Goal: Task Accomplishment & Management: Manage account settings

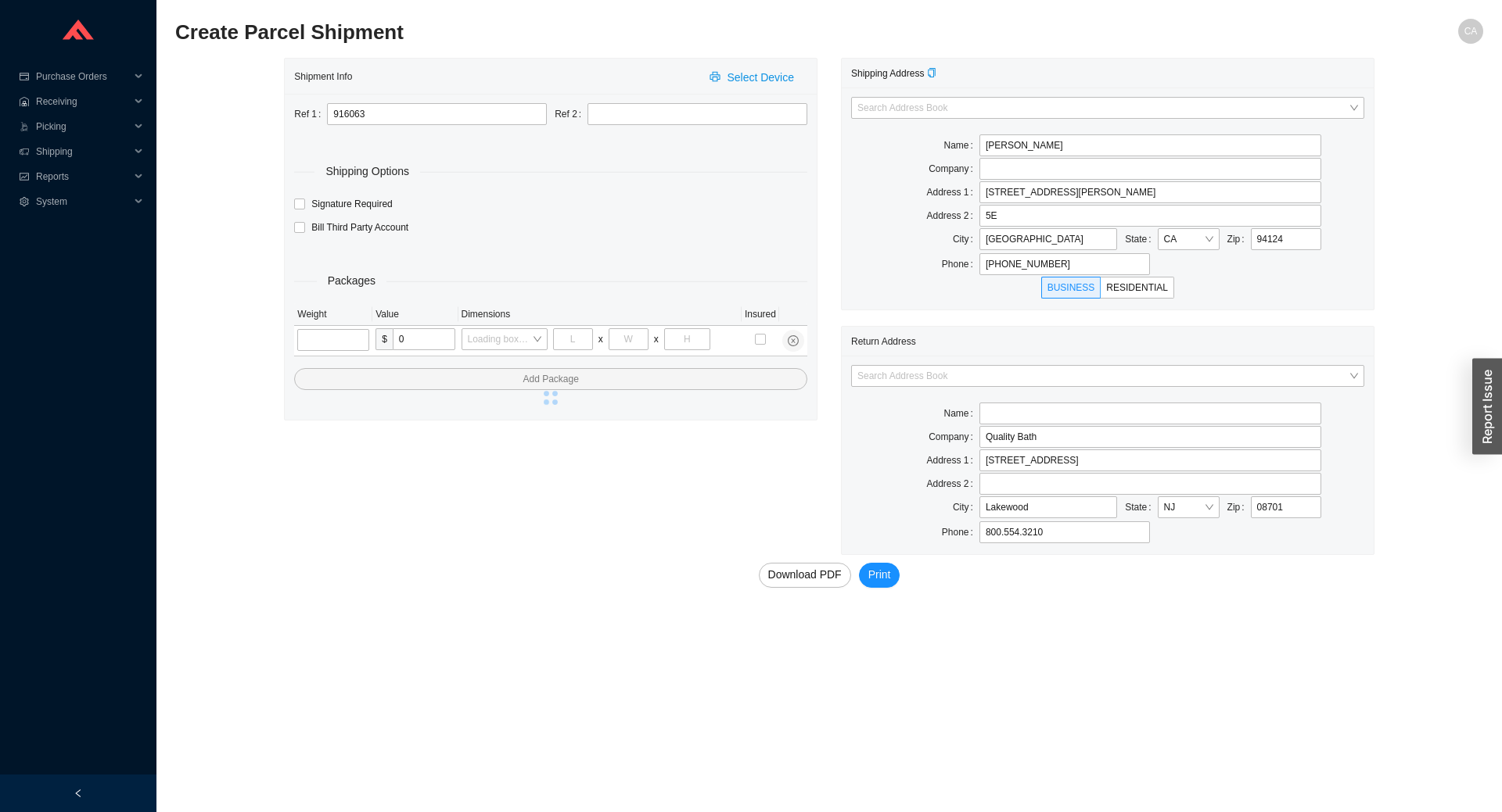
type input "SAN FRANCISCO"
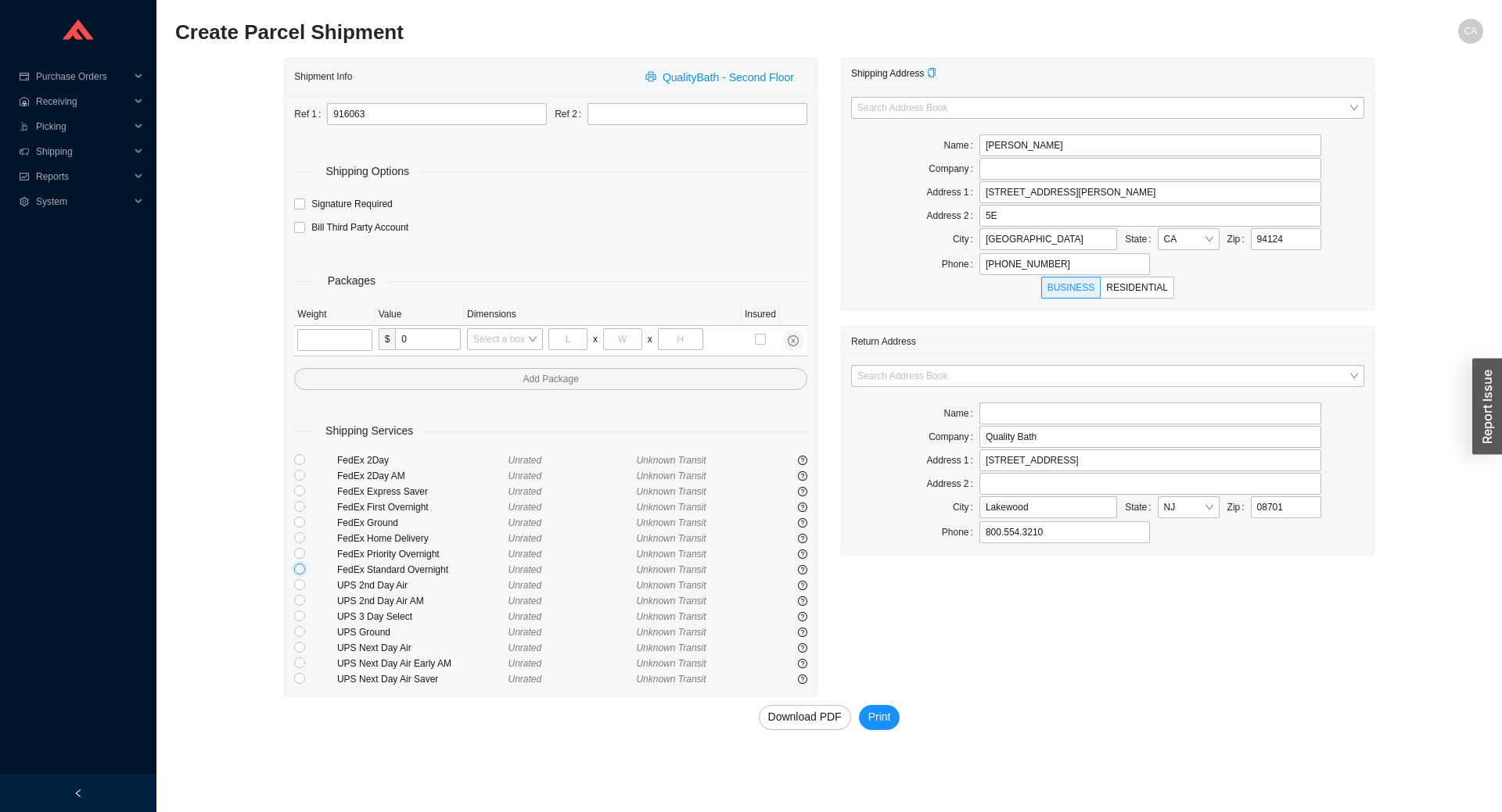
click at [300, 571] on input "radio" at bounding box center [299, 569] width 11 height 11
radio input "true"
click at [345, 337] on input "tel" at bounding box center [334, 340] width 74 height 22
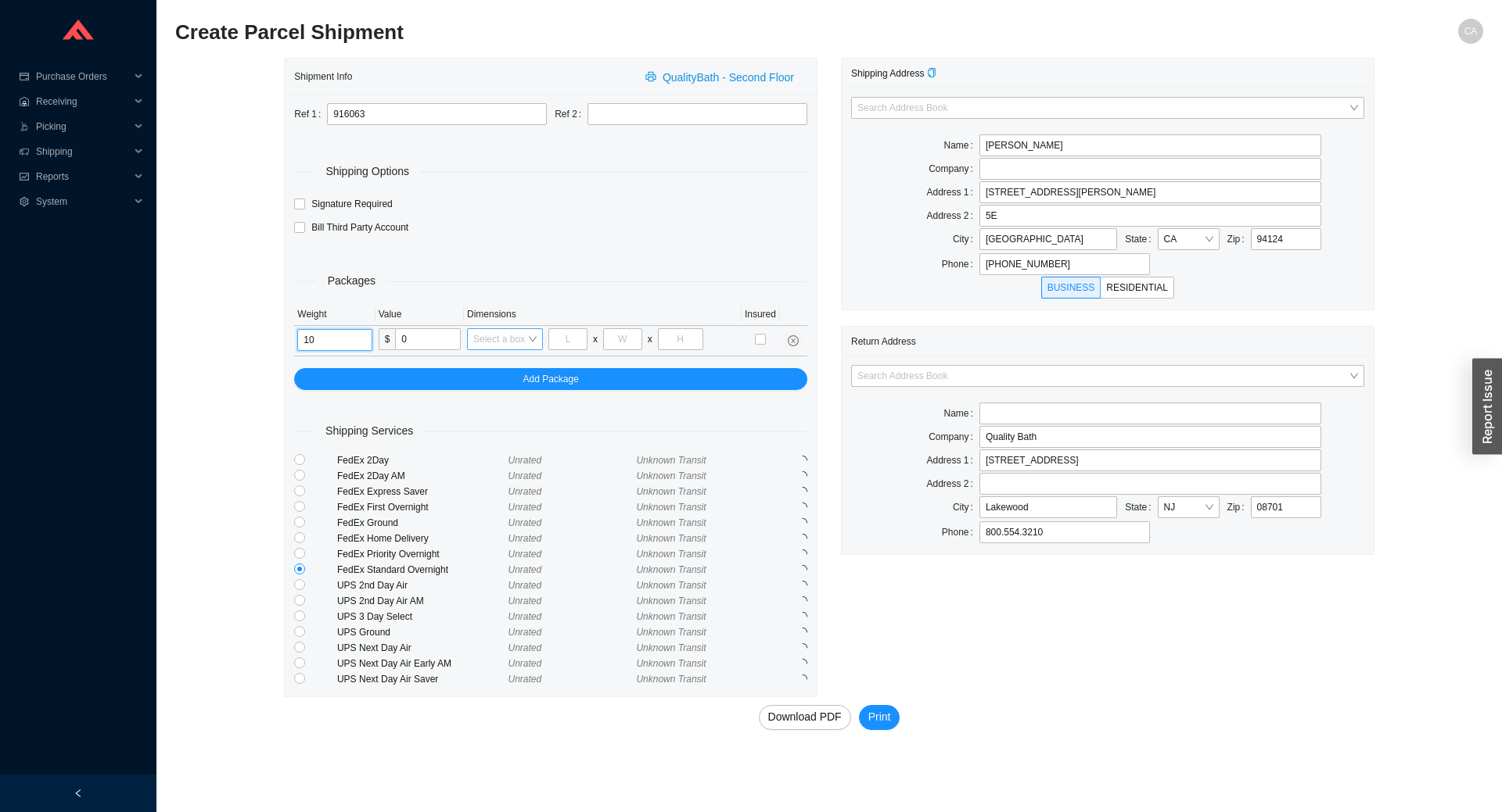
type input "10"
click at [516, 337] on input "search" at bounding box center [500, 339] width 54 height 20
click at [581, 279] on div "Packages" at bounding box center [550, 280] width 513 height 18
click at [802, 719] on span "Download PDF" at bounding box center [804, 717] width 73 height 18
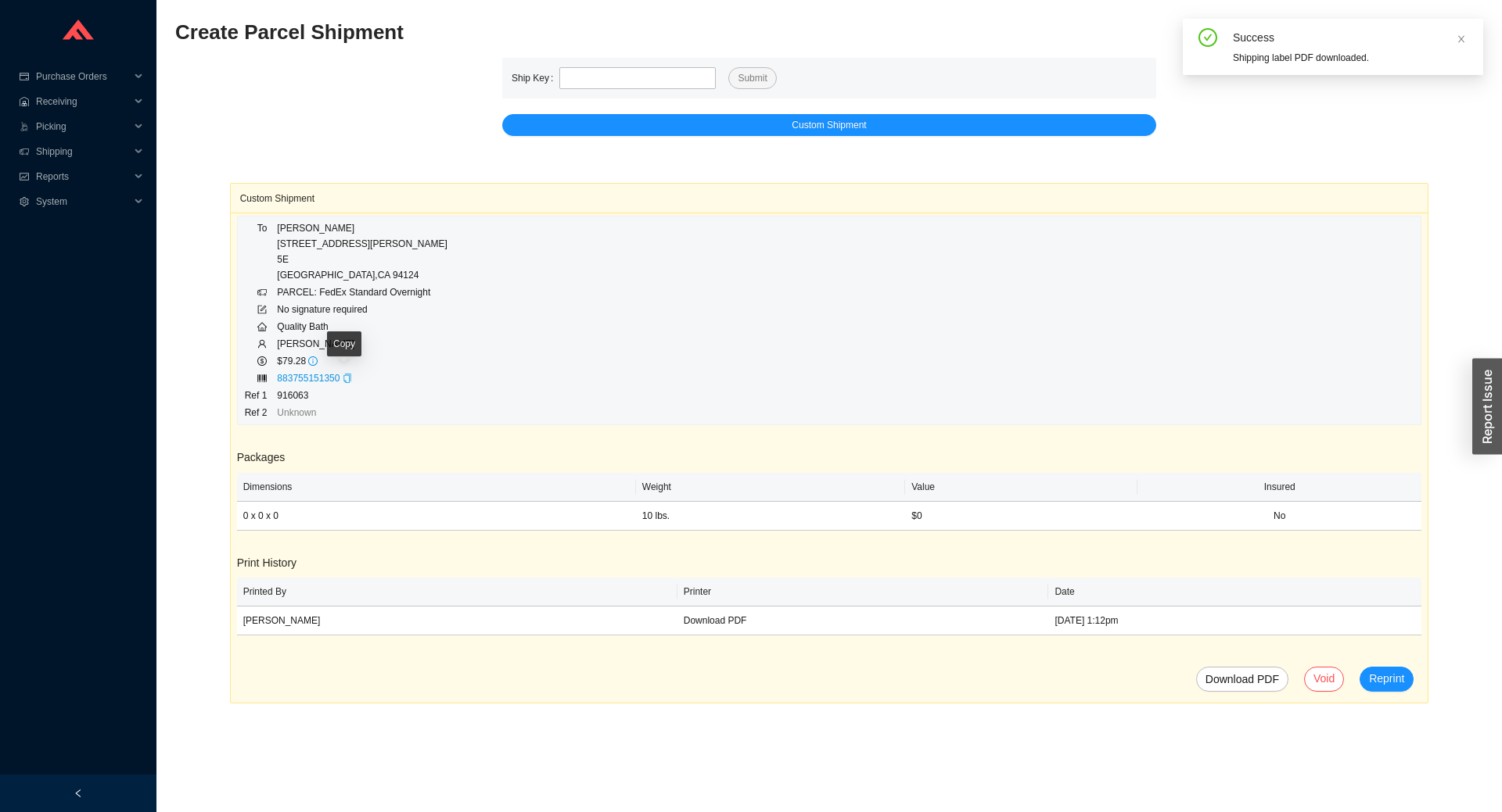
click at [346, 377] on icon "copy" at bounding box center [348, 378] width 7 height 9
click at [348, 377] on icon "copy" at bounding box center [348, 378] width 7 height 9
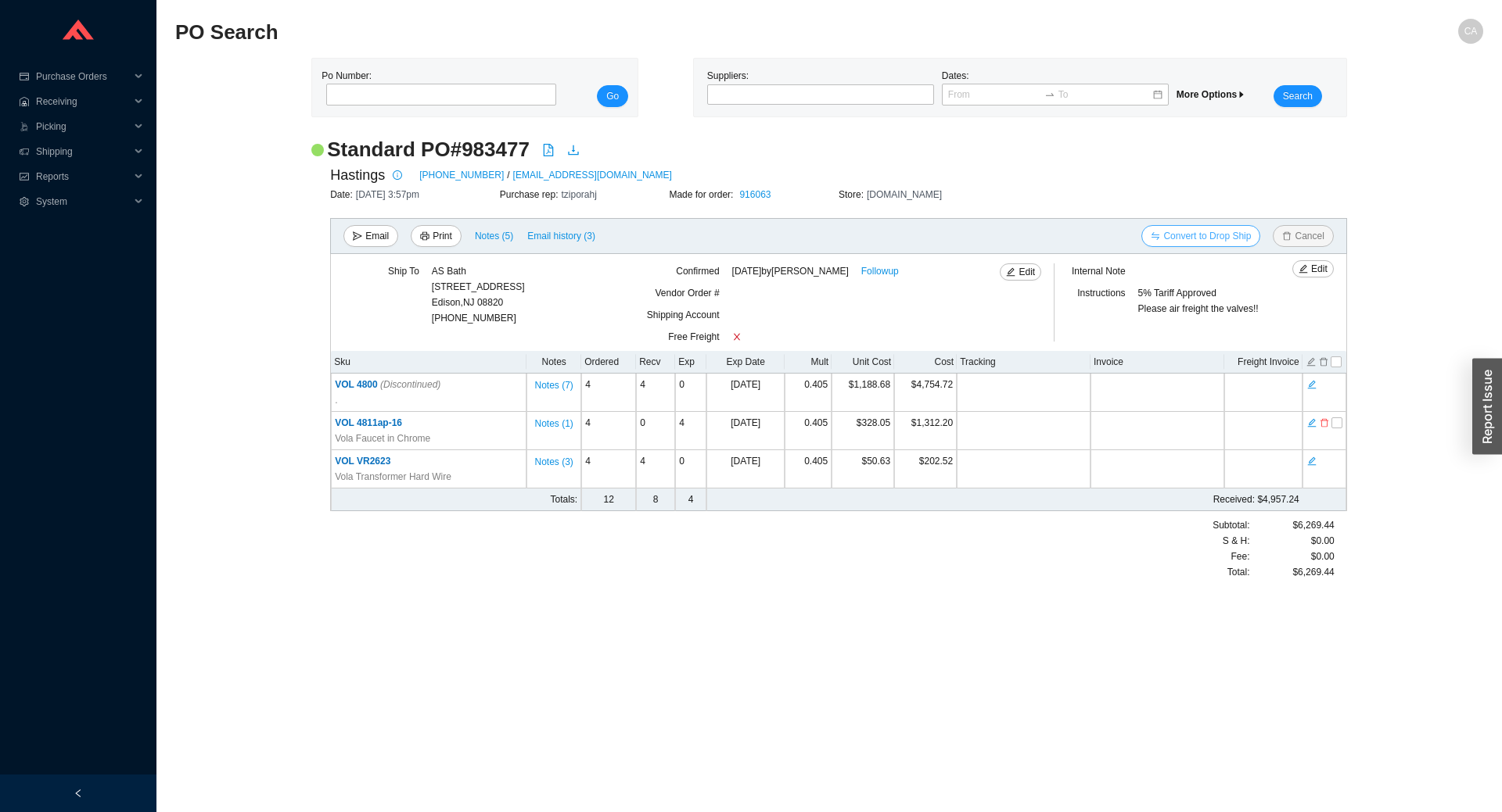
click at [1144, 236] on button "Convert to Drop Ship" at bounding box center [1201, 236] width 119 height 22
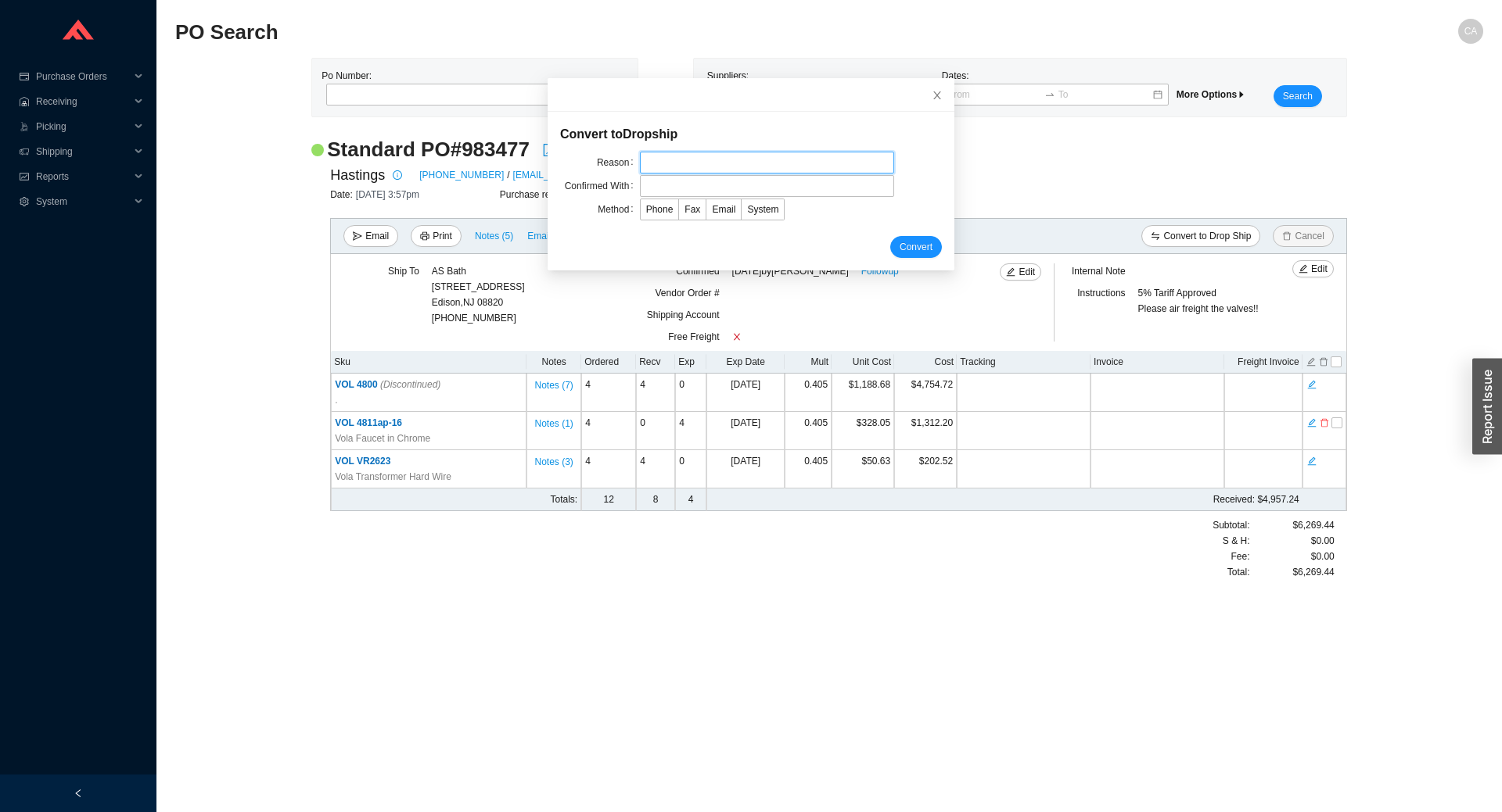
click at [706, 157] on input "text" at bounding box center [767, 162] width 254 height 22
click at [926, 91] on span "Close" at bounding box center [937, 95] width 35 height 34
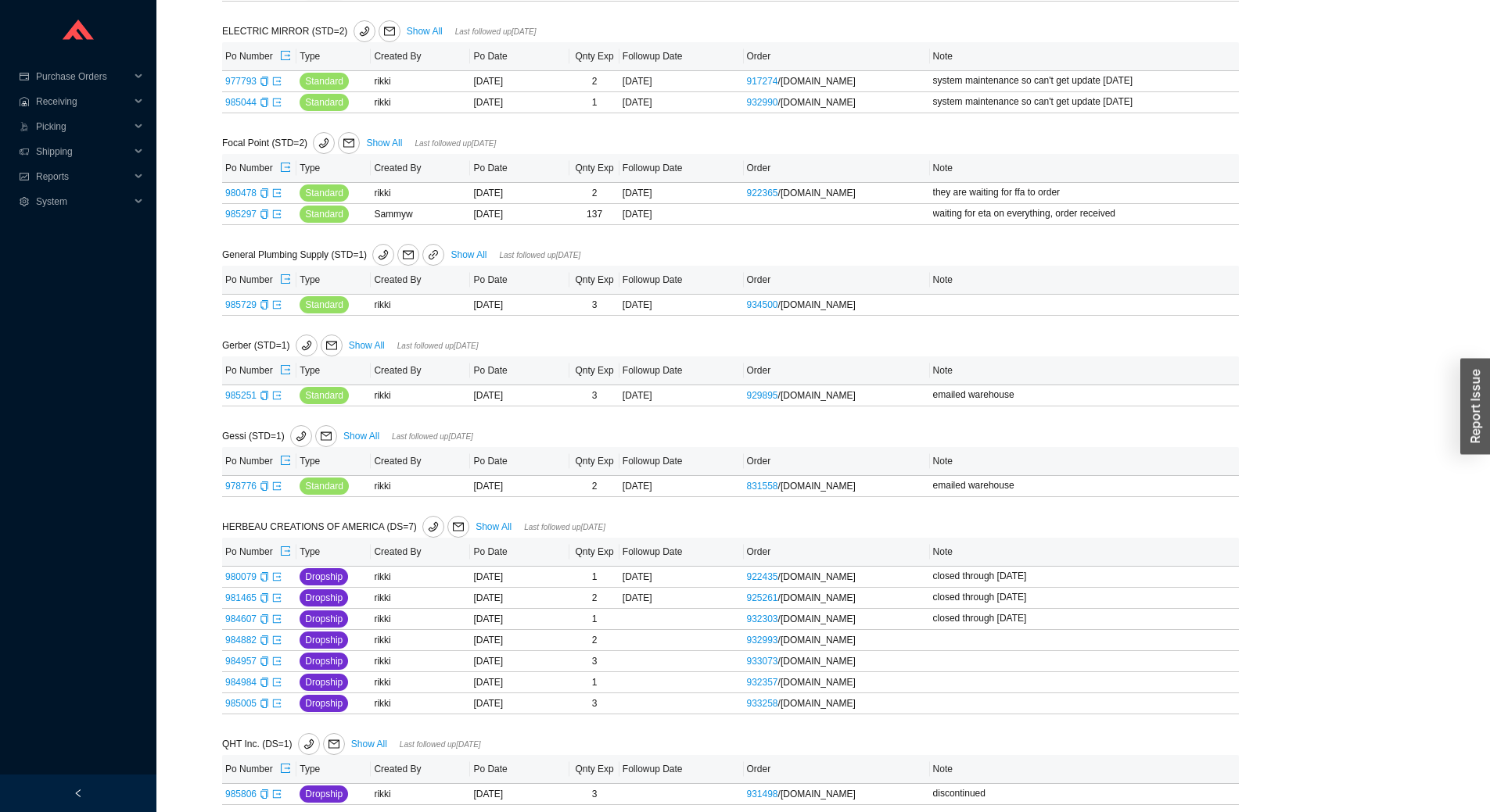
scroll to position [469, 0]
click at [247, 310] on link "985729" at bounding box center [241, 304] width 31 height 11
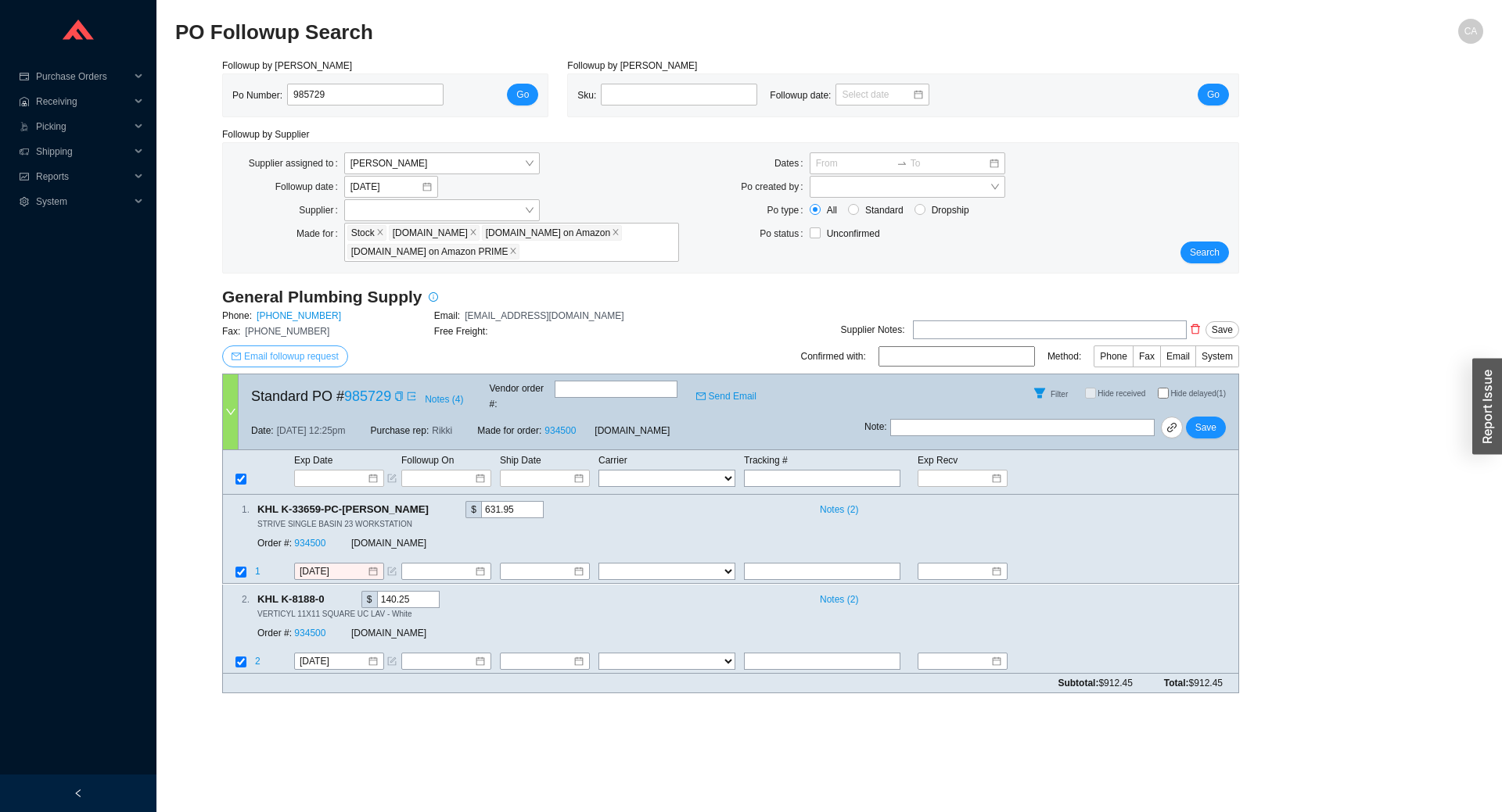
click at [265, 364] on span "Email followup request" at bounding box center [291, 356] width 94 height 16
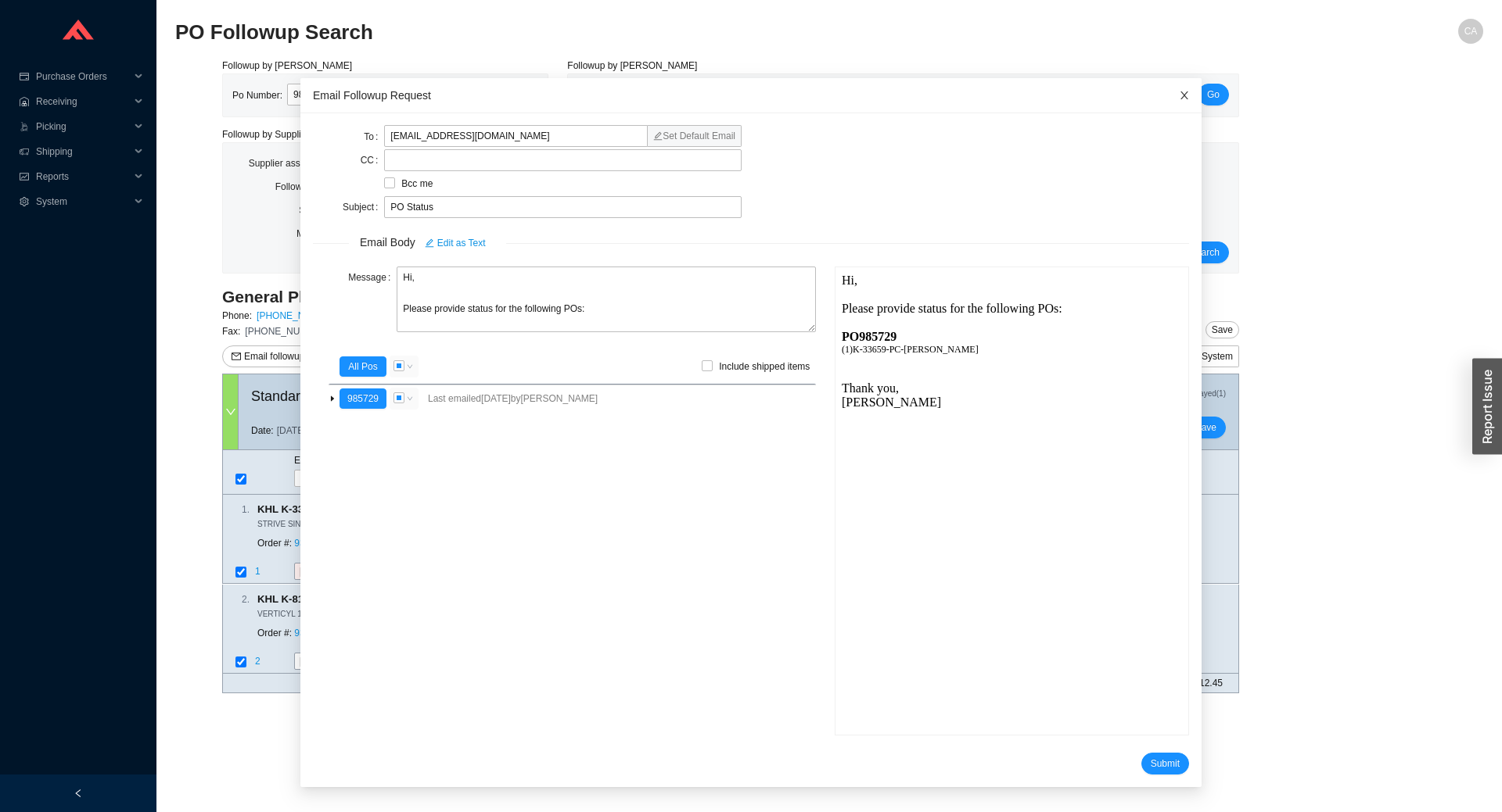
click at [1167, 89] on span "Close" at bounding box center [1184, 95] width 35 height 34
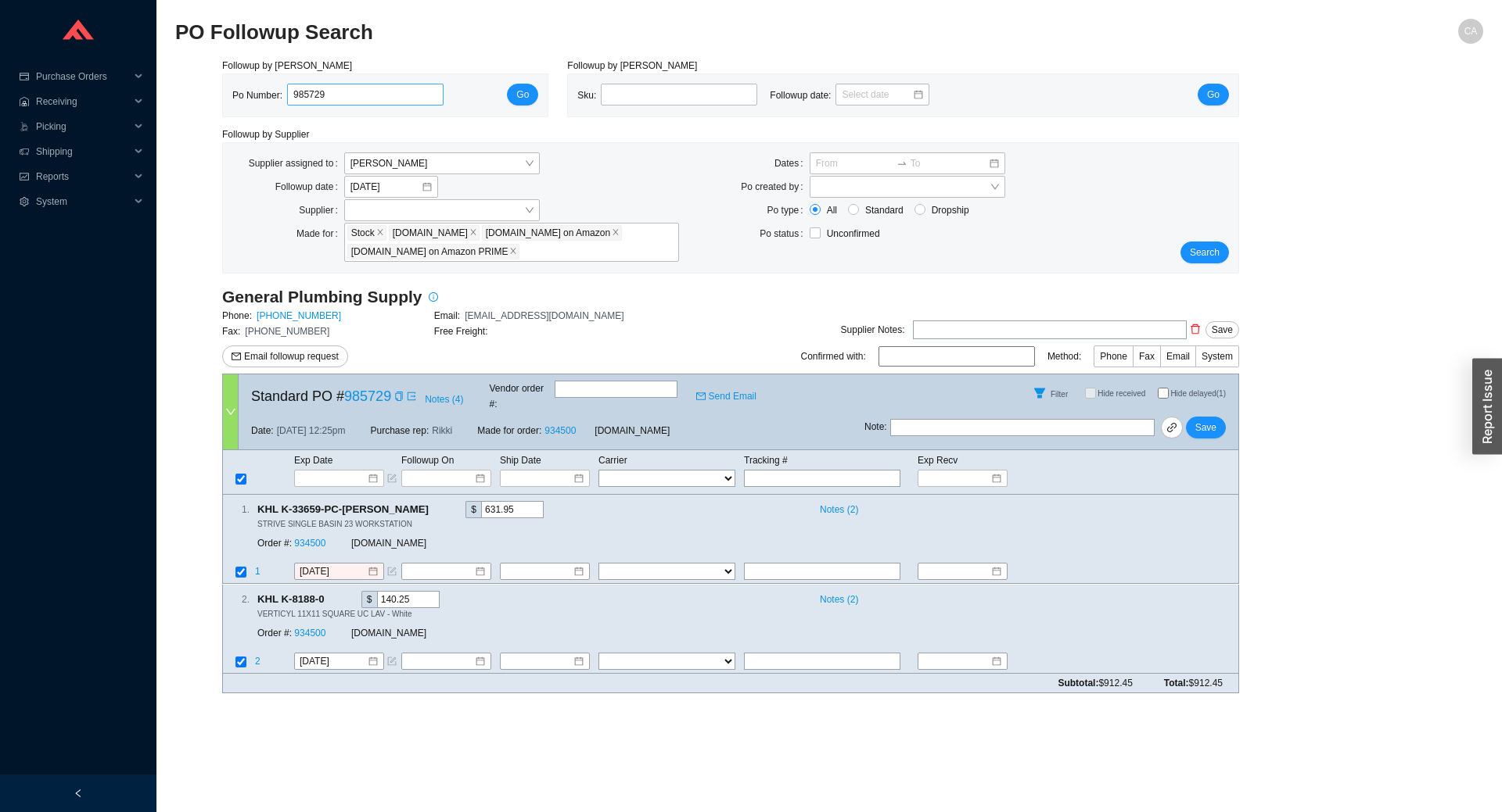
drag, startPoint x: 359, startPoint y: 107, endPoint x: 294, endPoint y: 101, distance: 65.3
click at [294, 102] on div "Po Number: 985729" at bounding box center [344, 95] width 224 height 24
click at [394, 93] on input "985729" at bounding box center [365, 94] width 157 height 22
paste input "4695"
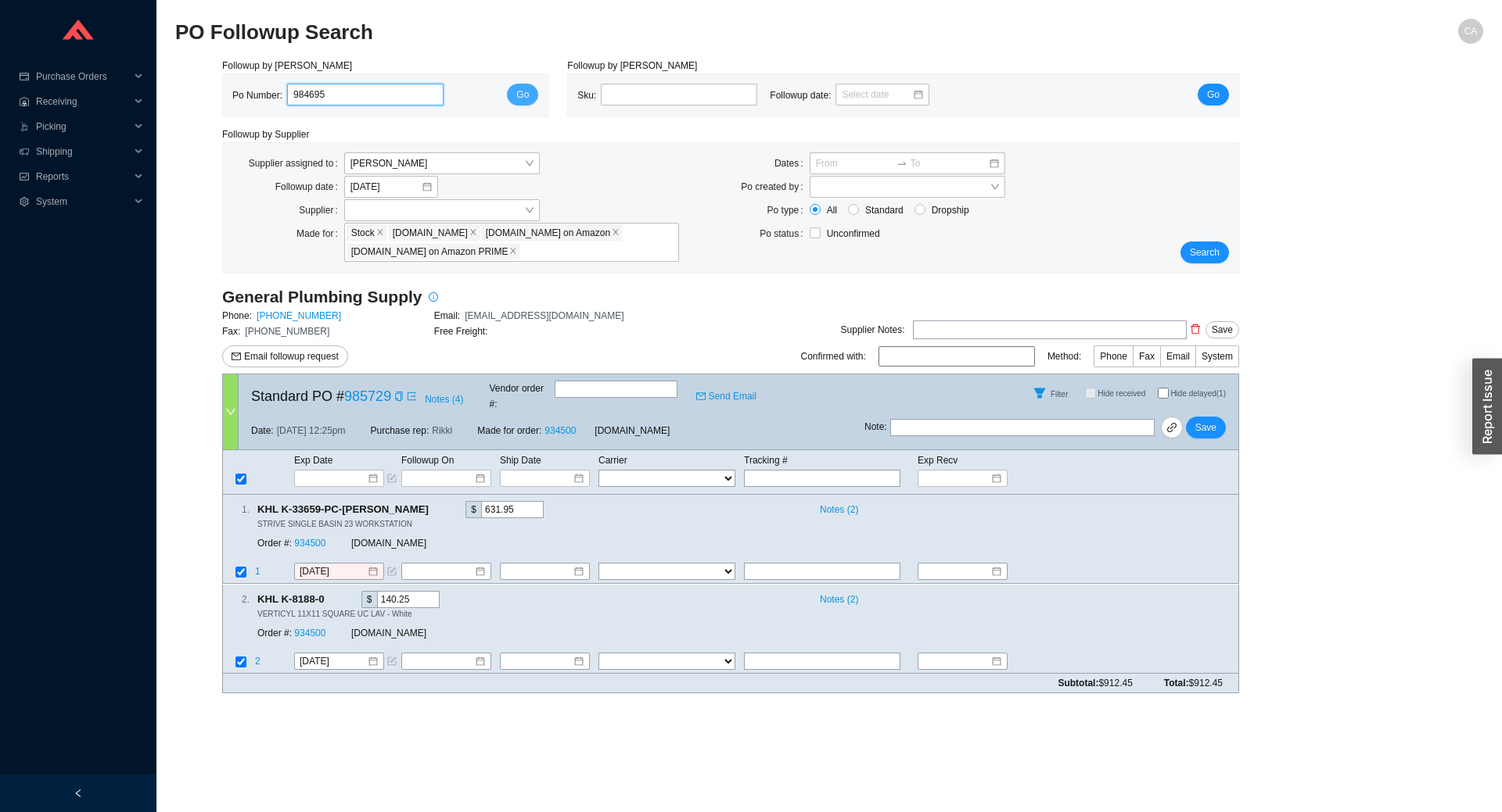
type input "984695"
click at [519, 101] on span "Go" at bounding box center [522, 94] width 13 height 16
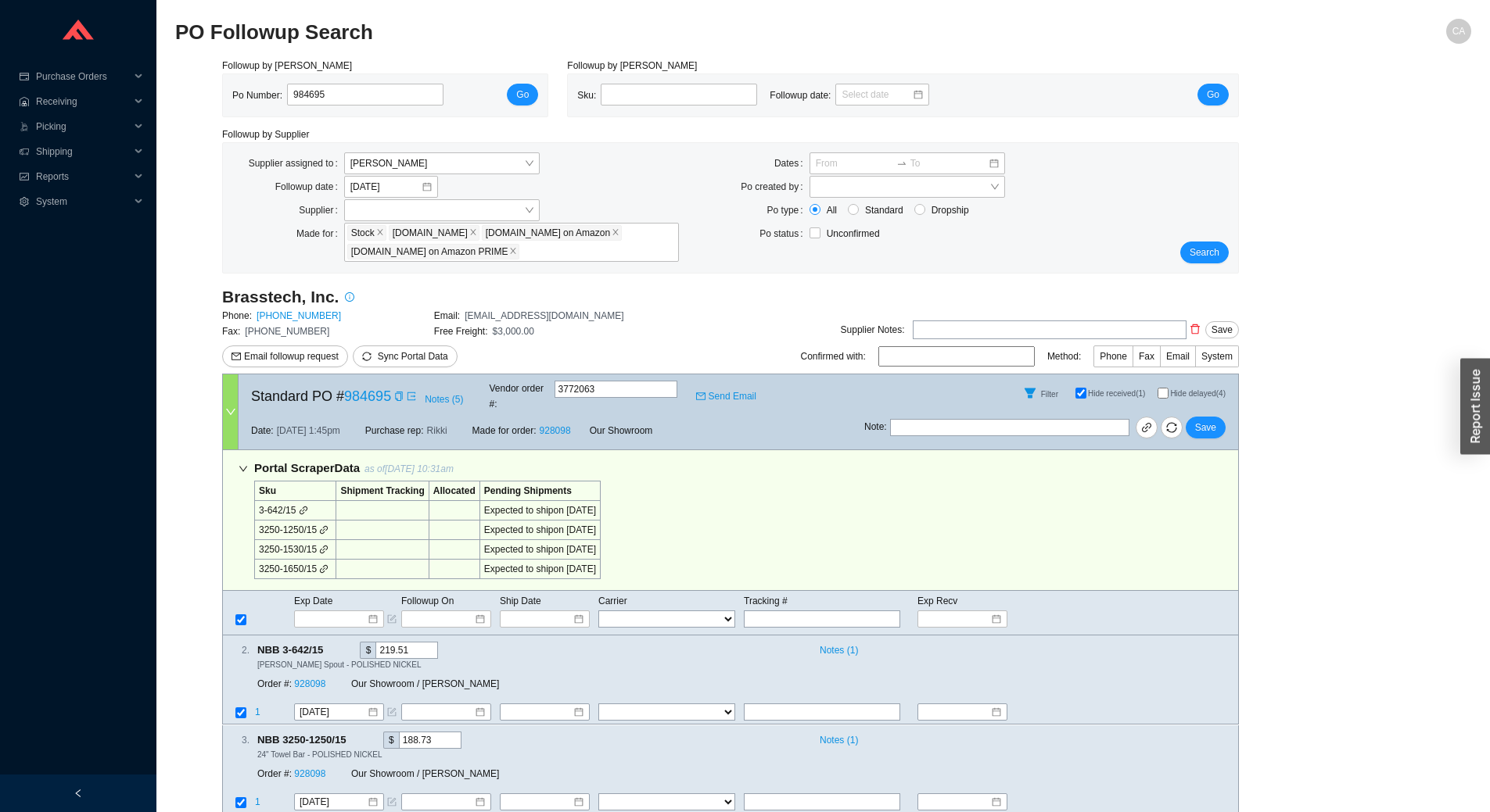
click at [881, 528] on div "Portal Scraper Data as of 8/21/25 10:31am Sku Shipment Tracking Allocated Pendi…" at bounding box center [731, 520] width 1017 height 141
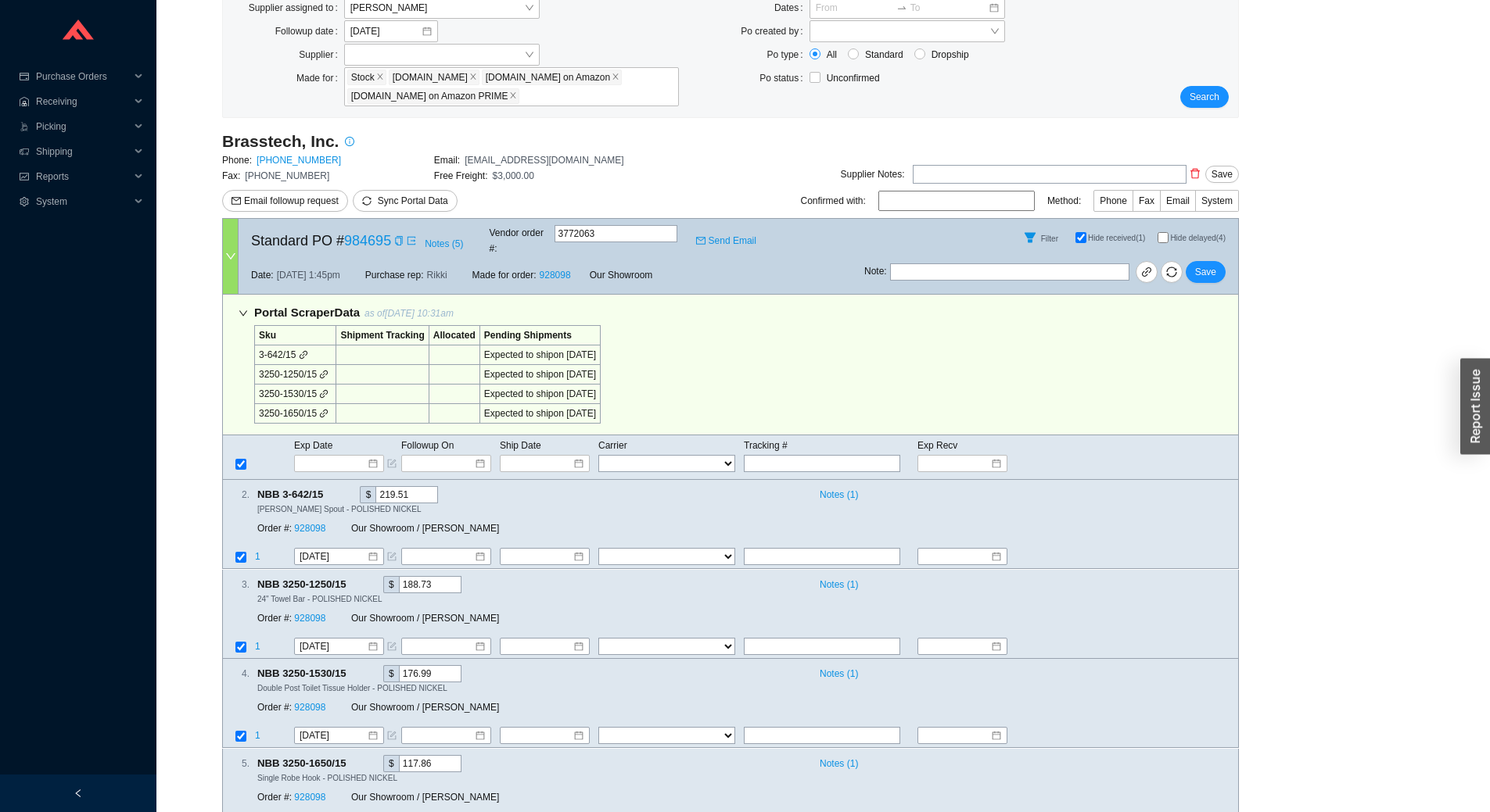
scroll to position [157, 0]
click at [811, 637] on input "text" at bounding box center [822, 645] width 157 height 17
paste input "476309796474"
type input "476309796474"
click at [699, 637] on select "FedEx UPS ---------------- 2 Day Transportation INC A&B Freight A. Duie Pyle AA…" at bounding box center [667, 645] width 137 height 17
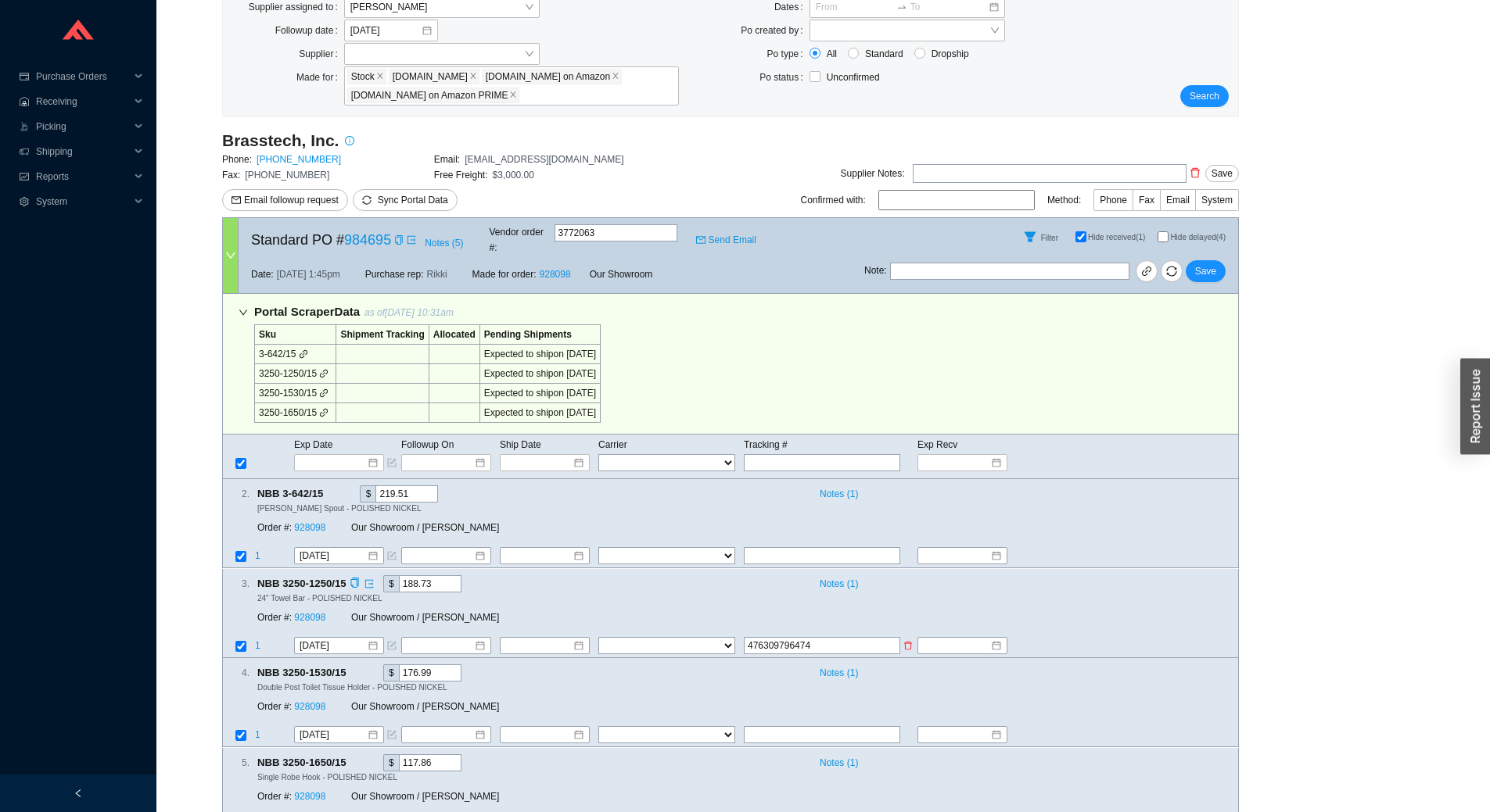
select select "1"
click at [599, 637] on select "FedEx UPS ---------------- 2 Day Transportation INC A&B Freight A. Duie Pyle AA…" at bounding box center [667, 645] width 137 height 17
click at [551, 638] on input at bounding box center [539, 645] width 67 height 16
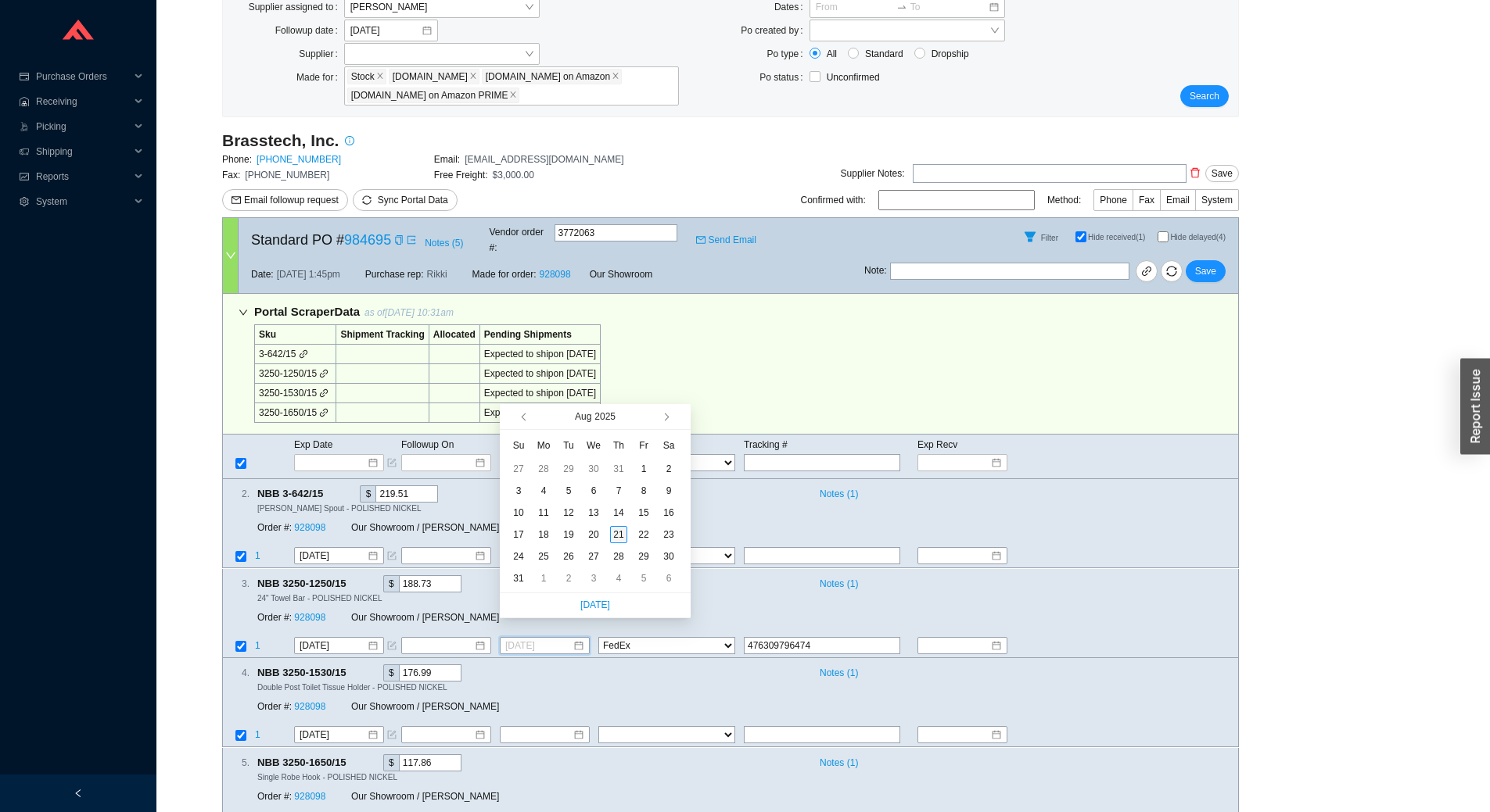
type input "8/21/2025"
click at [620, 528] on div "21" at bounding box center [619, 534] width 17 height 17
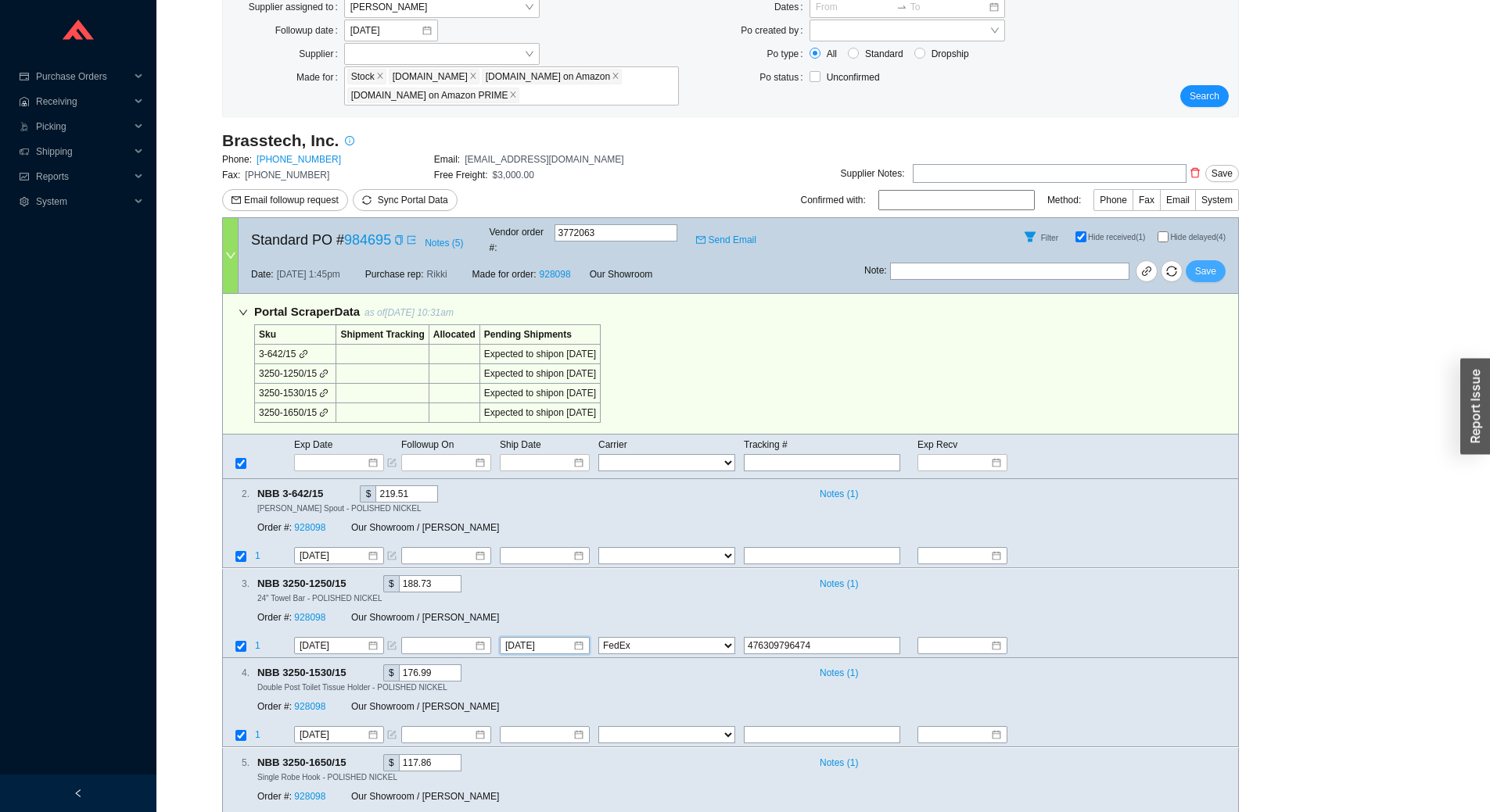
click at [1207, 263] on span "Save" at bounding box center [1205, 271] width 21 height 16
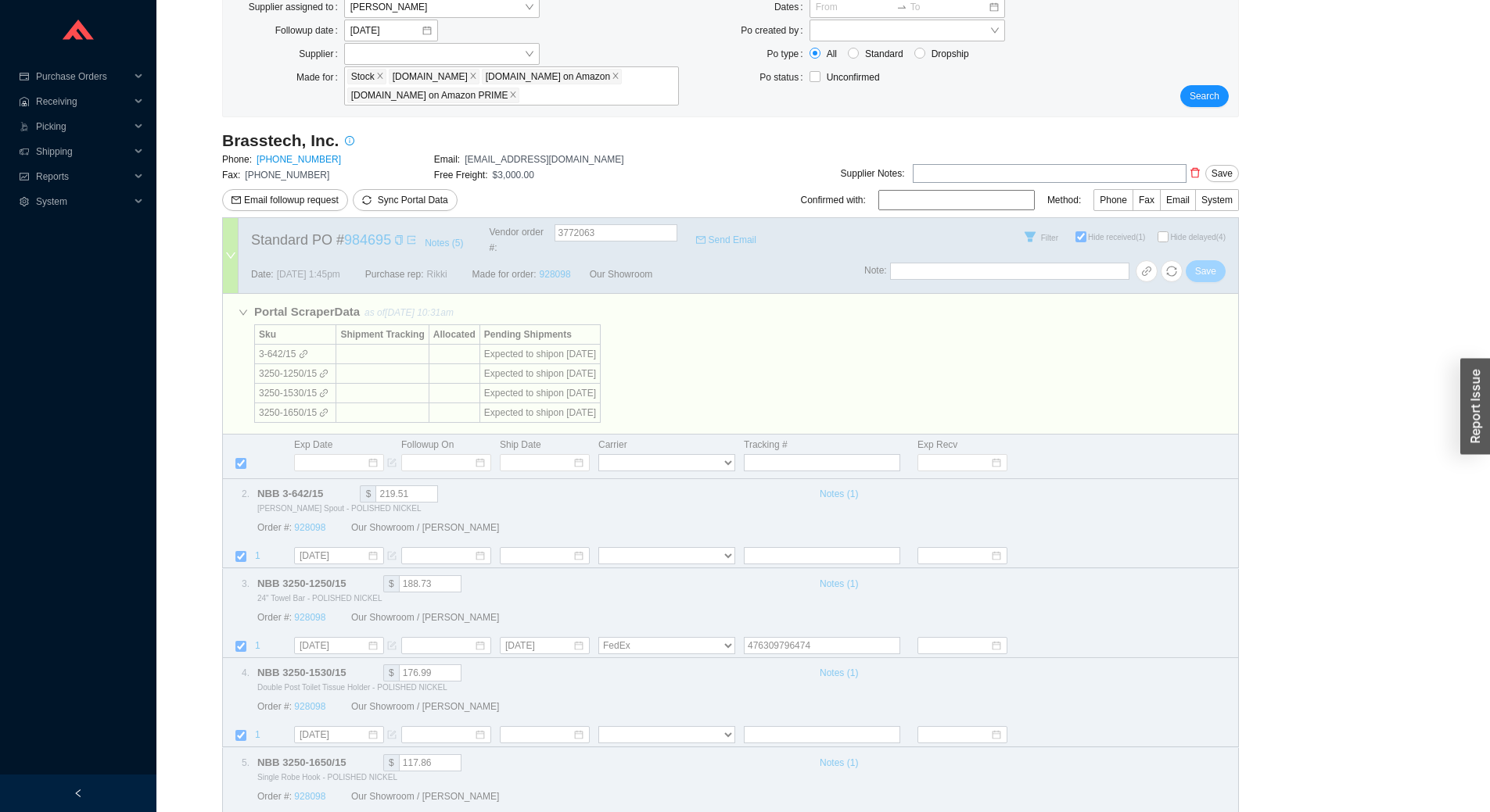
select select "1"
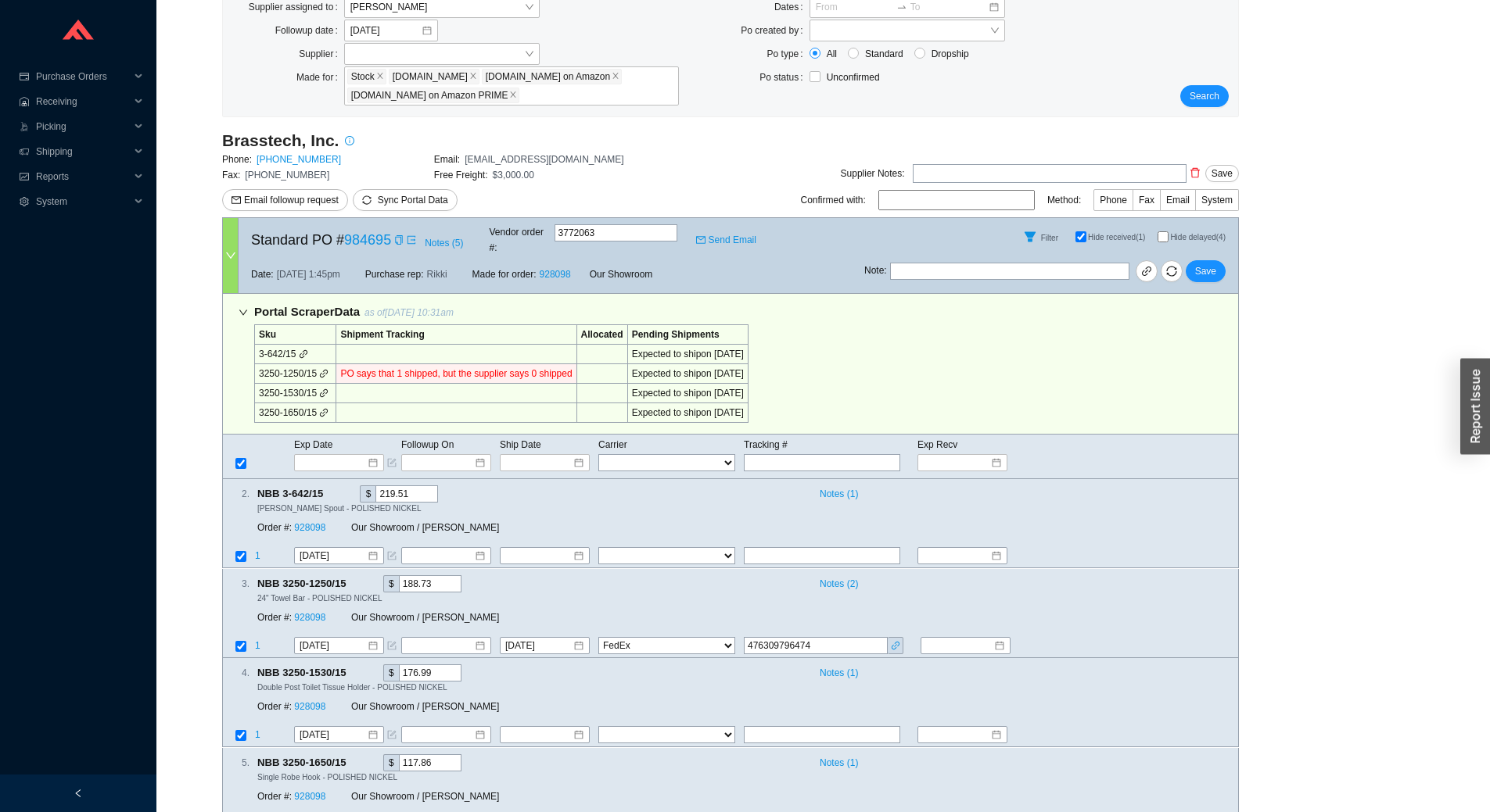
scroll to position [0, 0]
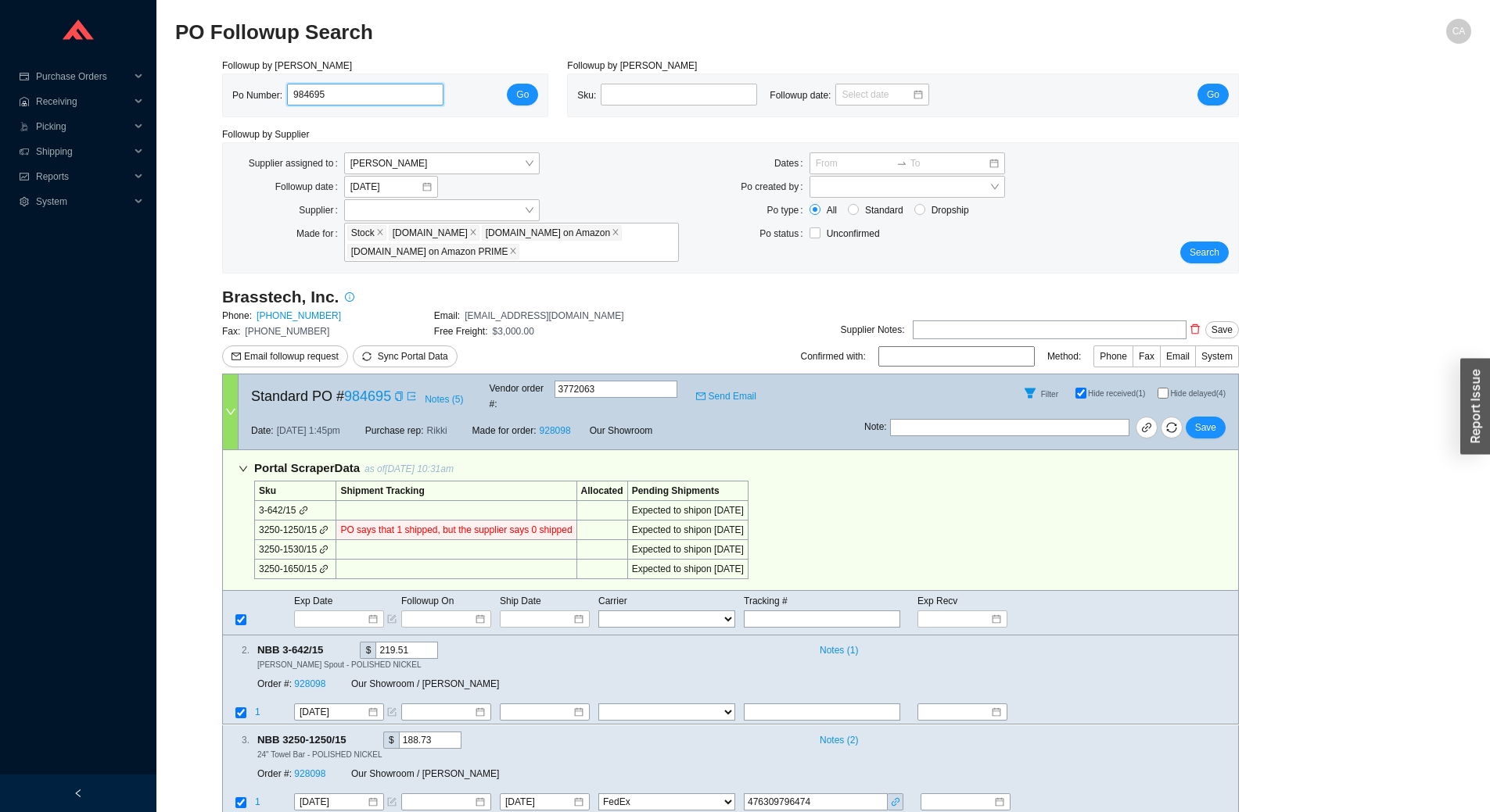
click at [353, 92] on input "984695" at bounding box center [365, 94] width 157 height 22
paste input "5917"
type input "985917"
click at [528, 93] on span "Go" at bounding box center [522, 94] width 13 height 16
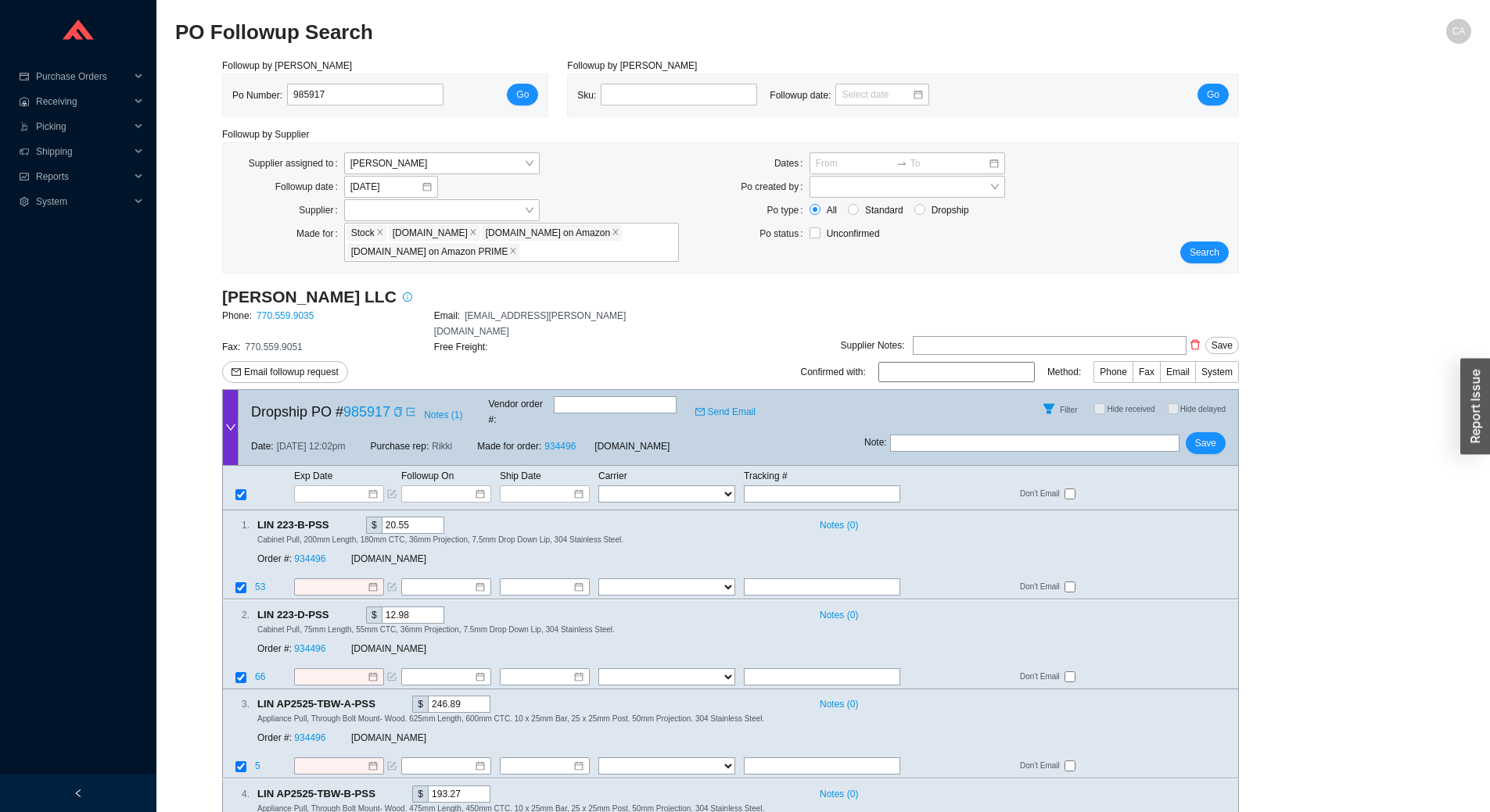
click at [913, 435] on input "text" at bounding box center [1035, 443] width 290 height 17
type input "emailed cust for door thickness"
click at [1205, 436] on span "Save" at bounding box center [1205, 443] width 21 height 16
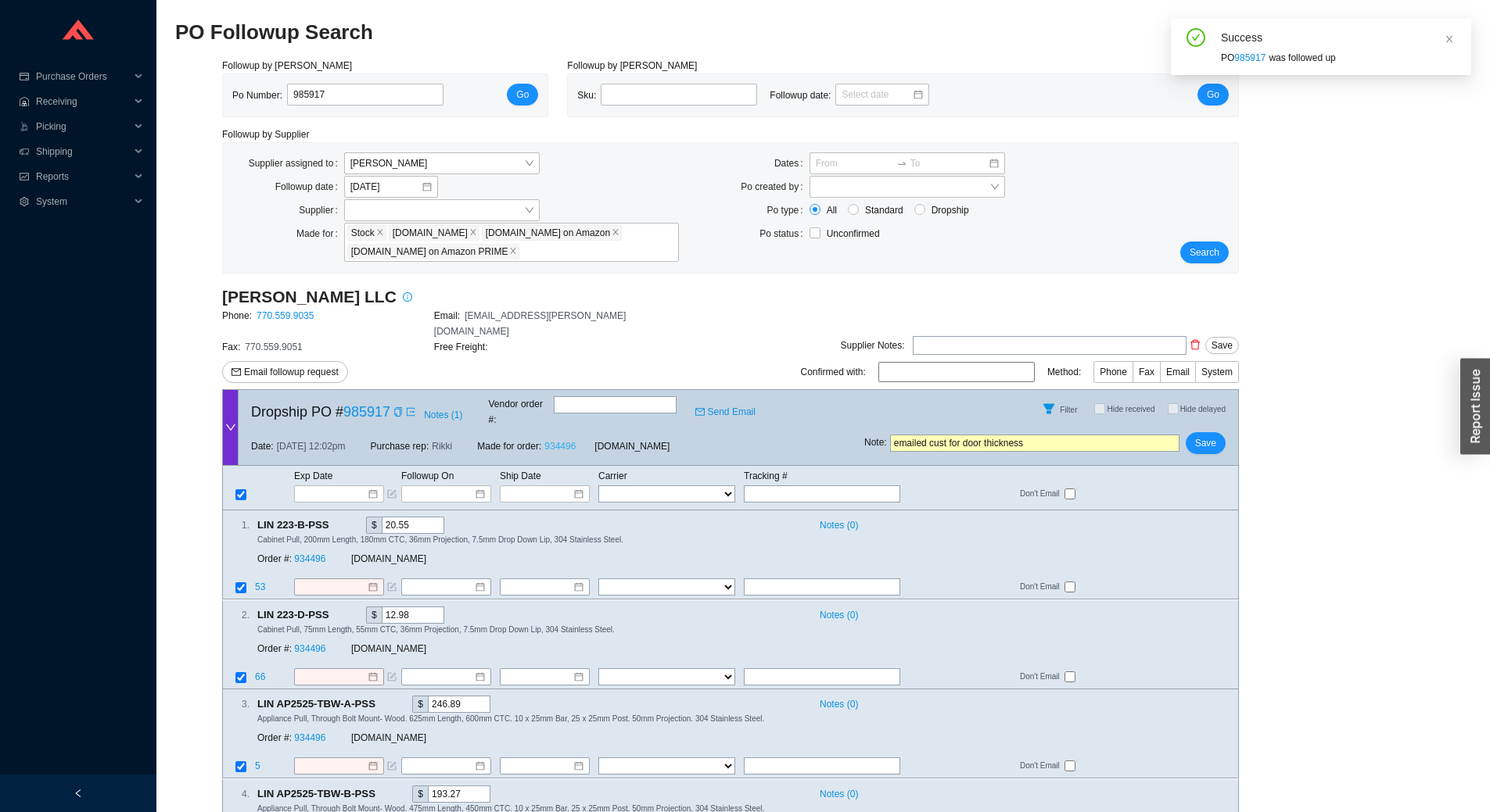
click at [567, 441] on link "934496" at bounding box center [560, 446] width 31 height 11
click at [1222, 433] on button "Save" at bounding box center [1205, 443] width 40 height 22
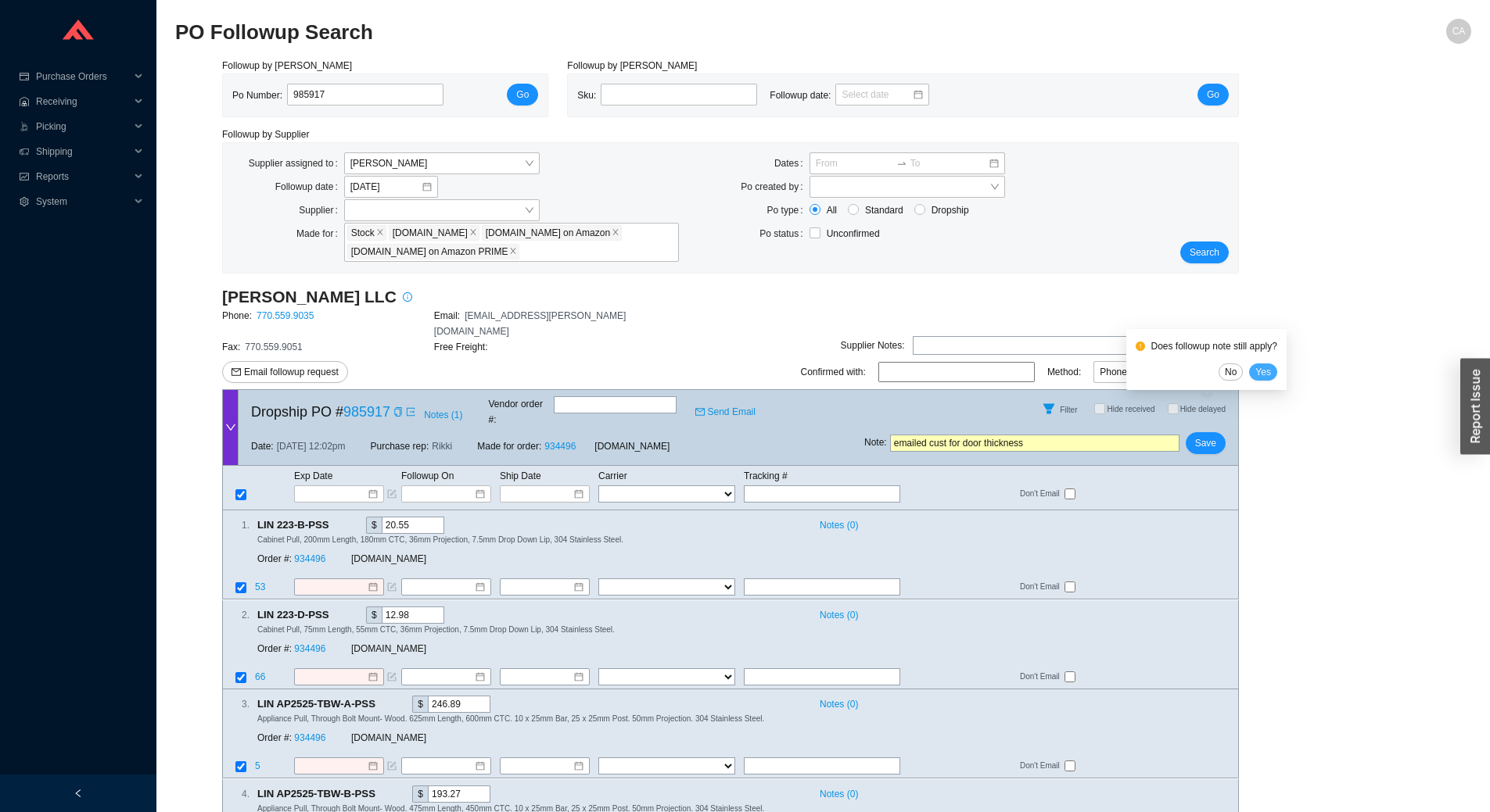
click at [1274, 374] on button "Yes" at bounding box center [1263, 372] width 28 height 17
click at [383, 94] on input "985917" at bounding box center [365, 94] width 157 height 22
paste input "3404"
type input "983404"
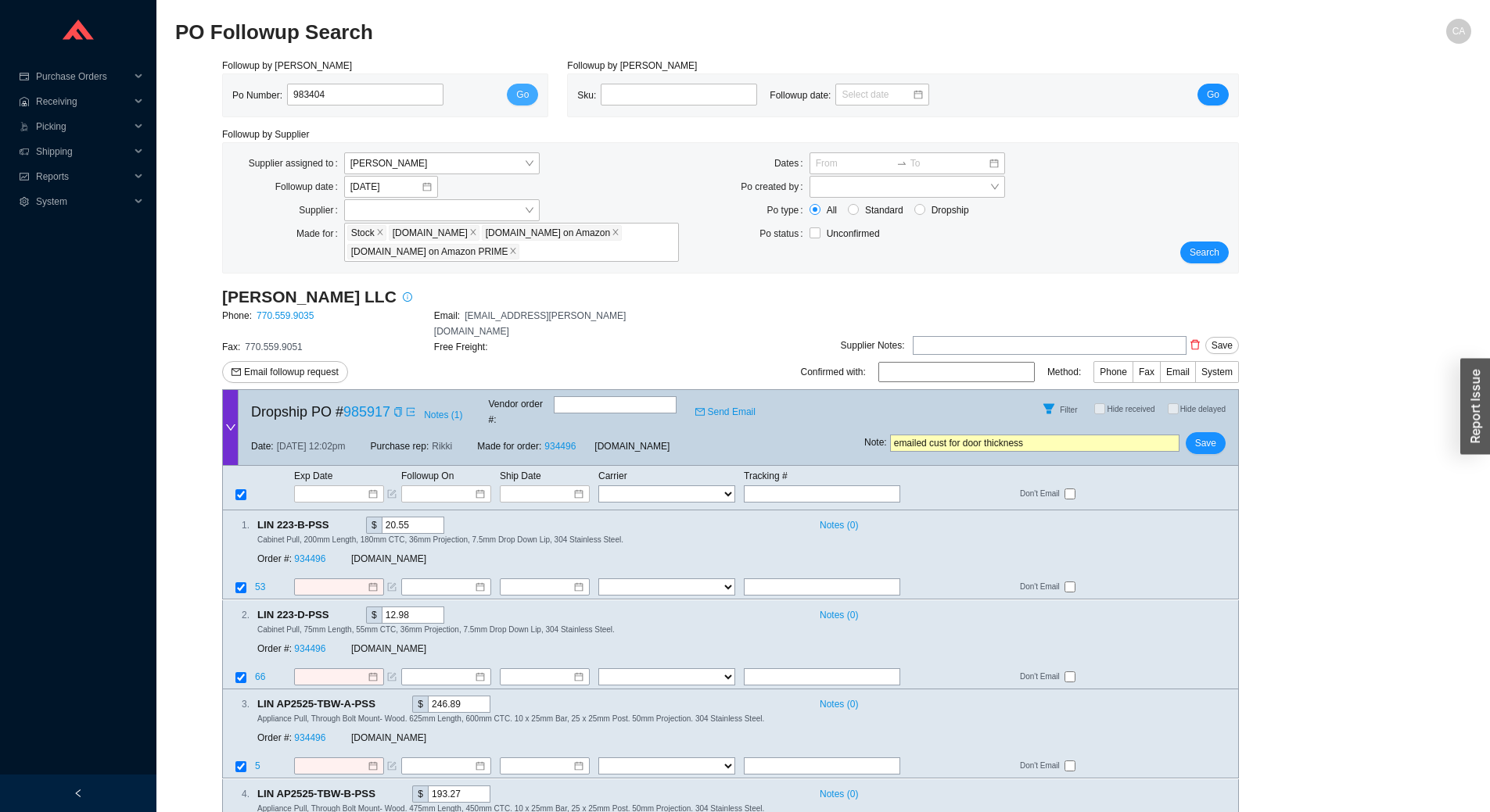
click at [522, 95] on span "Go" at bounding box center [522, 94] width 13 height 16
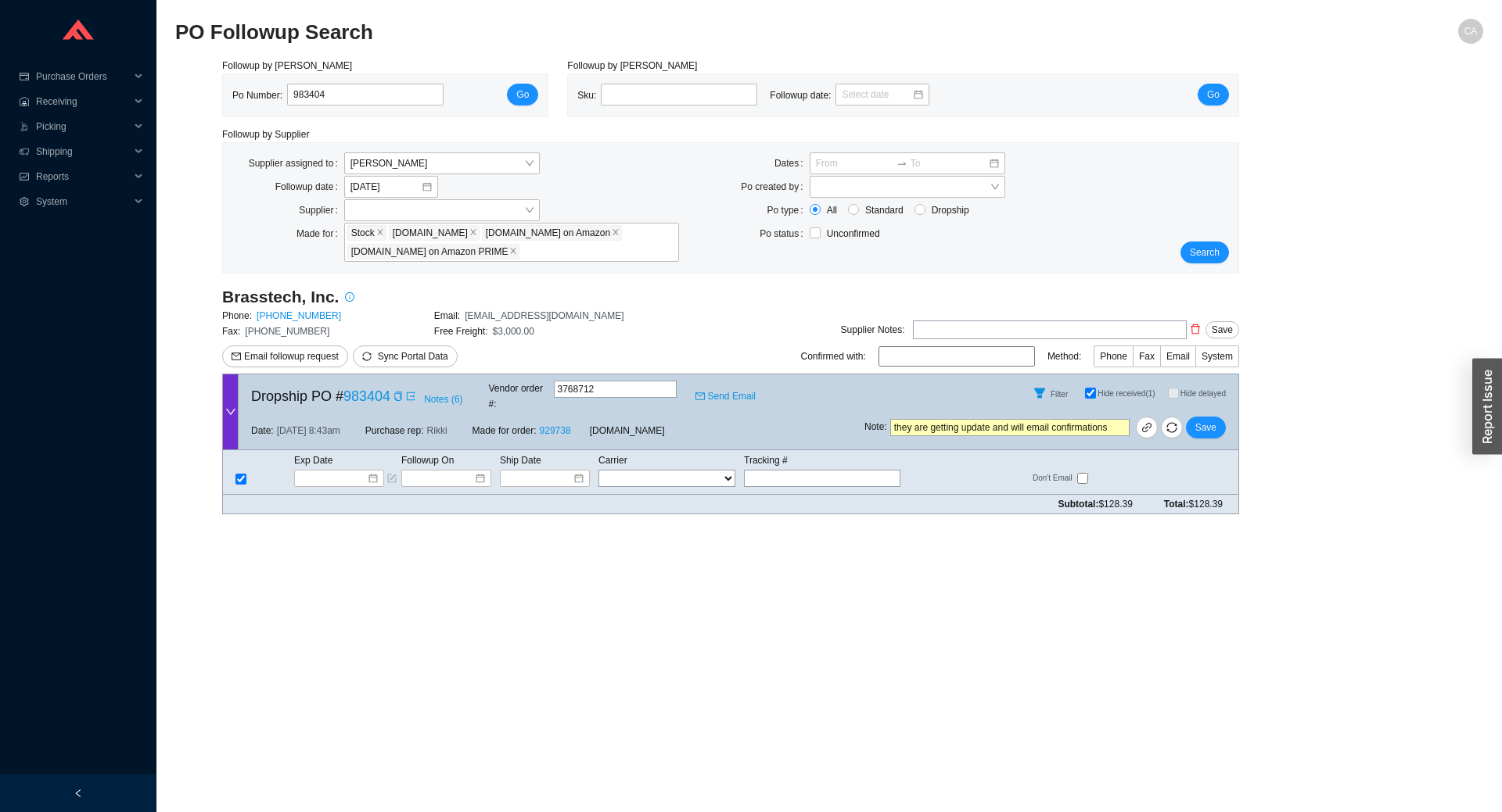
click at [1090, 389] on input "Hide received (1)" at bounding box center [1090, 393] width 11 height 11
checkbox input "false"
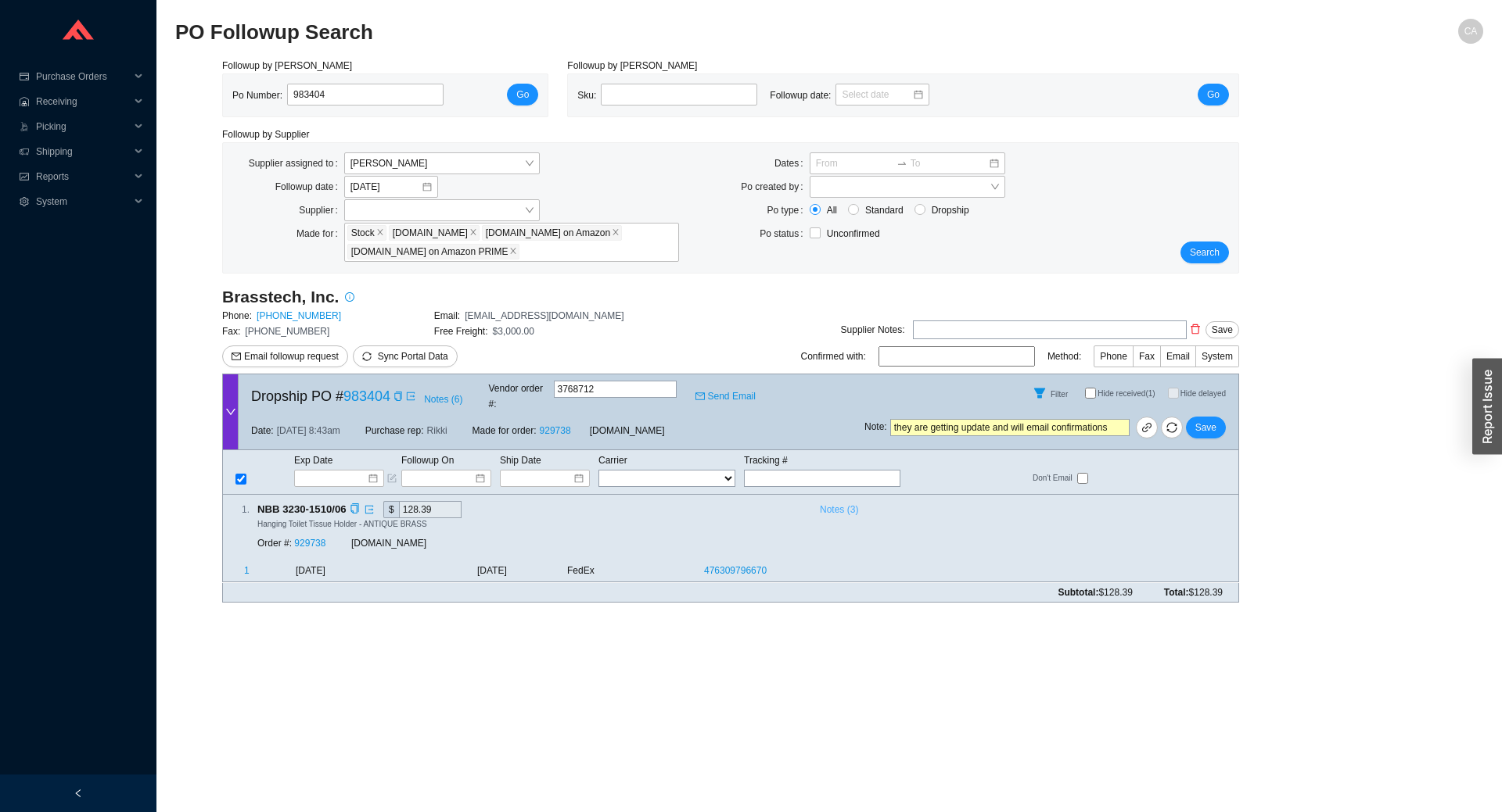
click at [839, 502] on span "Notes ( 3 )" at bounding box center [839, 509] width 39 height 16
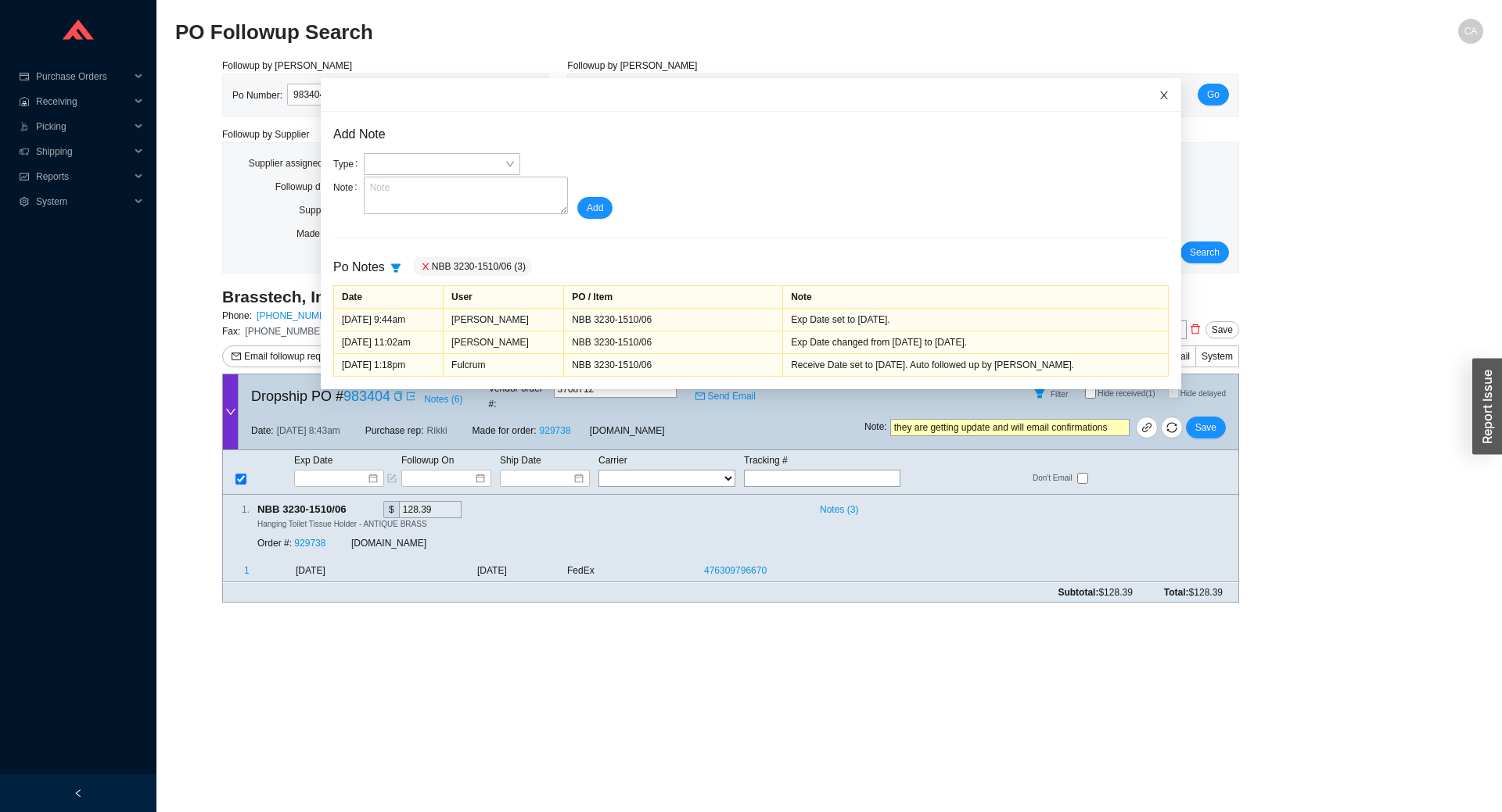
click at [1158, 92] on icon "close" at bounding box center [1164, 95] width 11 height 11
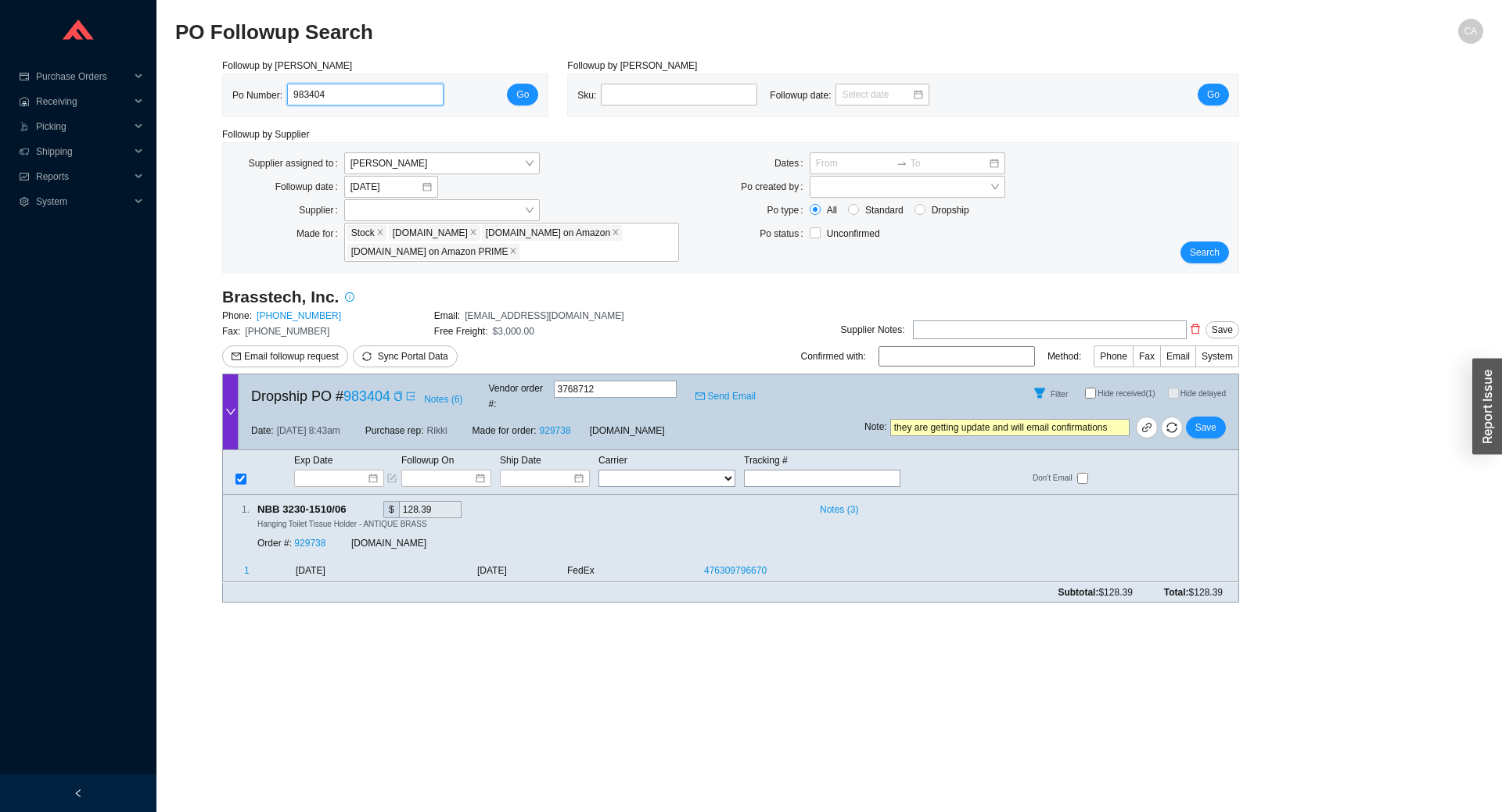
drag, startPoint x: 351, startPoint y: 94, endPoint x: 185, endPoint y: 88, distance: 166.1
click at [153, 85] on section "Purchase Orders .warehouse_svg__a{fill:none;stroke:currentColor;stroke-linecap:…" at bounding box center [751, 406] width 1502 height 812
paste input "5661"
type input "985661"
click at [535, 92] on button "Go" at bounding box center [522, 94] width 31 height 22
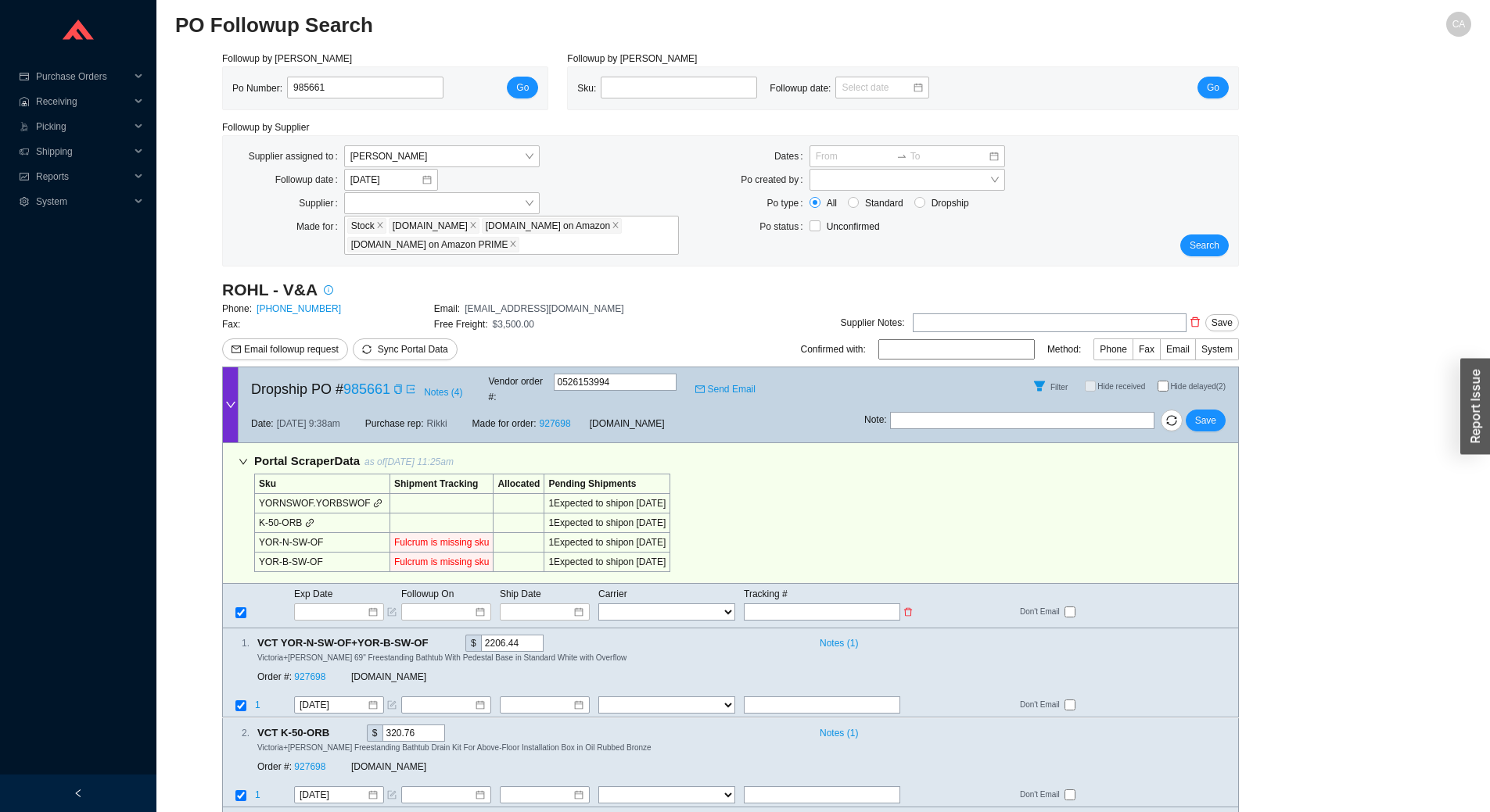
scroll to position [19, 0]
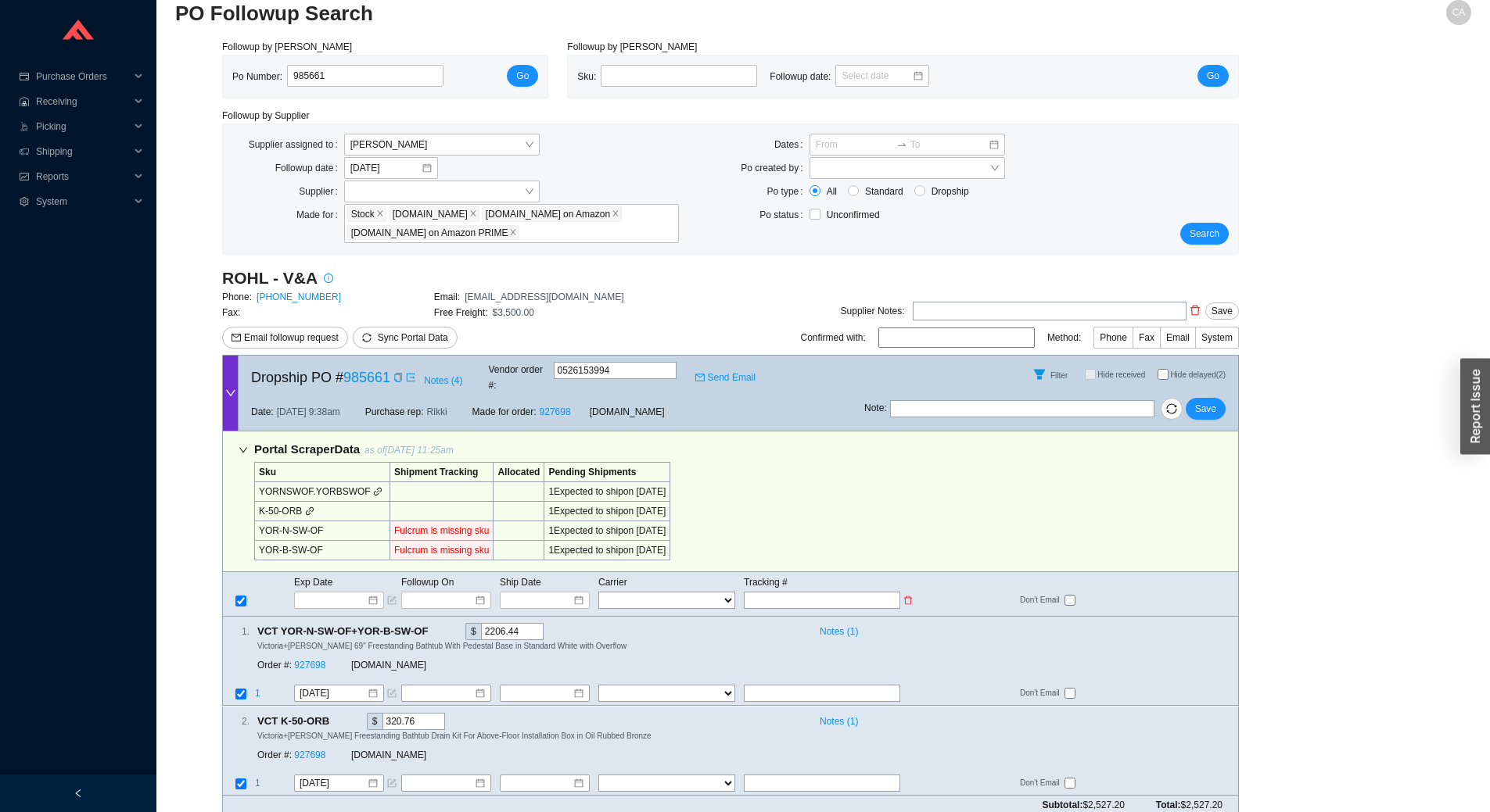
click at [804, 592] on input "text" at bounding box center [822, 600] width 157 height 17
paste input "6659896821"
type input "6659896821"
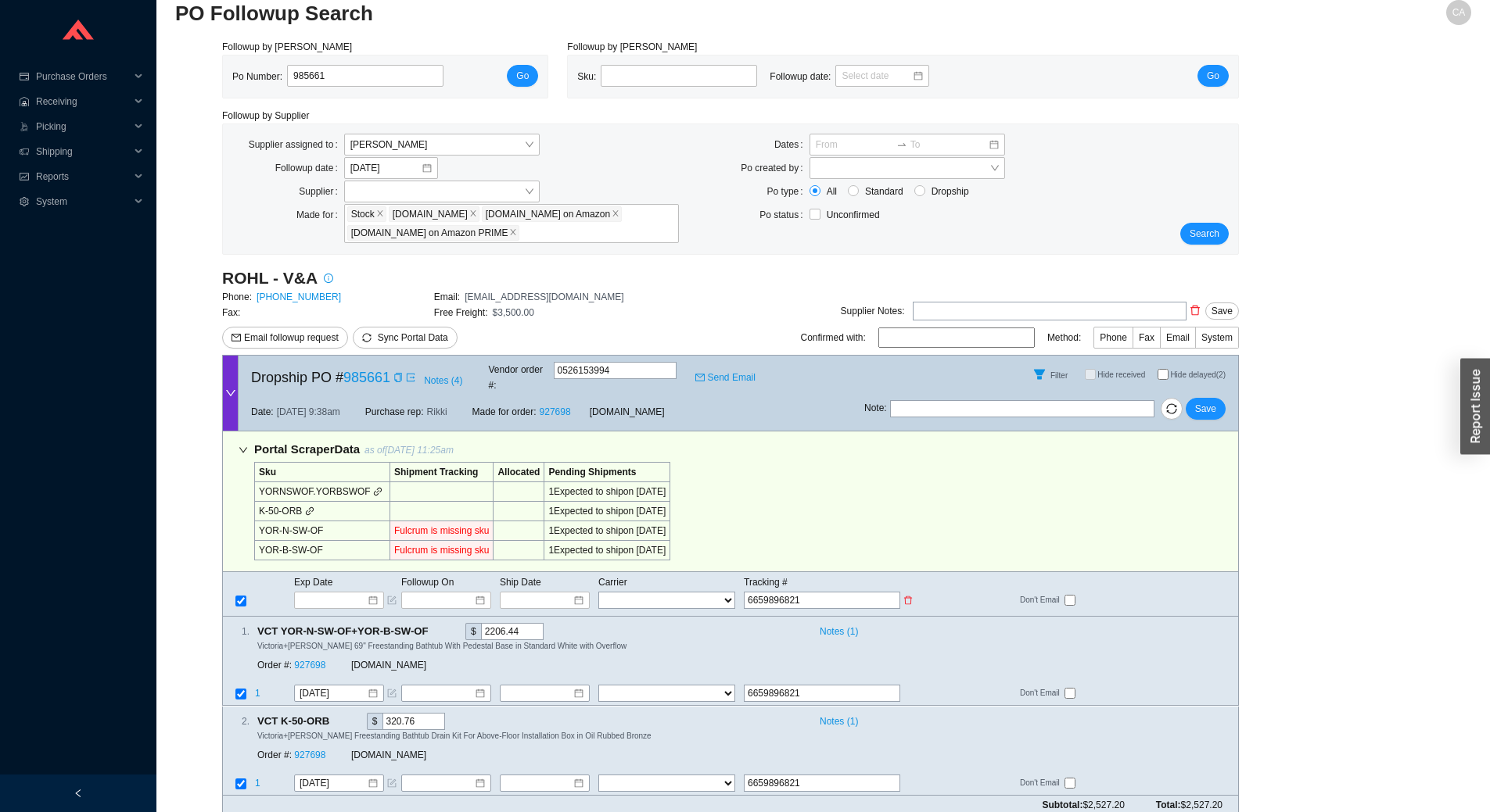
type input "6659896821"
click at [672, 576] on tbody "Exp Date Followup On Ship Date Carrier Tracking # FedEx UPS ---------------- 2 …" at bounding box center [731, 592] width 1015 height 36
click at [673, 592] on select "FedEx UPS ---------------- 2 Day Transportation INC A&B Freight A. Duie Pyle AA…" at bounding box center [667, 600] width 137 height 17
select select "5"
click at [599, 592] on select "FedEx UPS ---------------- 2 Day Transportation INC A&B Freight A. Duie Pyle AA…" at bounding box center [667, 600] width 137 height 17
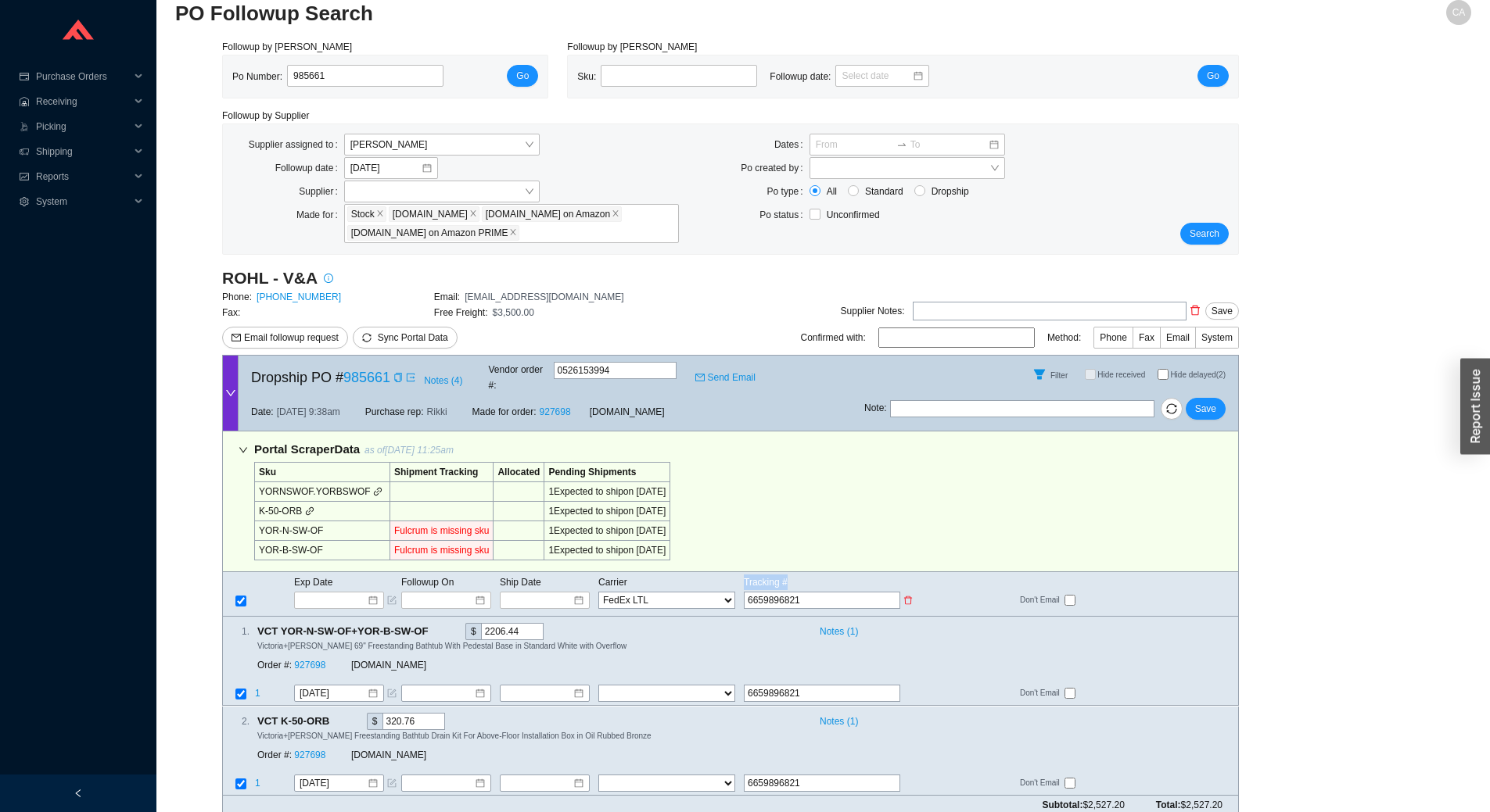
select select "5"
click at [505, 592] on div at bounding box center [545, 600] width 90 height 17
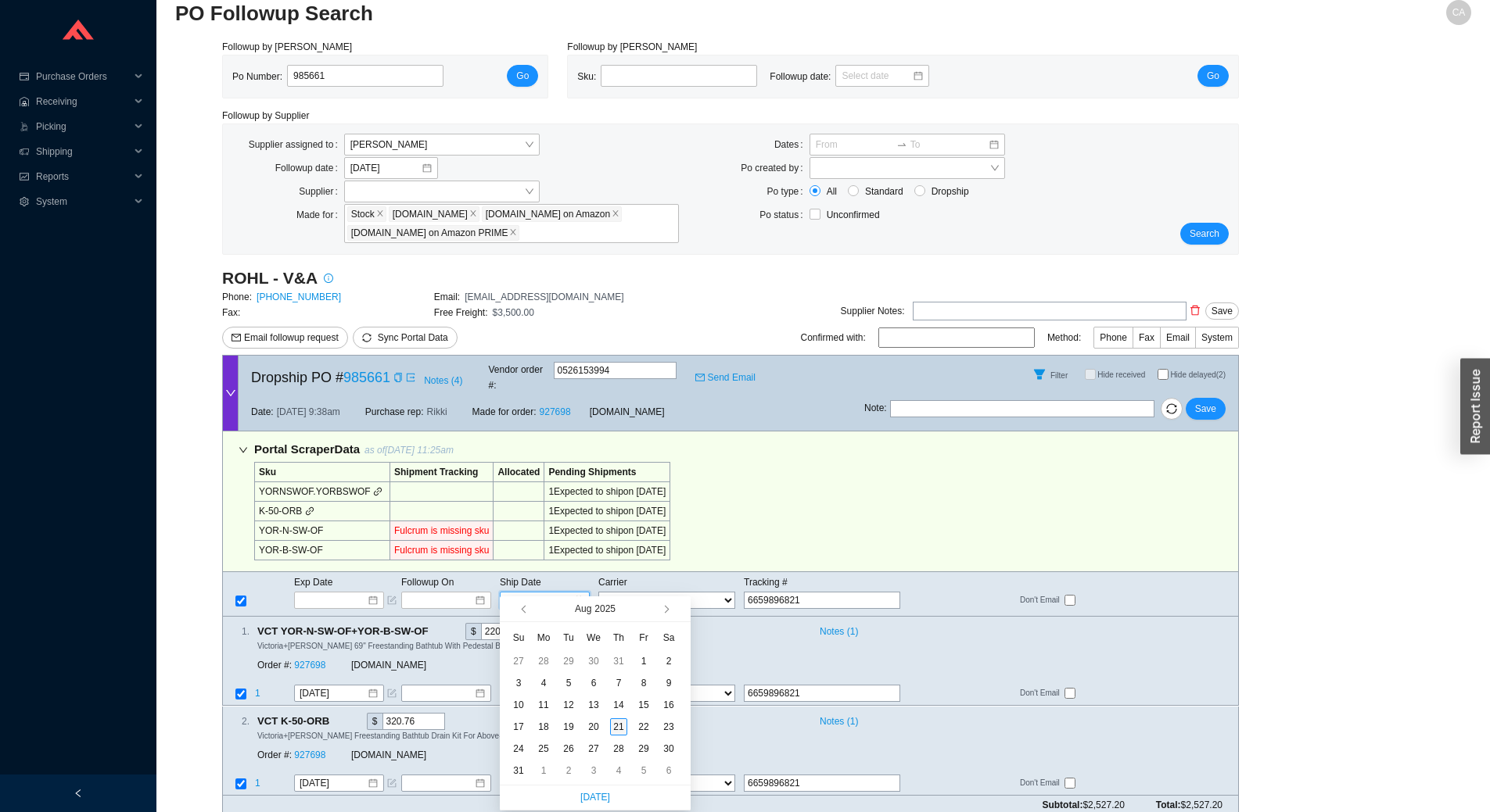
type input "[DATE]"
click at [620, 724] on div "21" at bounding box center [619, 727] width 17 height 17
type input "[DATE]"
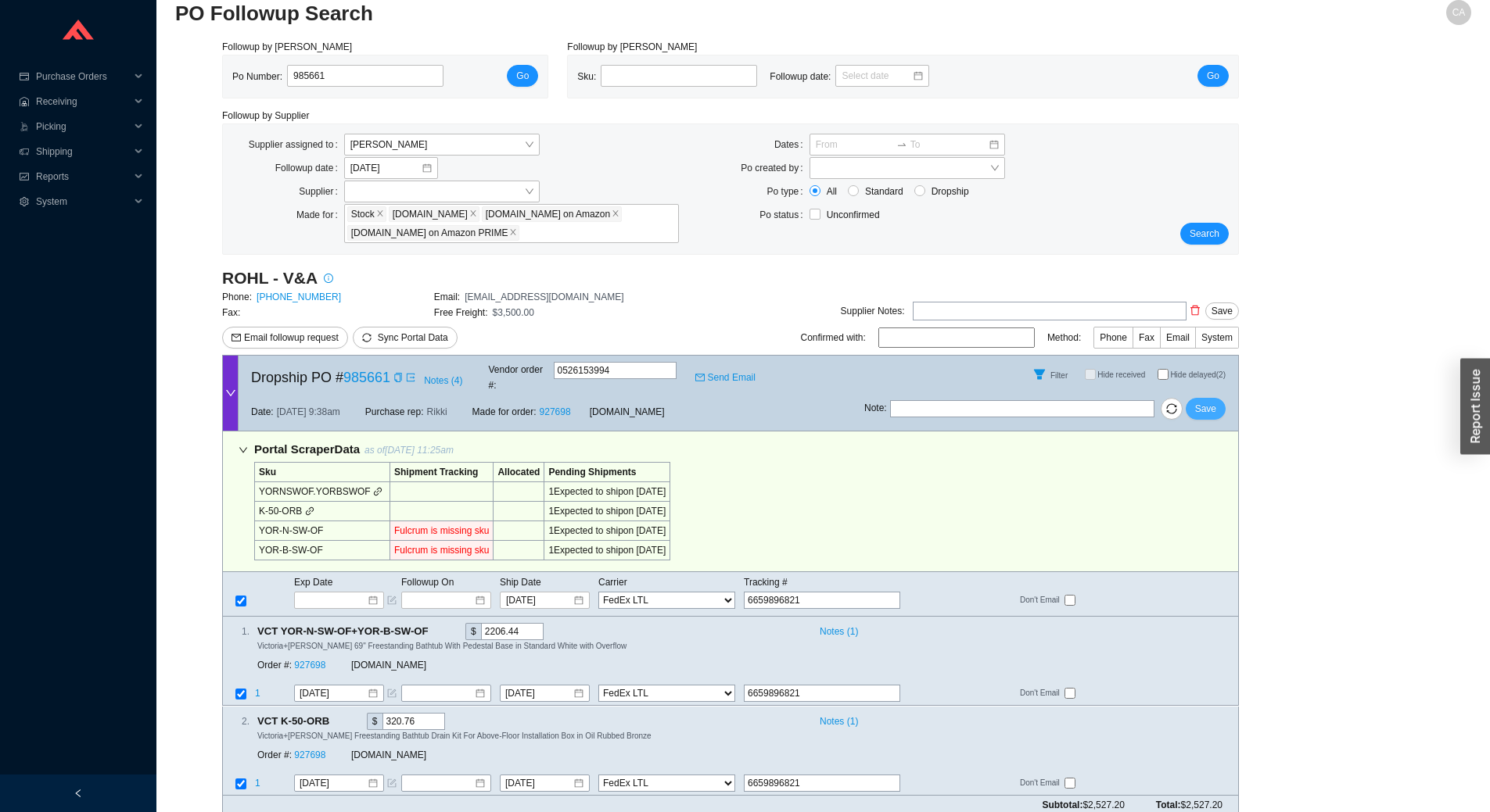
click at [1211, 401] on span "Save" at bounding box center [1205, 409] width 21 height 16
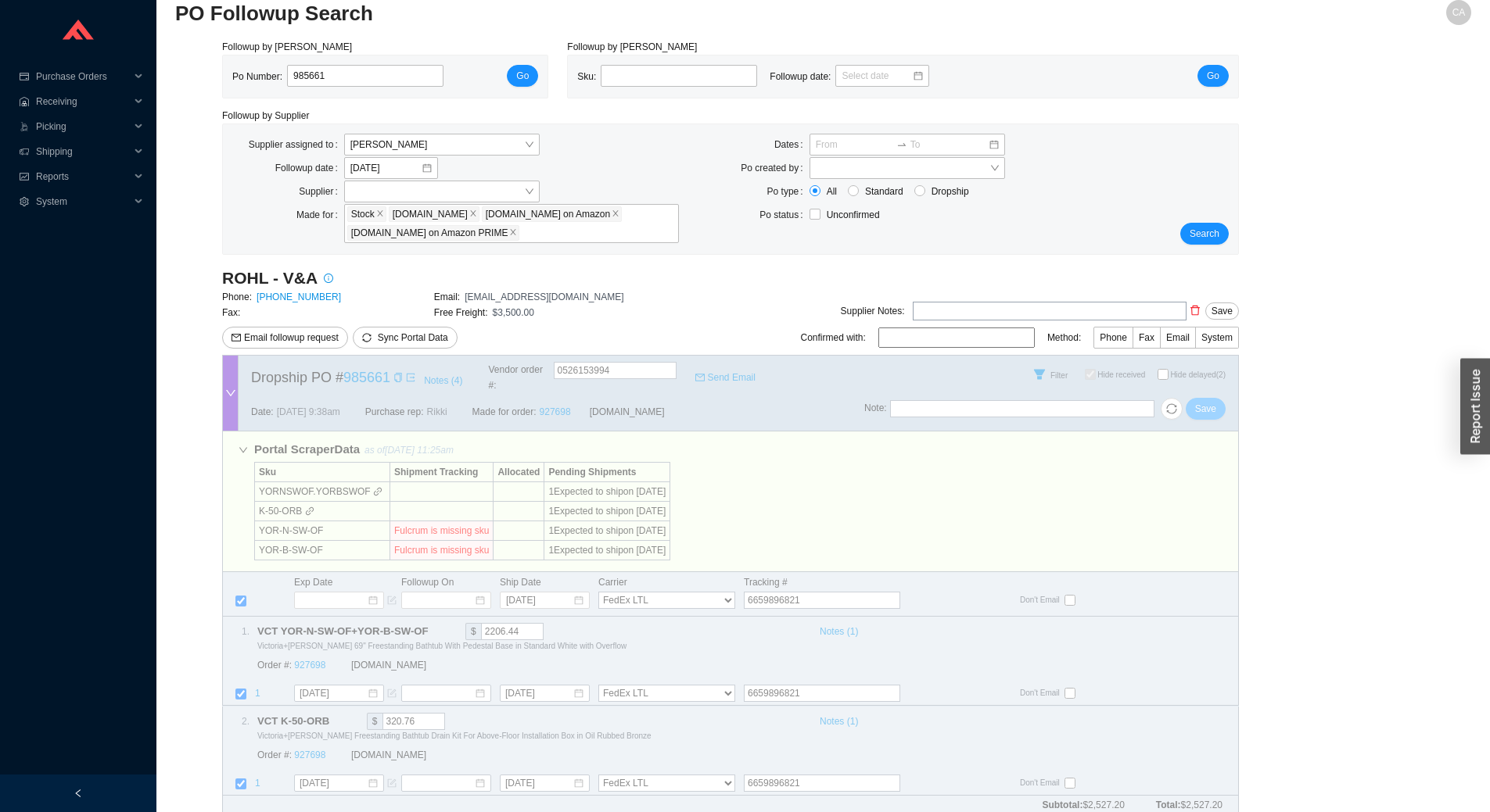
checkbox input "true"
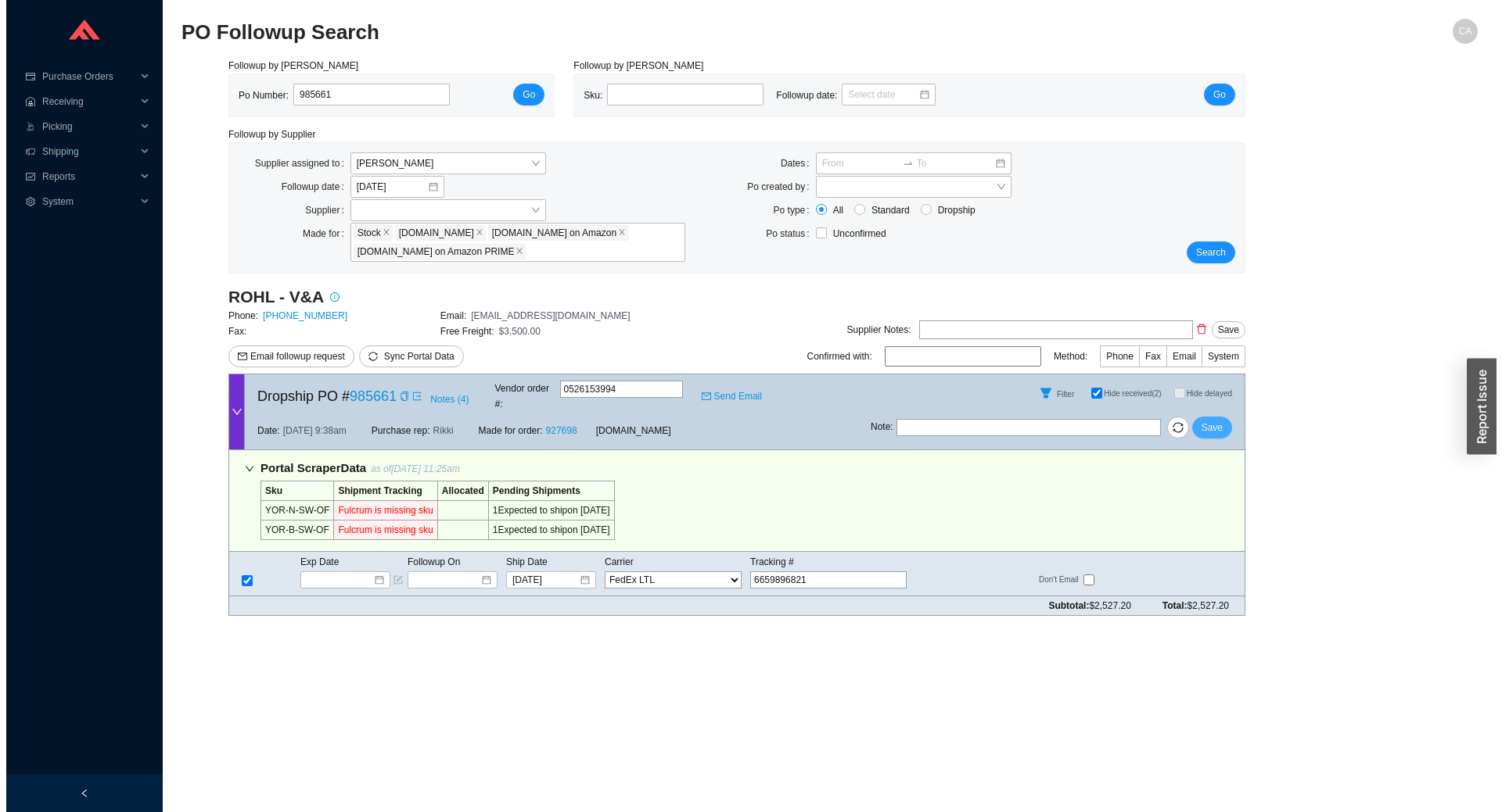
scroll to position [0, 0]
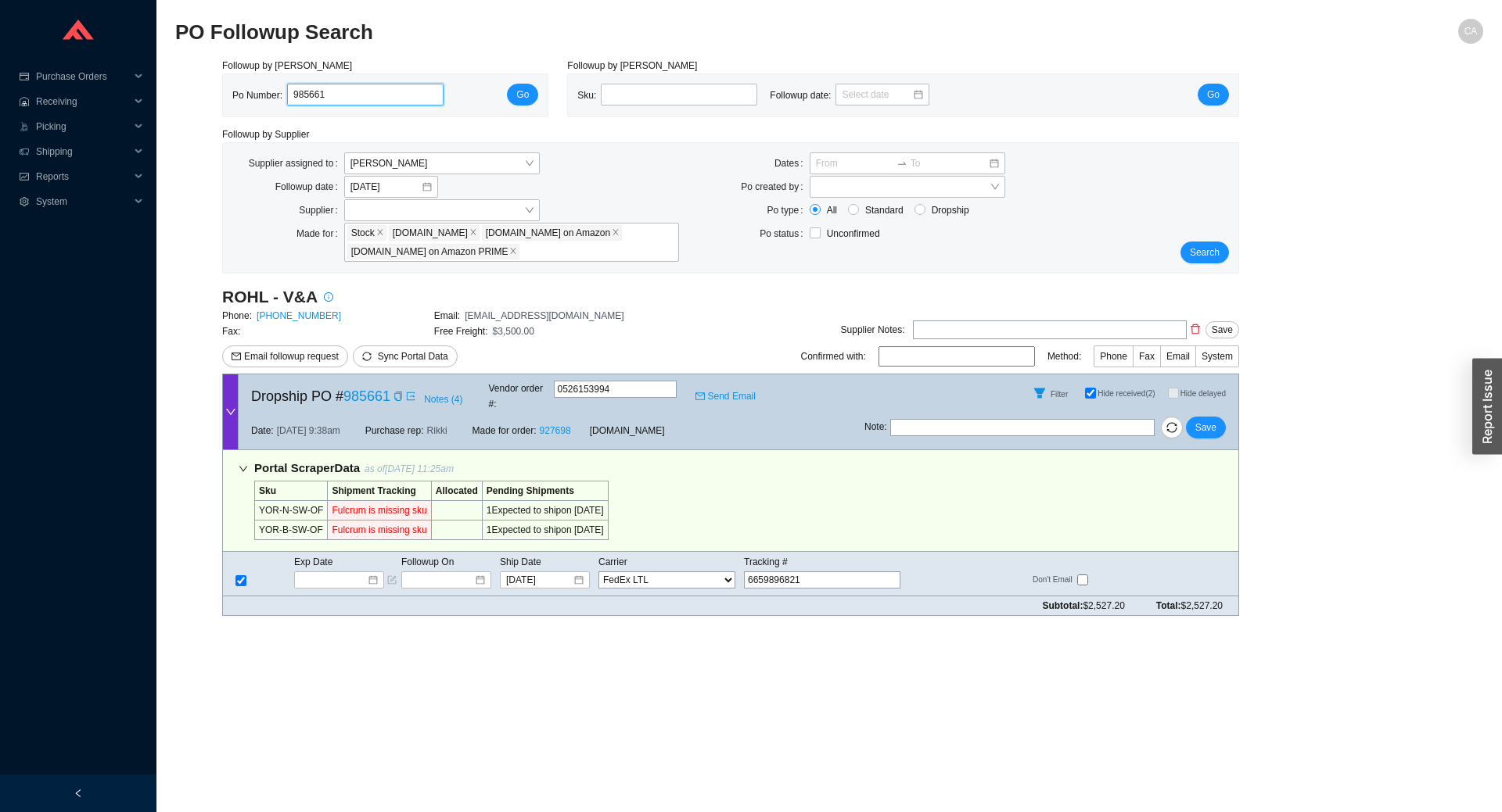
click at [402, 93] on input "985661" at bounding box center [365, 94] width 157 height 22
paste input "77793"
type input "977793"
click at [521, 93] on span "Go" at bounding box center [522, 94] width 13 height 16
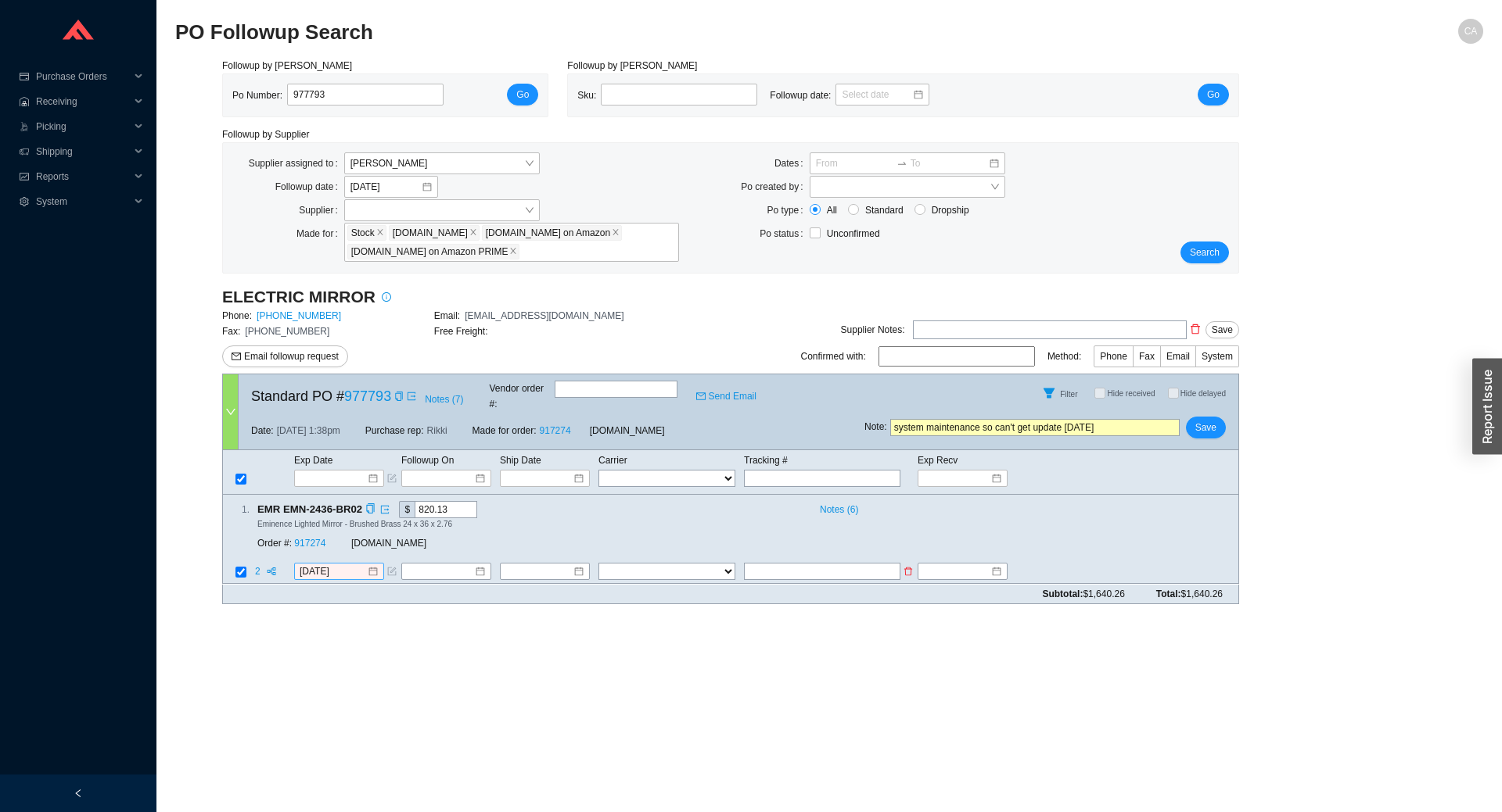
click at [350, 564] on div "8/19/2025" at bounding box center [338, 572] width 90 height 17
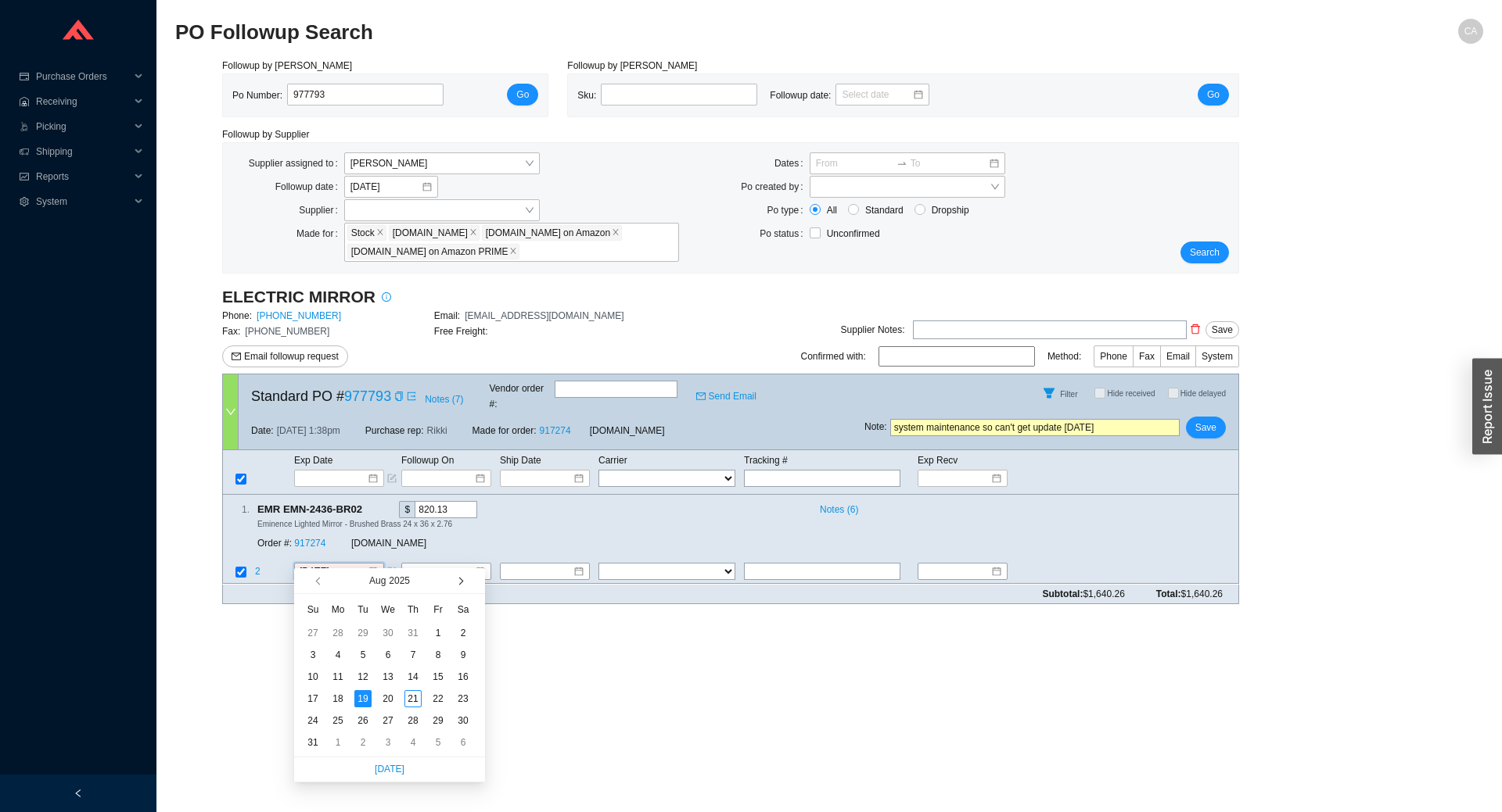
click at [463, 578] on button "button" at bounding box center [460, 581] width 15 height 25
type input "9/22/2025"
click at [339, 696] on div "22" at bounding box center [338, 698] width 17 height 17
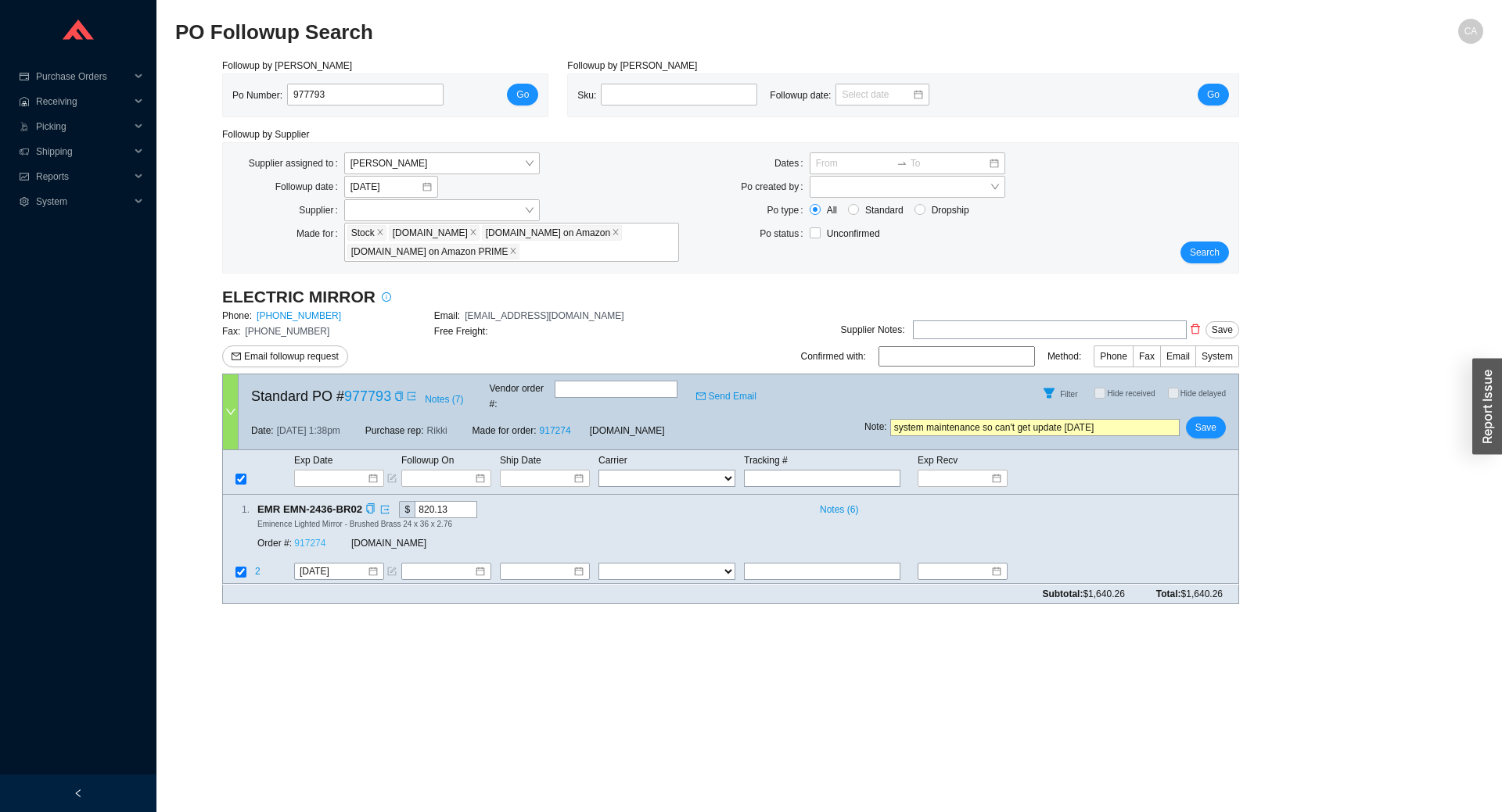
click at [316, 539] on link "917274" at bounding box center [309, 544] width 31 height 11
click at [1201, 420] on span "Save" at bounding box center [1206, 427] width 21 height 16
click at [1237, 376] on span "No" at bounding box center [1231, 372] width 12 height 16
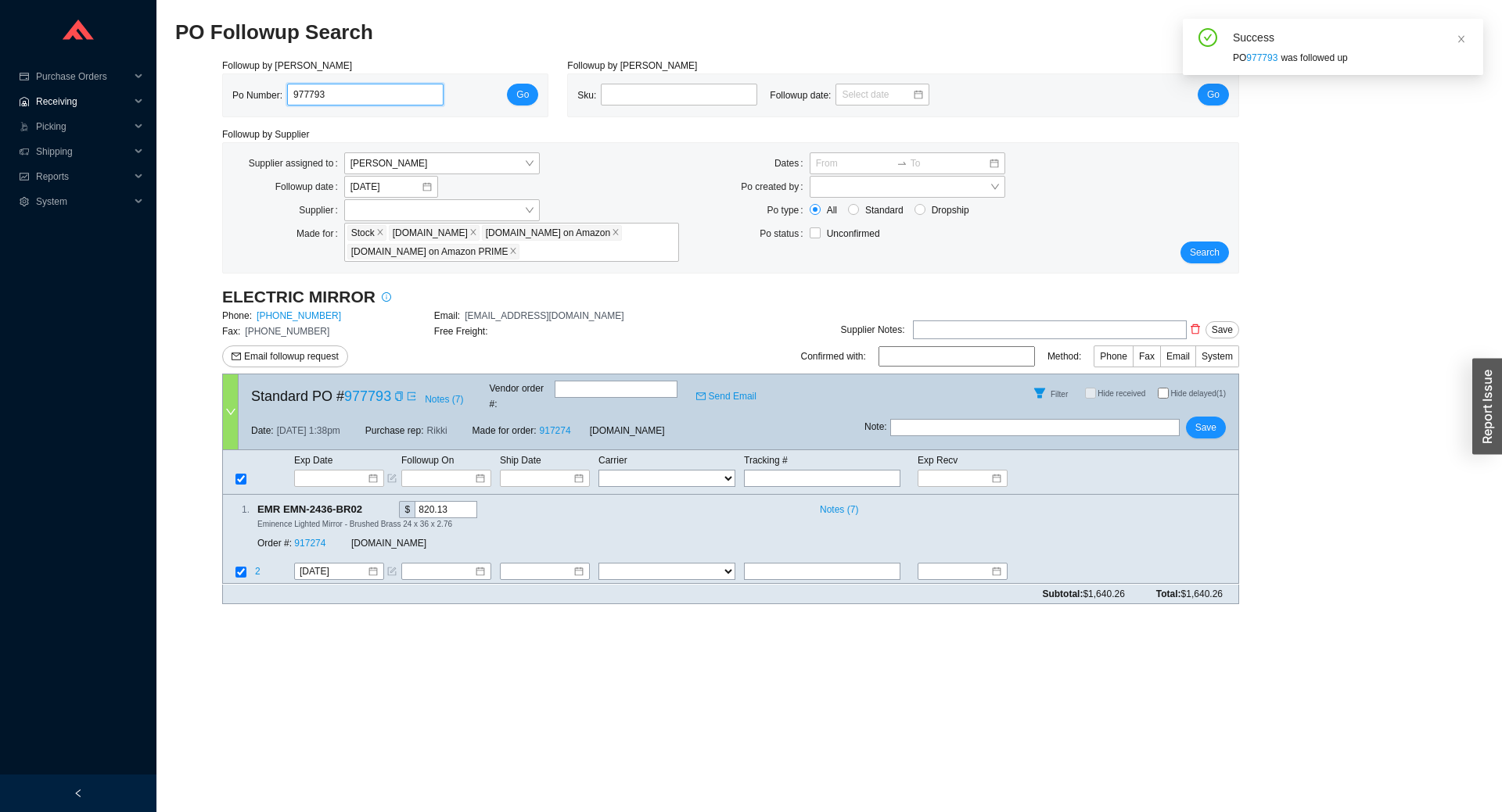
drag, startPoint x: 391, startPoint y: 93, endPoint x: 11, endPoint y: 99, distance: 380.0
click at [11, 99] on section "Purchase Orders .warehouse_svg__a{fill:none;stroke:currentColor;stroke-linecap:…" at bounding box center [751, 406] width 1502 height 812
paste input "85044"
type input "985044"
click at [515, 95] on button "Go" at bounding box center [522, 94] width 31 height 22
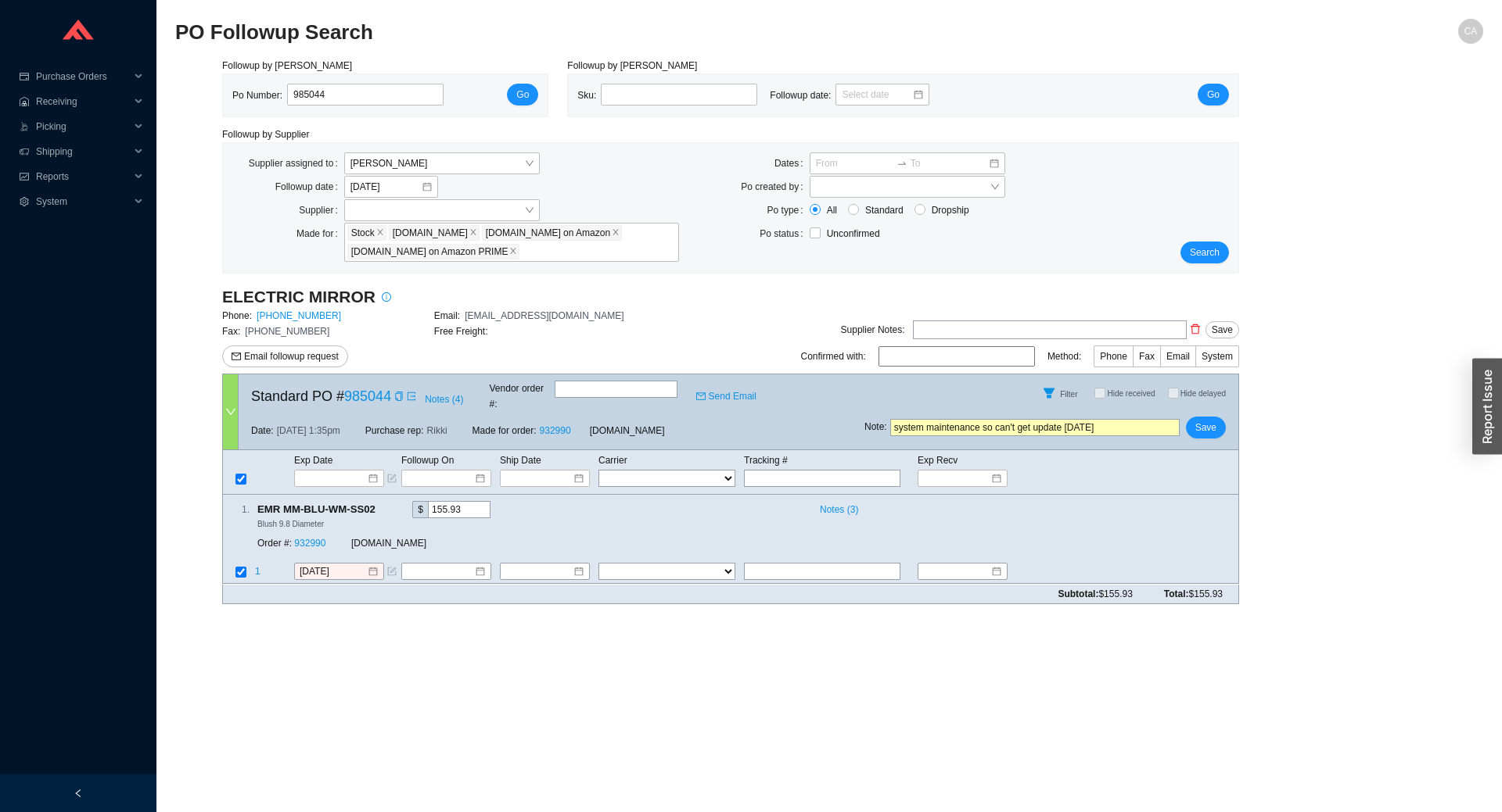
drag, startPoint x: 1111, startPoint y: 406, endPoint x: 1031, endPoint y: 417, distance: 80.8
click at [1006, 416] on div "Note : system maintenance so can't get update today Save" at bounding box center [1052, 431] width 374 height 38
drag, startPoint x: 1099, startPoint y: 413, endPoint x: 645, endPoint y: 436, distance: 454.6
click at [645, 436] on form "Standard PO # 985044 Notes ( 4 ) Vendor order # : Send Email Filter Hide receiv…" at bounding box center [731, 488] width 1017 height 230
type input "esd avail. later next week"
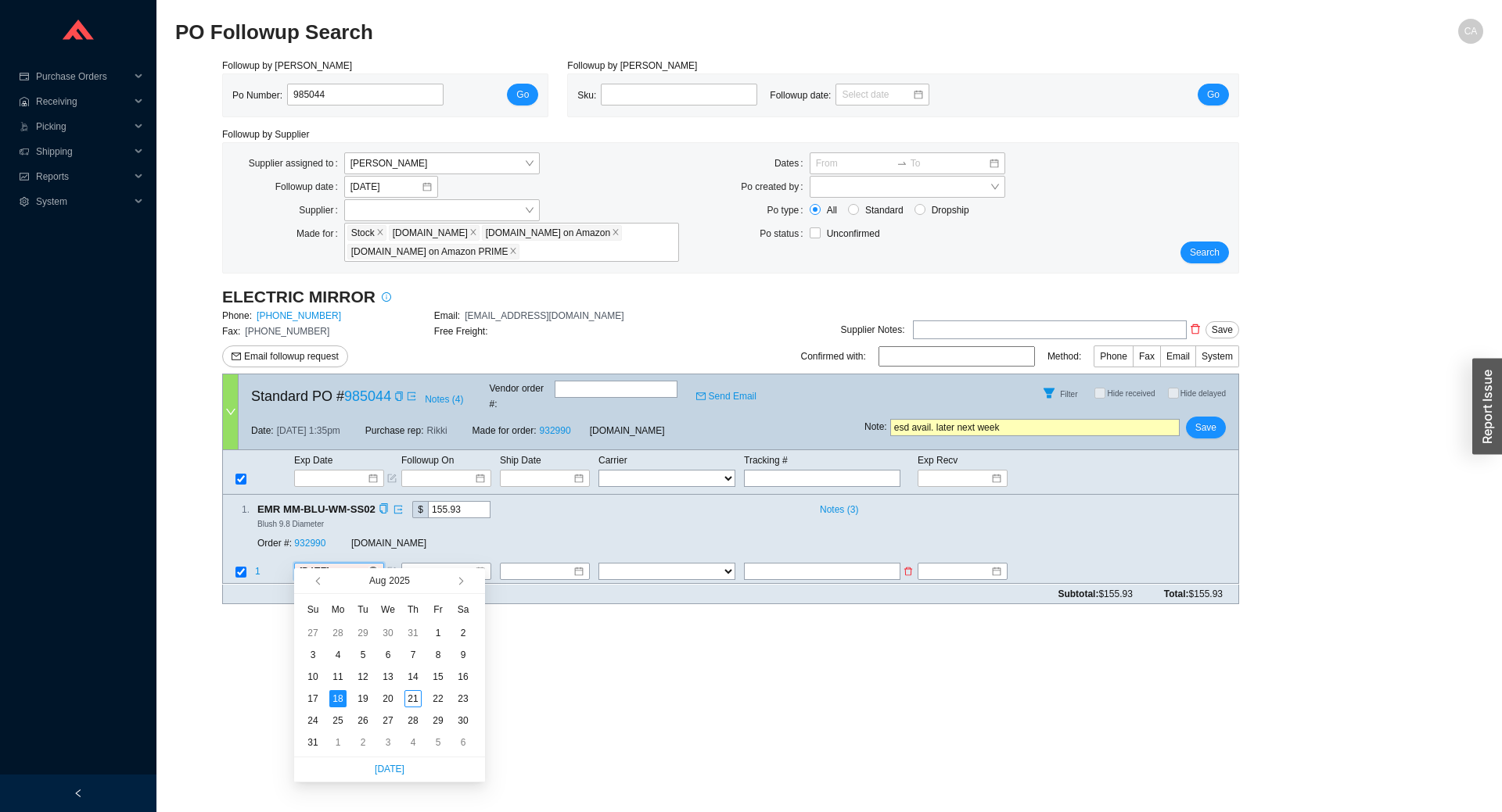
click at [347, 565] on input "8/18/2025" at bounding box center [333, 572] width 67 height 16
type input "8/28/2025"
click at [415, 720] on div "28" at bounding box center [413, 720] width 17 height 17
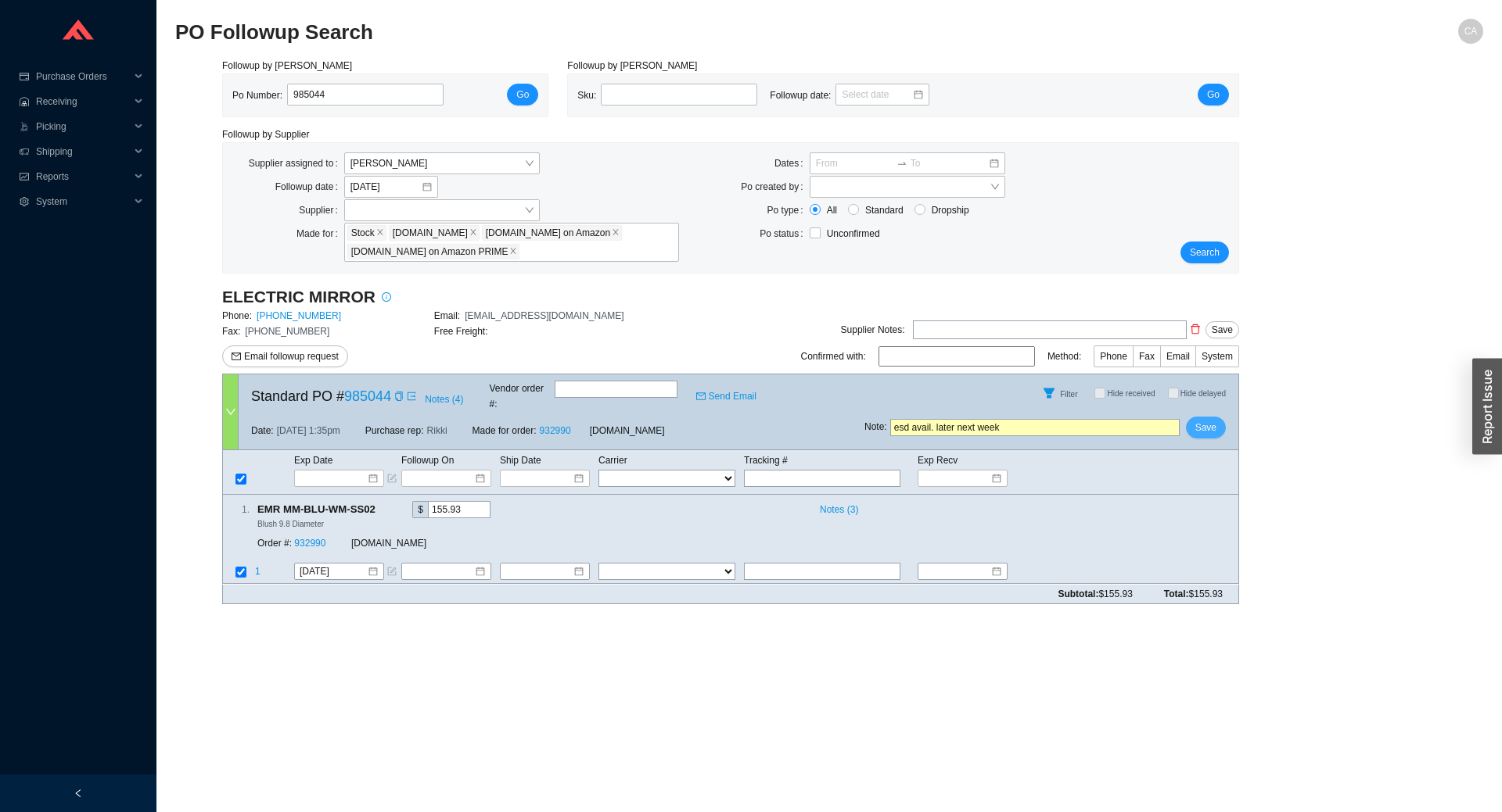
click at [1212, 420] on span "Save" at bounding box center [1206, 427] width 21 height 16
drag, startPoint x: 375, startPoint y: 97, endPoint x: 104, endPoint y: 115, distance: 271.6
click at [104, 115] on section "Purchase Orders .warehouse_svg__a{fill:none;stroke:currentColor;stroke-linecap:…" at bounding box center [751, 406] width 1502 height 812
paste input "3801"
type input "983801"
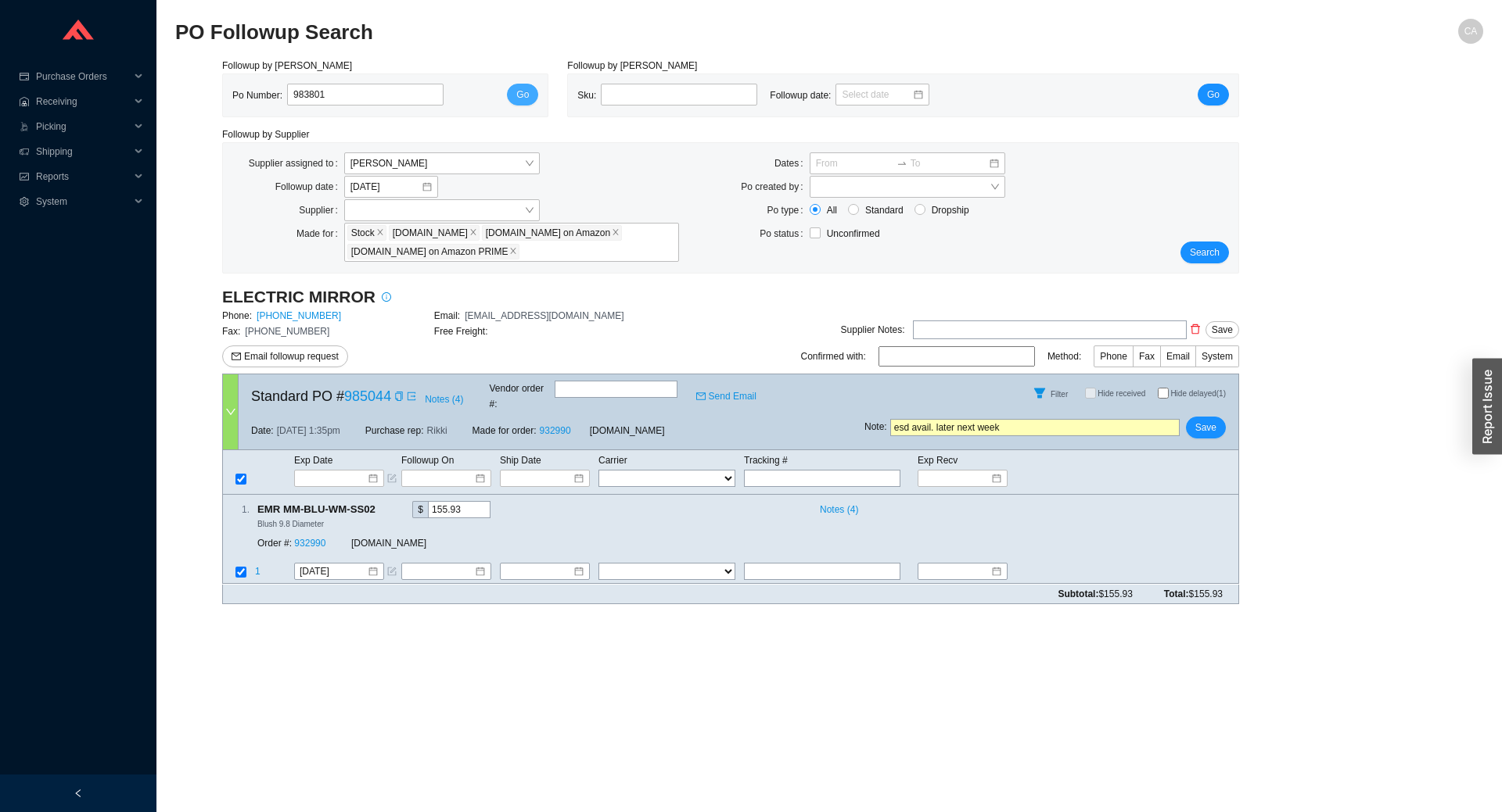
click at [529, 92] on span "Go" at bounding box center [522, 94] width 13 height 16
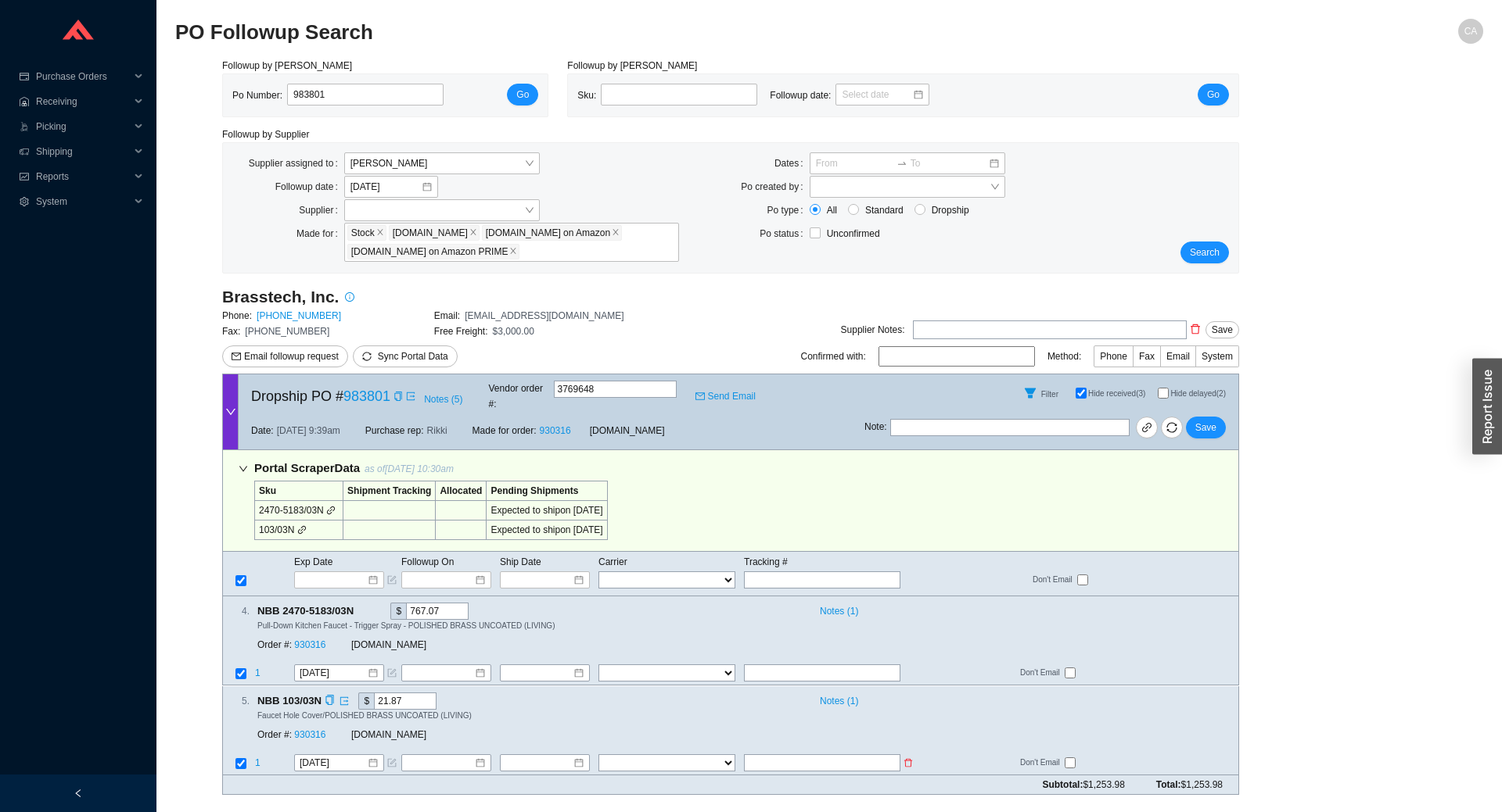
click at [759, 755] on input "text" at bounding box center [823, 763] width 157 height 17
paste input "476309796761"
type input "476309796761"
click at [682, 755] on select "FedEx UPS ---------------- 2 Day Transportation INC A&B Freight A. Duie Pyle AA…" at bounding box center [667, 763] width 137 height 17
select select "1"
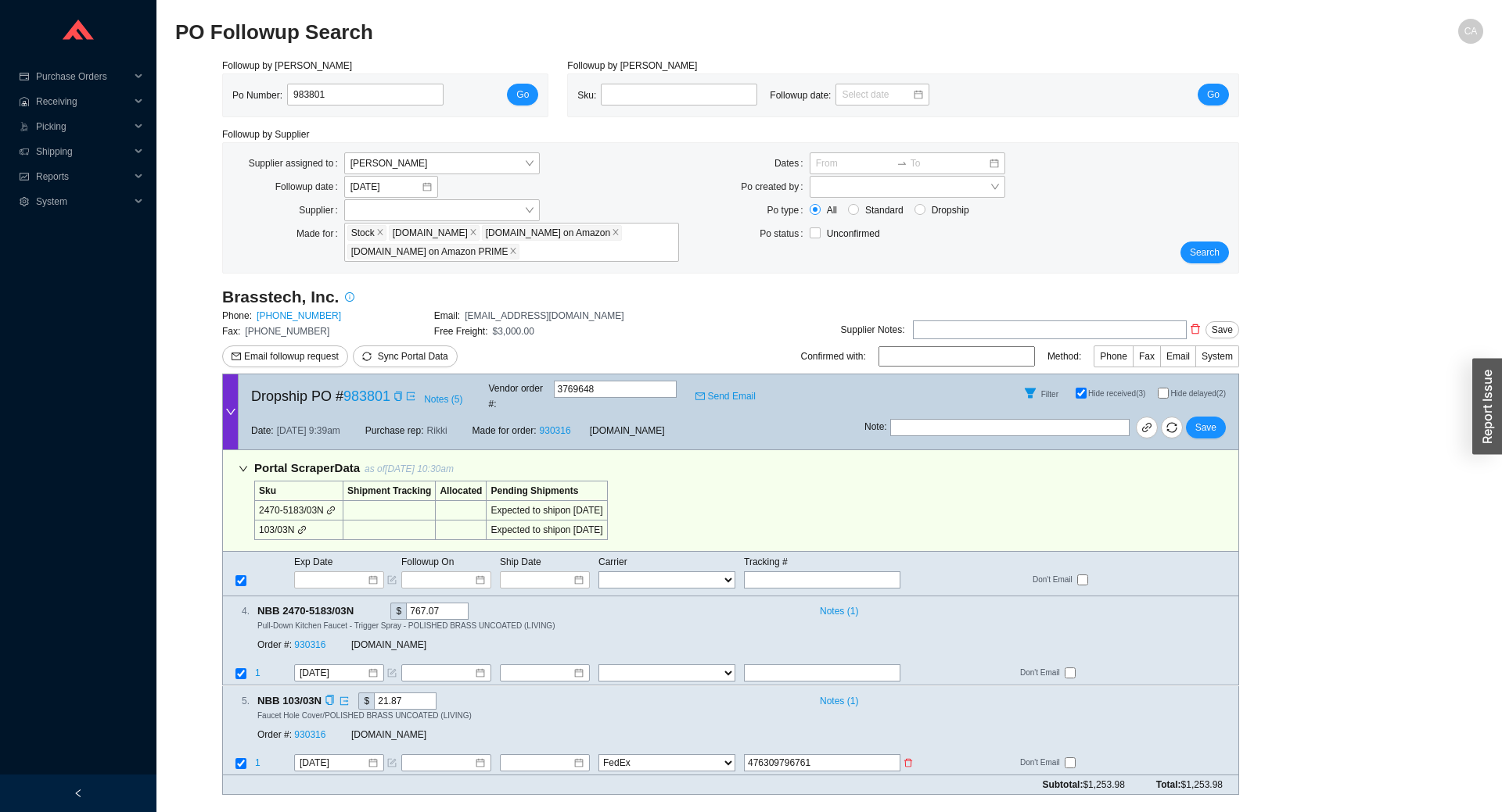
click at [599, 755] on select "FedEx UPS ---------------- 2 Day Transportation INC A&B Freight A. Duie Pyle AA…" at bounding box center [667, 763] width 137 height 17
click at [546, 755] on input at bounding box center [539, 762] width 67 height 16
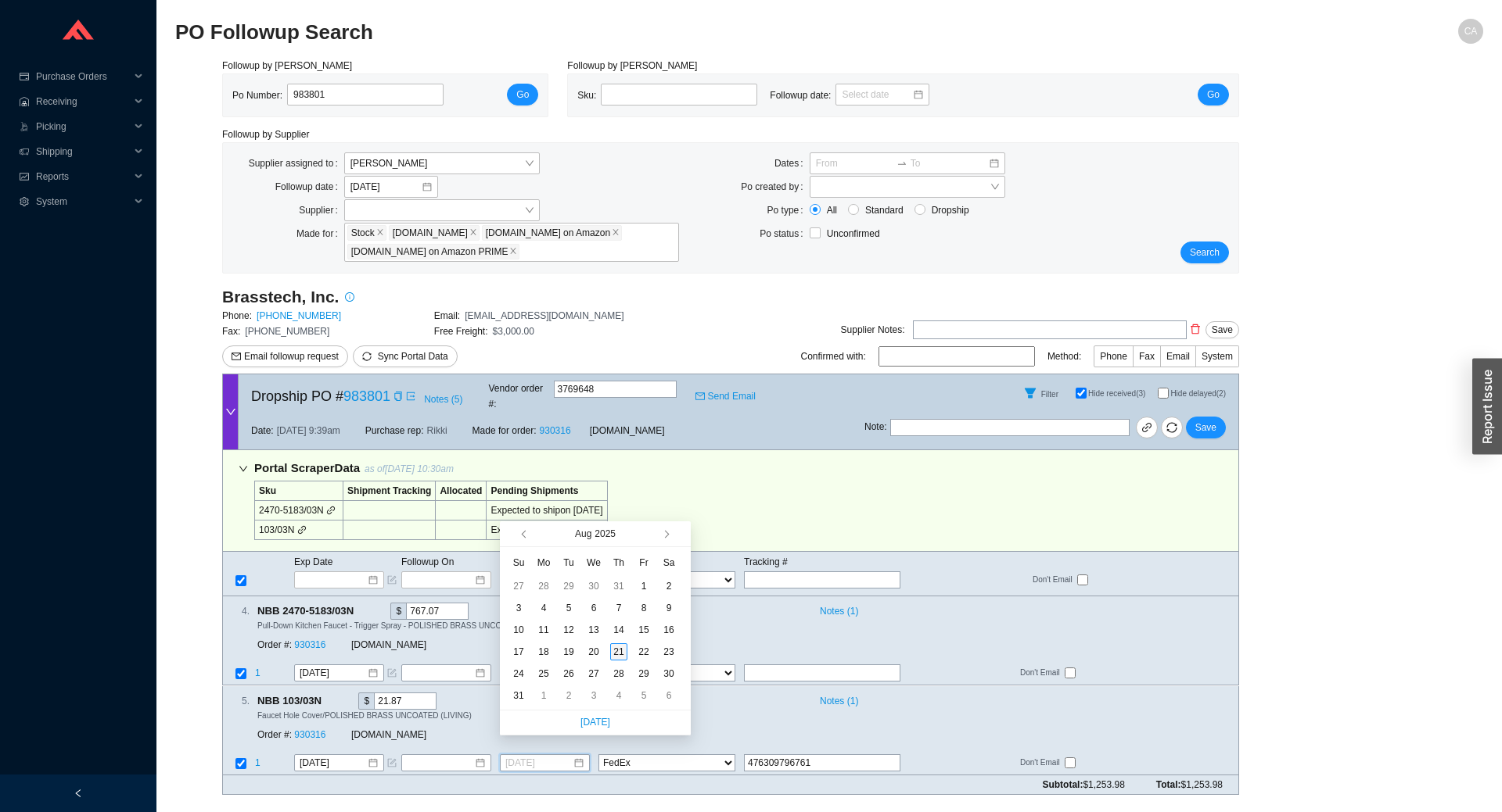
type input "[DATE]"
click at [620, 650] on div "21" at bounding box center [619, 652] width 17 height 17
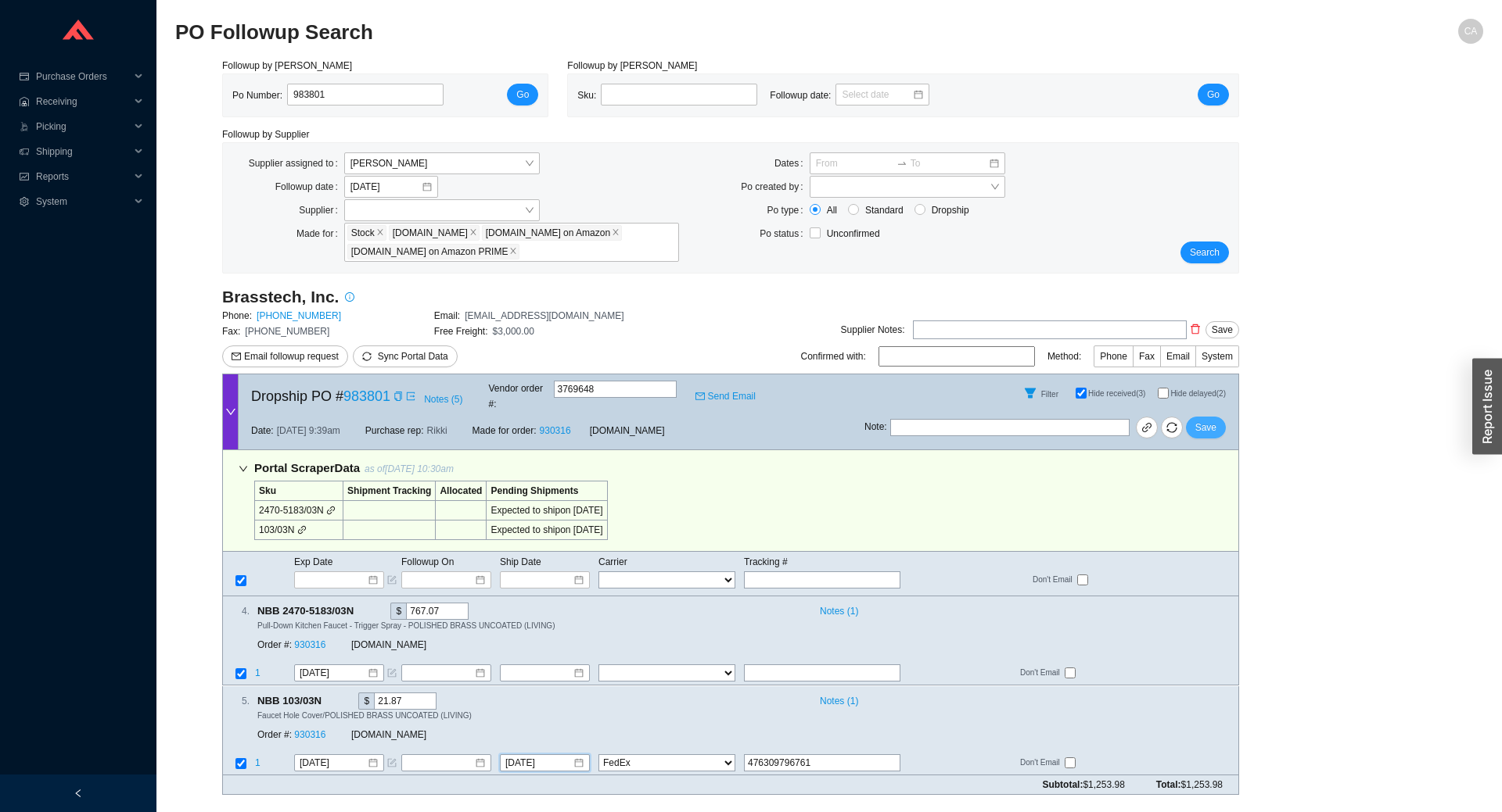
click at [1202, 420] on span "Save" at bounding box center [1206, 427] width 21 height 16
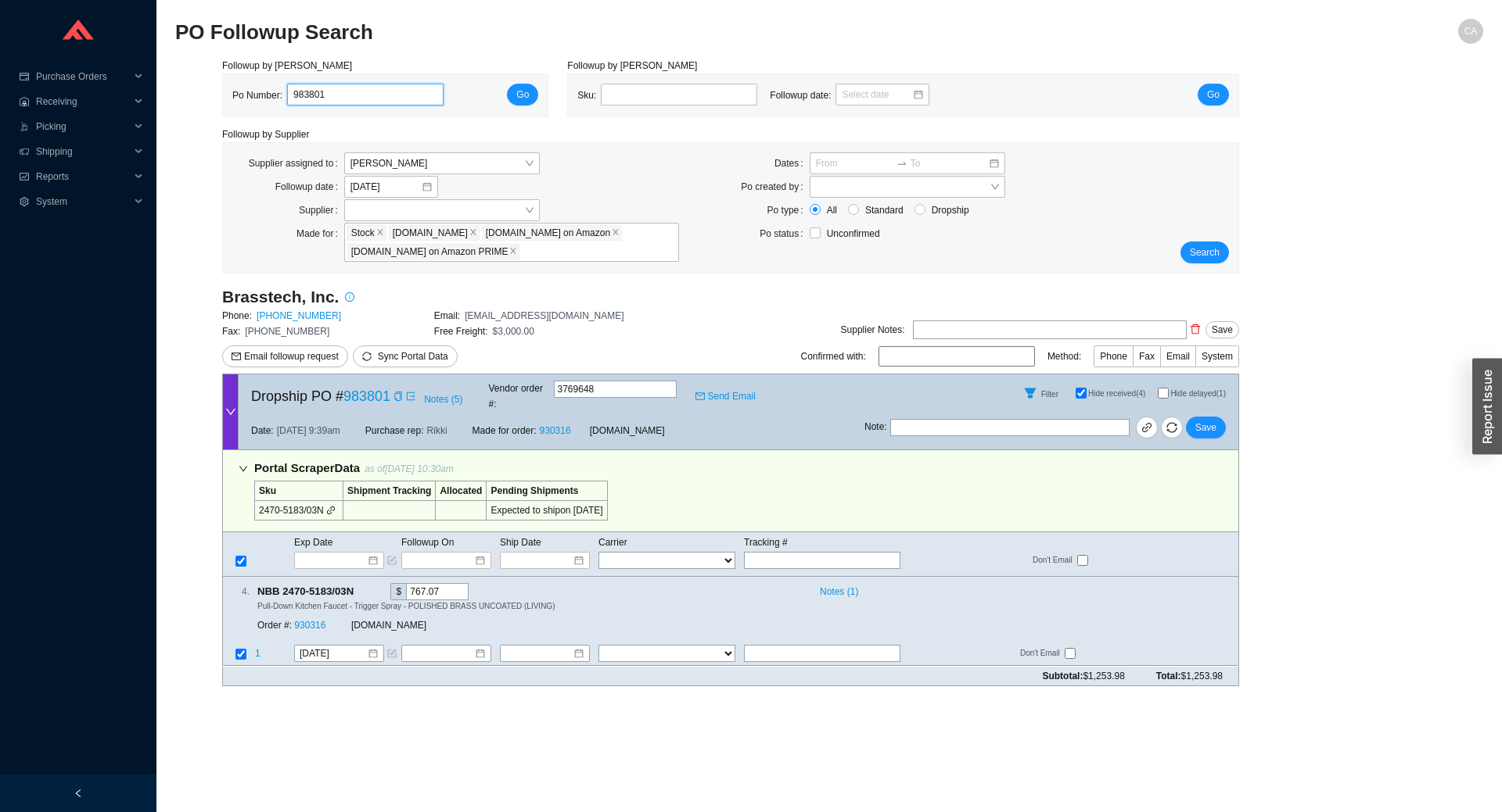
drag, startPoint x: 376, startPoint y: 93, endPoint x: 200, endPoint y: 101, distance: 176.2
click at [200, 101] on div "Followup by PO Po Number: 983801 Go Followup by Sku Sku: Followup date: Go Foll…" at bounding box center [828, 379] width 1308 height 641
paste input "5528"
type input "985528"
click at [528, 83] on button "Go" at bounding box center [522, 94] width 31 height 22
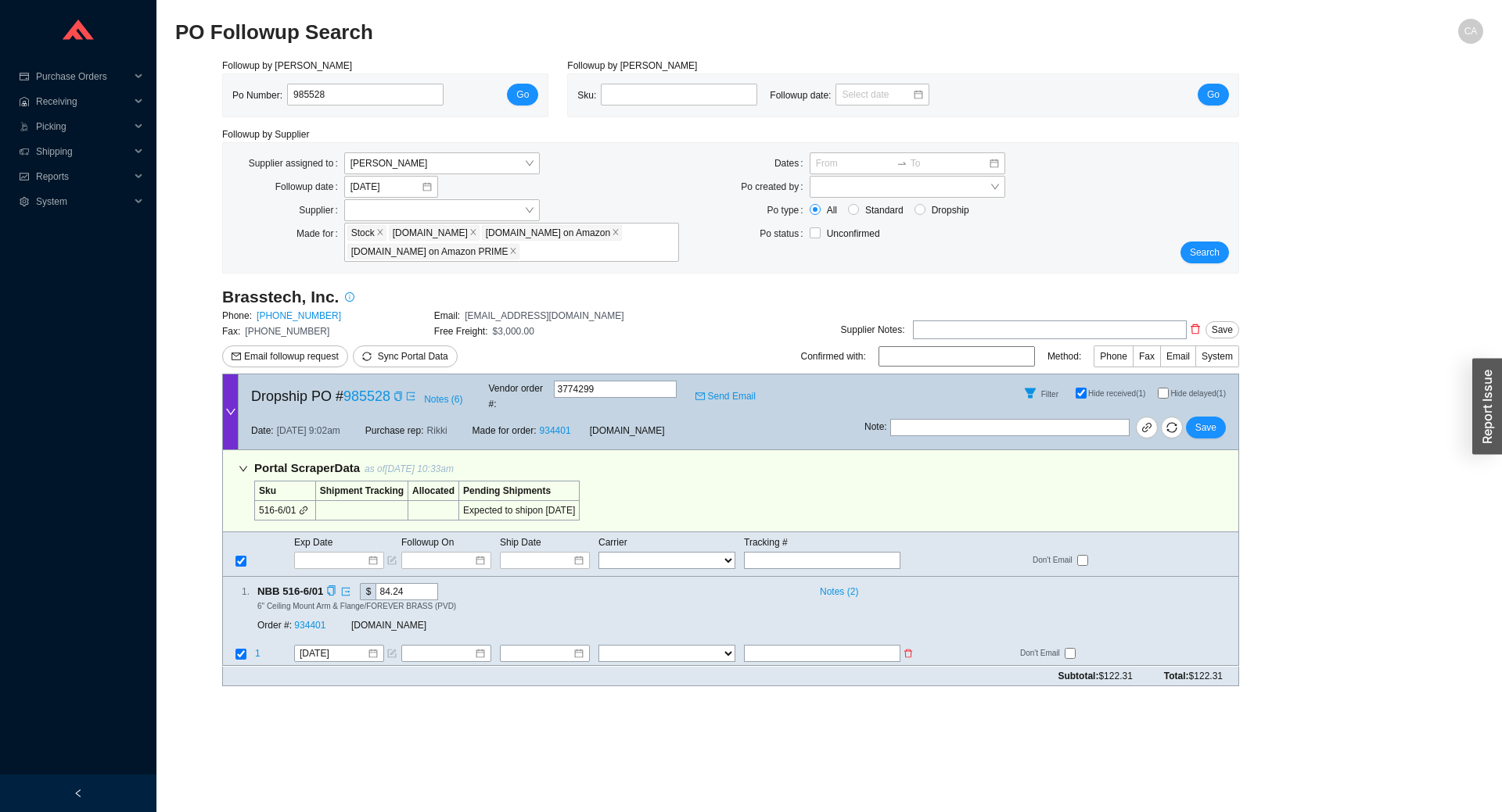
click at [780, 645] on input "text" at bounding box center [823, 654] width 157 height 17
paste input "476309796809"
type input "476309796809"
click at [642, 645] on select "FedEx UPS ---------------- 2 Day Transportation INC A&B Freight A. Duie Pyle AA…" at bounding box center [667, 654] width 137 height 17
select select "1"
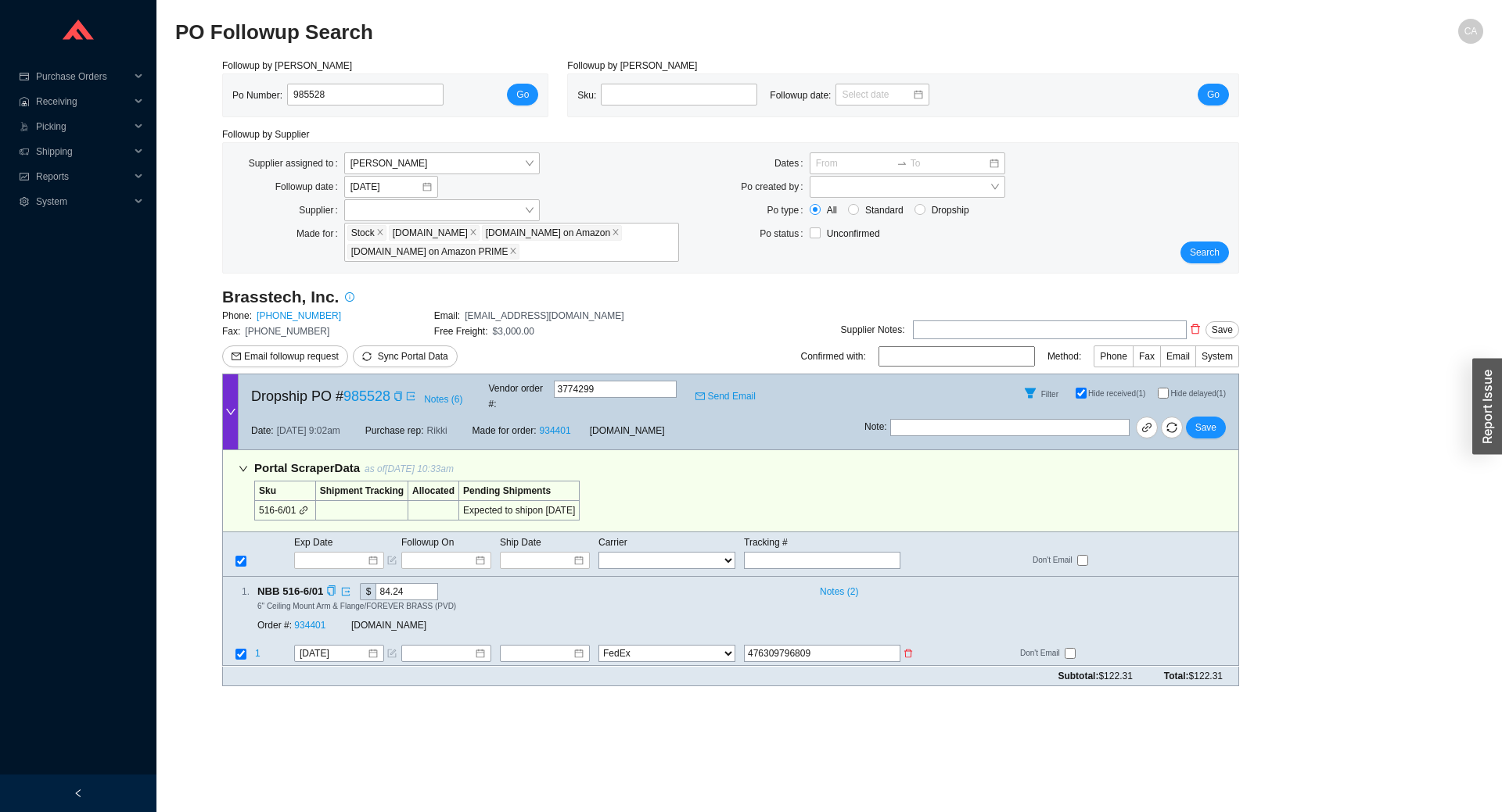
click at [599, 645] on select "FedEx UPS ---------------- 2 Day Transportation INC A&B Freight A. Duie Pyle AA…" at bounding box center [667, 654] width 137 height 17
click at [538, 646] on input at bounding box center [539, 654] width 67 height 16
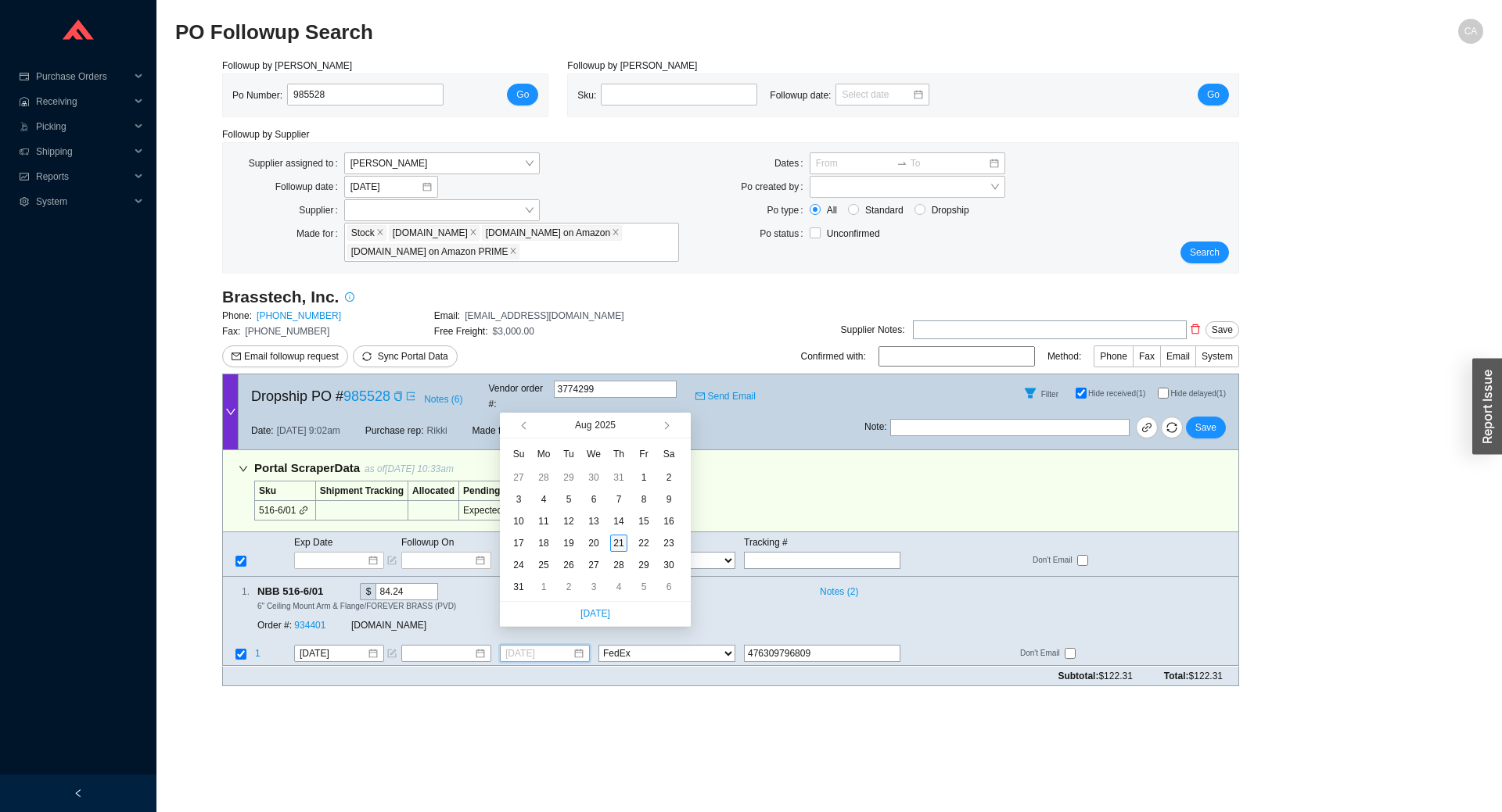
type input "8/21/2025"
click at [613, 543] on div "21" at bounding box center [619, 543] width 17 height 17
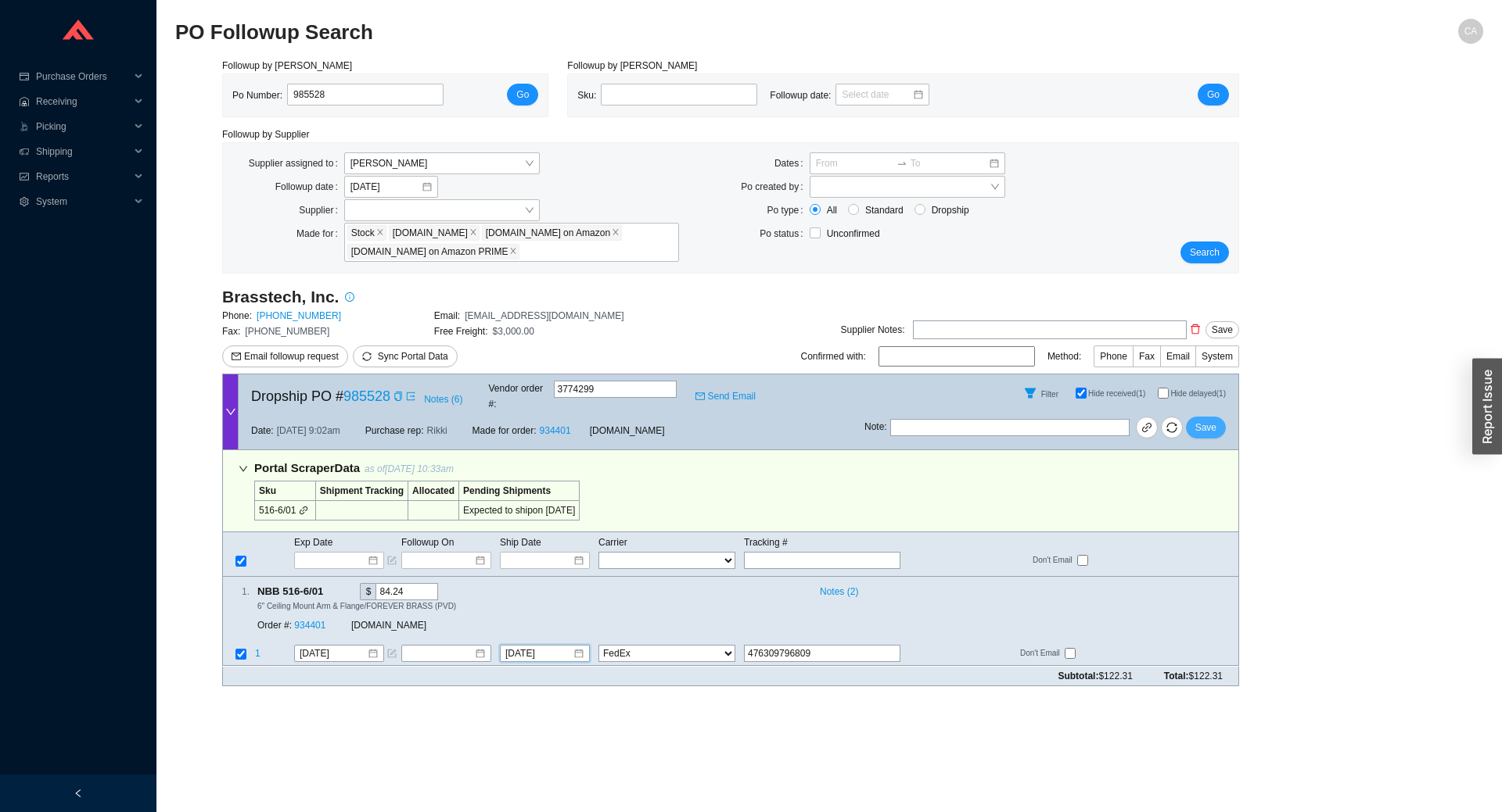
click at [1200, 420] on span "Save" at bounding box center [1206, 427] width 21 height 16
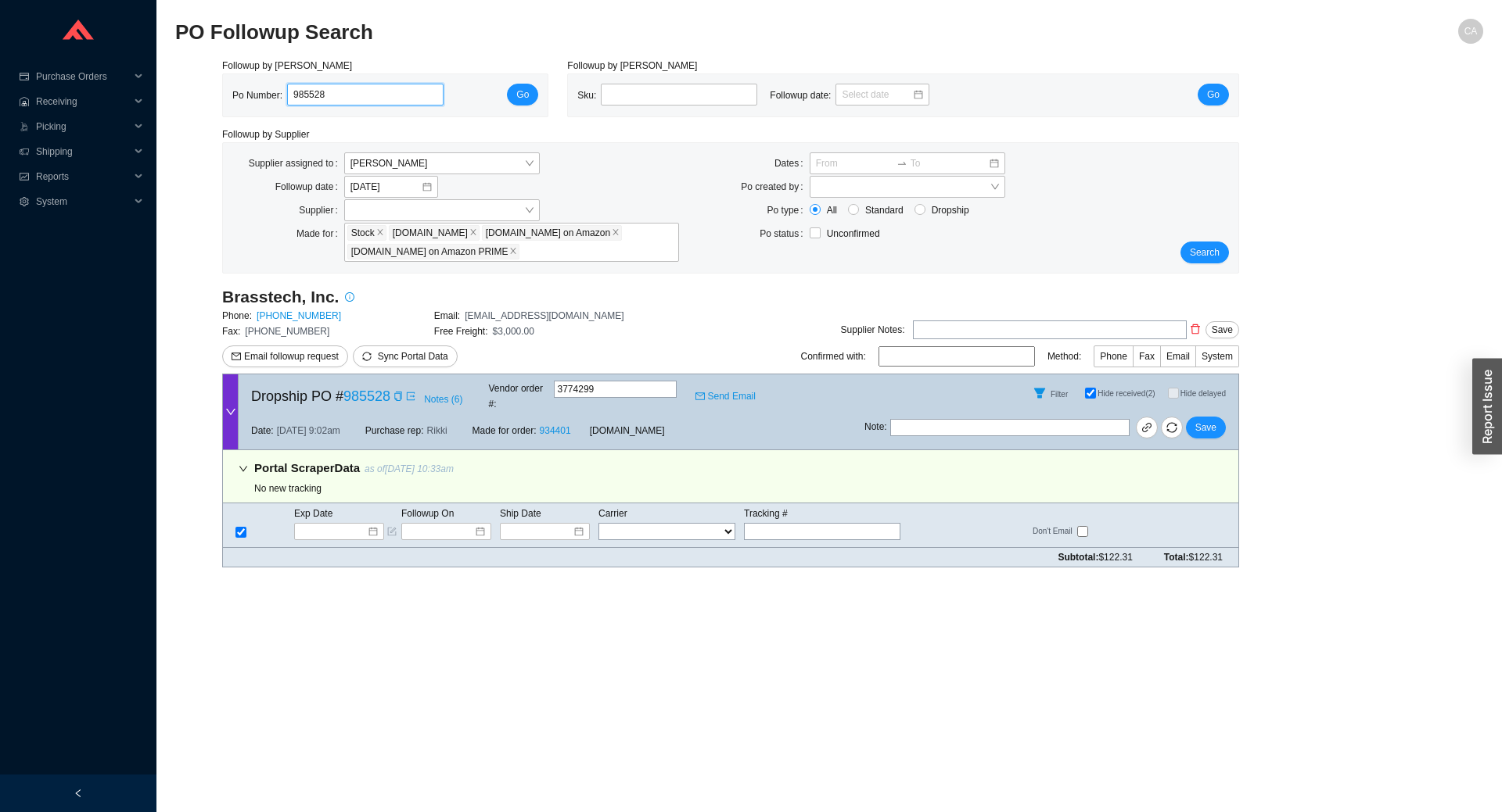
drag, startPoint x: 336, startPoint y: 93, endPoint x: 214, endPoint y: 98, distance: 122.1
click at [214, 98] on div "Followup by PO Po Number: 985528 Go" at bounding box center [386, 88] width 345 height 60
paste input "251"
type input "985251"
click at [522, 99] on span "Go" at bounding box center [522, 94] width 13 height 16
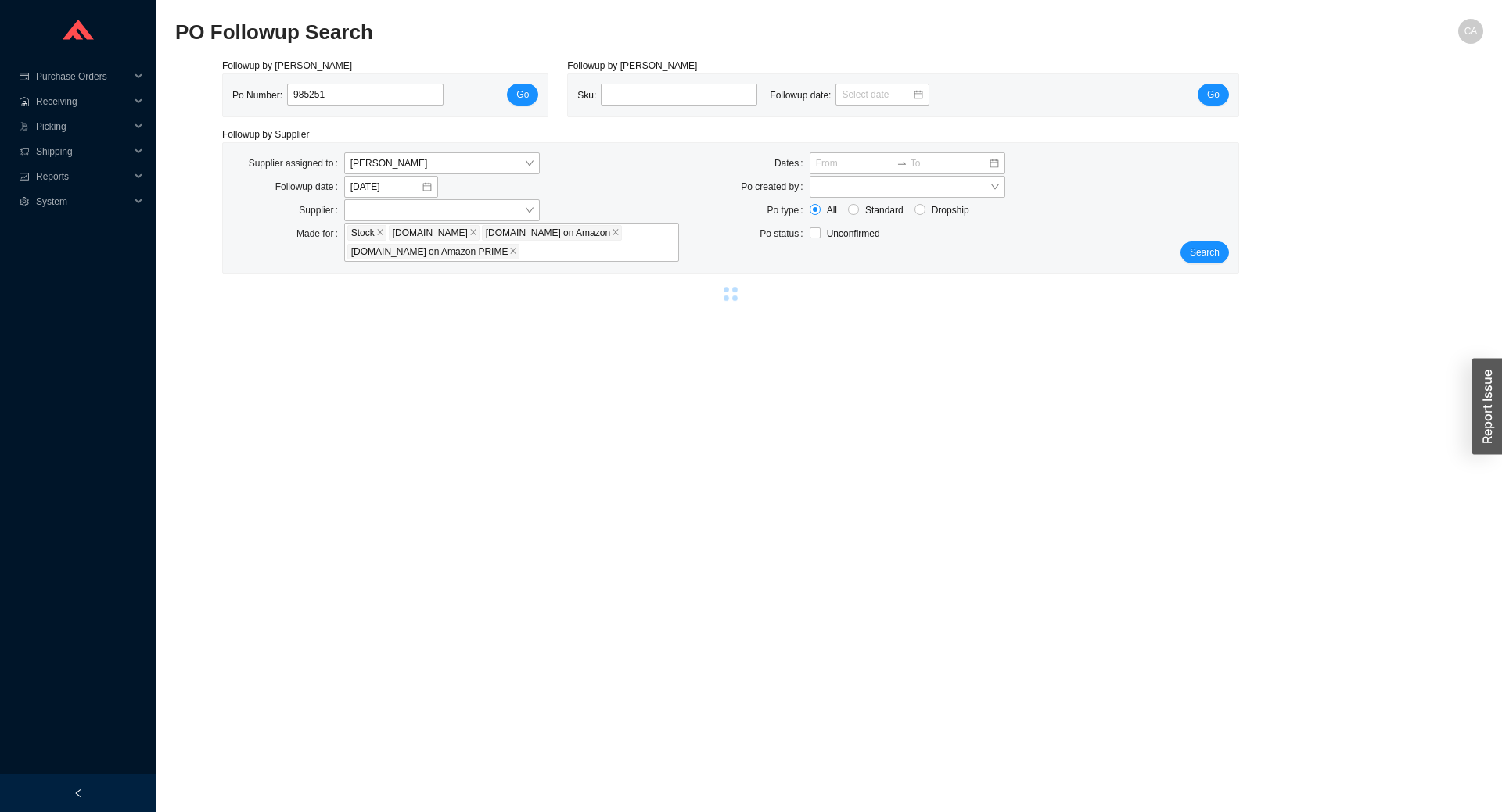
select select "2"
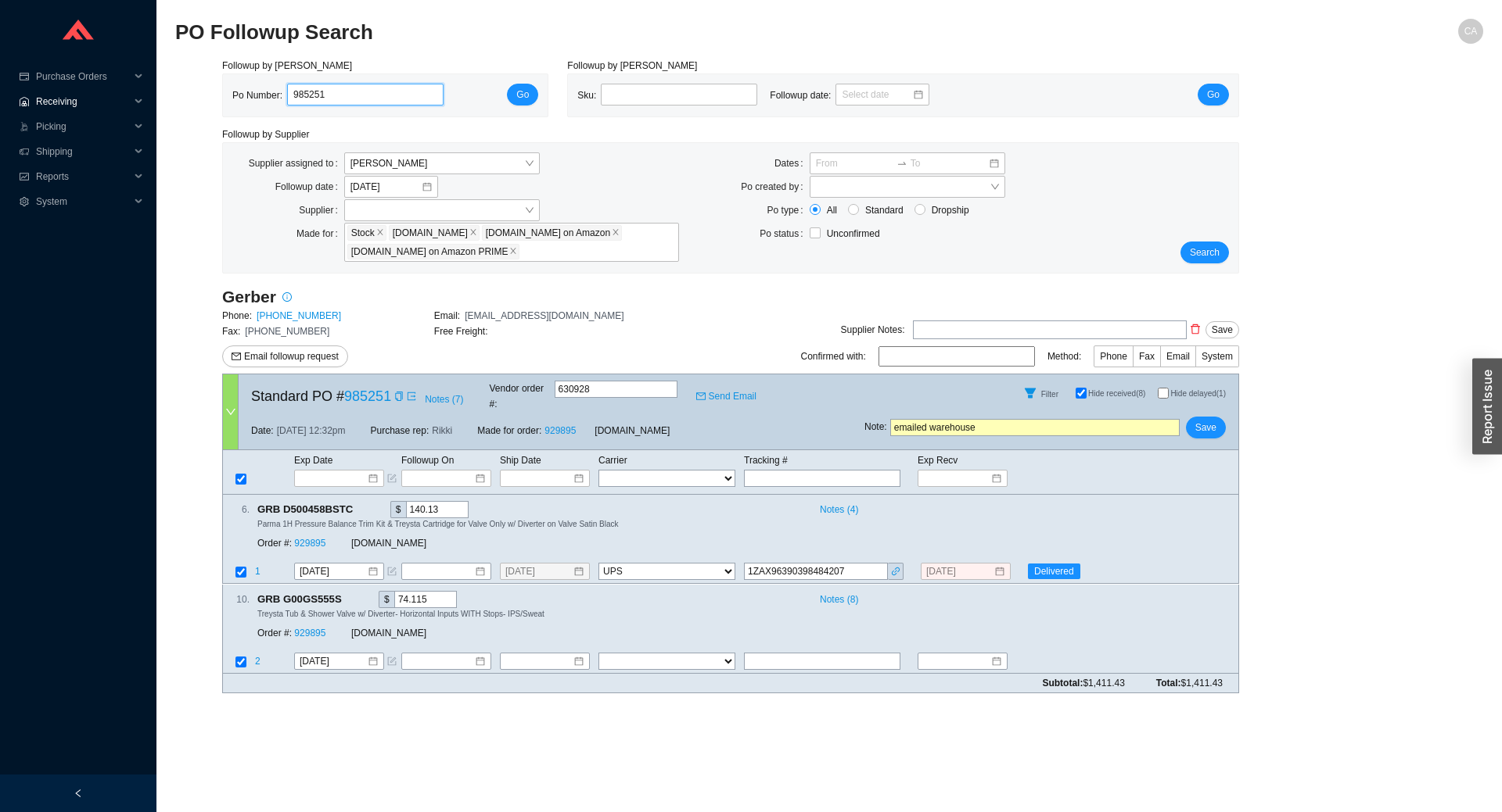
drag, startPoint x: 384, startPoint y: 93, endPoint x: 127, endPoint y: 99, distance: 257.1
click at [127, 99] on section "Purchase Orders .warehouse_svg__a{fill:none;stroke:currentColor;stroke-linecap:…" at bounding box center [751, 406] width 1502 height 812
paste input "934"
type input "985934"
click at [527, 94] on span "Go" at bounding box center [522, 94] width 13 height 16
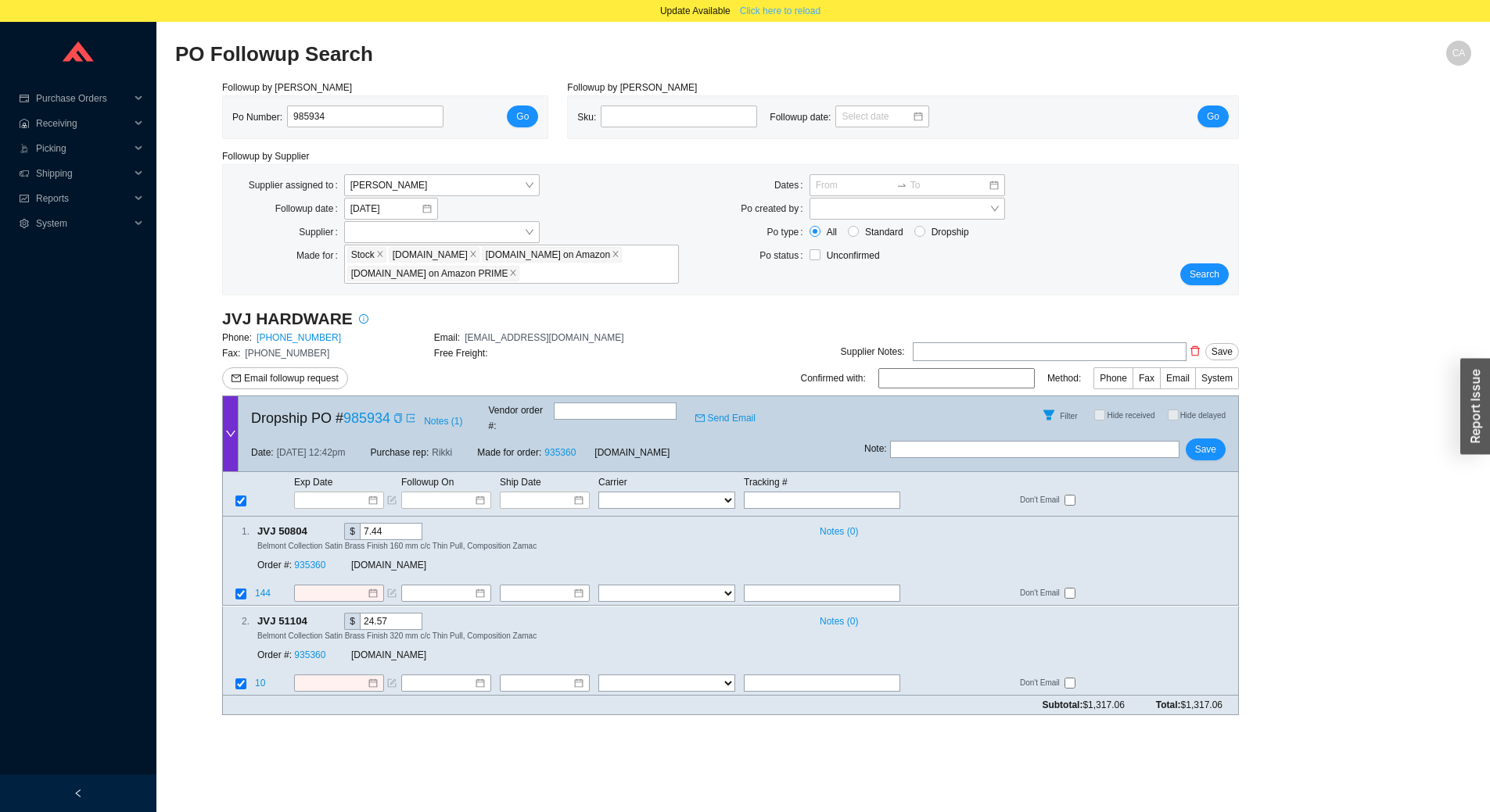
click at [773, 6] on span "Click here to reload" at bounding box center [780, 11] width 81 height 16
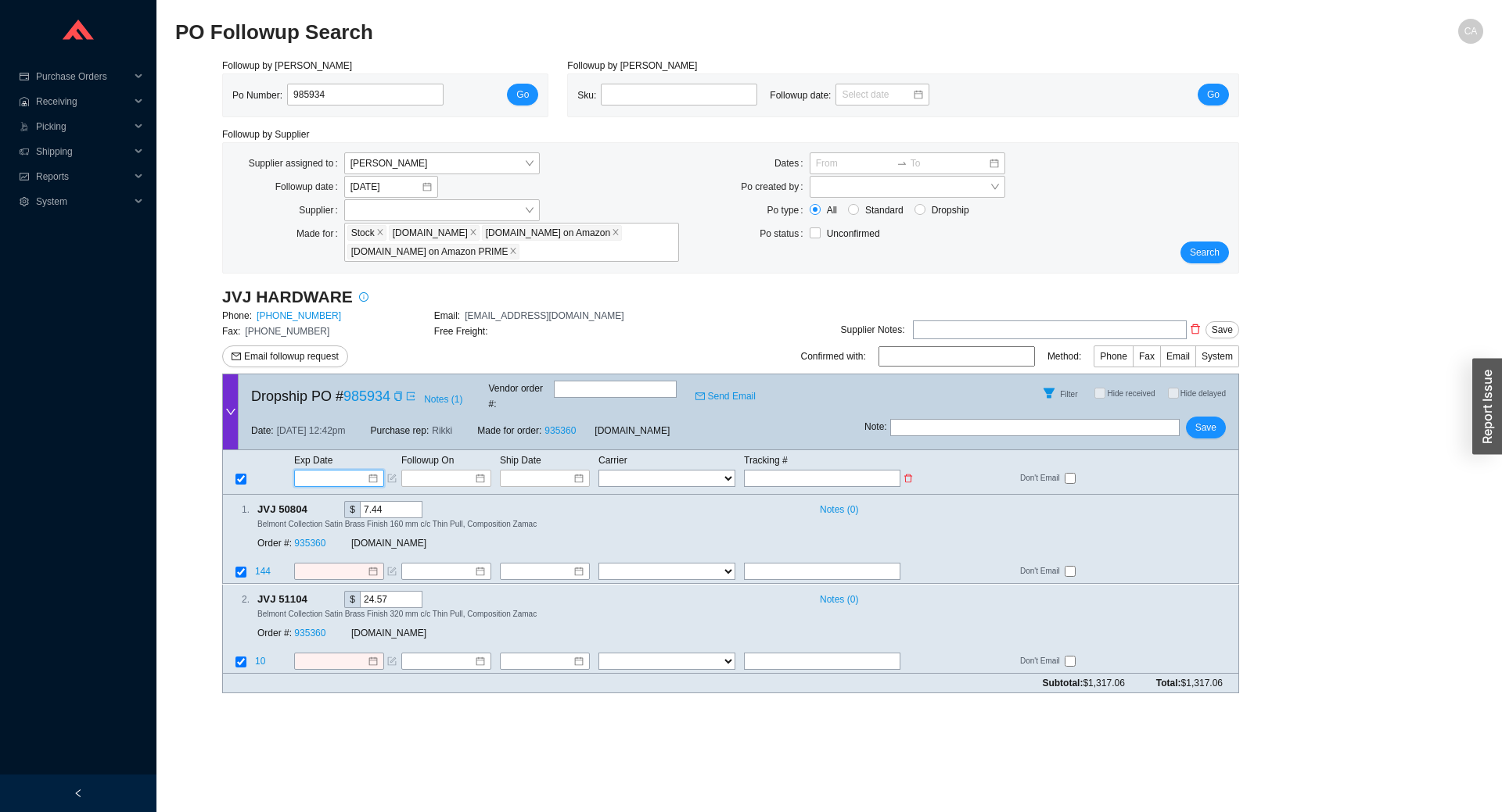
click at [339, 470] on input at bounding box center [333, 478] width 67 height 16
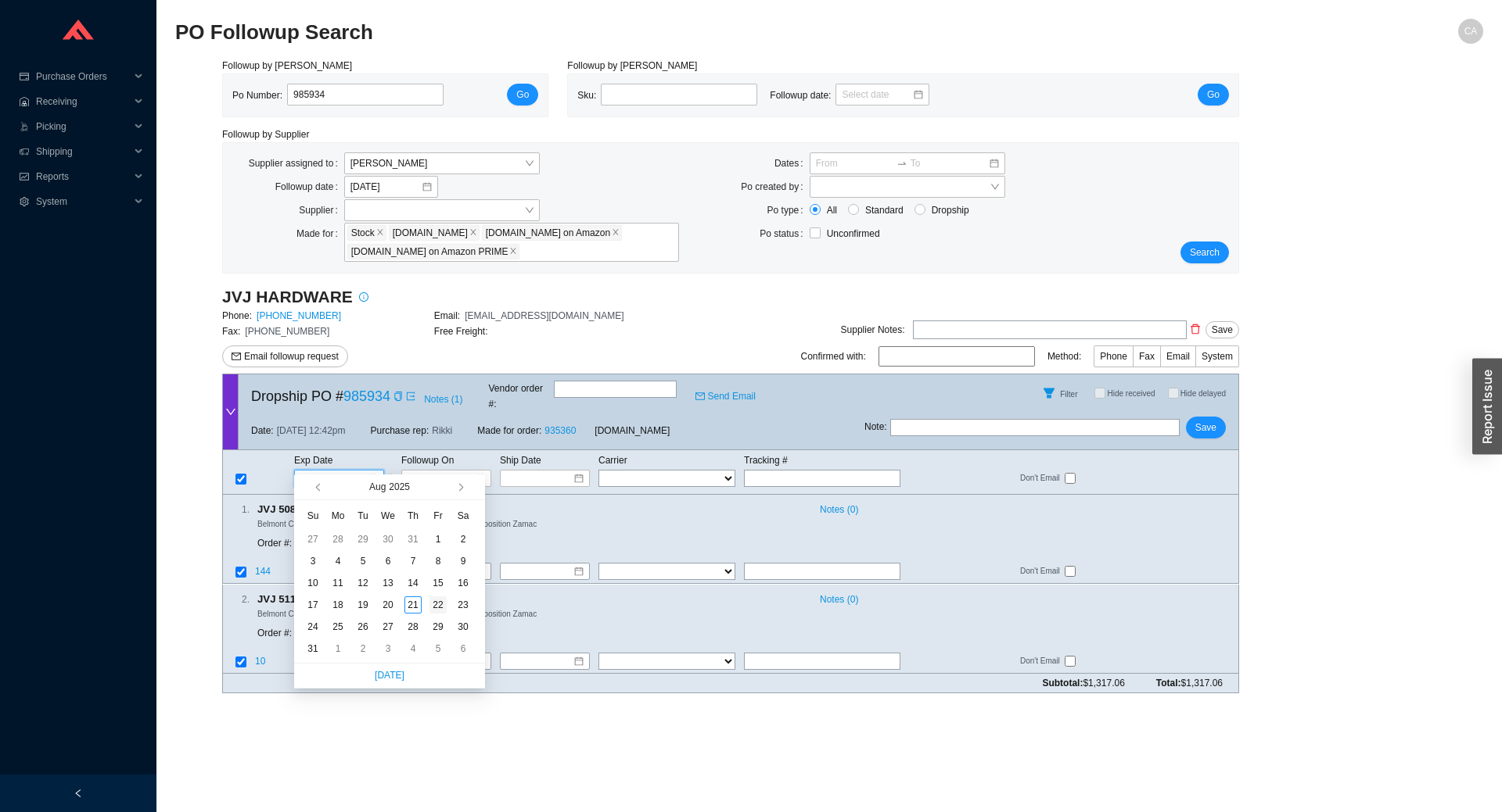
type input "8/22/2025"
click at [432, 604] on div "22" at bounding box center [438, 605] width 17 height 17
type input "8/22/2025"
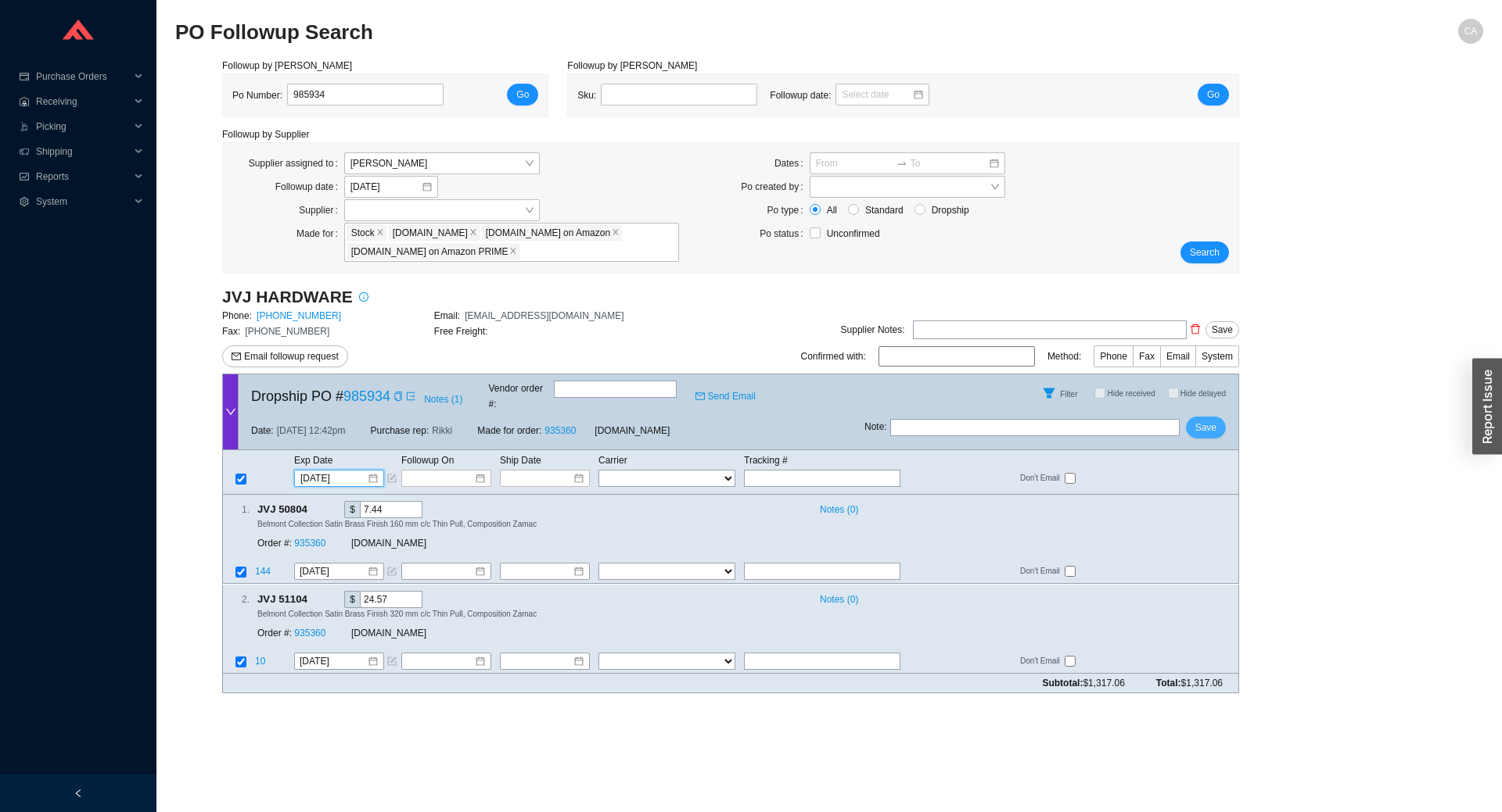
click at [1201, 420] on span "Save" at bounding box center [1206, 427] width 21 height 16
drag, startPoint x: 360, startPoint y: 93, endPoint x: 146, endPoint y: 95, distance: 214.0
click at [3, 93] on section "Purchase Orders .warehouse_svg__a{fill:none;stroke:currentColor;stroke-linecap:…" at bounding box center [751, 406] width 1502 height 812
paste input "16"
type input "985916"
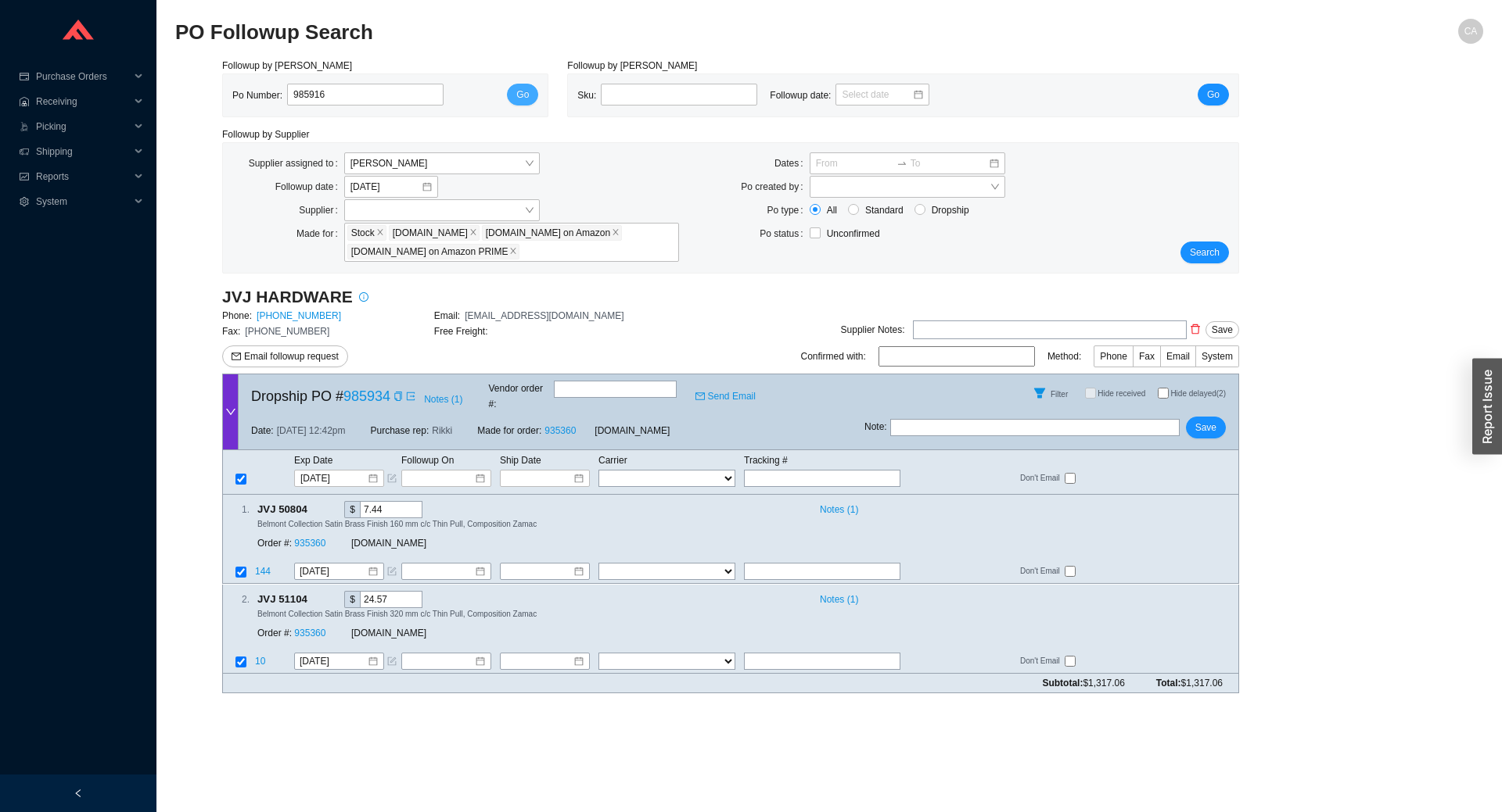
click at [515, 98] on button "Go" at bounding box center [522, 94] width 31 height 22
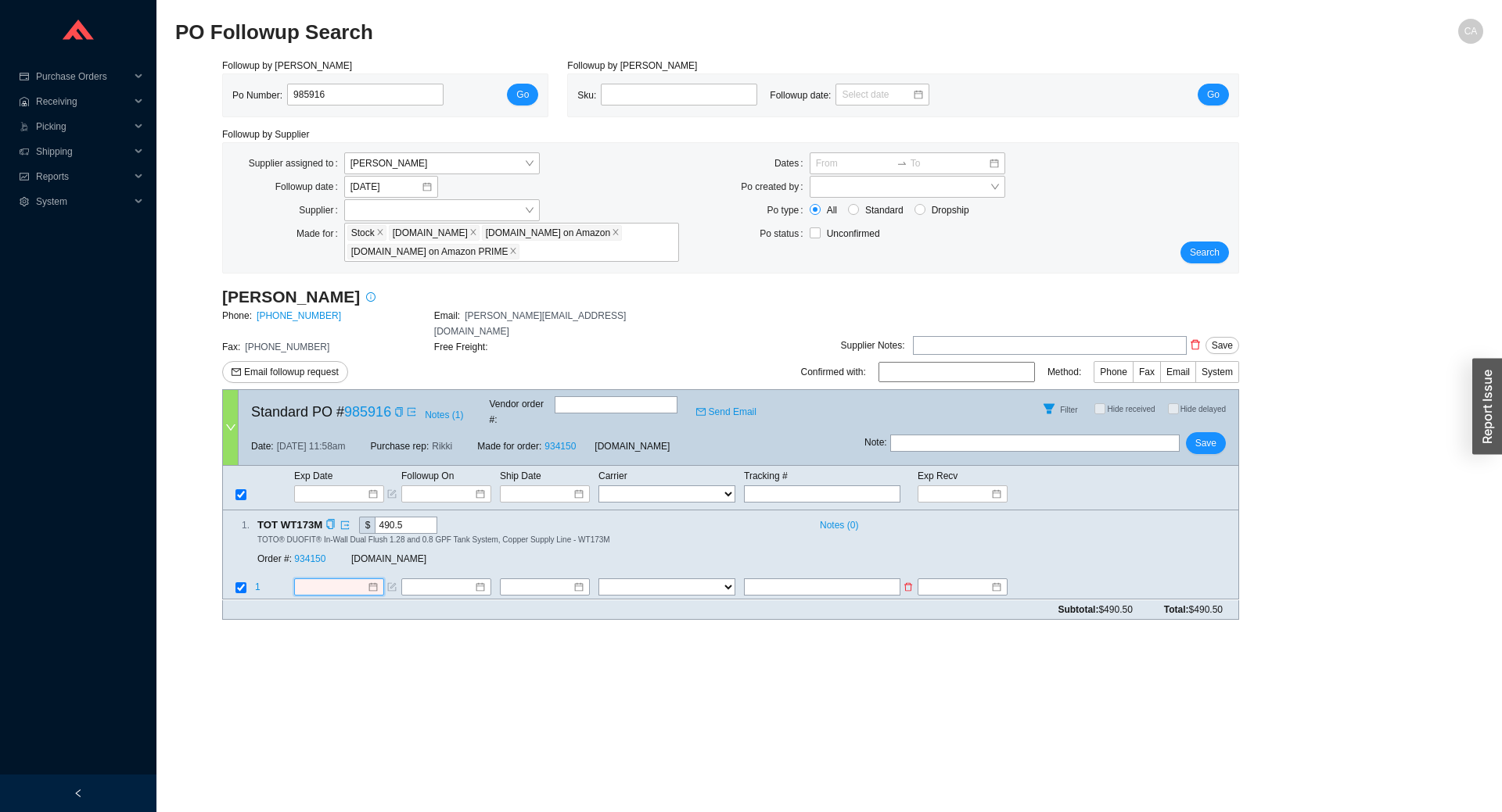
click at [325, 580] on input at bounding box center [333, 587] width 67 height 16
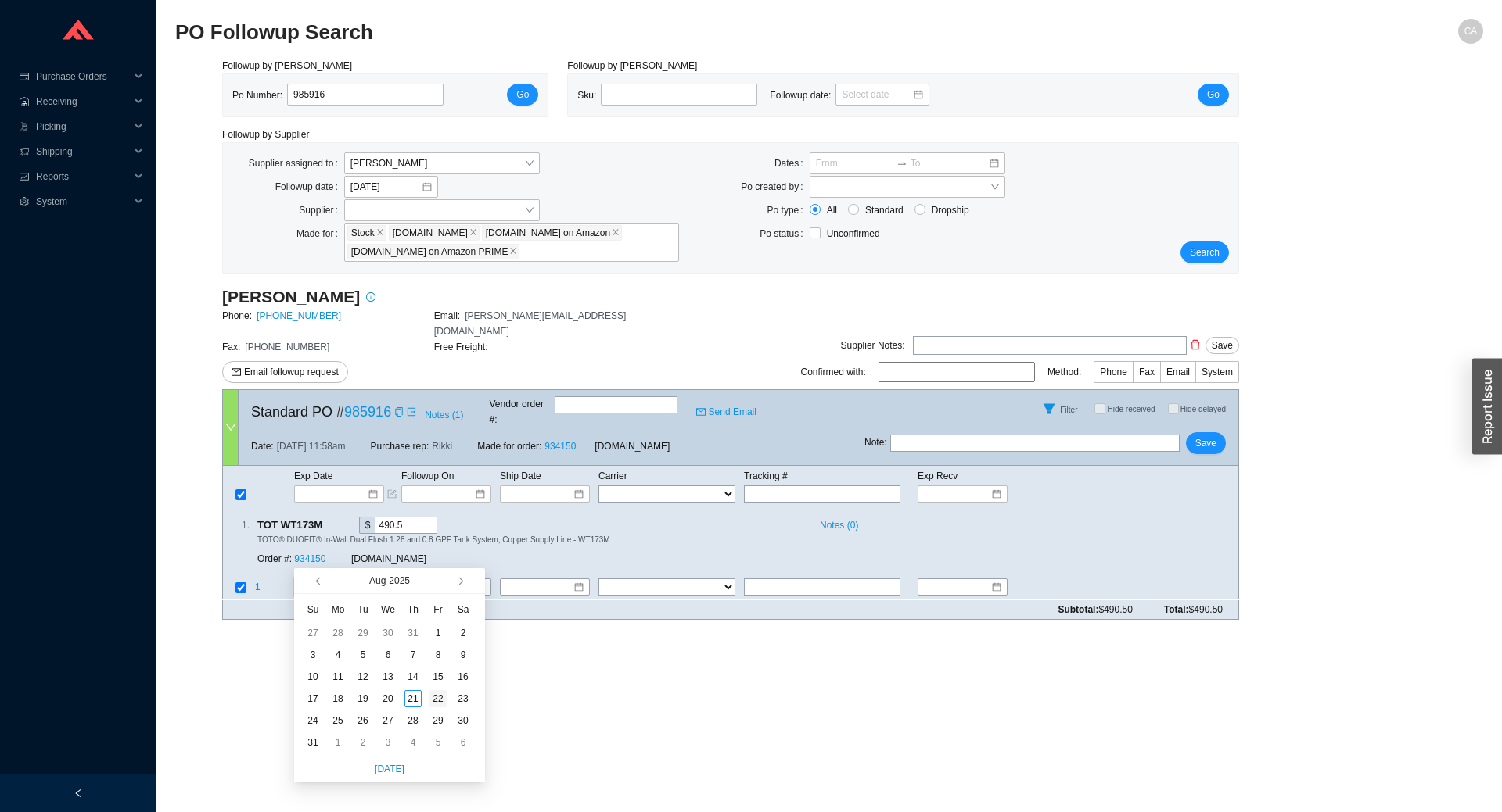
type input "8/22/2025"
click at [433, 699] on div "22" at bounding box center [438, 698] width 17 height 17
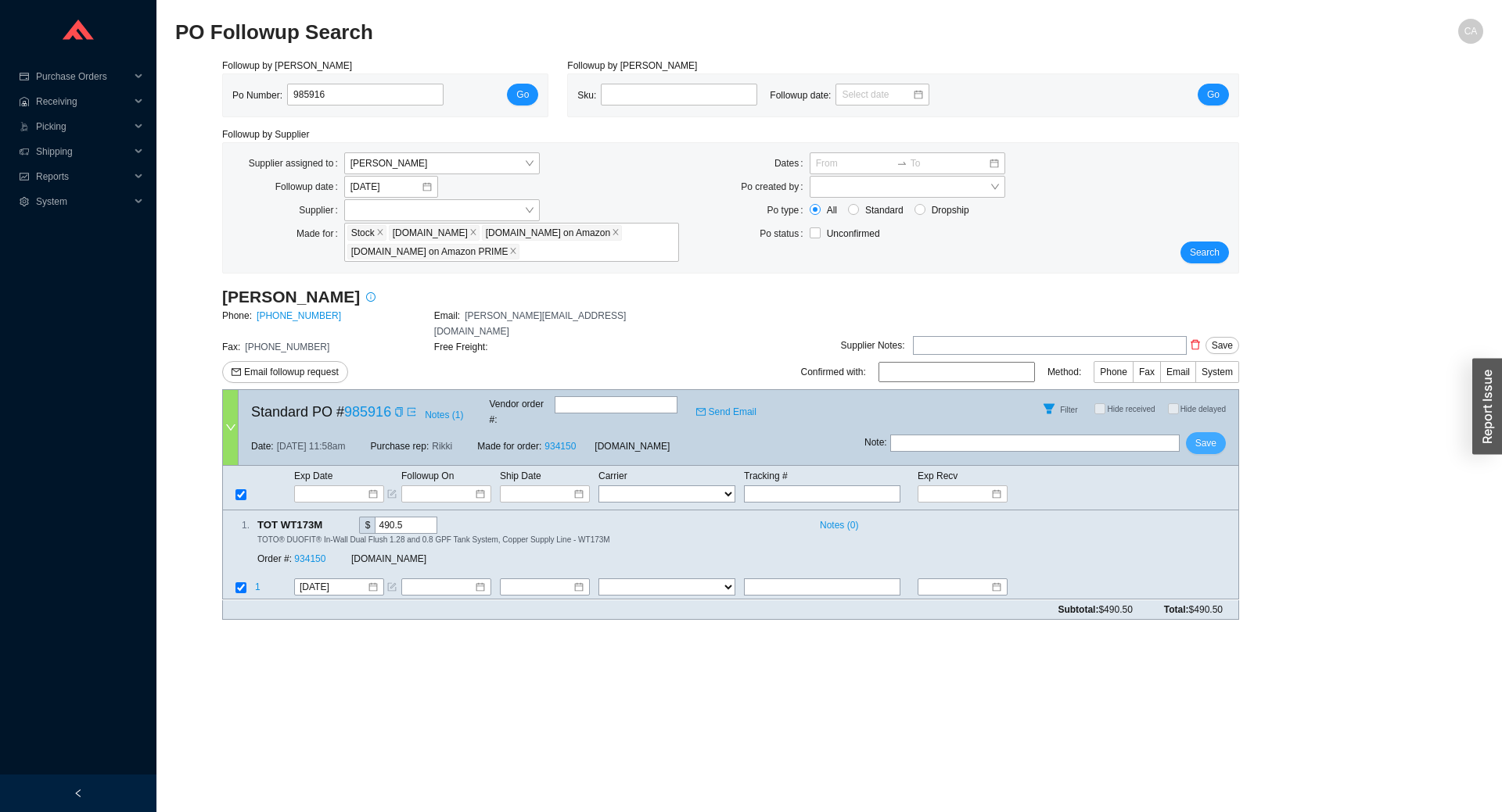
click at [1199, 436] on span "Save" at bounding box center [1206, 443] width 21 height 16
drag, startPoint x: 245, startPoint y: 102, endPoint x: 158, endPoint y: 119, distance: 88.6
click at [120, 117] on section "Purchase Orders .warehouse_svg__a{fill:none;stroke:currentColor;stroke-linecap:…" at bounding box center [751, 406] width 1502 height 812
paste input "05"
type input "985905"
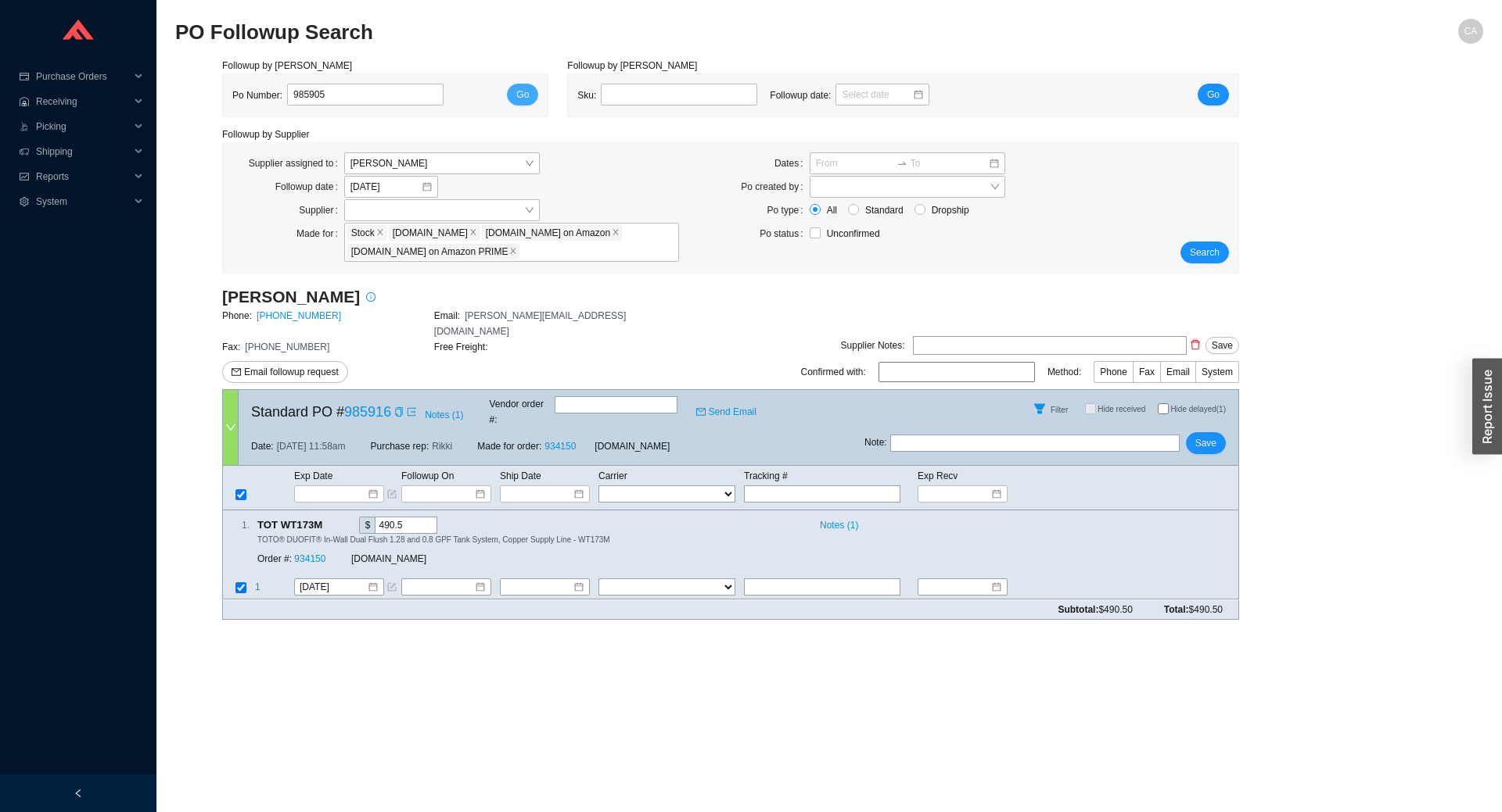
click at [525, 89] on span "Go" at bounding box center [522, 94] width 13 height 16
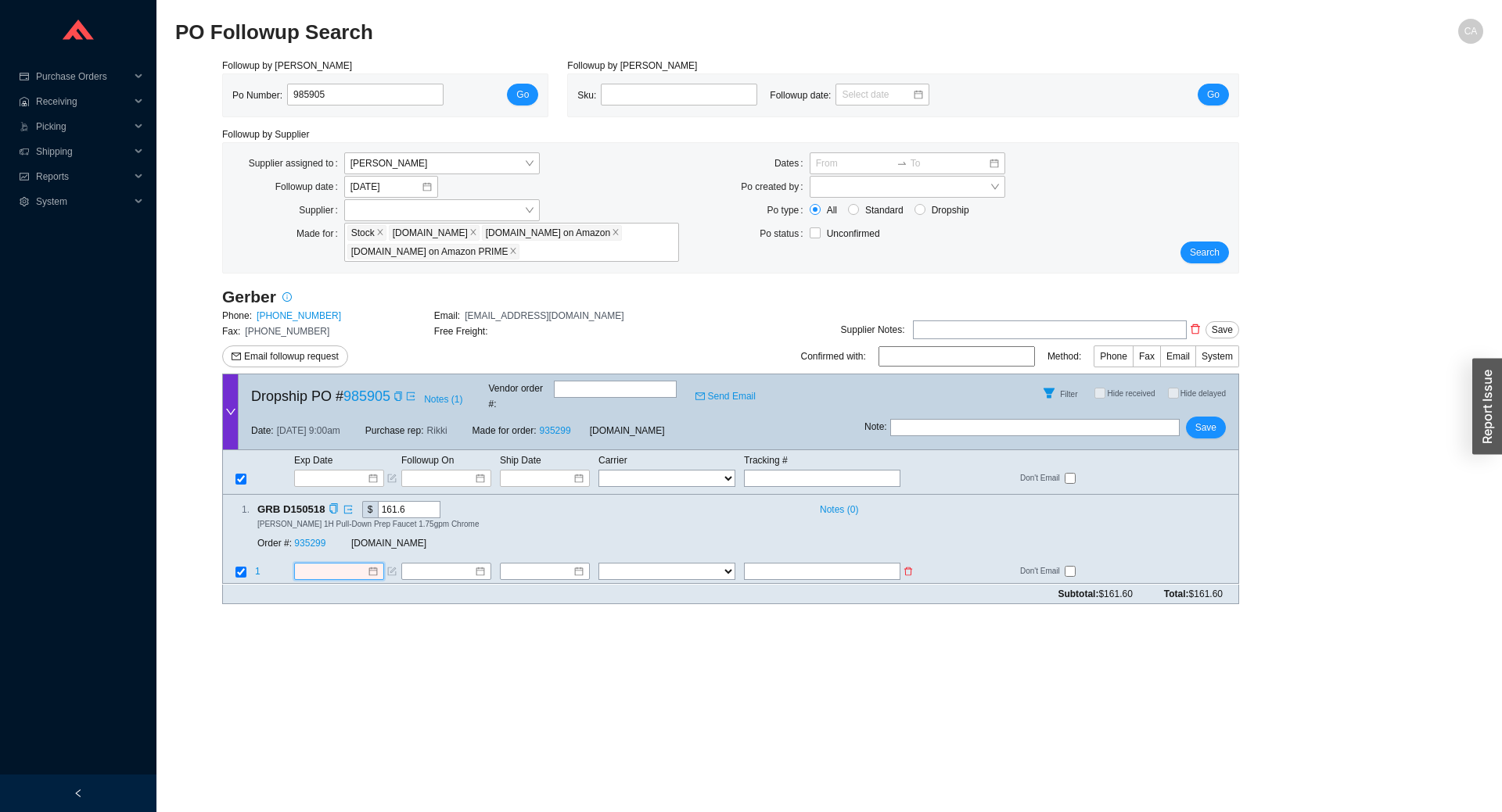
click at [328, 565] on input at bounding box center [333, 572] width 67 height 16
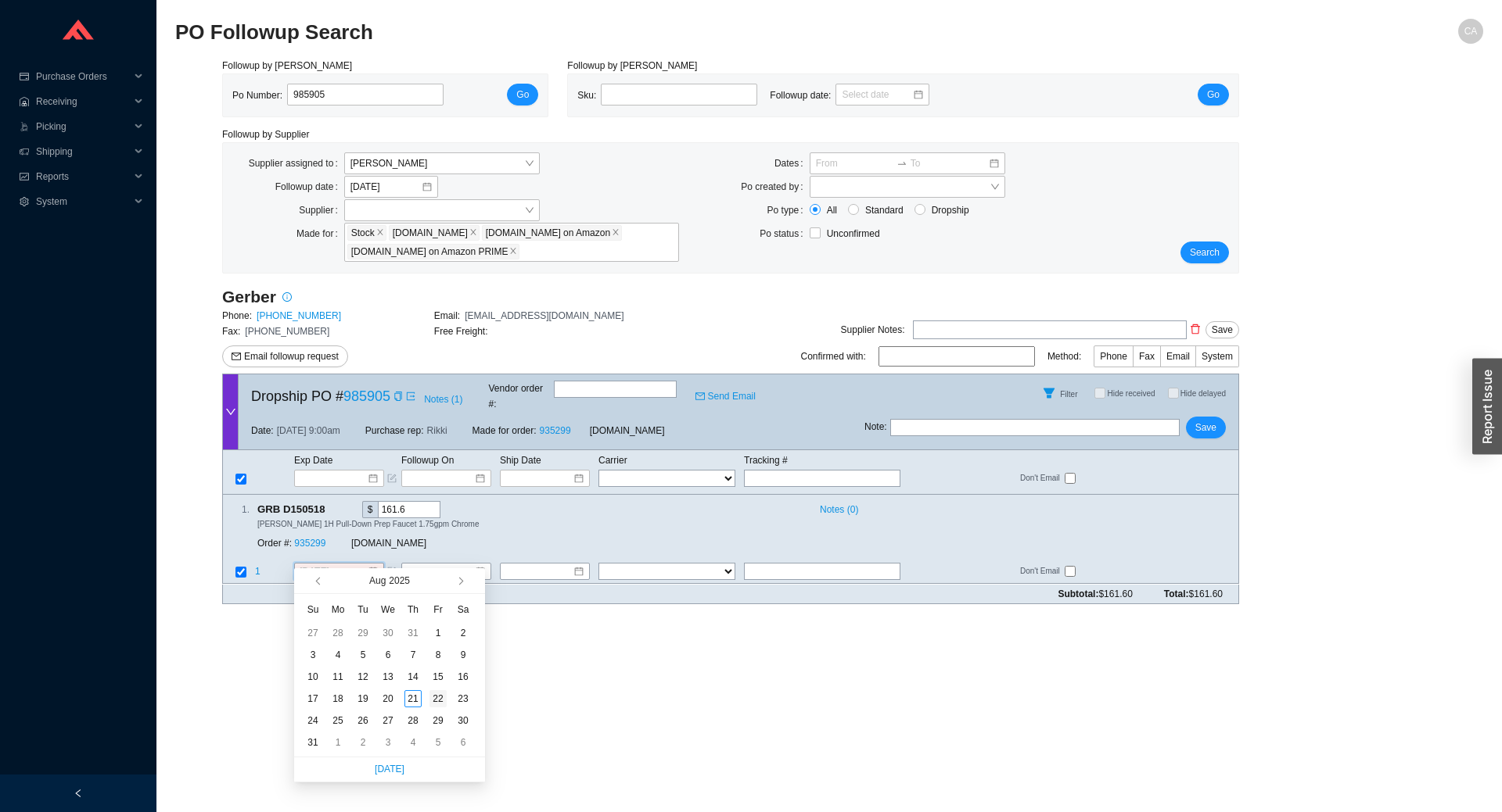
type input "8/22/2025"
click at [443, 694] on div "22" at bounding box center [438, 698] width 17 height 17
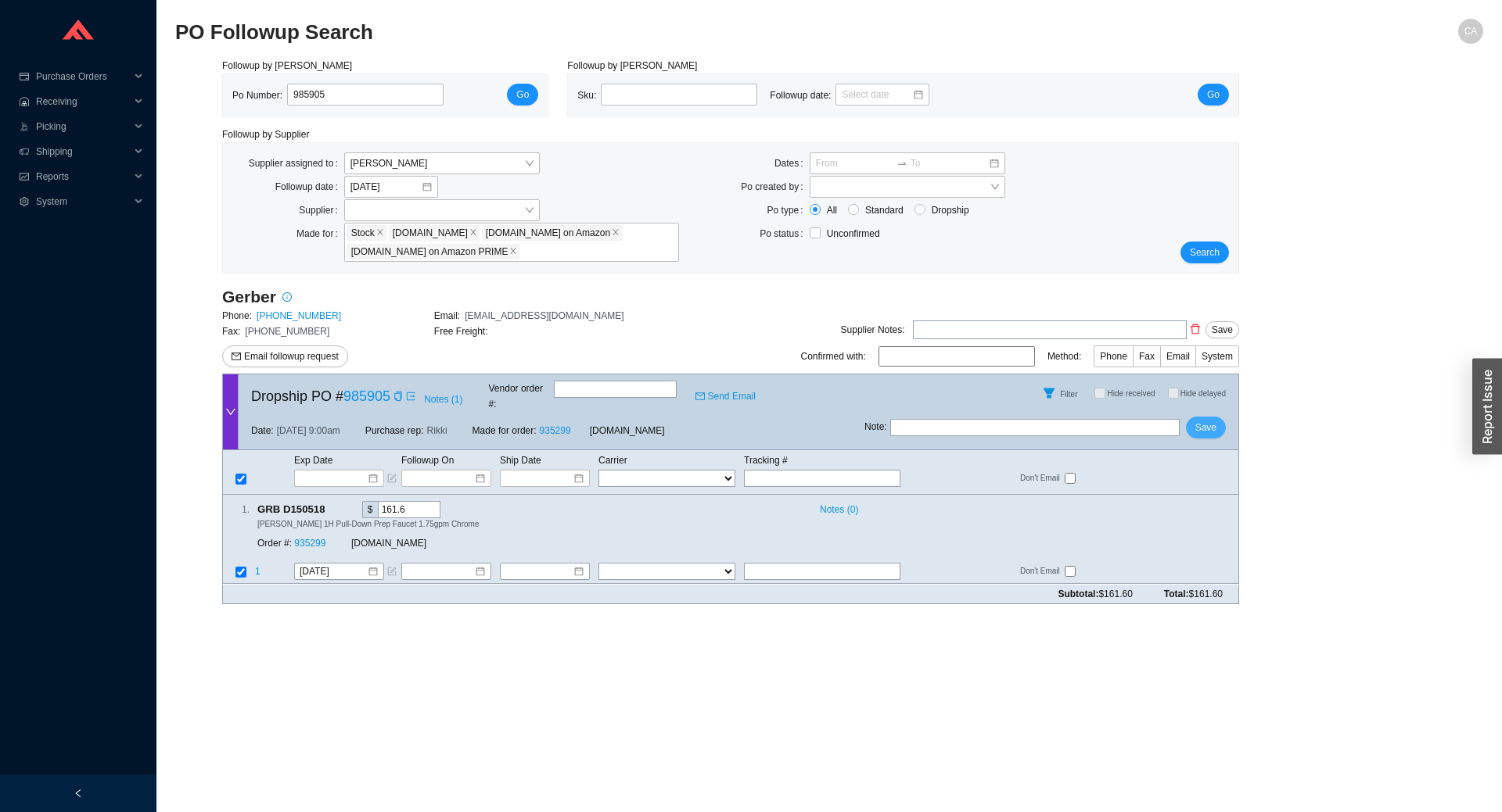
click at [1208, 417] on button "Save" at bounding box center [1205, 427] width 40 height 22
drag, startPoint x: 345, startPoint y: 98, endPoint x: 104, endPoint y: 93, distance: 241.1
click at [94, 95] on section "Purchase Orders .warehouse_svg__a{fill:none;stroke:currentColor;stroke-linecap:…" at bounding box center [751, 406] width 1502 height 812
paste input "898"
type input "985898"
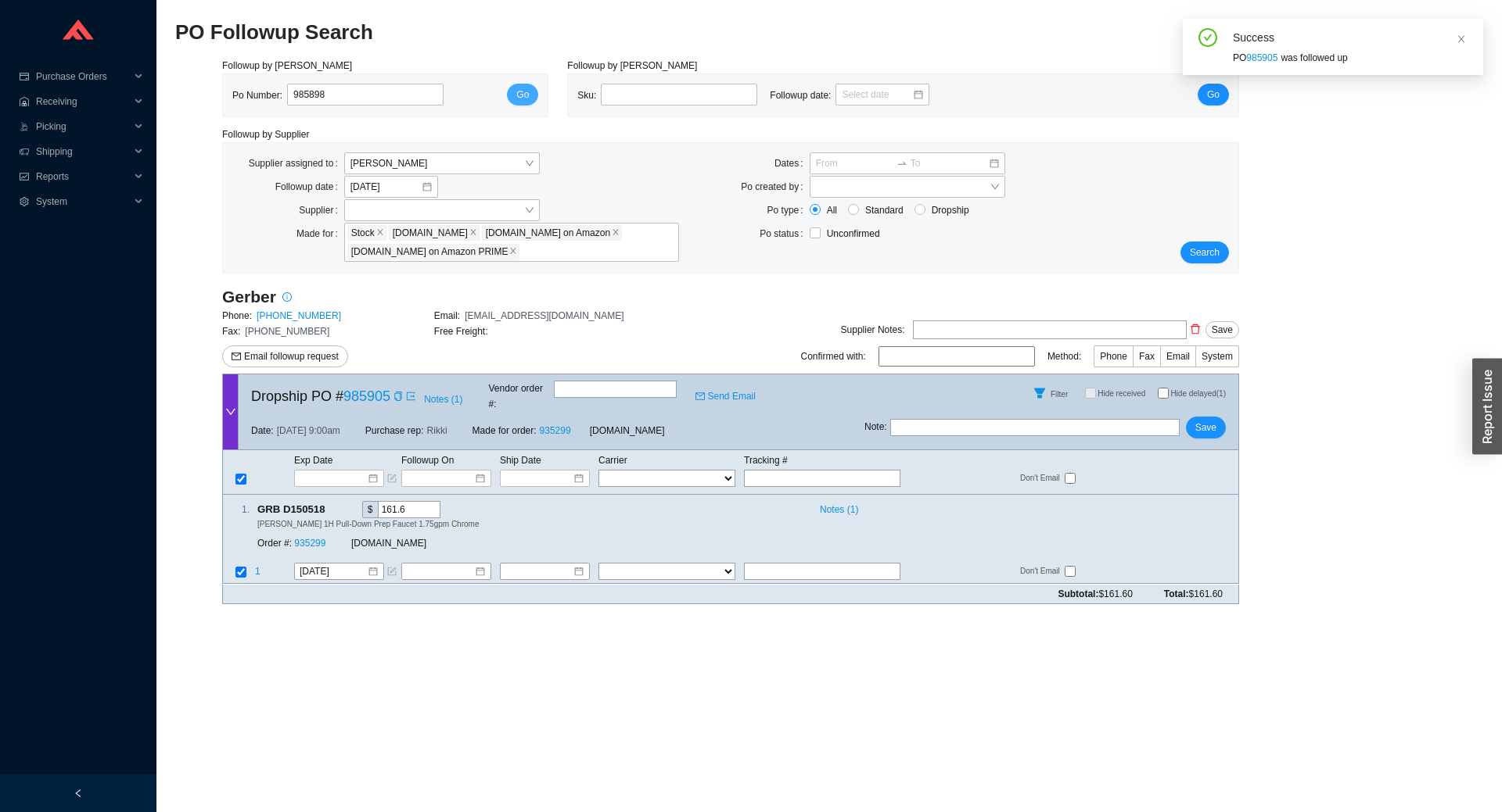
click at [518, 93] on span "Go" at bounding box center [522, 94] width 13 height 16
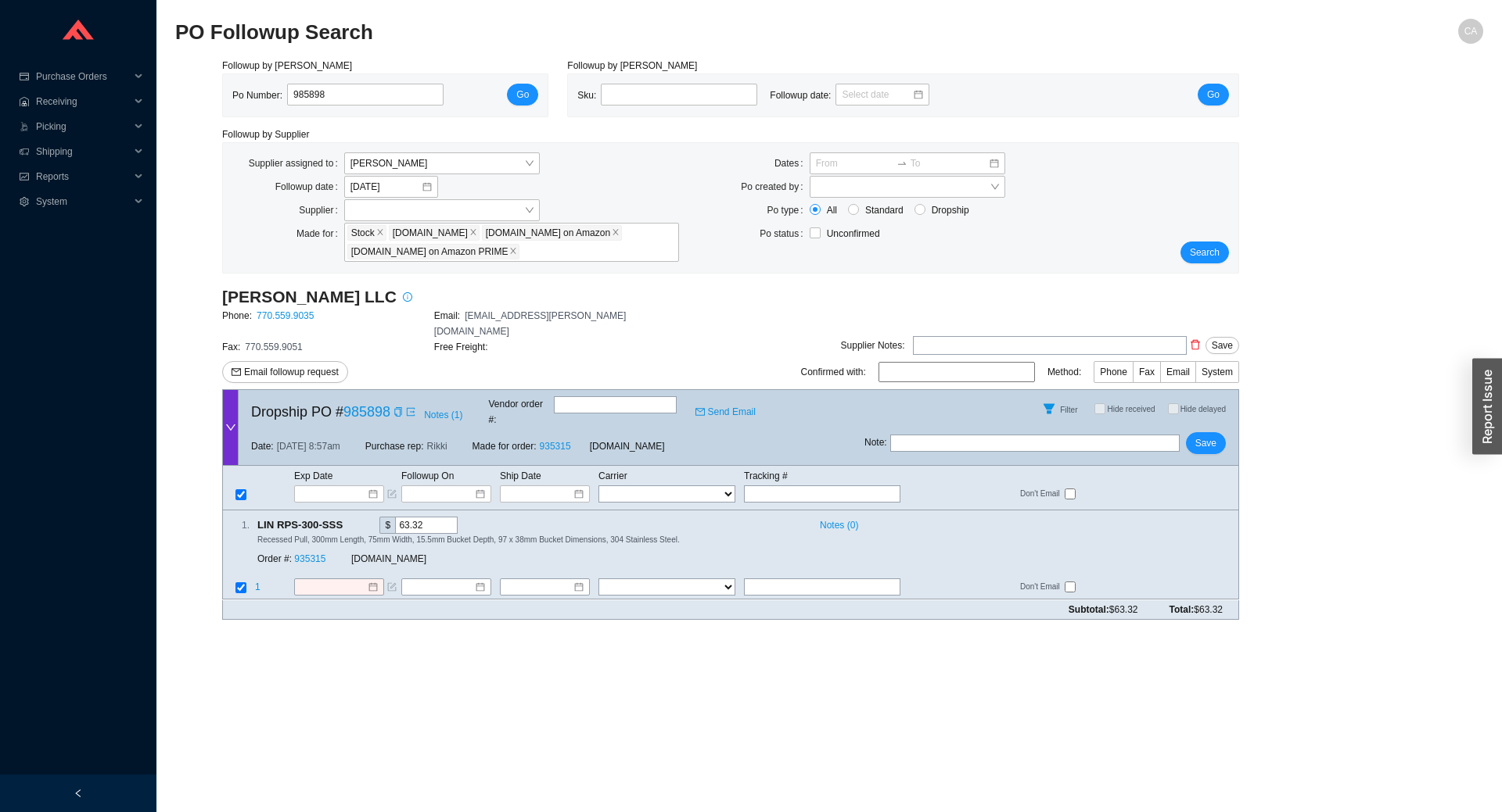
click at [628, 396] on input "text" at bounding box center [615, 405] width 123 height 17
paste input "SO43911"
type input "SO43911"
click at [353, 580] on input at bounding box center [333, 587] width 67 height 16
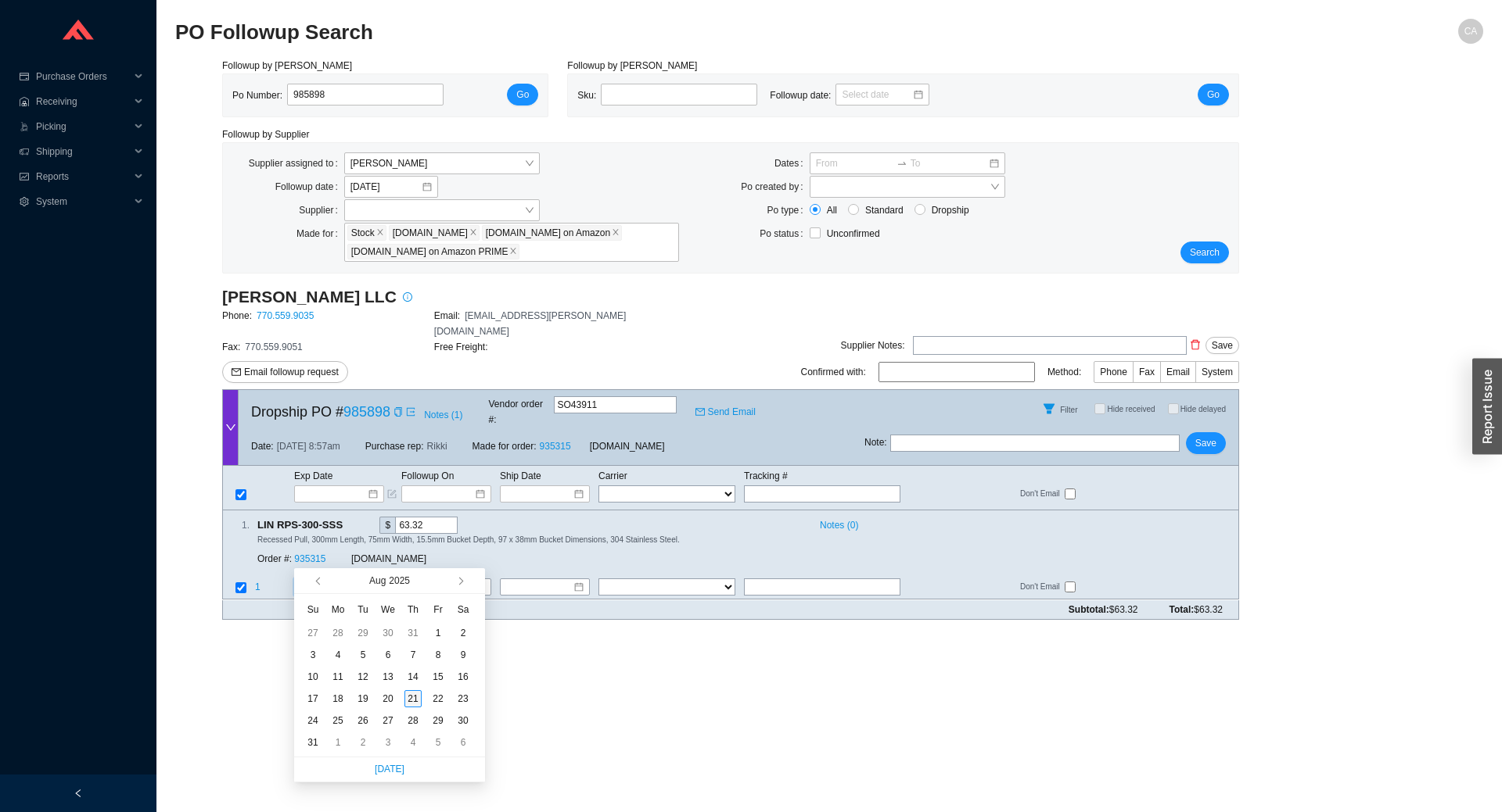
type input "8/21/2025"
click at [413, 691] on div "21" at bounding box center [413, 698] width 17 height 17
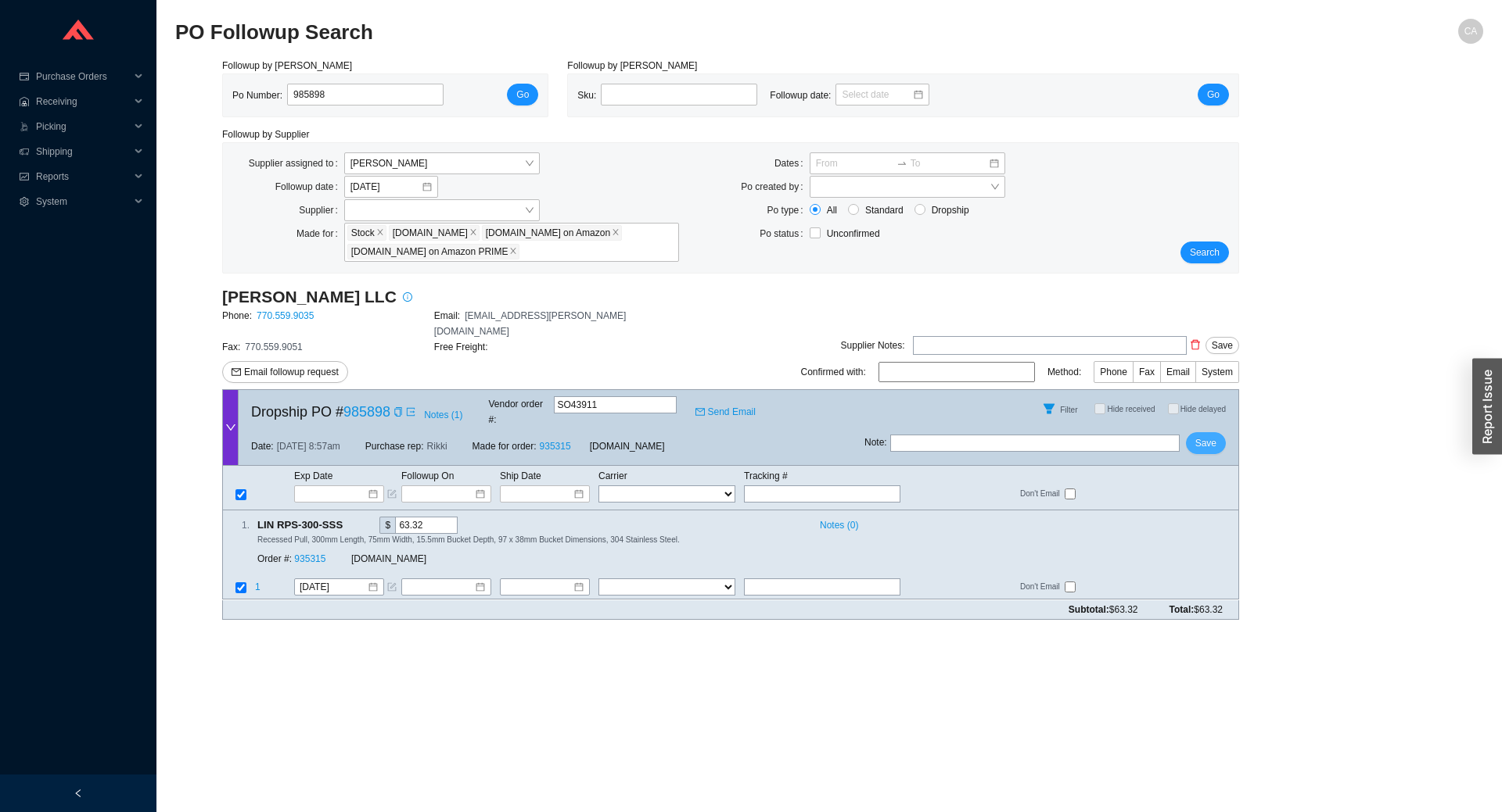
click at [1210, 436] on span "Save" at bounding box center [1206, 443] width 21 height 16
drag, startPoint x: 290, startPoint y: 104, endPoint x: 135, endPoint y: 106, distance: 155.0
click at [135, 106] on section "Purchase Orders .warehouse_svg__a{fill:none;stroke:currentColor;stroke-linecap:…" at bounding box center [751, 406] width 1502 height 812
paste input "903"
type input "985903"
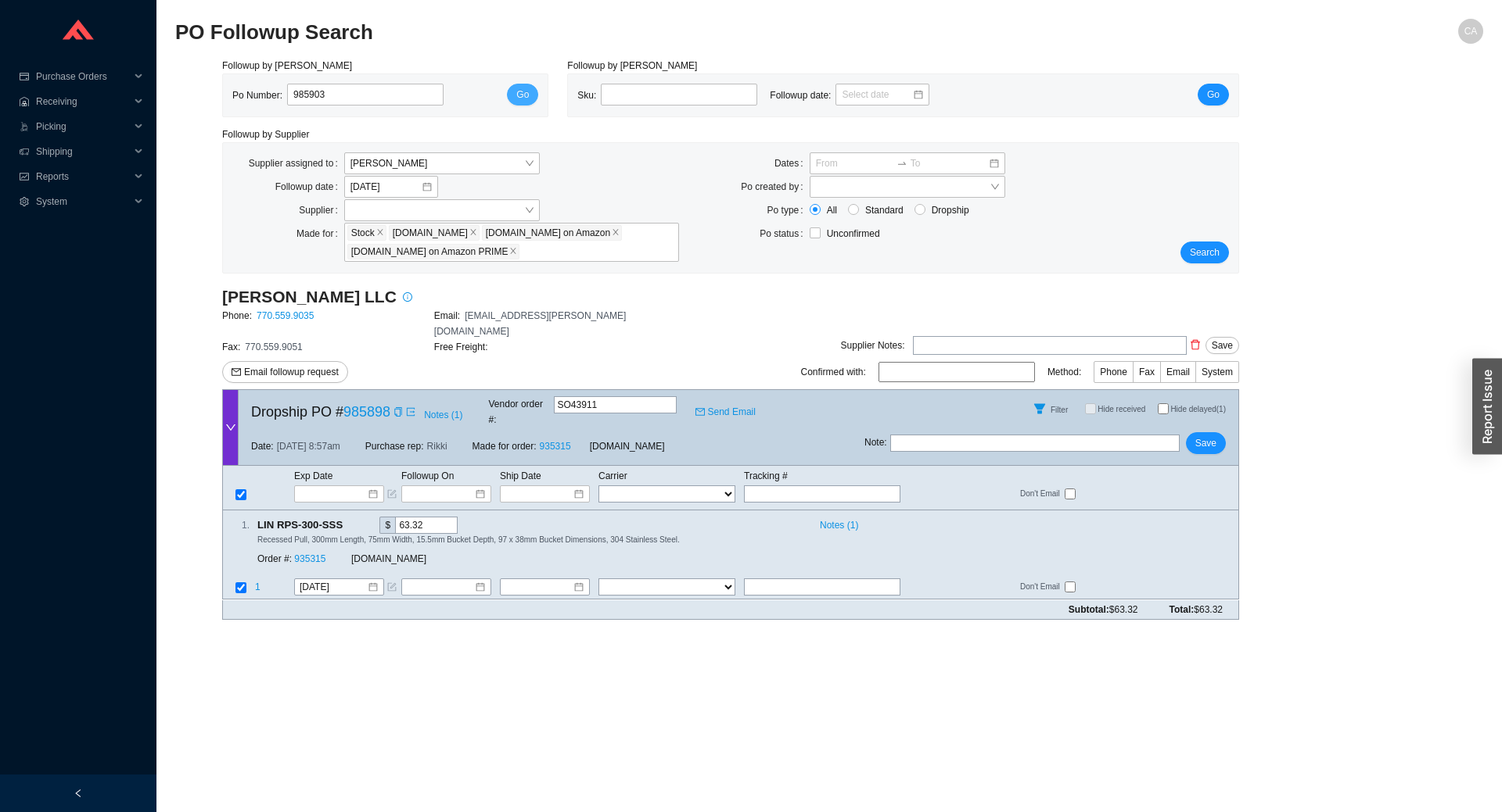
click at [520, 97] on span "Go" at bounding box center [522, 94] width 13 height 16
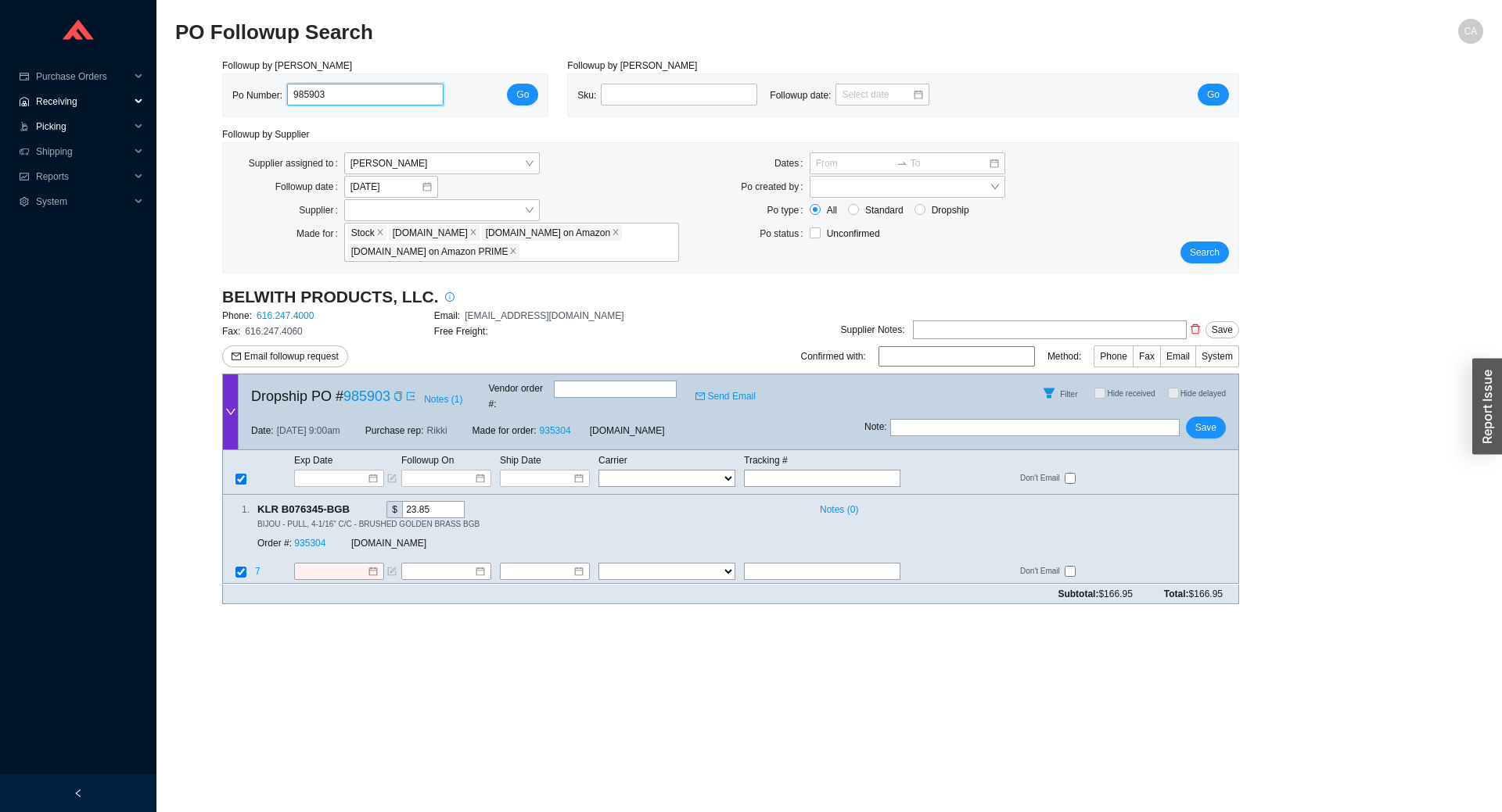
drag, startPoint x: 378, startPoint y: 84, endPoint x: 138, endPoint y: 114, distance: 241.9
click at [138, 114] on section "Purchase Orders .warehouse_svg__a{fill:none;stroke:currentColor;stroke-linecap:…" at bounding box center [751, 406] width 1502 height 812
paste input "836"
type input "985836"
click at [522, 90] on span "Go" at bounding box center [522, 94] width 13 height 16
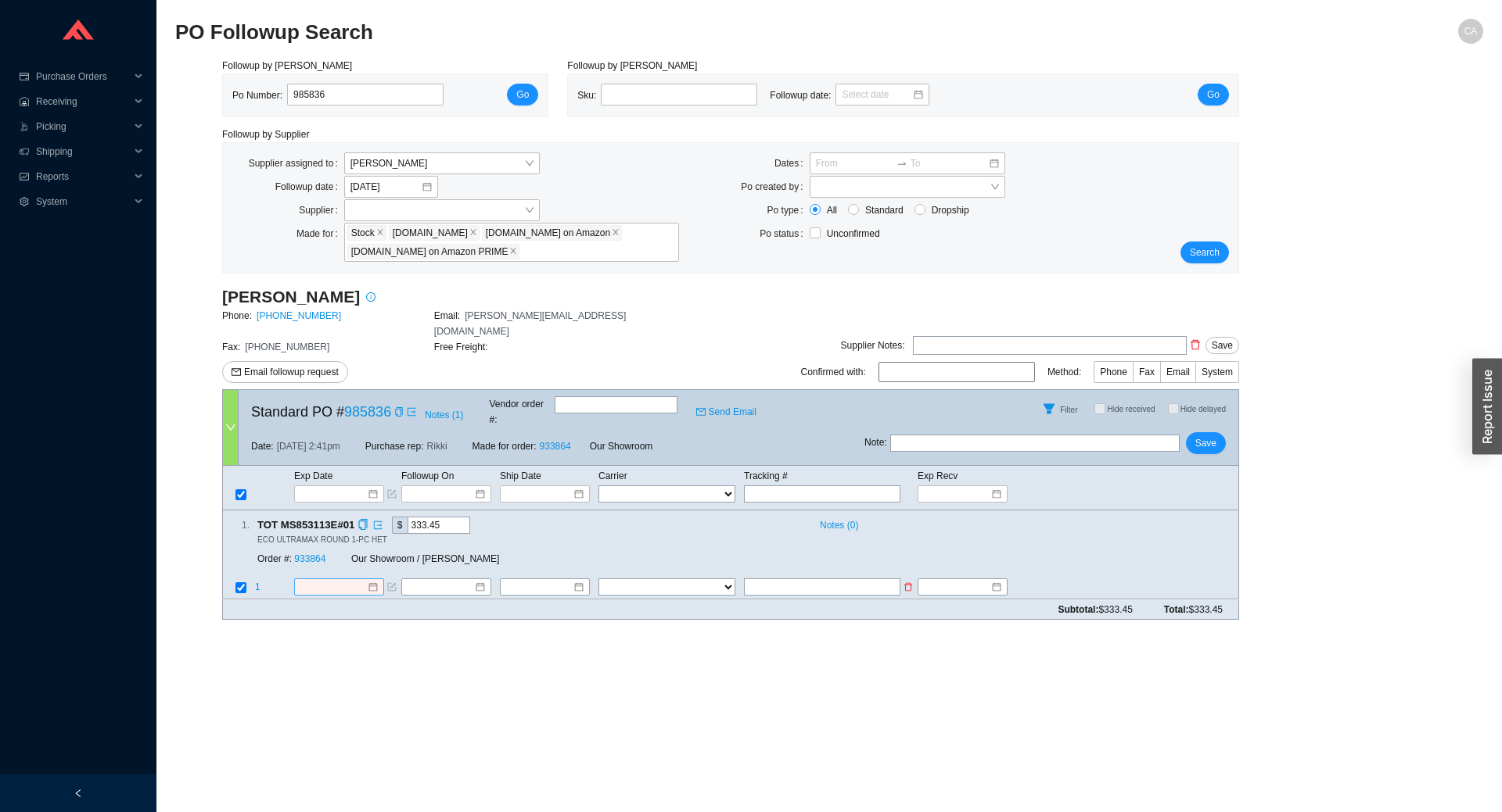
click at [343, 580] on input at bounding box center [333, 587] width 67 height 16
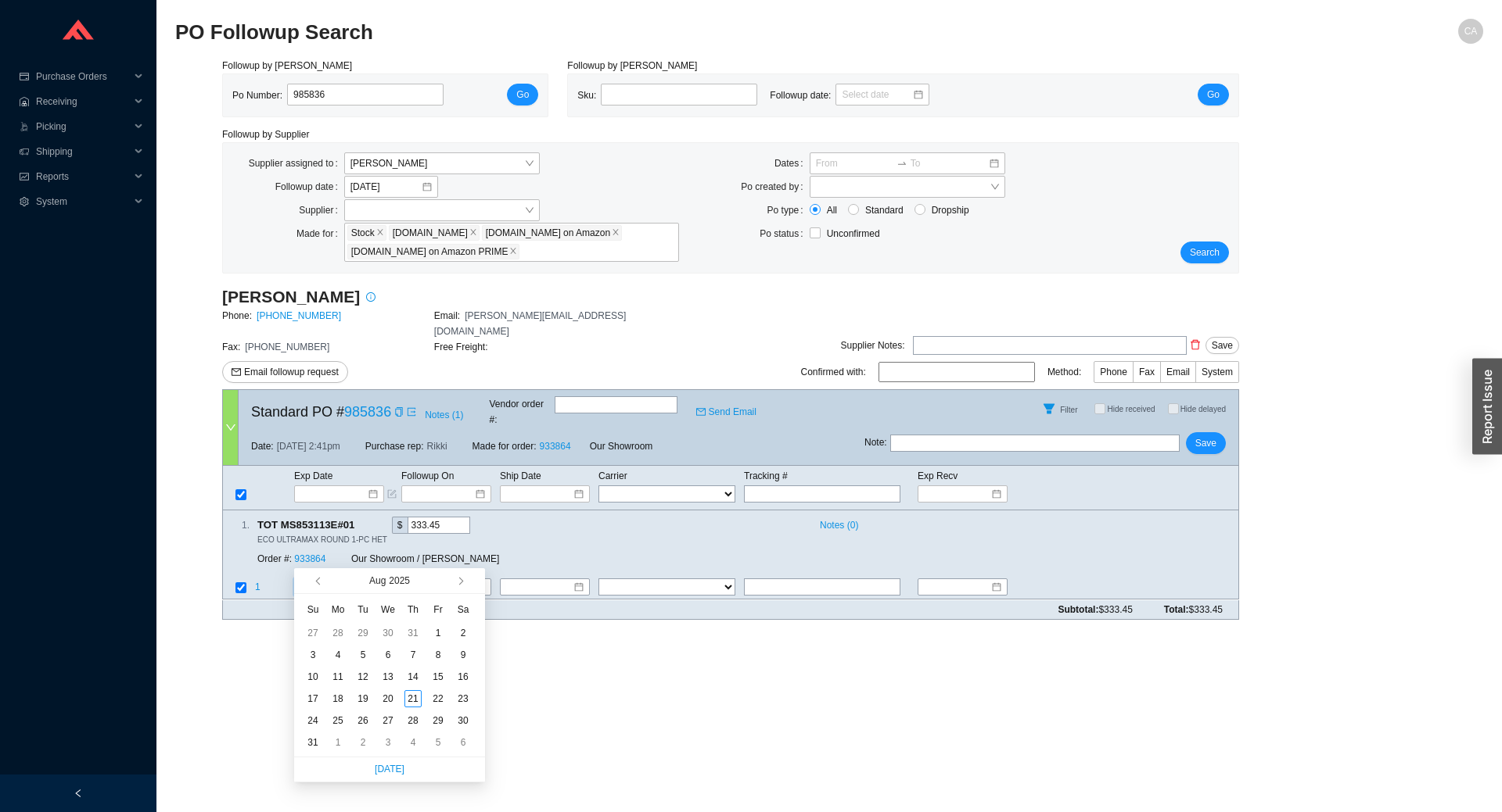
type input "8/16/2025"
click at [468, 583] on span "button" at bounding box center [475, 581] width 15 height 25
click at [462, 581] on span "button" at bounding box center [459, 581] width 8 height 8
type input "9/25/2025"
click at [420, 700] on div "25" at bounding box center [413, 698] width 17 height 17
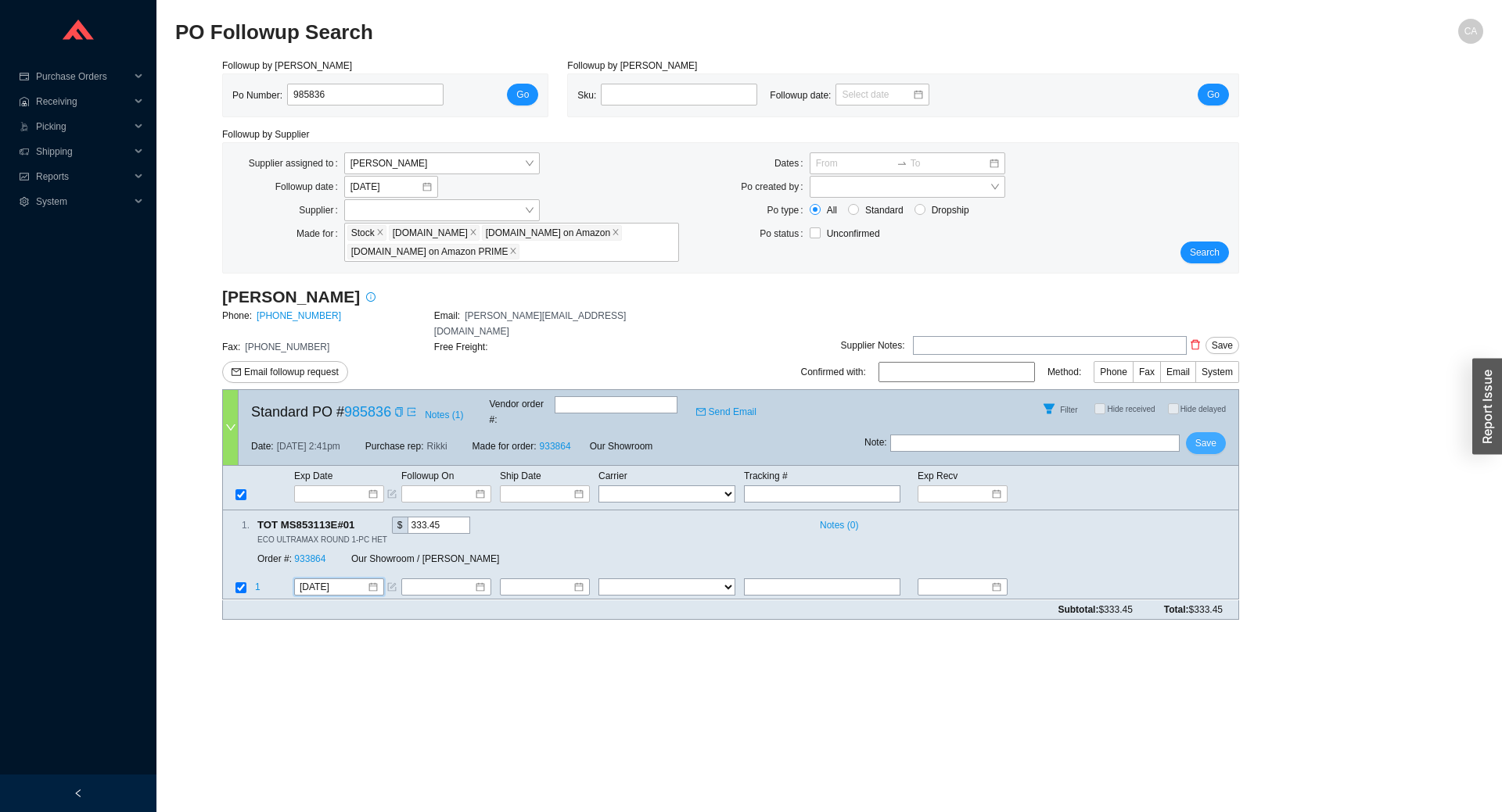
click at [1208, 436] on span "Save" at bounding box center [1206, 443] width 21 height 16
drag, startPoint x: 381, startPoint y: 98, endPoint x: 116, endPoint y: 88, distance: 265.2
click at [116, 88] on section "Purchase Orders .warehouse_svg__a{fill:none;stroke:currentColor;stroke-linecap:…" at bounding box center [751, 406] width 1502 height 812
paste input "23"
type input "985823"
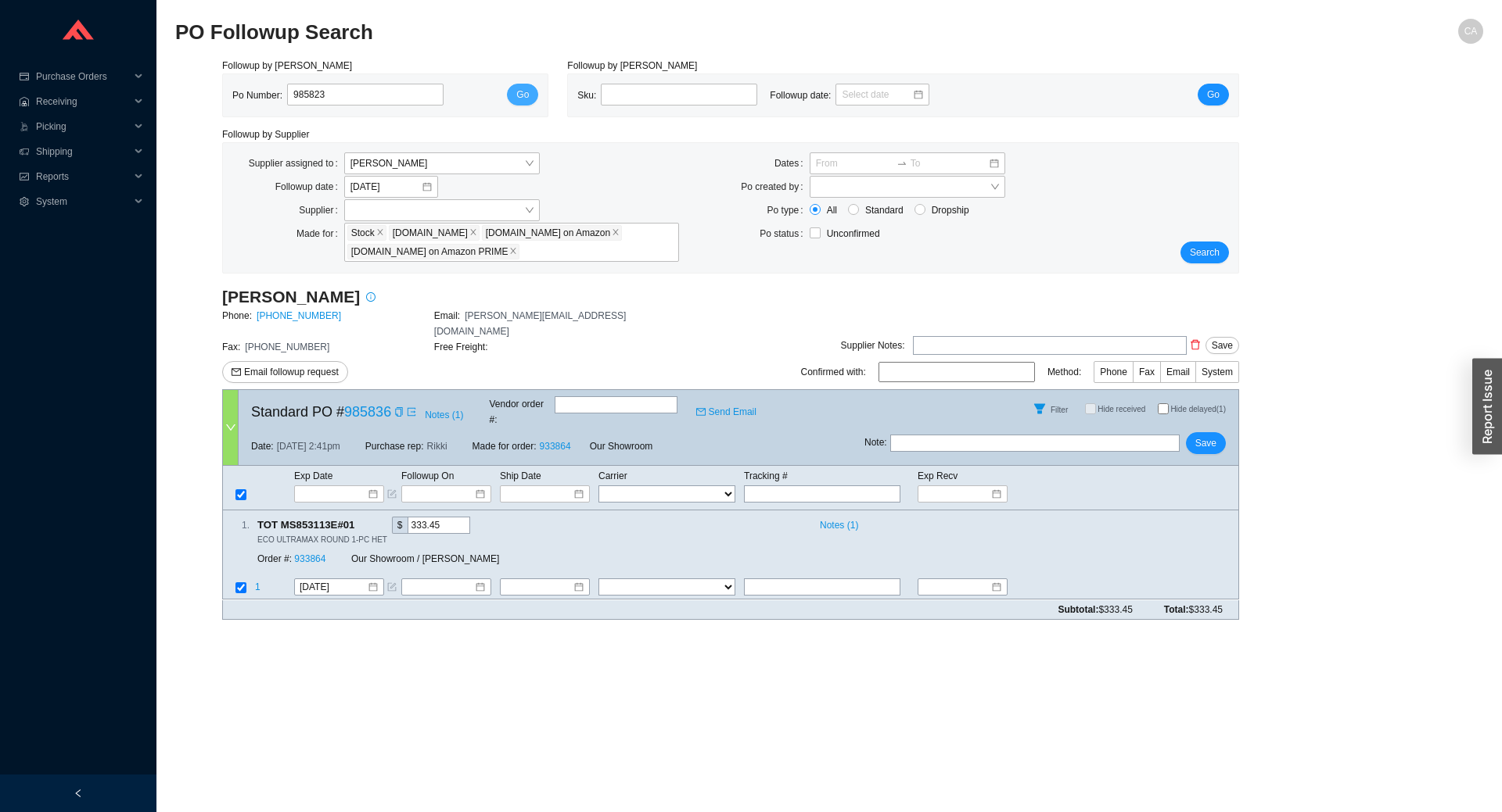
click at [523, 89] on span "Go" at bounding box center [522, 94] width 13 height 16
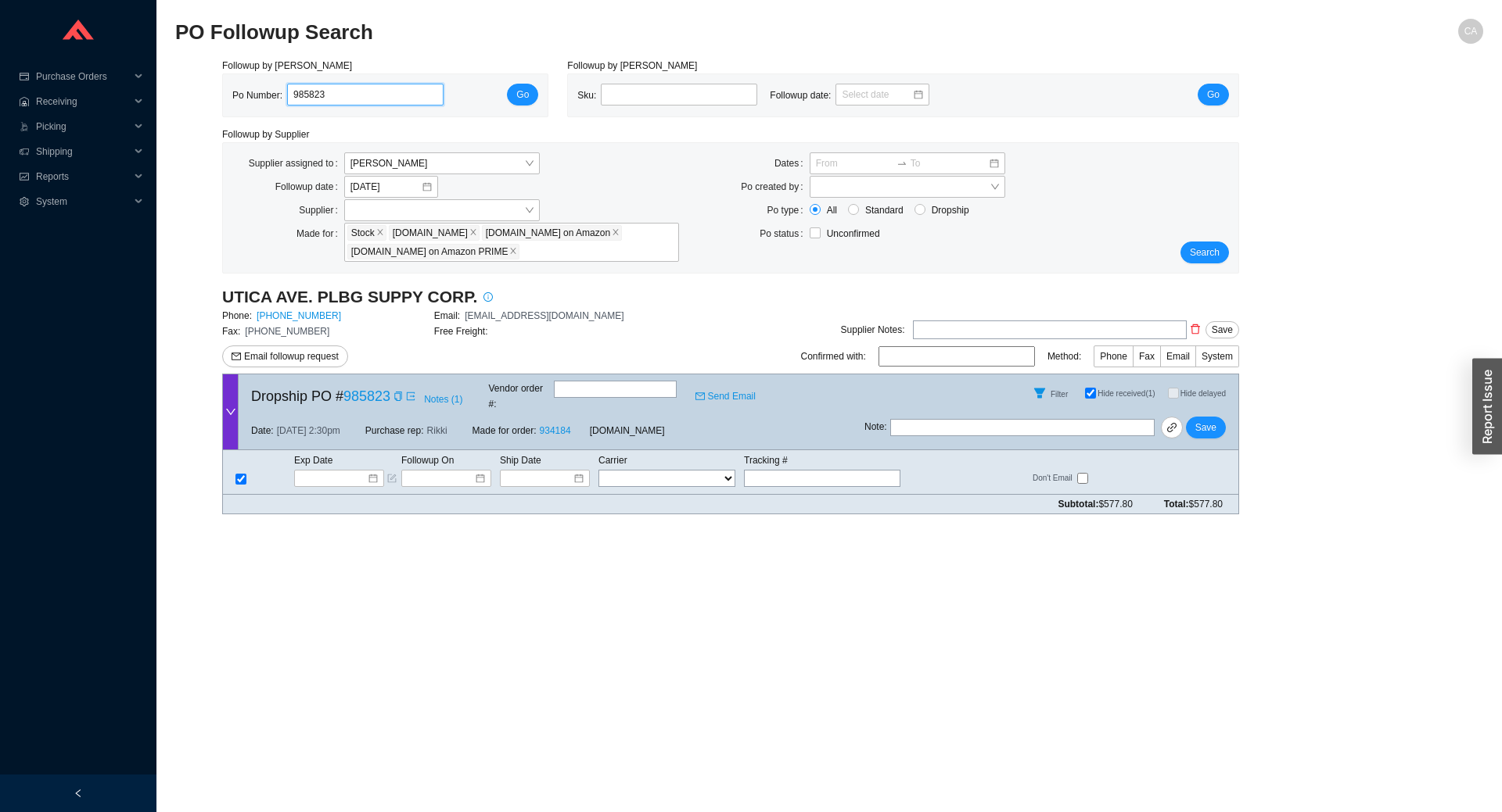
drag, startPoint x: 162, startPoint y: 86, endPoint x: 195, endPoint y: 86, distance: 33.0
click at [151, 87] on section "Purchase Orders .warehouse_svg__a{fill:none;stroke:currentColor;stroke-linecap:…" at bounding box center [751, 406] width 1502 height 812
paste input "47"
type input "985847"
click at [529, 93] on span "Go" at bounding box center [522, 94] width 13 height 16
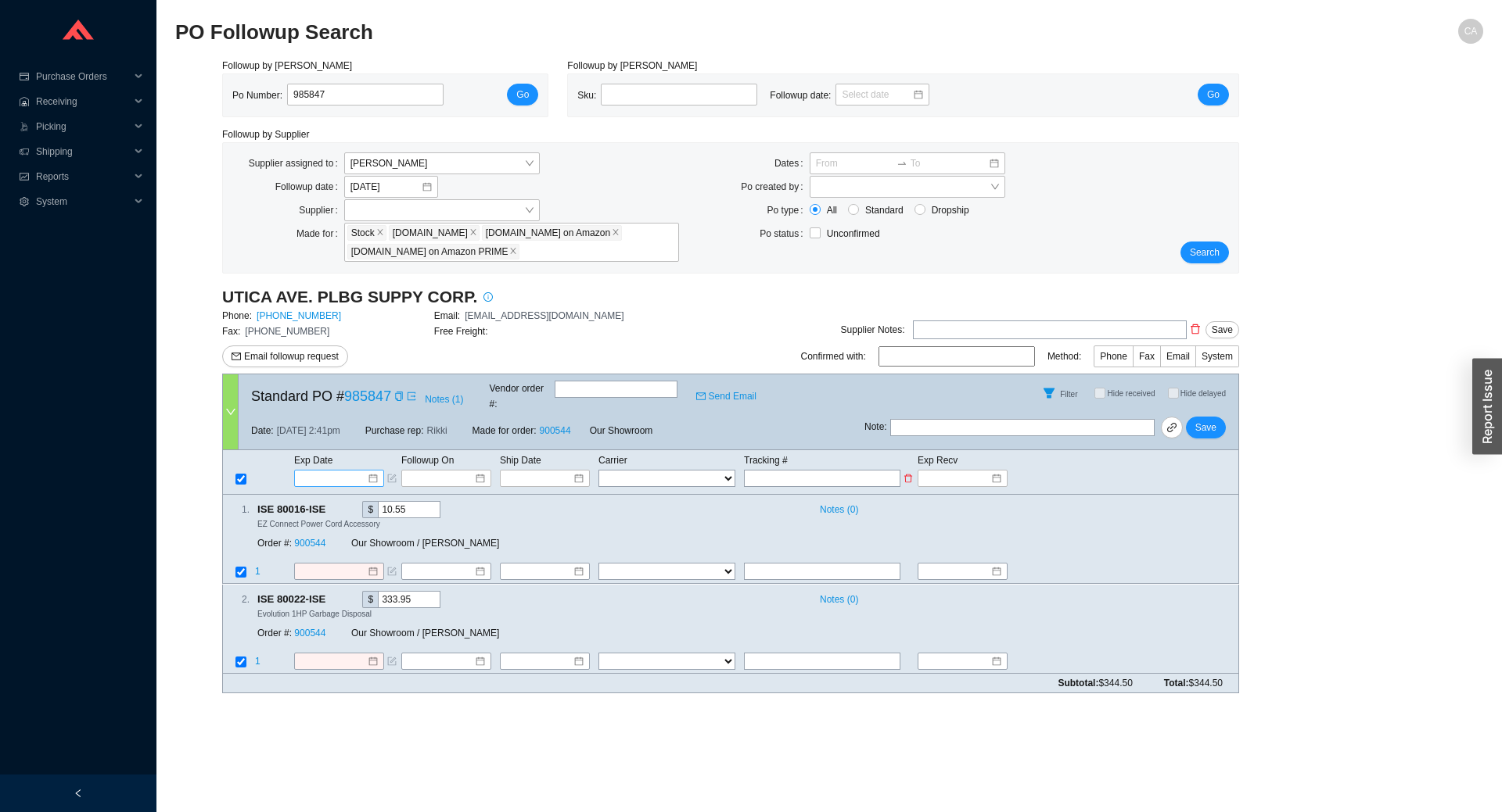
click at [314, 470] on input at bounding box center [333, 478] width 67 height 16
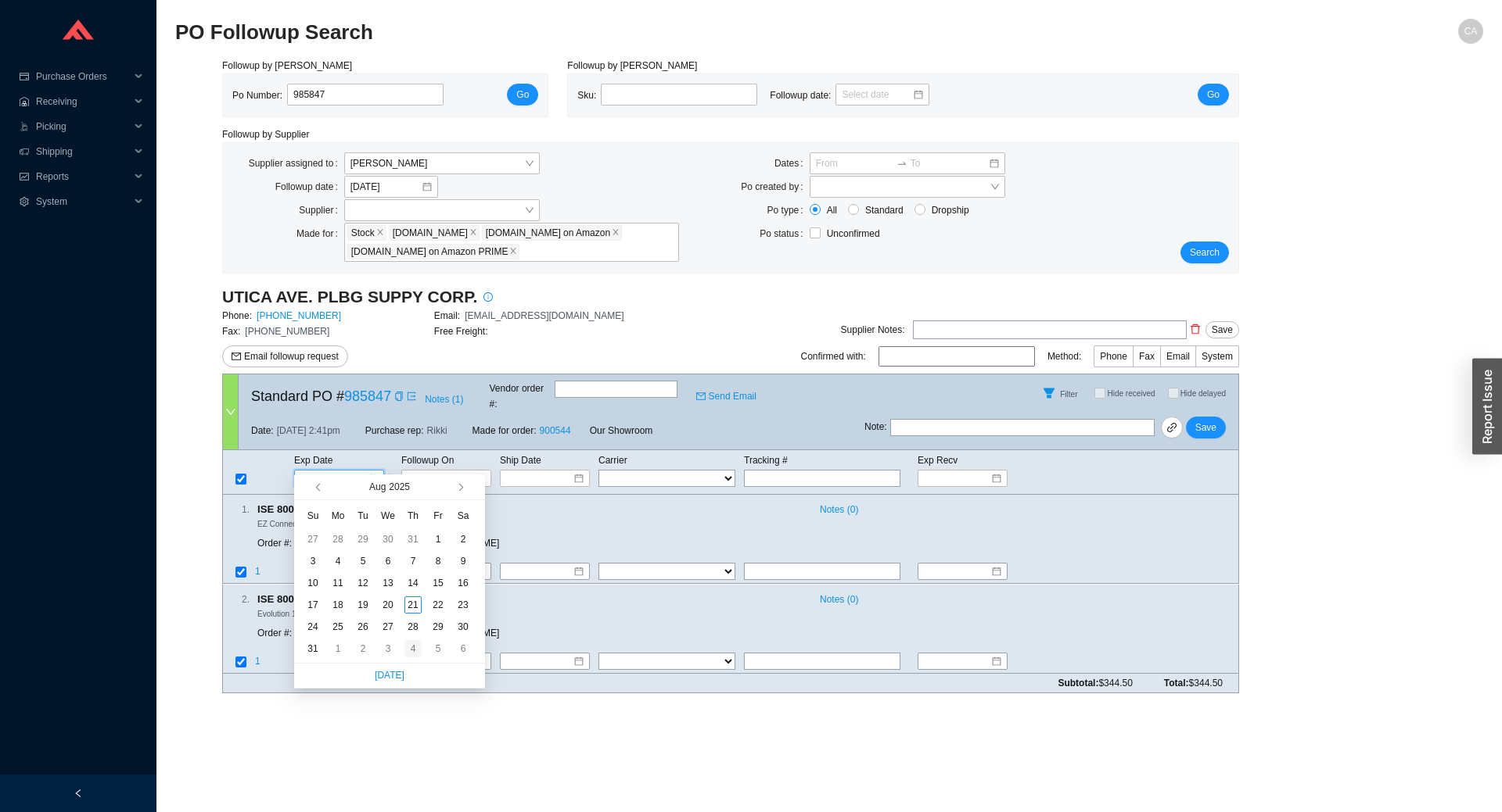
type input "9/4/2025"
type input "8/28/2025"
click at [413, 625] on div "28" at bounding box center [413, 627] width 17 height 17
type input "8/28/2025"
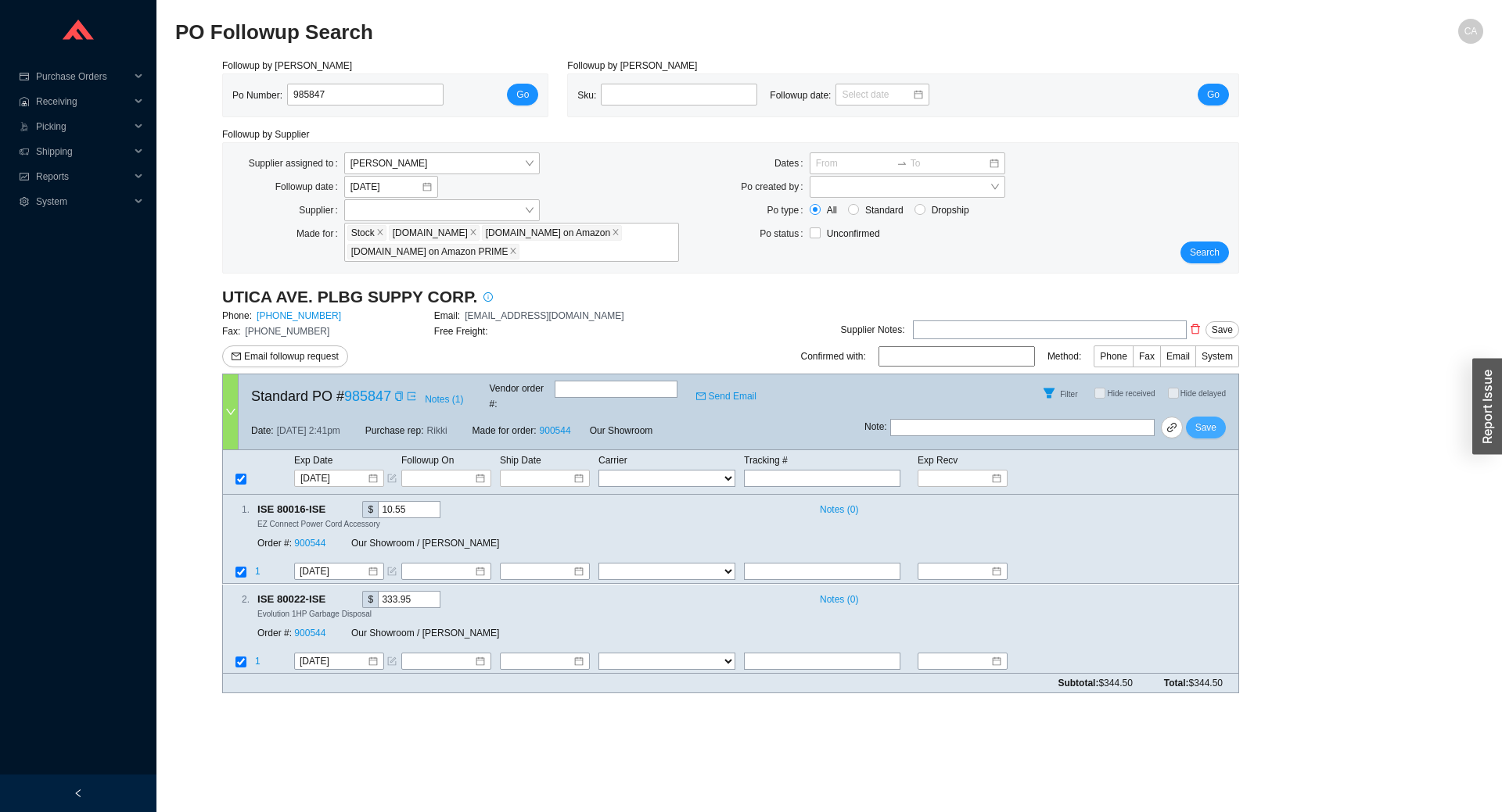
click at [1213, 420] on span "Save" at bounding box center [1206, 427] width 21 height 16
drag, startPoint x: 380, startPoint y: 93, endPoint x: 213, endPoint y: 89, distance: 167.0
click at [213, 89] on div "Followup by PO Po Number: 985847 Go" at bounding box center [386, 88] width 345 height 60
paste input "9"
type input "985897"
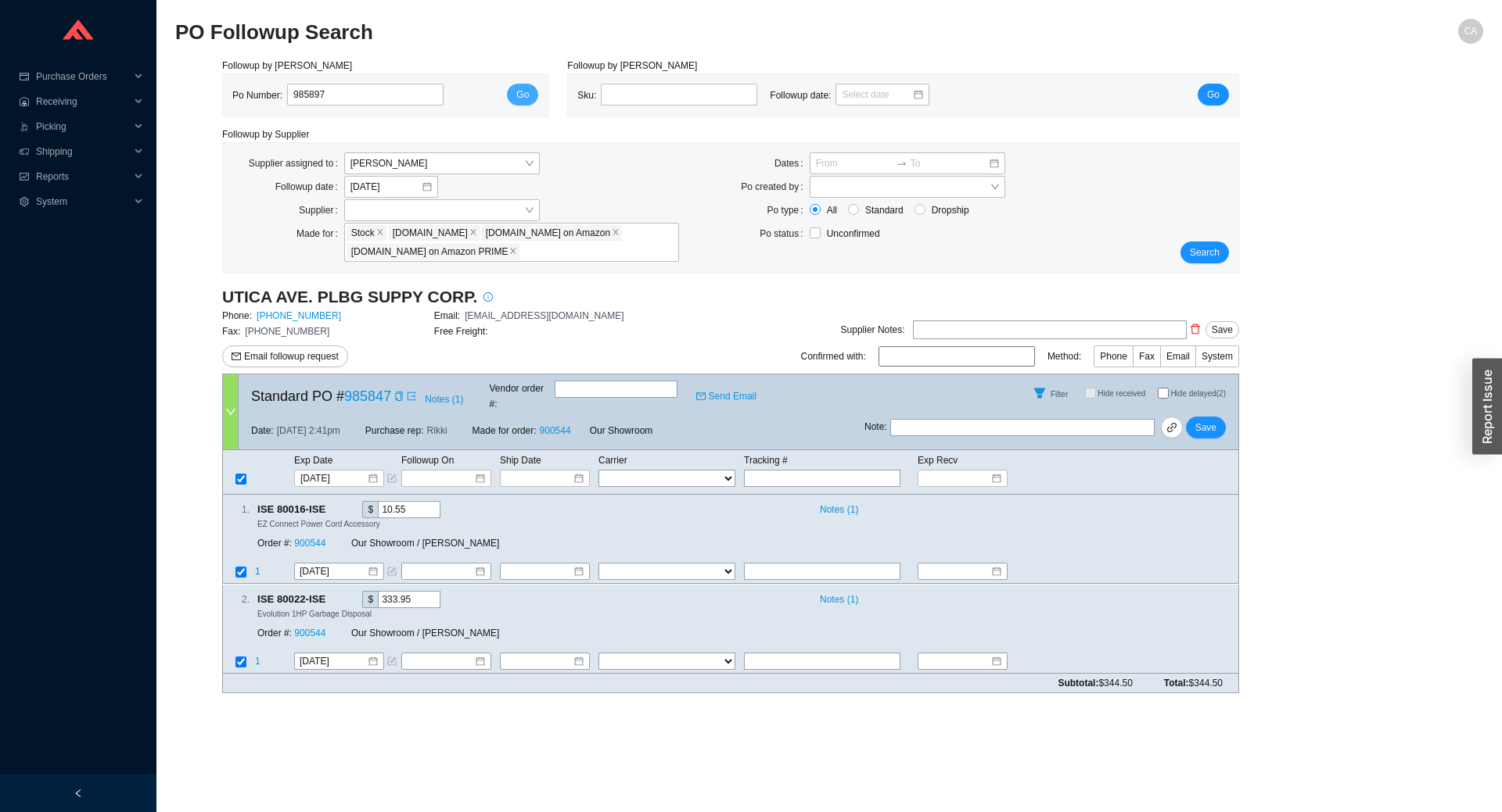
click at [524, 98] on span "Go" at bounding box center [522, 94] width 13 height 16
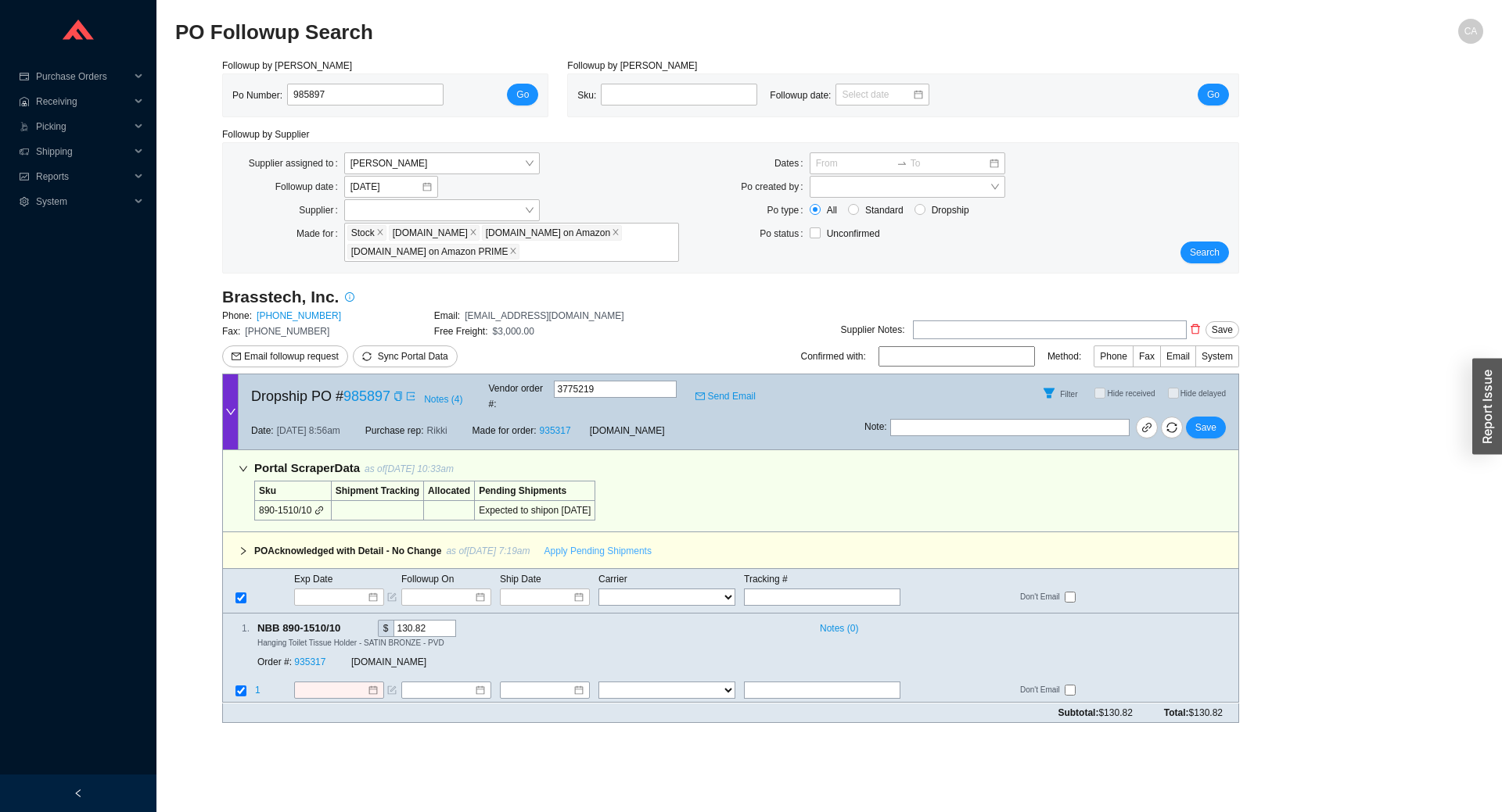
click at [636, 544] on span "Apply Pending Shipments" at bounding box center [598, 551] width 107 height 16
click at [806, 682] on input "text" at bounding box center [823, 691] width 157 height 17
paste input "476309797106"
type input "476309797106"
click at [625, 682] on select "FedEx UPS ---------------- 2 Day Transportation INC A&B Freight A. Duie Pyle AA…" at bounding box center [667, 691] width 137 height 17
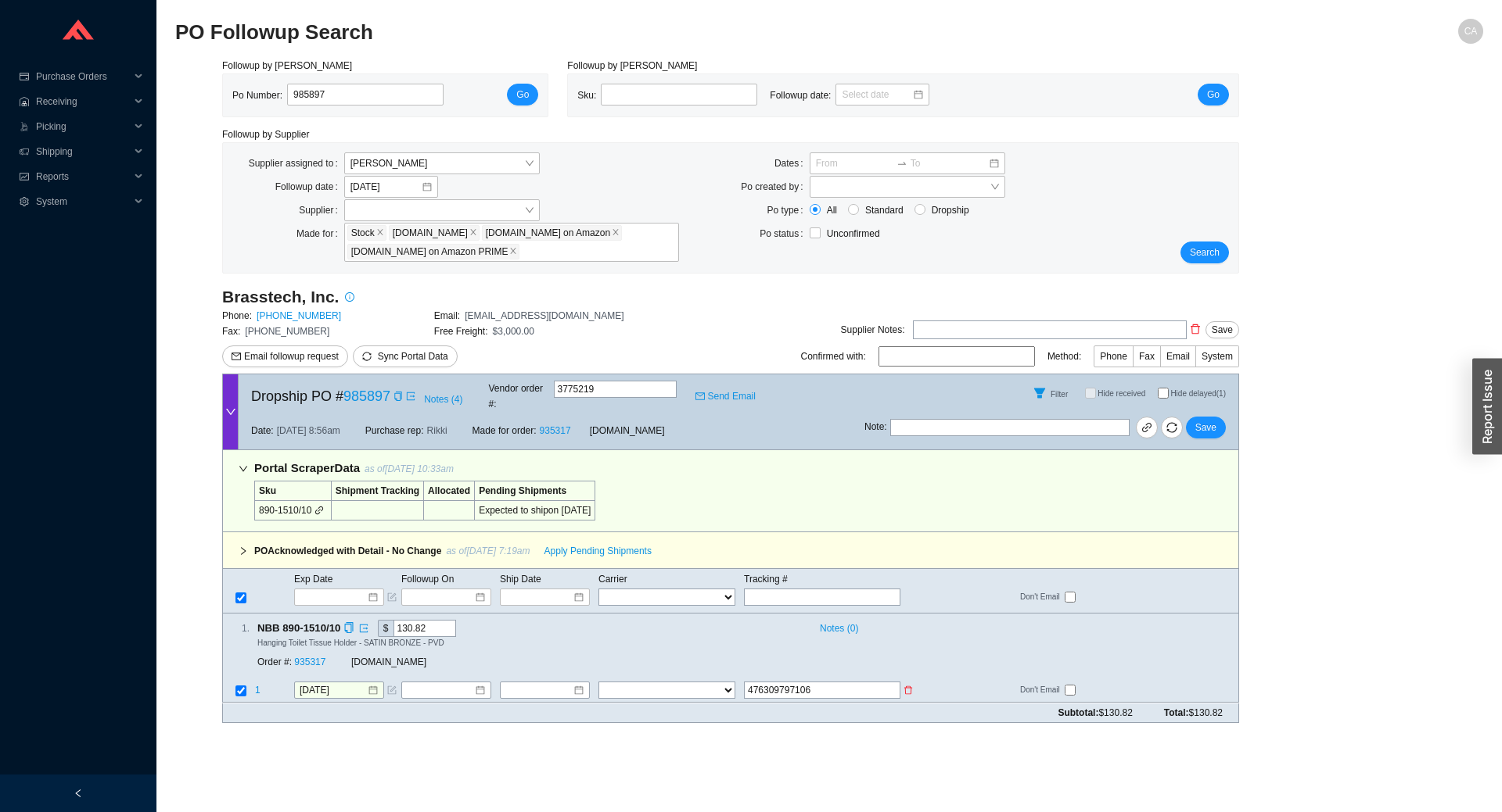
select select "1"
click at [599, 682] on select "FedEx UPS ---------------- 2 Day Transportation INC A&B Freight A. Duie Pyle AA…" at bounding box center [667, 691] width 137 height 17
click at [560, 683] on input at bounding box center [539, 691] width 67 height 16
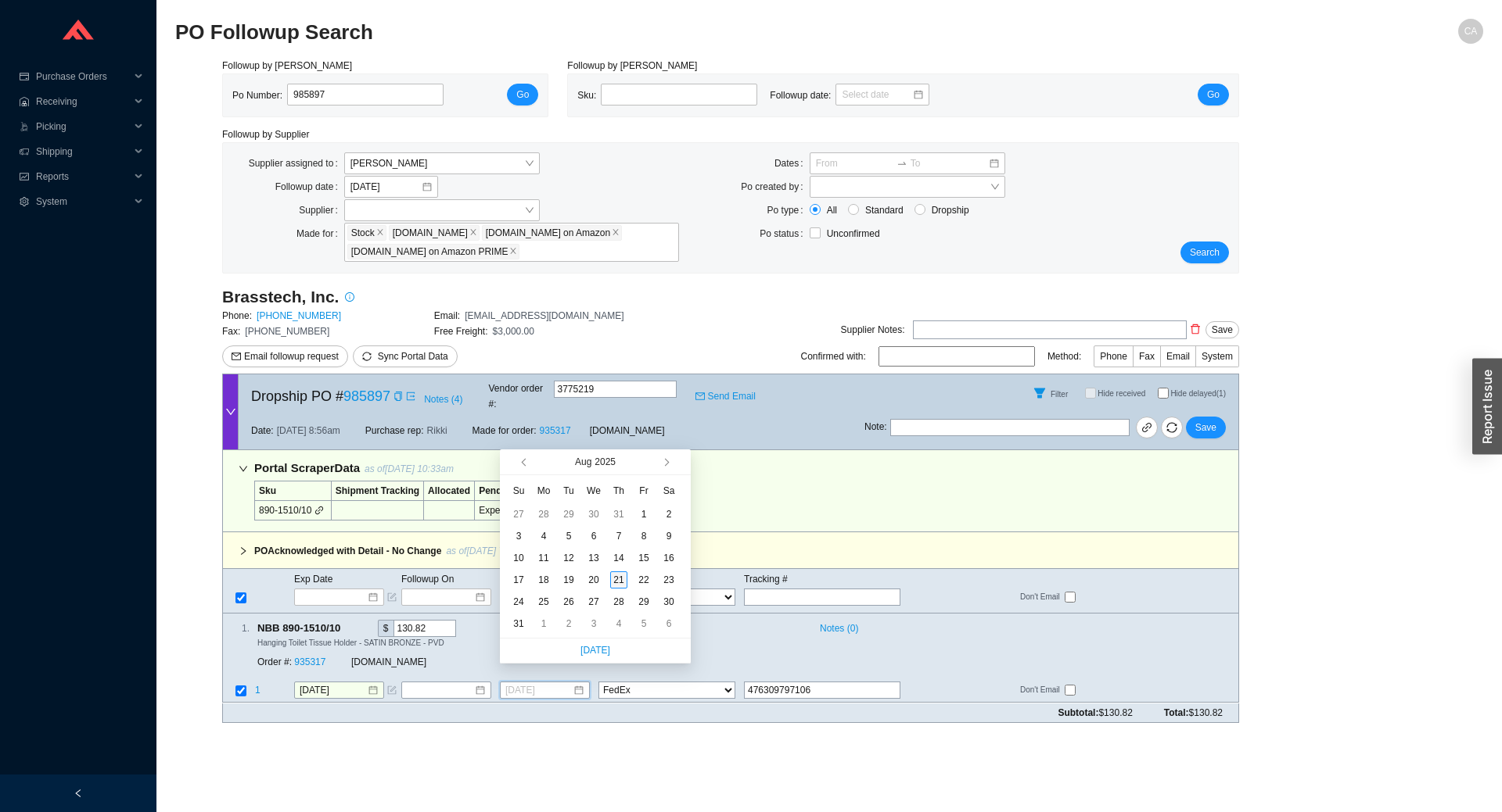
type input "[DATE]"
click at [618, 579] on div "21" at bounding box center [619, 580] width 17 height 17
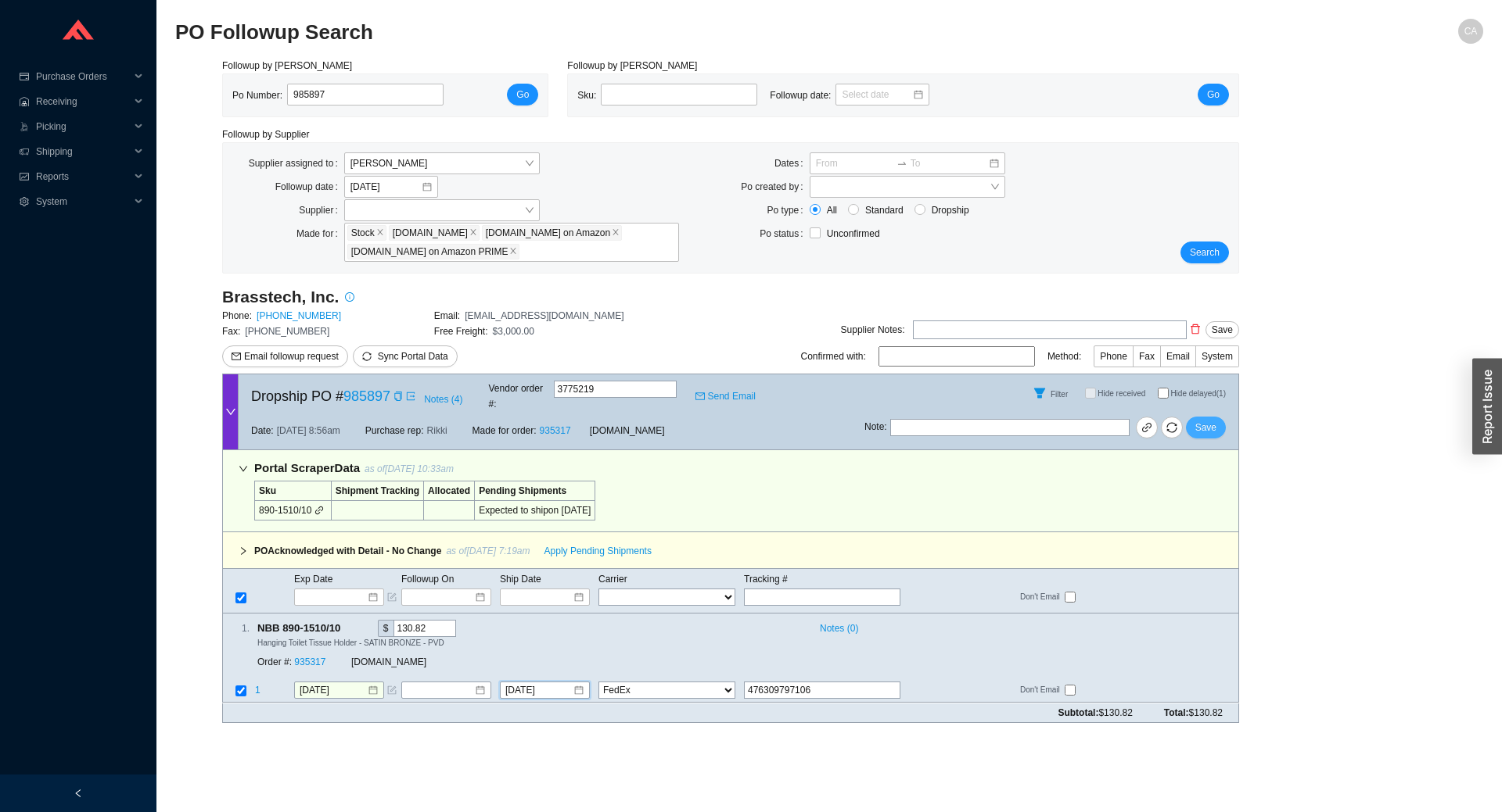
click at [1211, 420] on span "Save" at bounding box center [1206, 427] width 21 height 16
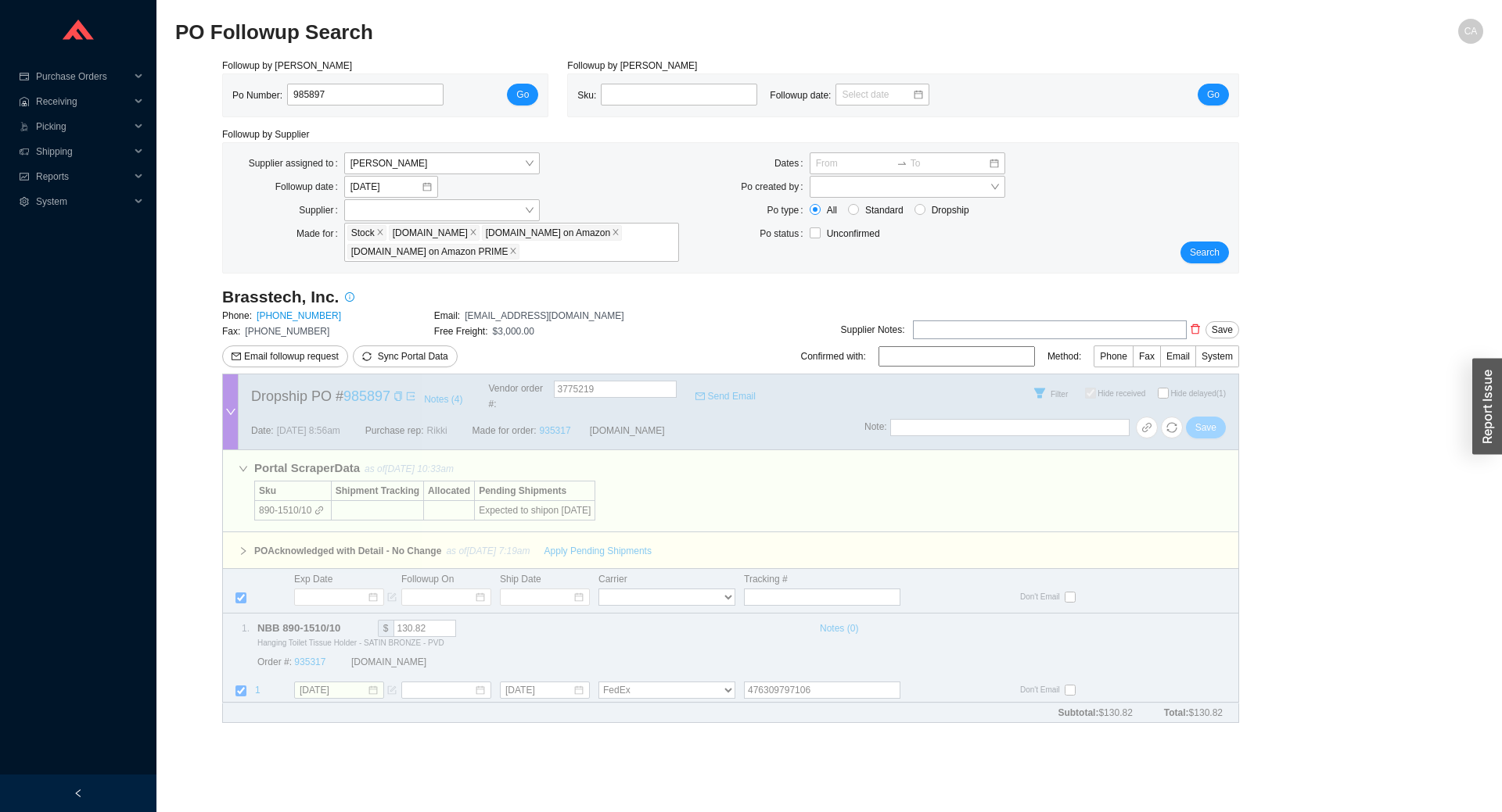
checkbox input "true"
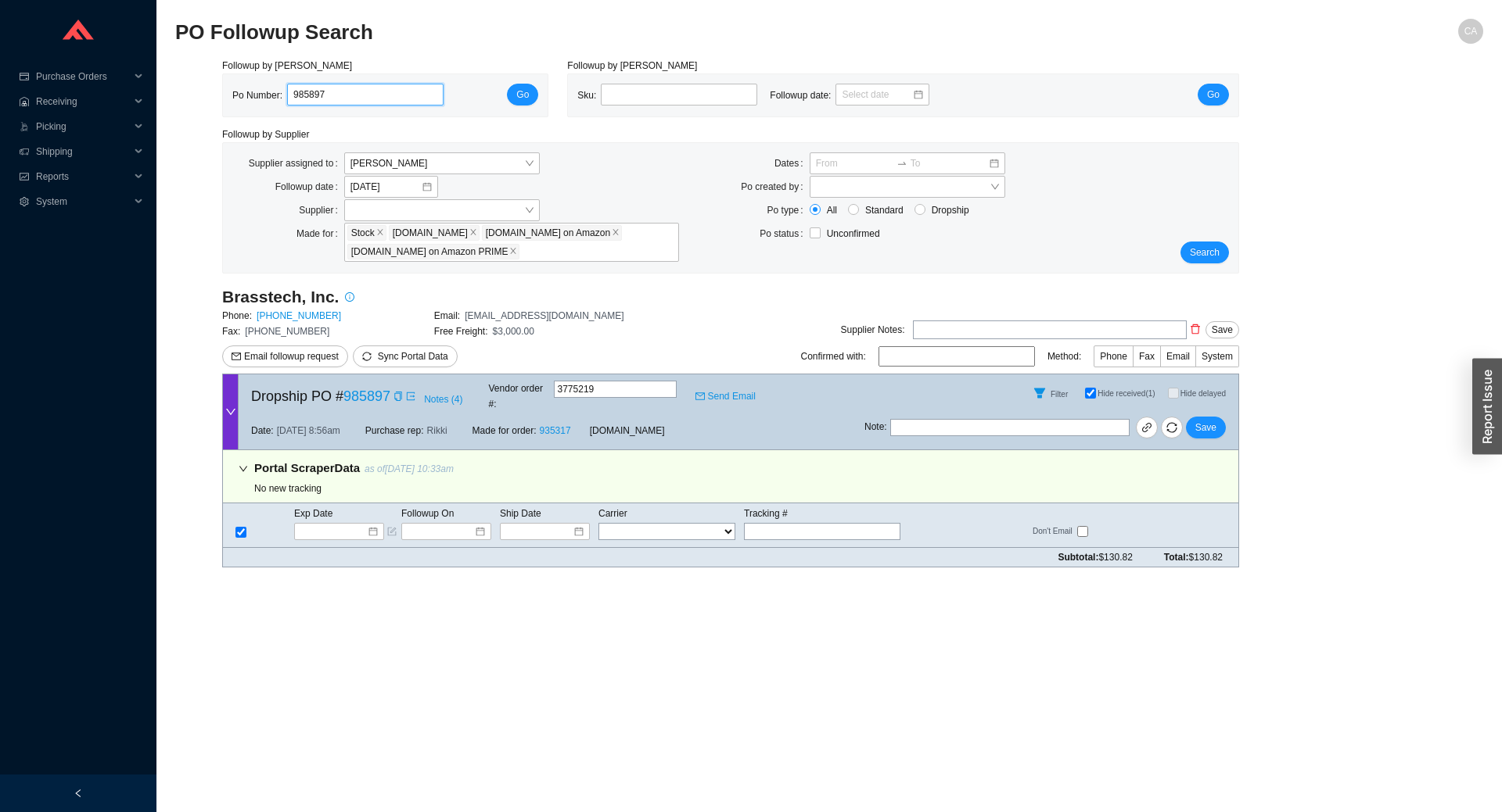
click at [359, 95] on input "985897" at bounding box center [365, 94] width 157 height 22
paste input "974"
type input "985974"
click at [521, 91] on span "Go" at bounding box center [522, 94] width 13 height 16
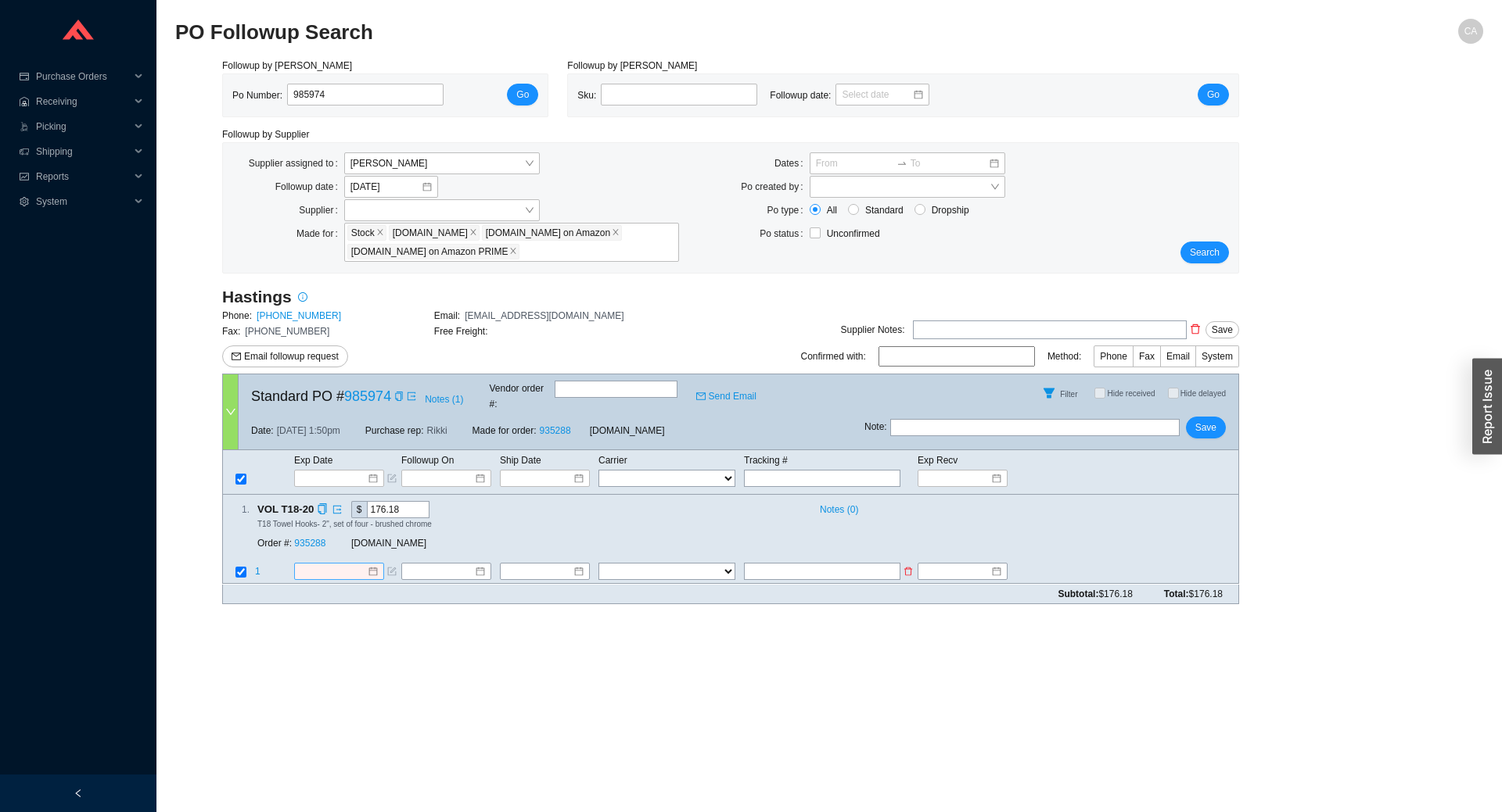
click at [337, 565] on input at bounding box center [333, 572] width 67 height 16
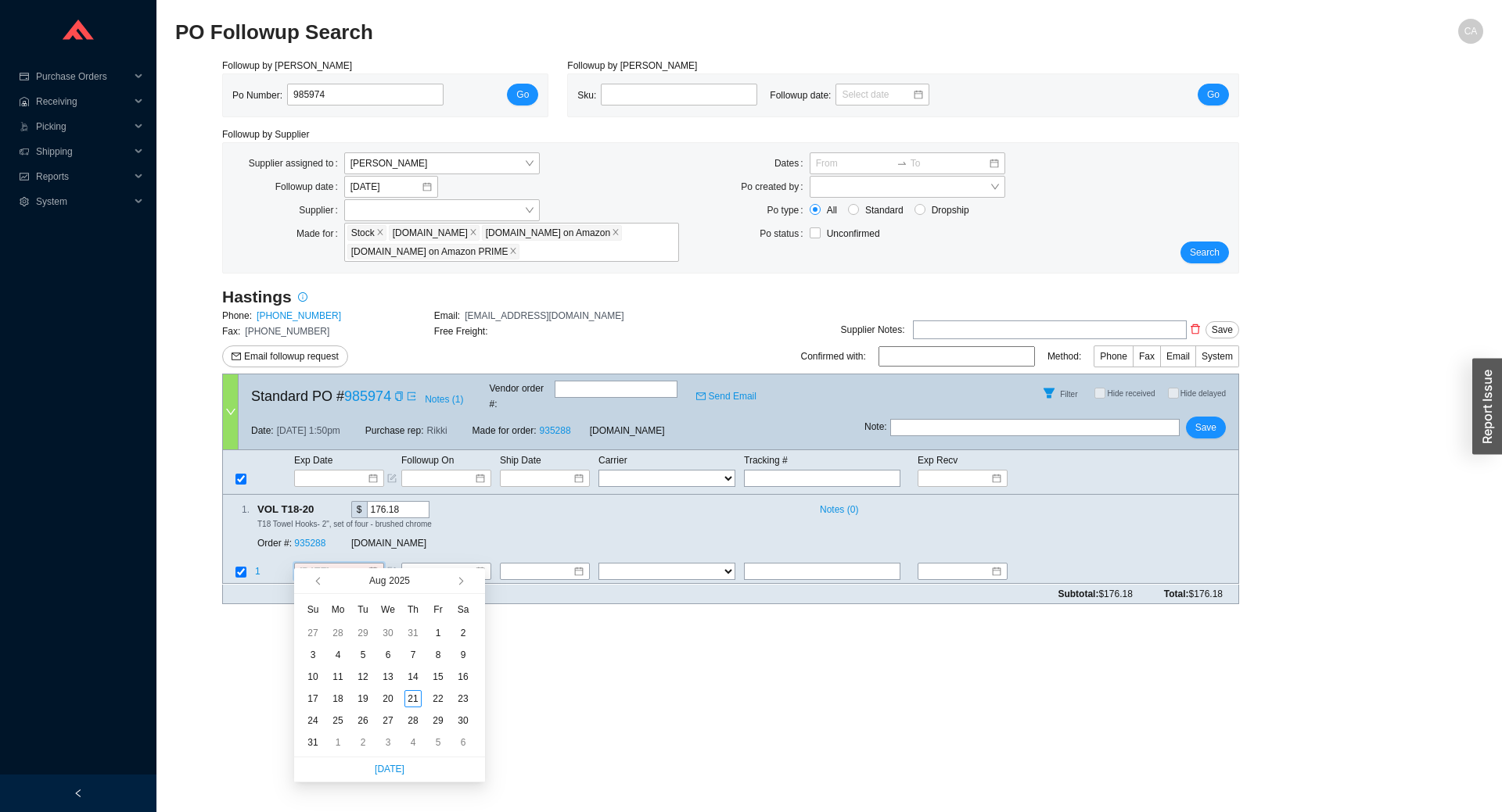
type input "8/2/2025"
click at [464, 582] on button "button" at bounding box center [460, 581] width 15 height 25
type input "10/2/2025"
click at [408, 724] on div "2" at bounding box center [413, 720] width 17 height 17
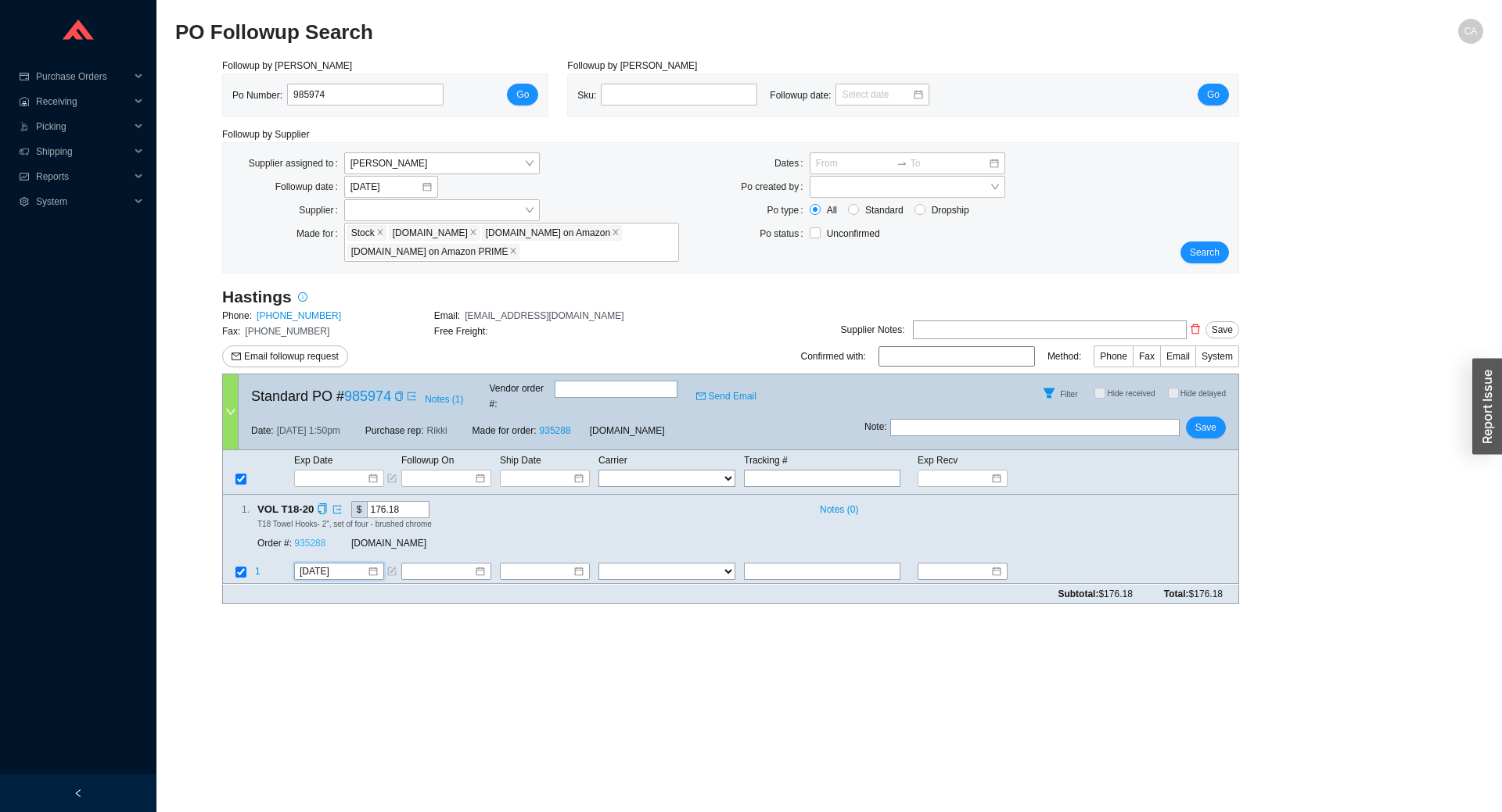
click at [311, 539] on link "935288" at bounding box center [309, 544] width 31 height 11
click at [1215, 420] on span "Save" at bounding box center [1206, 427] width 21 height 16
click at [1219, 418] on button "Save" at bounding box center [1205, 427] width 40 height 22
click at [359, 95] on input "985974" at bounding box center [365, 94] width 157 height 22
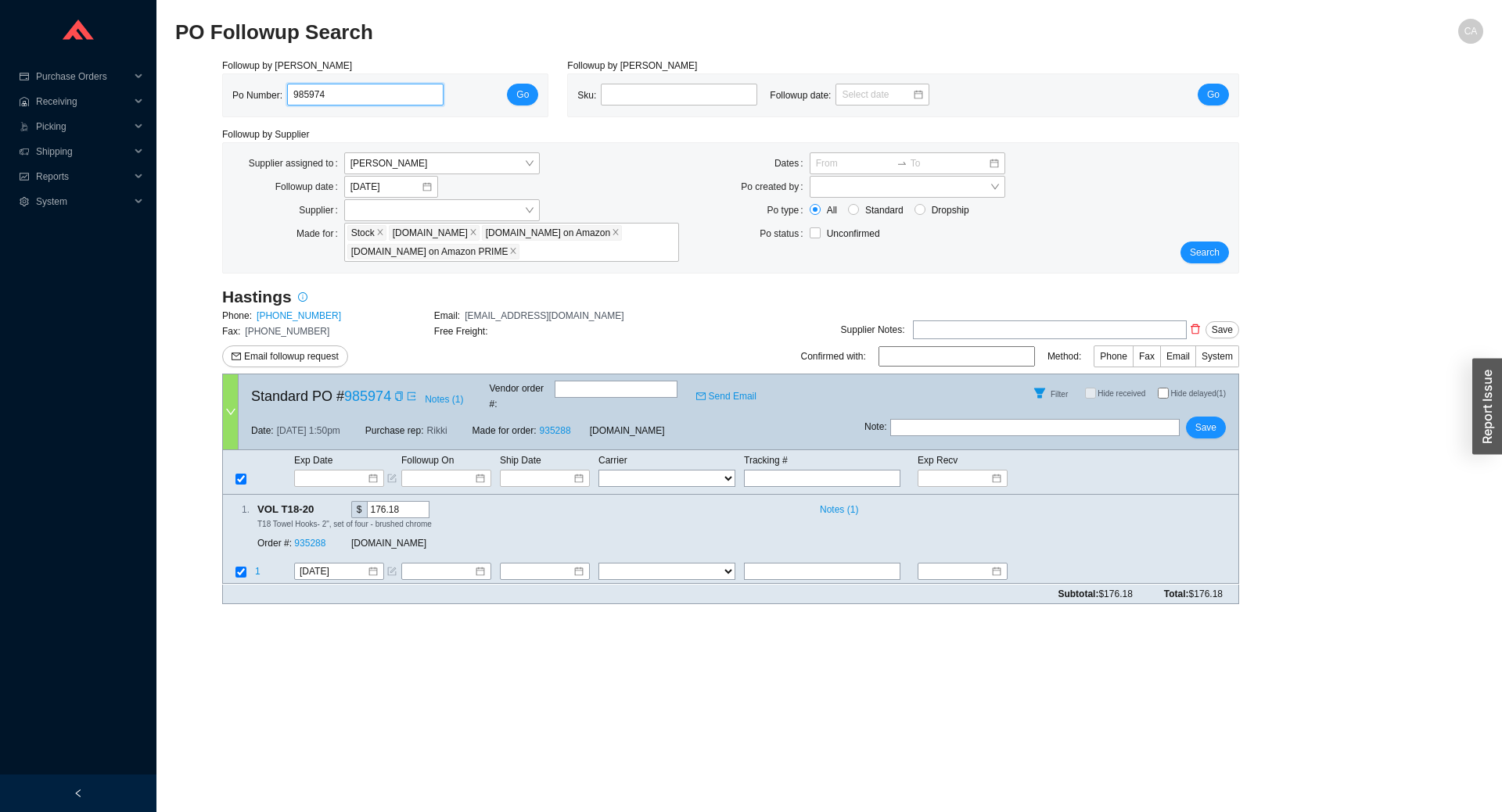
paste input "68"
type input "985968"
click at [527, 96] on span "Go" at bounding box center [522, 94] width 13 height 16
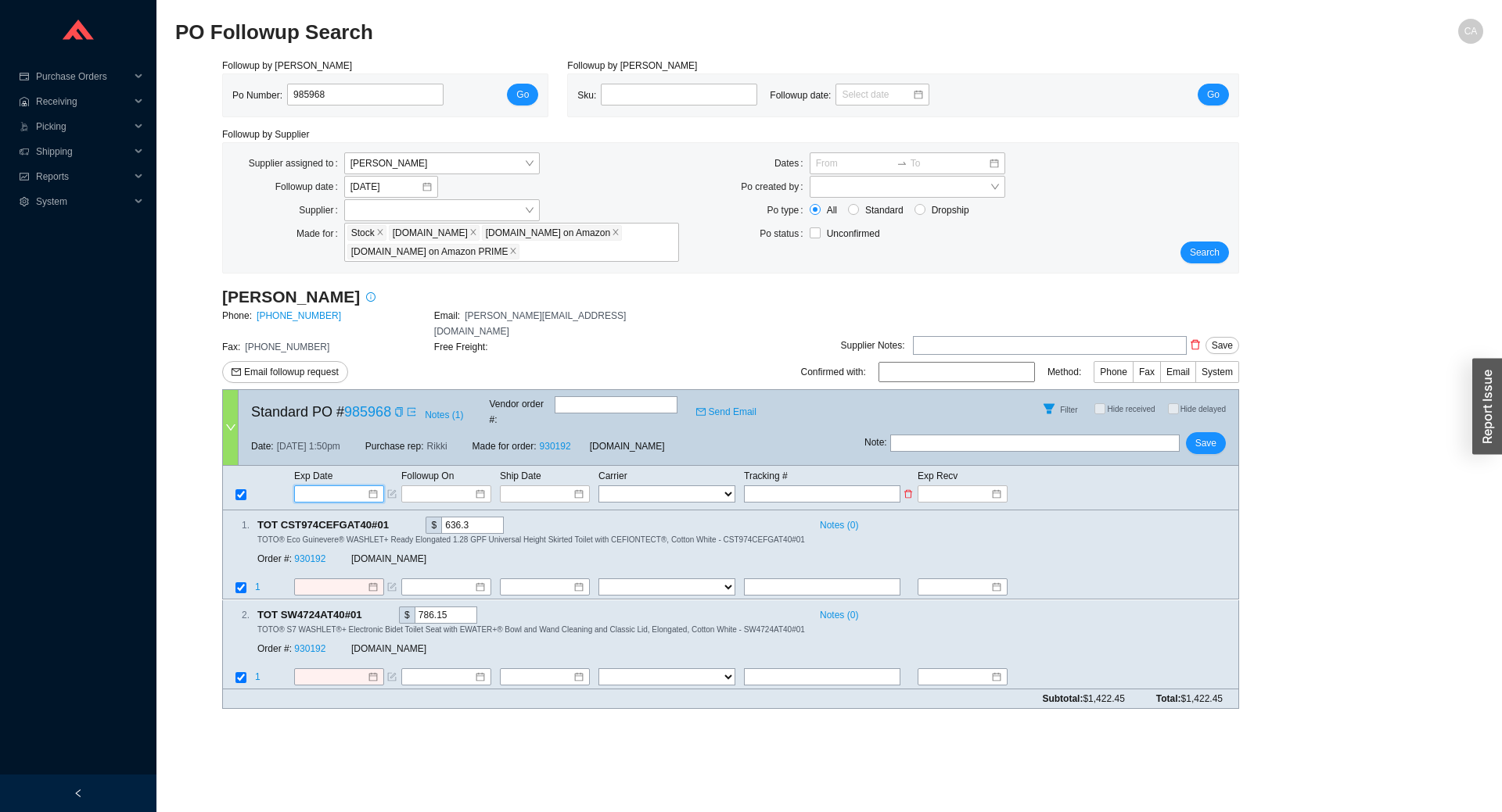
click at [349, 486] on input at bounding box center [333, 494] width 67 height 16
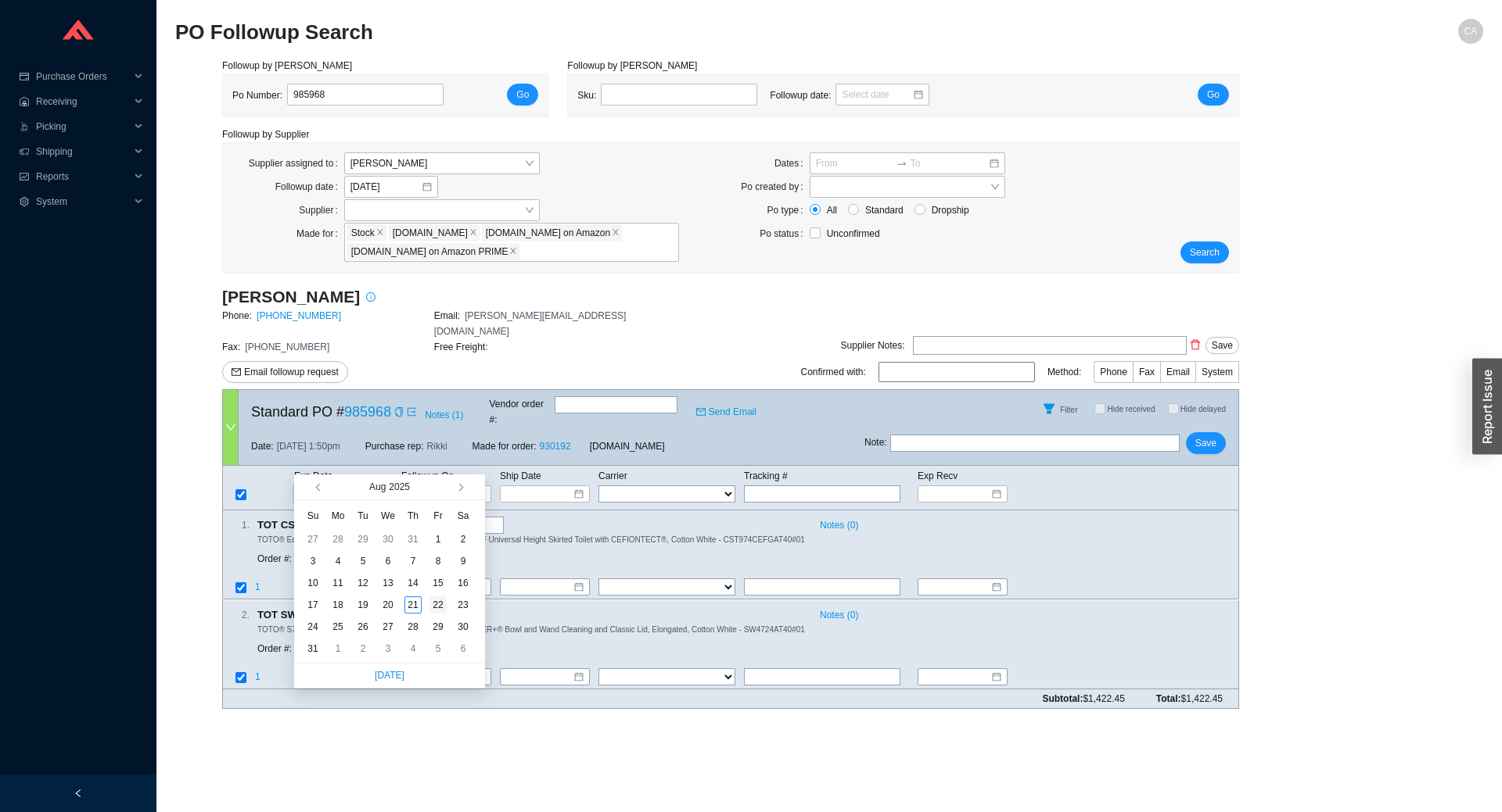
type input "8/22/2025"
click at [434, 604] on div "22" at bounding box center [438, 605] width 17 height 17
type input "8/22/2025"
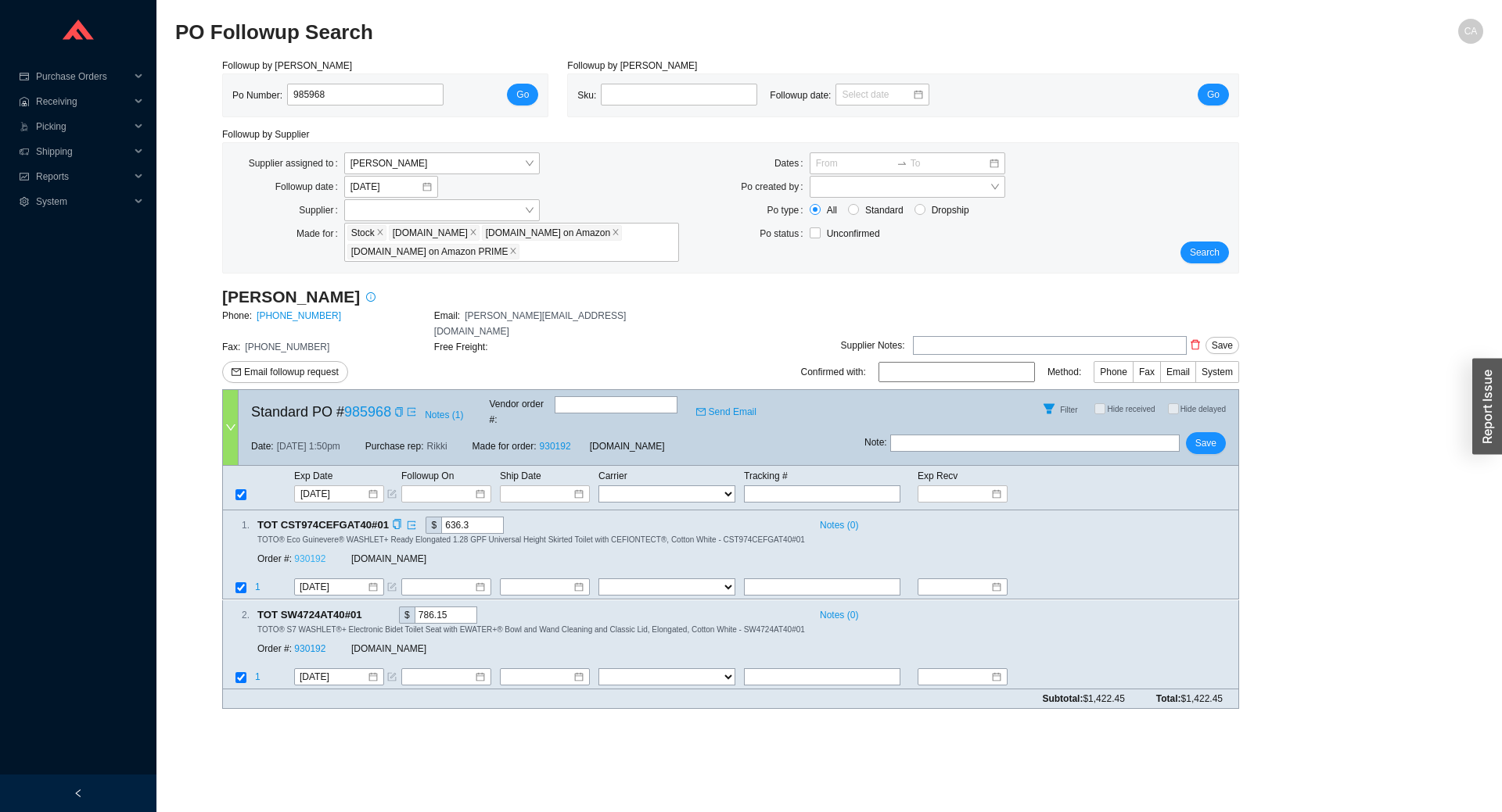
click at [314, 555] on link "930192" at bounding box center [309, 560] width 31 height 11
click at [1211, 436] on span "Save" at bounding box center [1206, 443] width 21 height 16
click at [1212, 436] on span "Save" at bounding box center [1206, 443] width 21 height 16
click at [1215, 248] on span "Search" at bounding box center [1204, 252] width 29 height 16
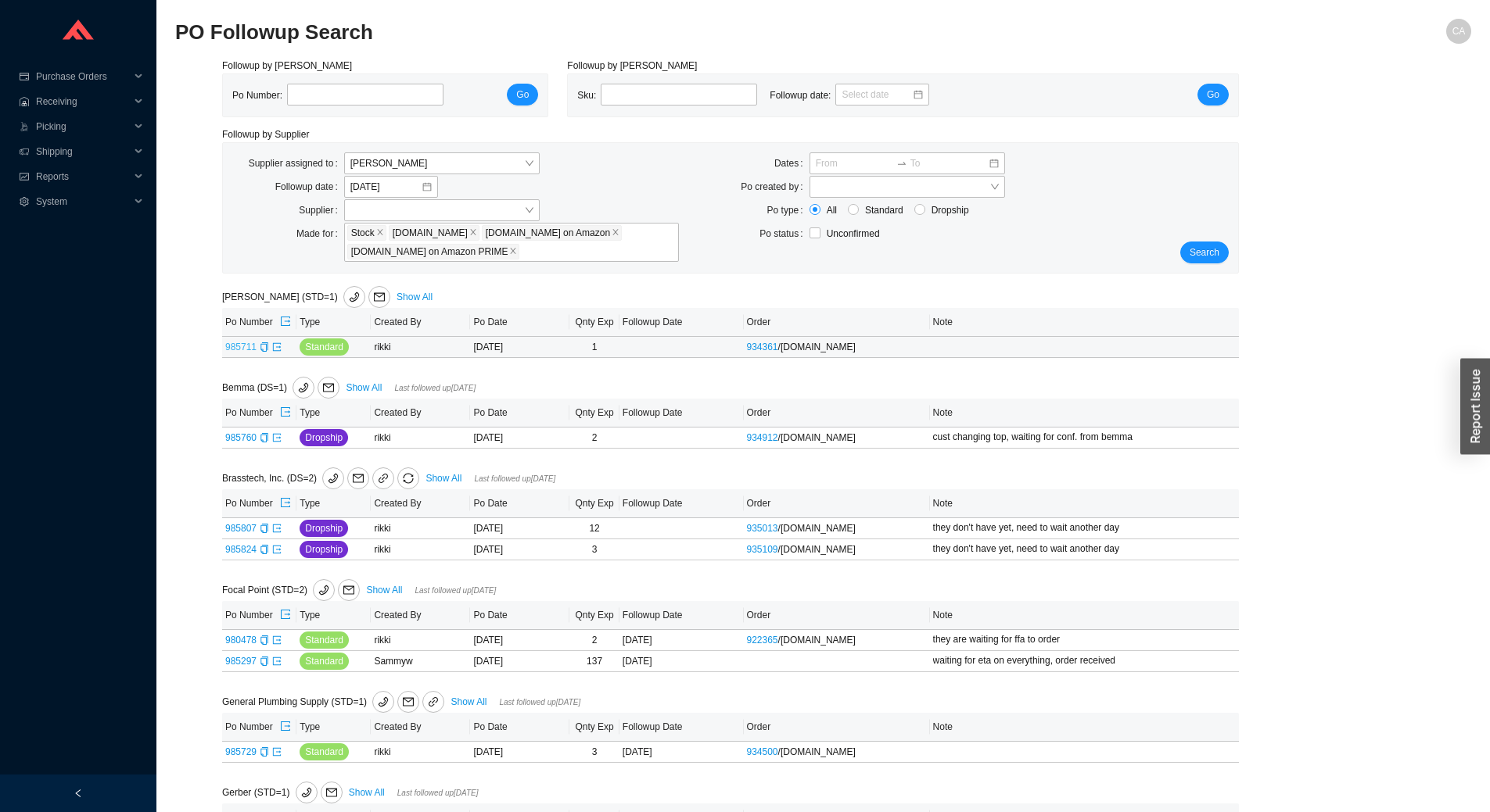
click at [236, 347] on link "985711" at bounding box center [241, 347] width 31 height 11
type input "985711"
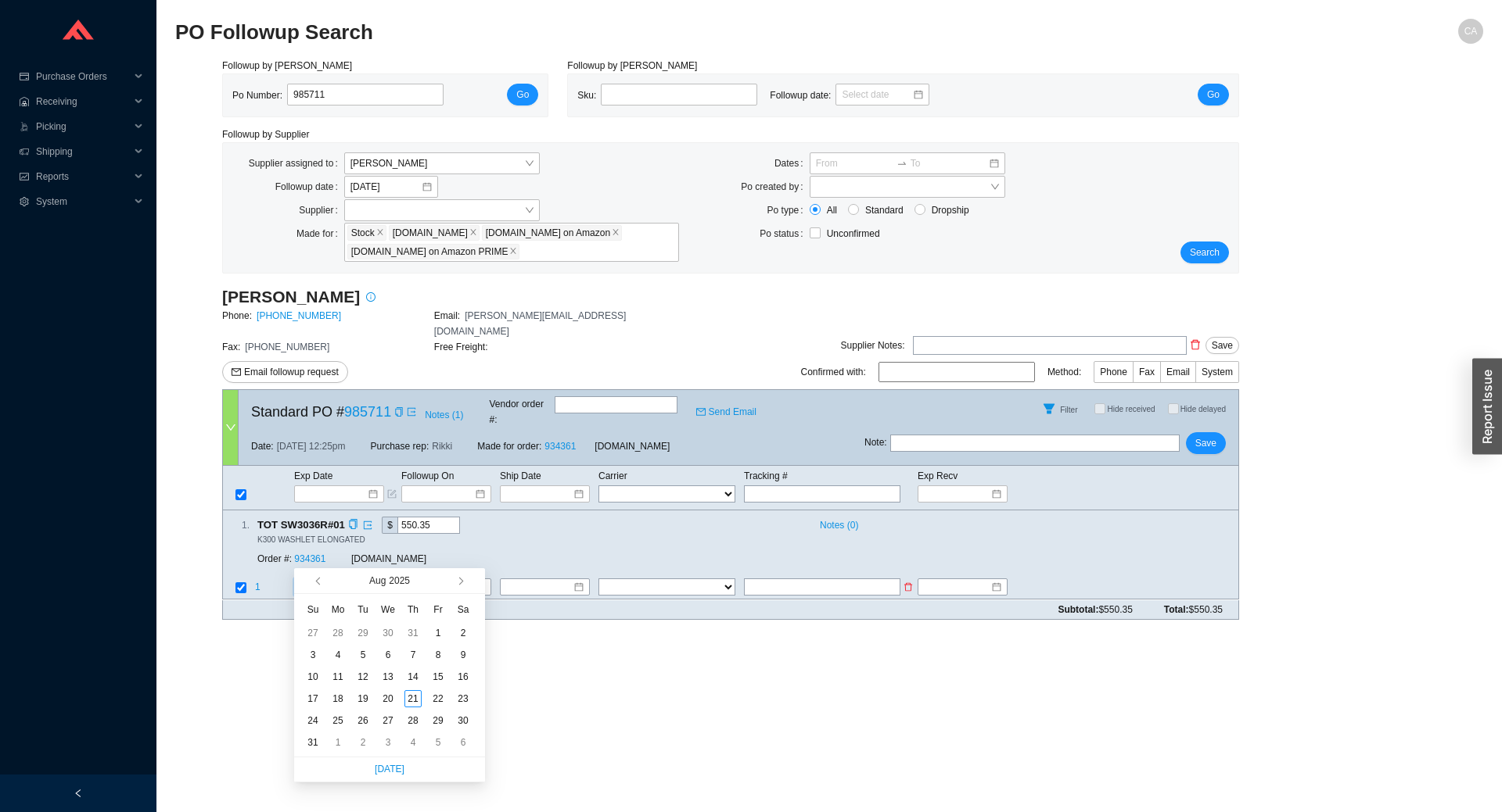
click at [312, 580] on input at bounding box center [333, 587] width 67 height 16
type input "8/23/2025"
type input "8/22/2025"
click at [436, 701] on div "22" at bounding box center [438, 698] width 17 height 17
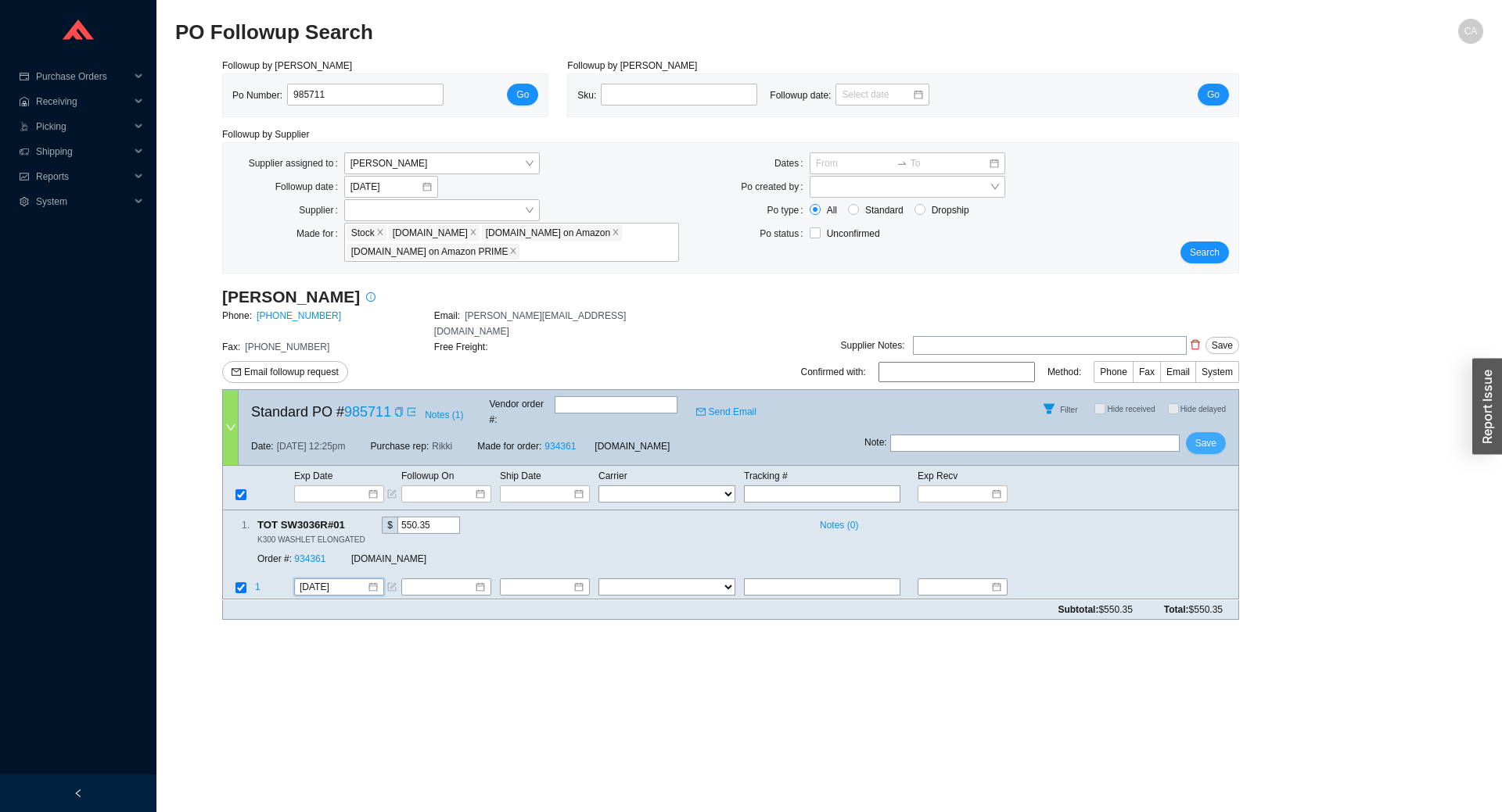
click at [1208, 436] on span "Save" at bounding box center [1206, 443] width 21 height 16
click at [1207, 436] on span "Save" at bounding box center [1206, 443] width 21 height 16
drag, startPoint x: 1207, startPoint y: 254, endPoint x: 1494, endPoint y: 395, distance: 319.8
click at [1207, 253] on span "Search" at bounding box center [1204, 252] width 29 height 16
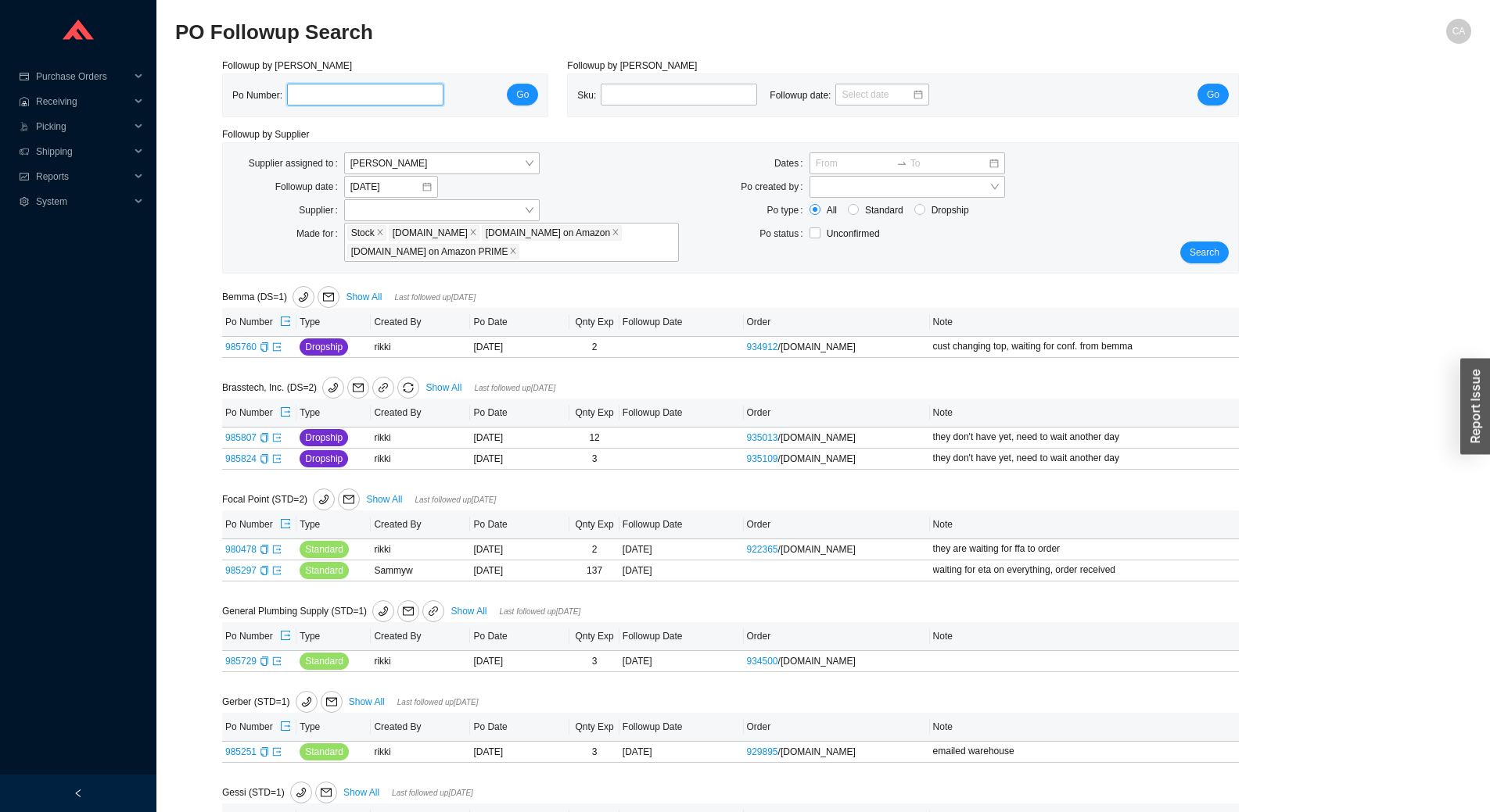
click at [323, 104] on input "tel" at bounding box center [365, 94] width 157 height 22
paste input "985992"
type input "985992"
click at [524, 89] on span "Go" at bounding box center [522, 94] width 13 height 16
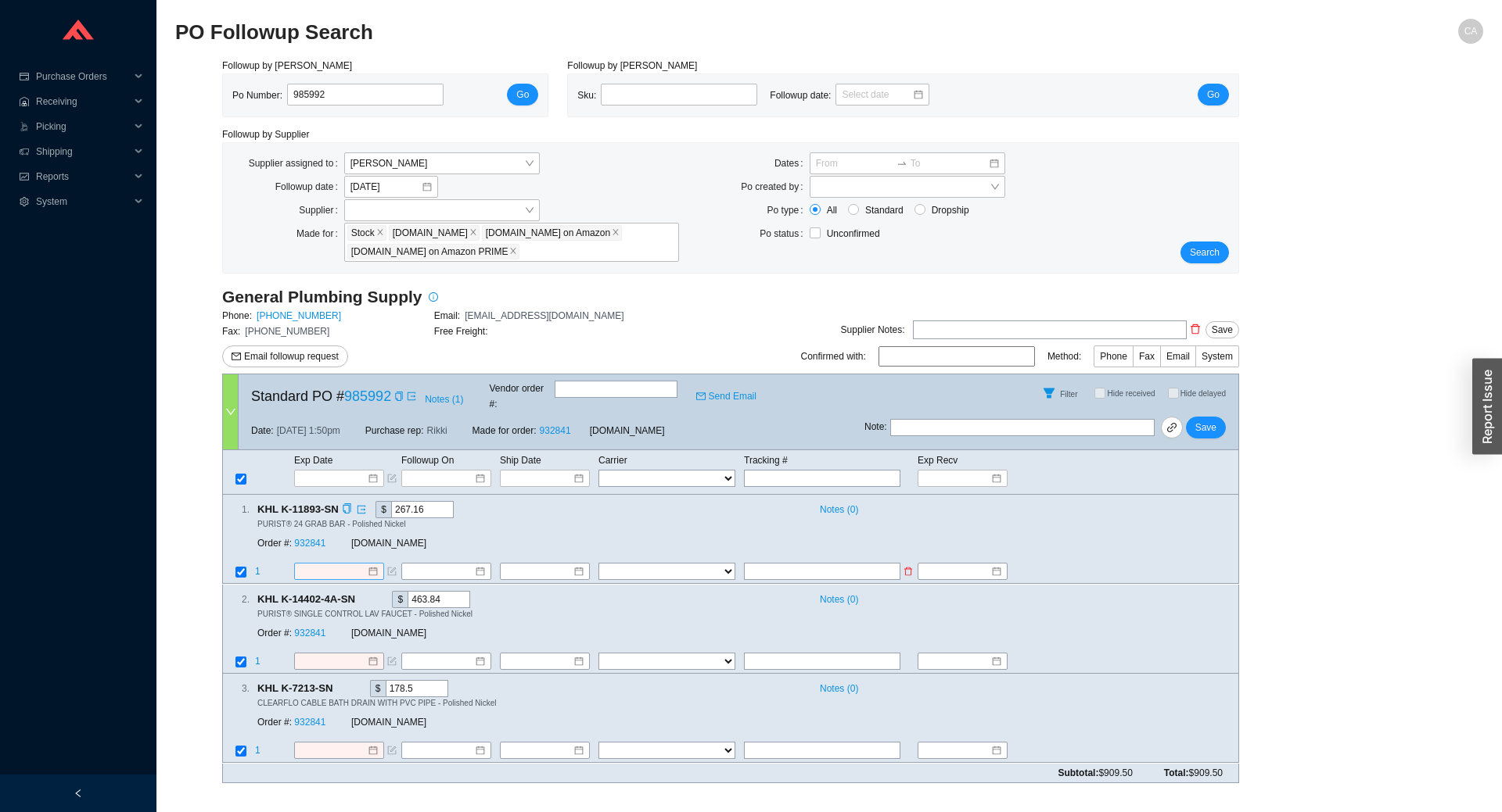
click at [327, 565] on input at bounding box center [333, 572] width 67 height 16
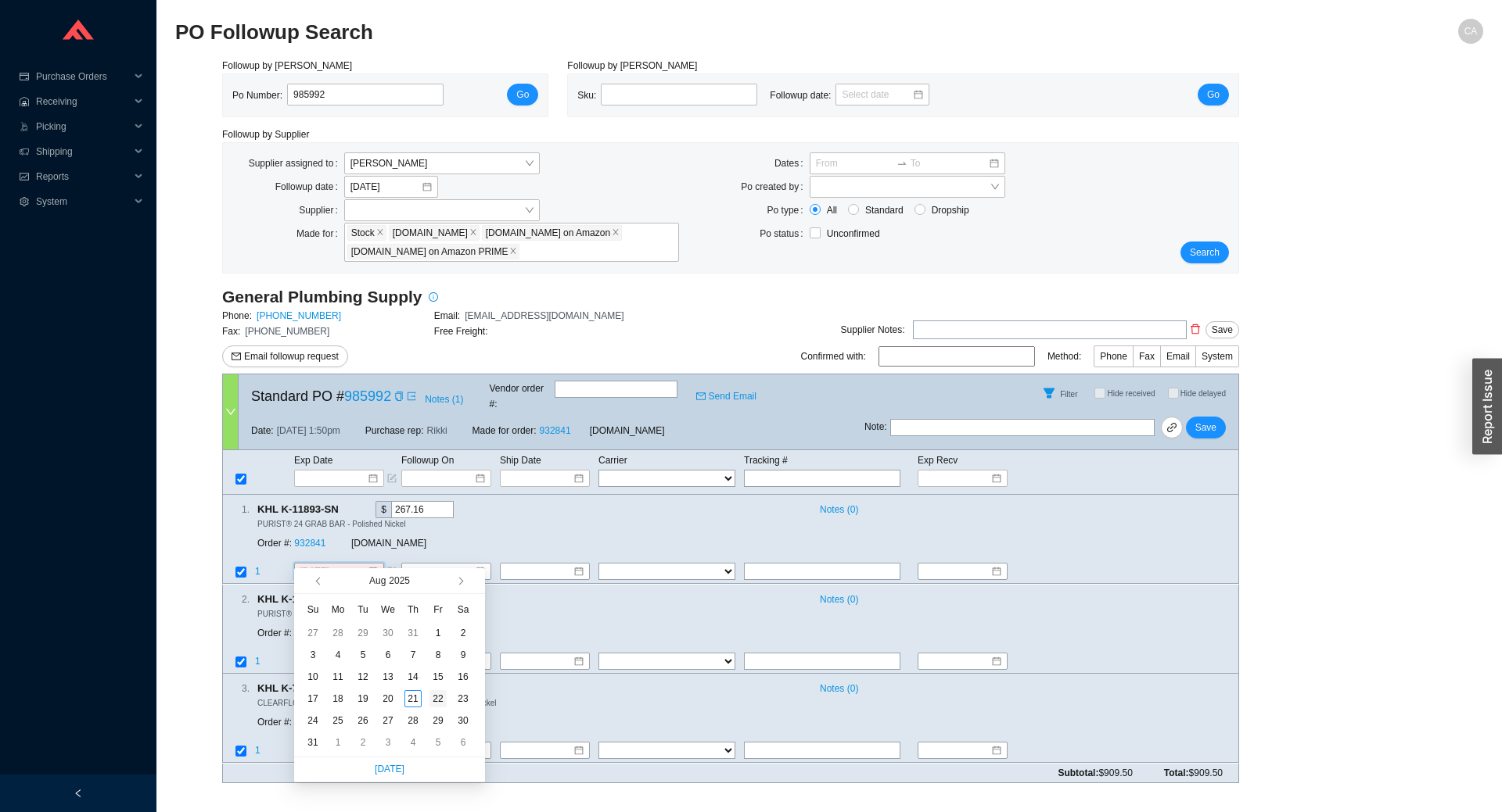
type input "8/22/2025"
click at [438, 698] on div "22" at bounding box center [438, 698] width 17 height 17
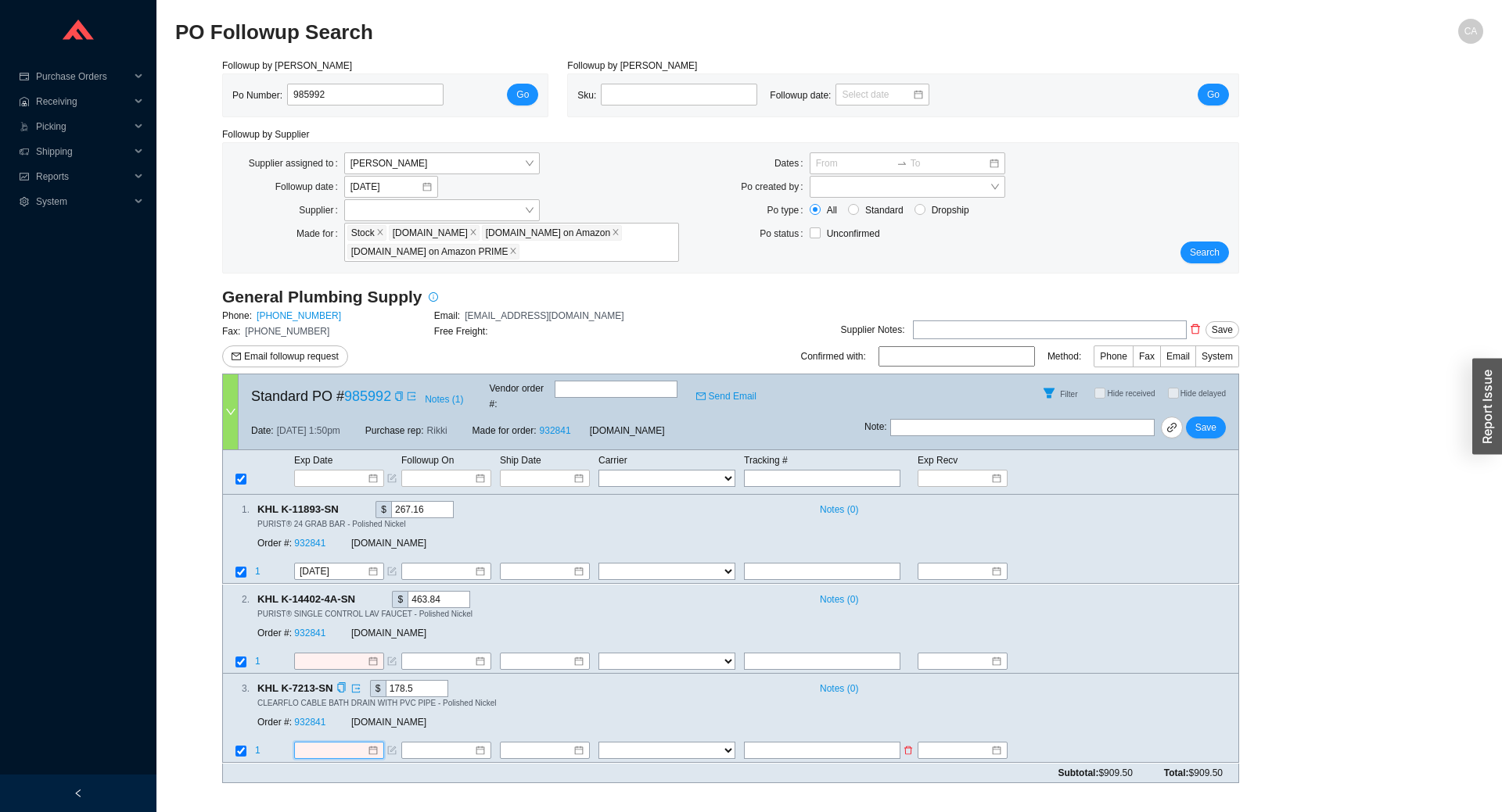
click at [341, 744] on input at bounding box center [333, 751] width 67 height 16
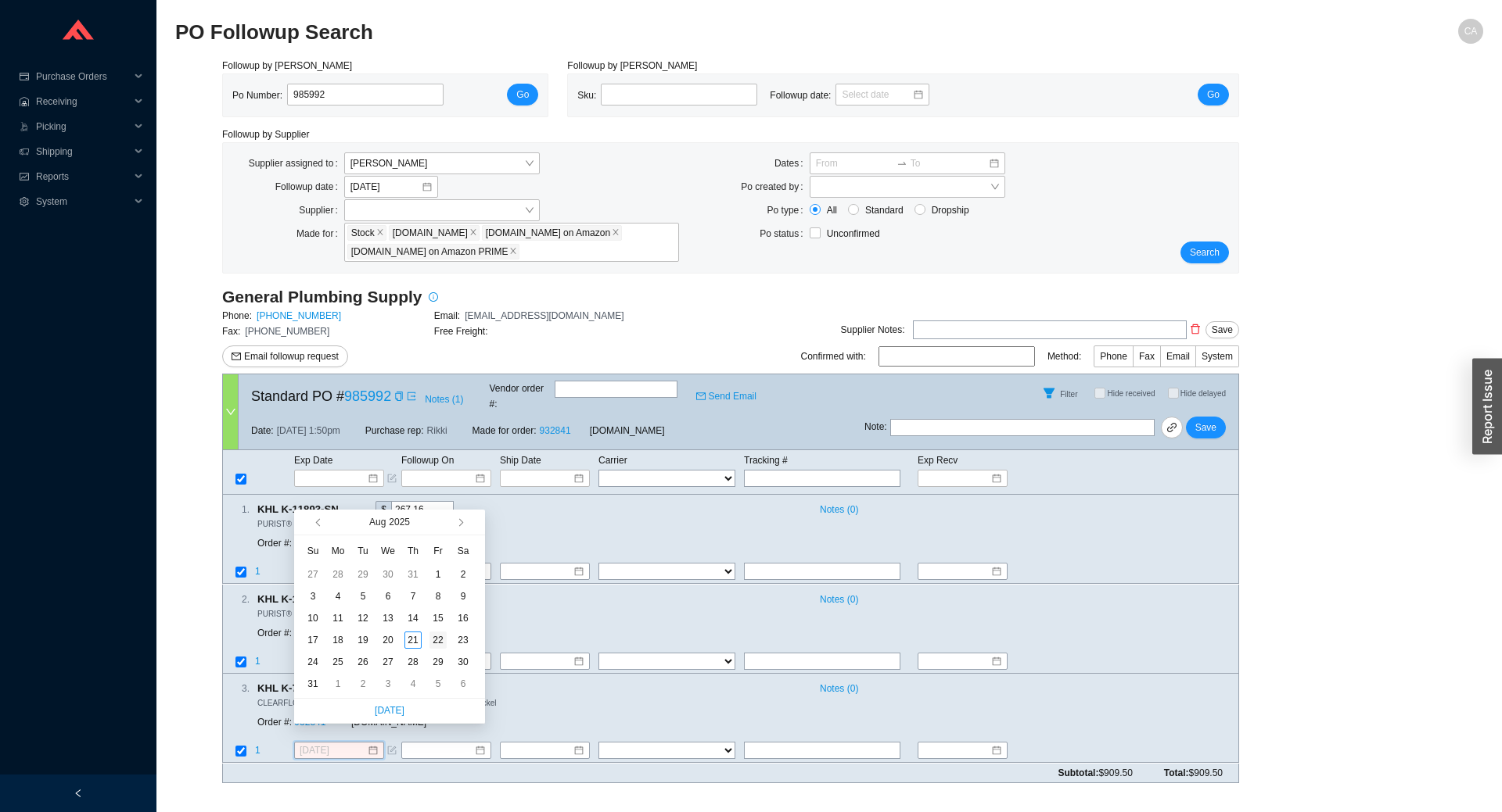
type input "8/22/2025"
click at [449, 645] on td "22" at bounding box center [438, 640] width 25 height 22
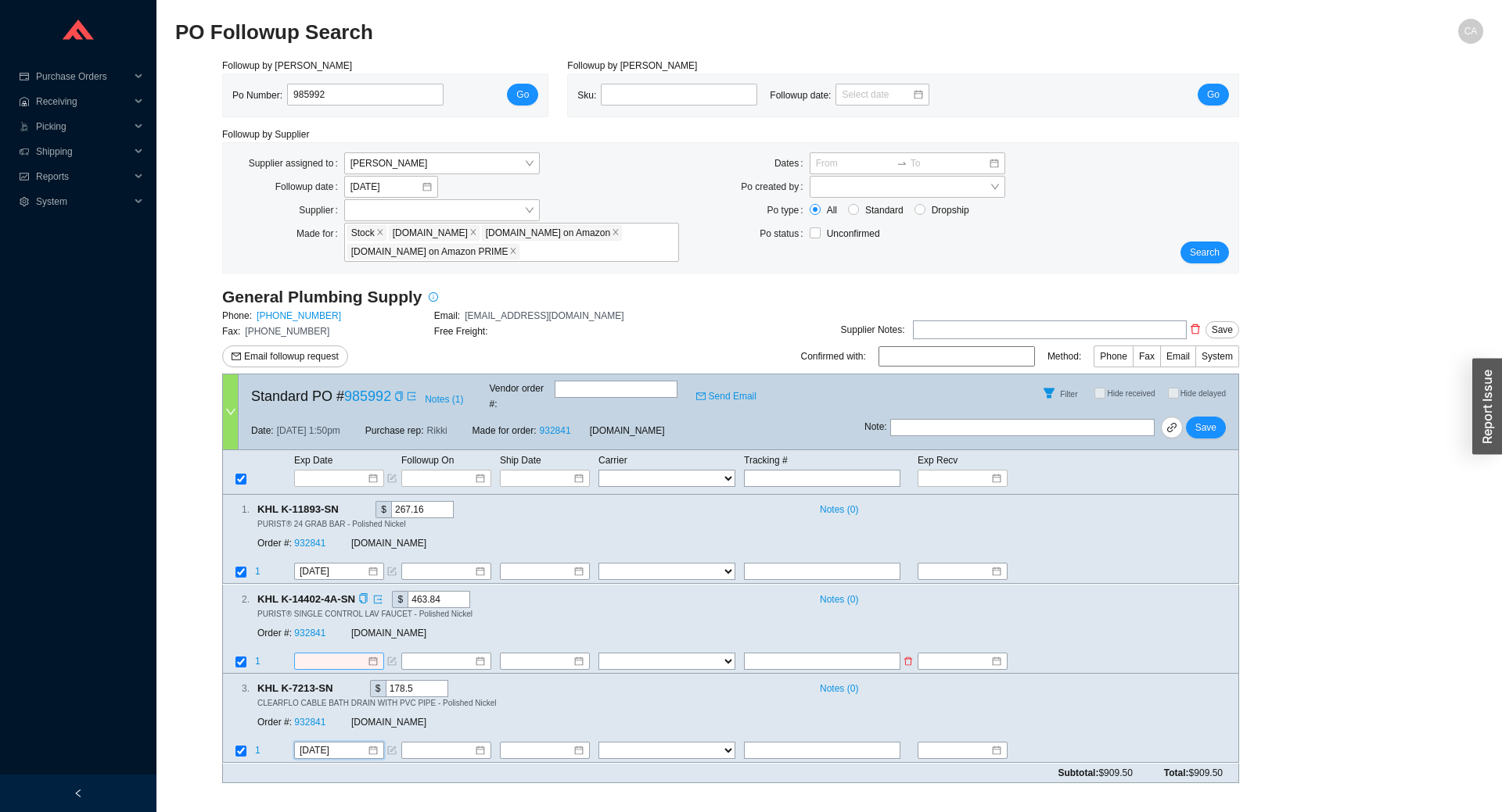
click at [317, 654] on input at bounding box center [333, 661] width 67 height 16
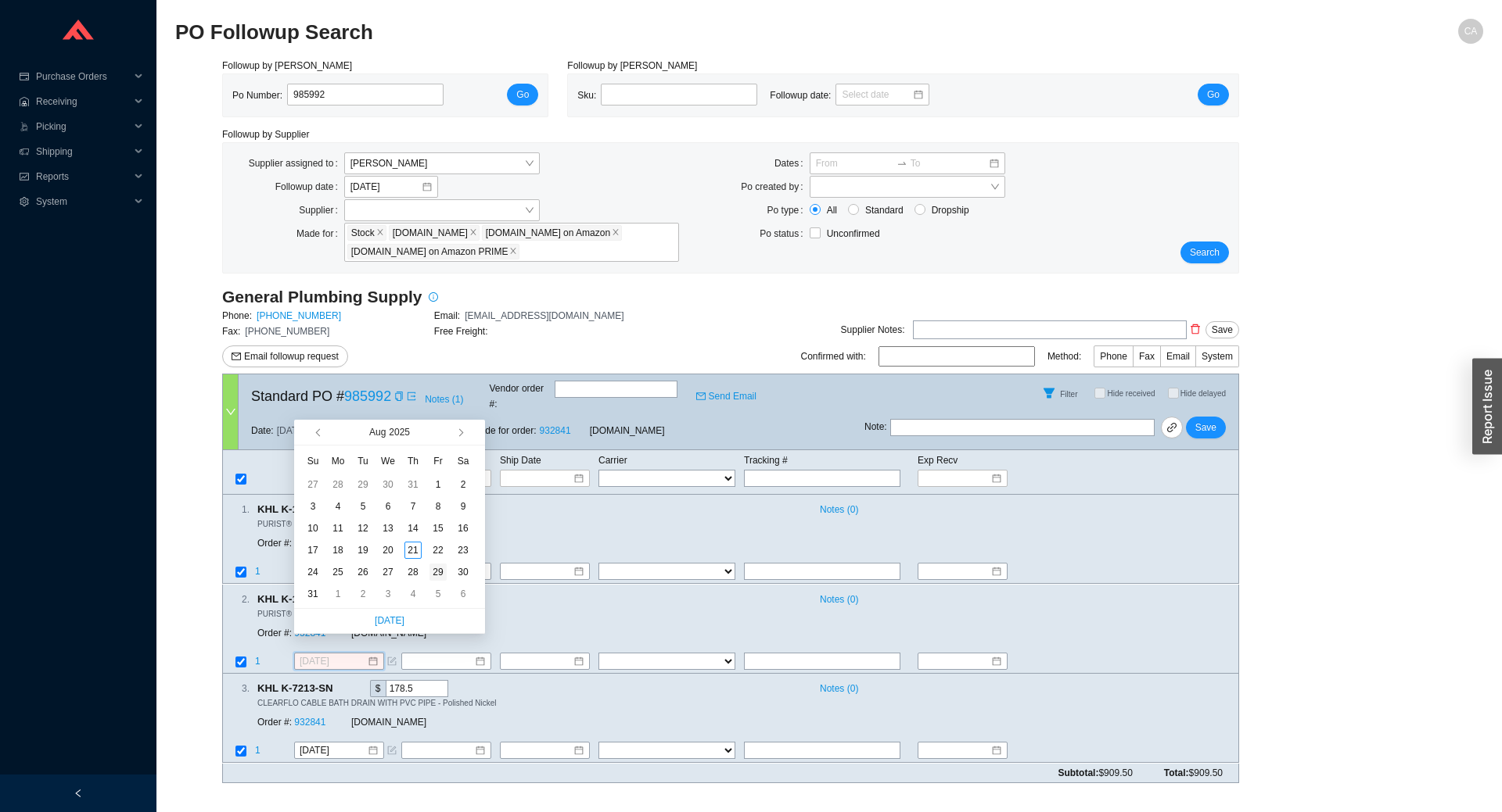
type input "8/29/2025"
click at [435, 571] on div "29" at bounding box center [438, 572] width 17 height 17
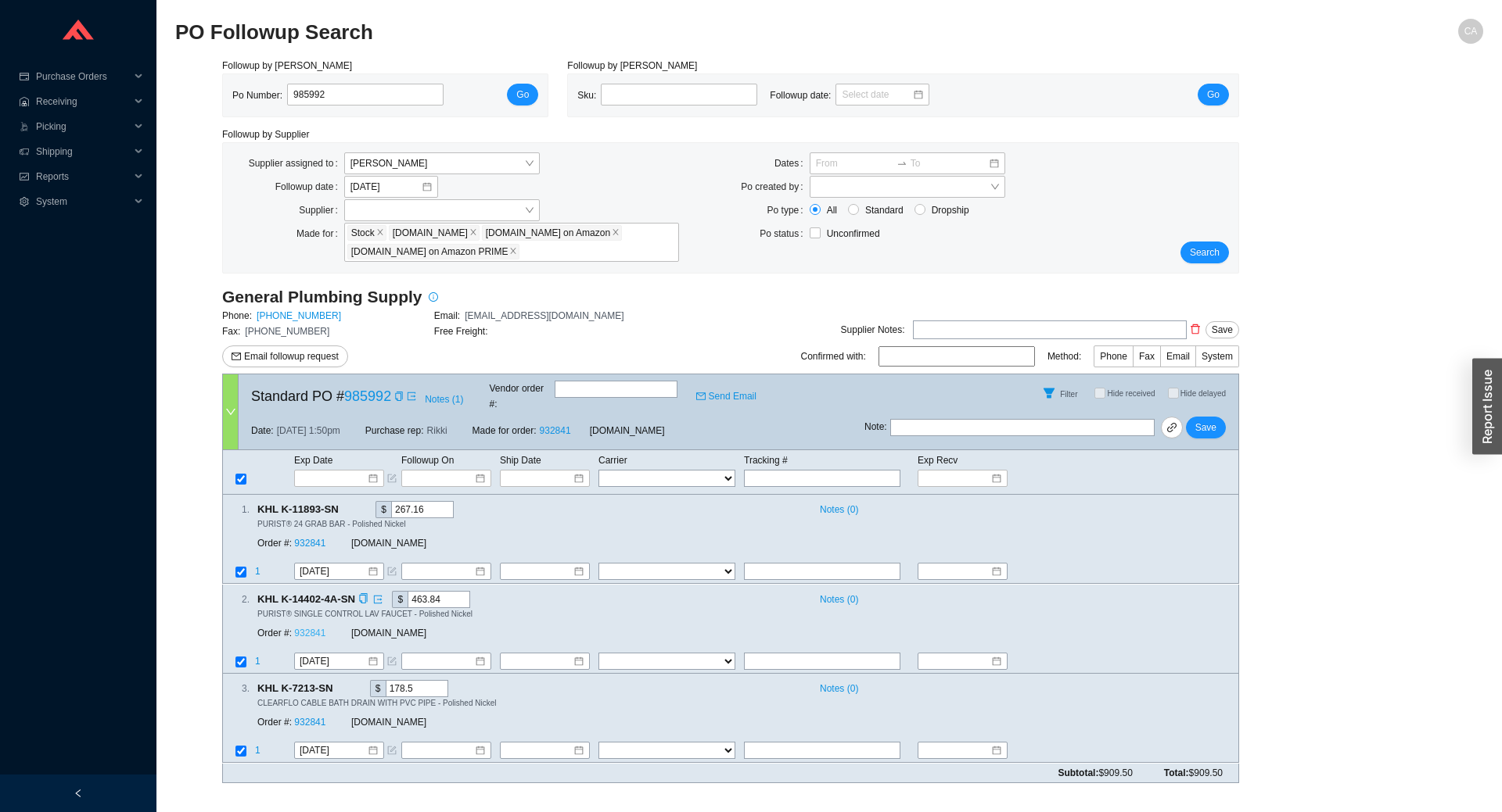
click at [309, 628] on link "932841" at bounding box center [309, 633] width 31 height 11
drag, startPoint x: 1201, startPoint y: 415, endPoint x: 1220, endPoint y: 422, distance: 20.2
click at [1202, 420] on span "Save" at bounding box center [1206, 427] width 21 height 16
click at [1208, 251] on span "Search" at bounding box center [1204, 252] width 29 height 16
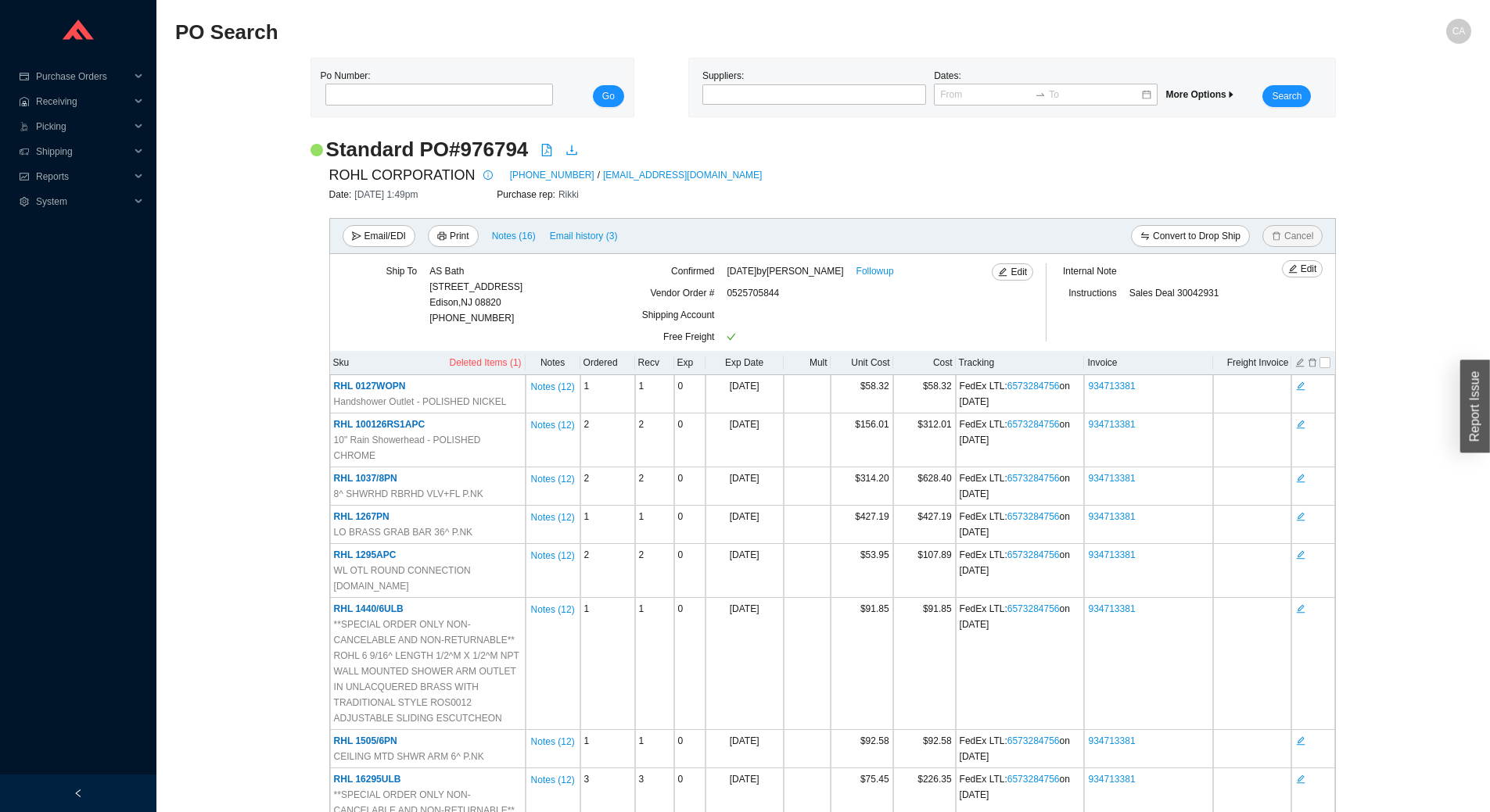
click at [511, 153] on h2 "Standard PO # 976794" at bounding box center [427, 150] width 203 height 28
copy h2 "976794"
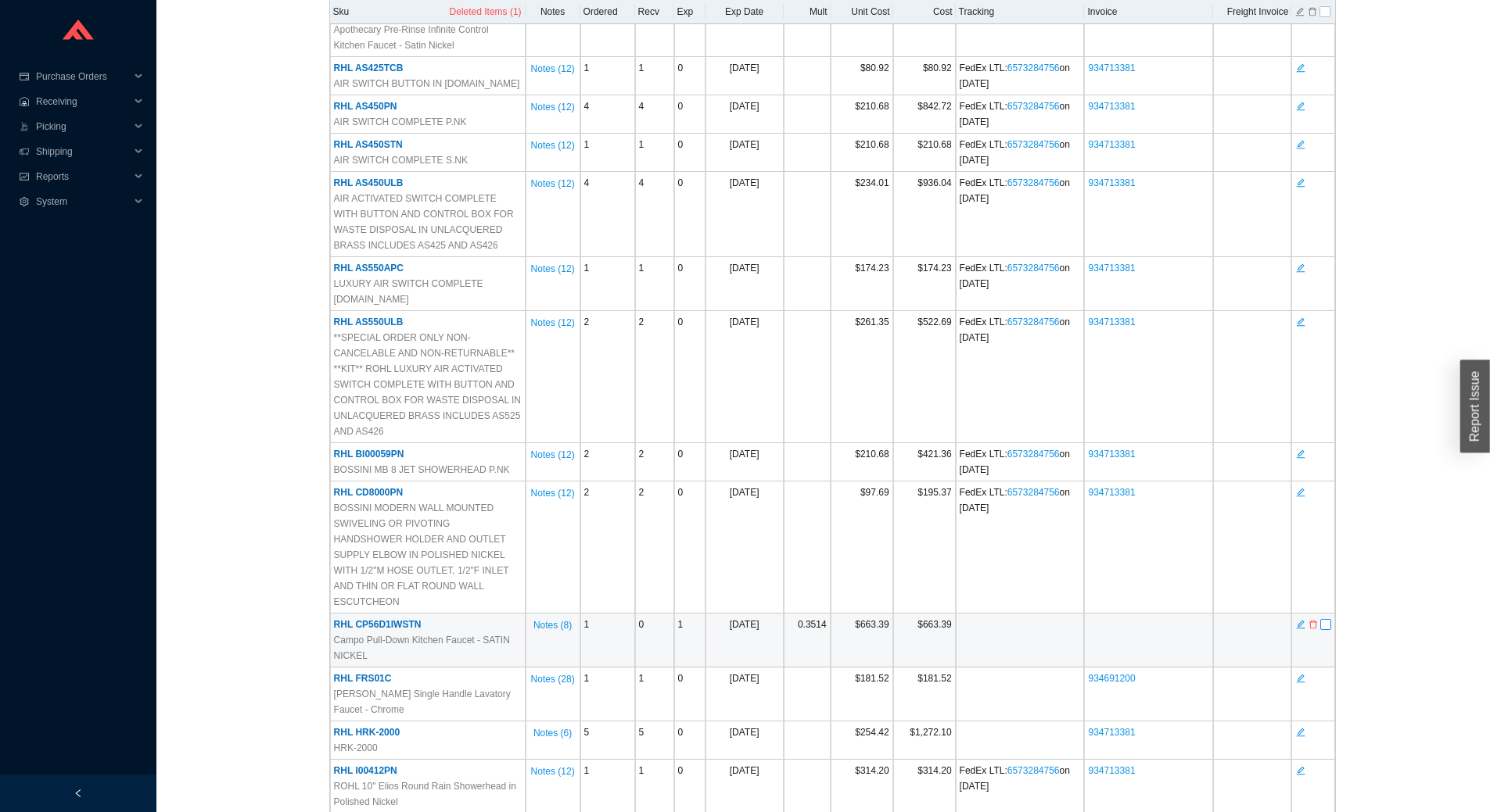
click at [1324, 619] on input "checkbox" at bounding box center [1325, 624] width 11 height 11
checkbox input "true"
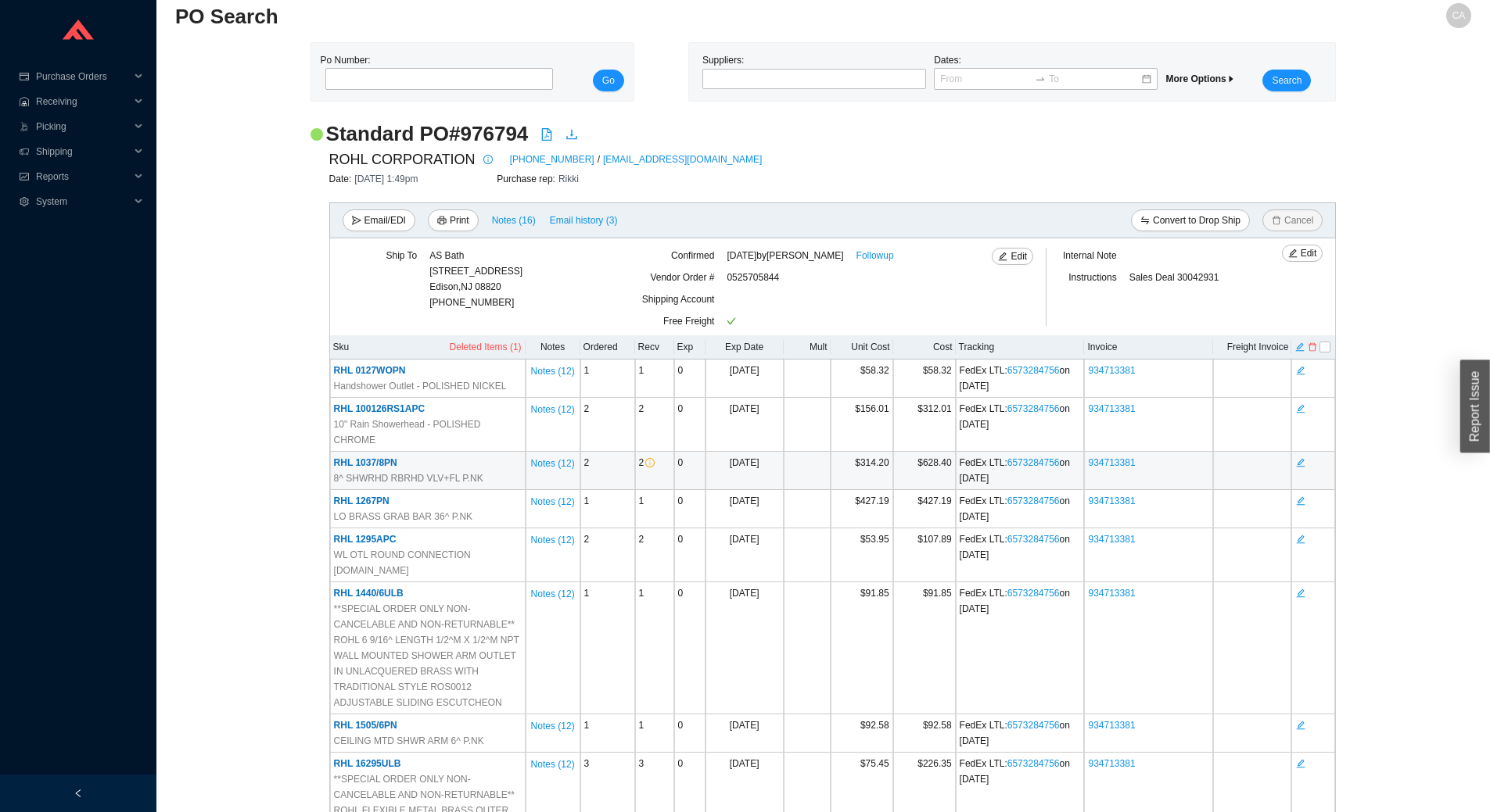
scroll to position [0, 0]
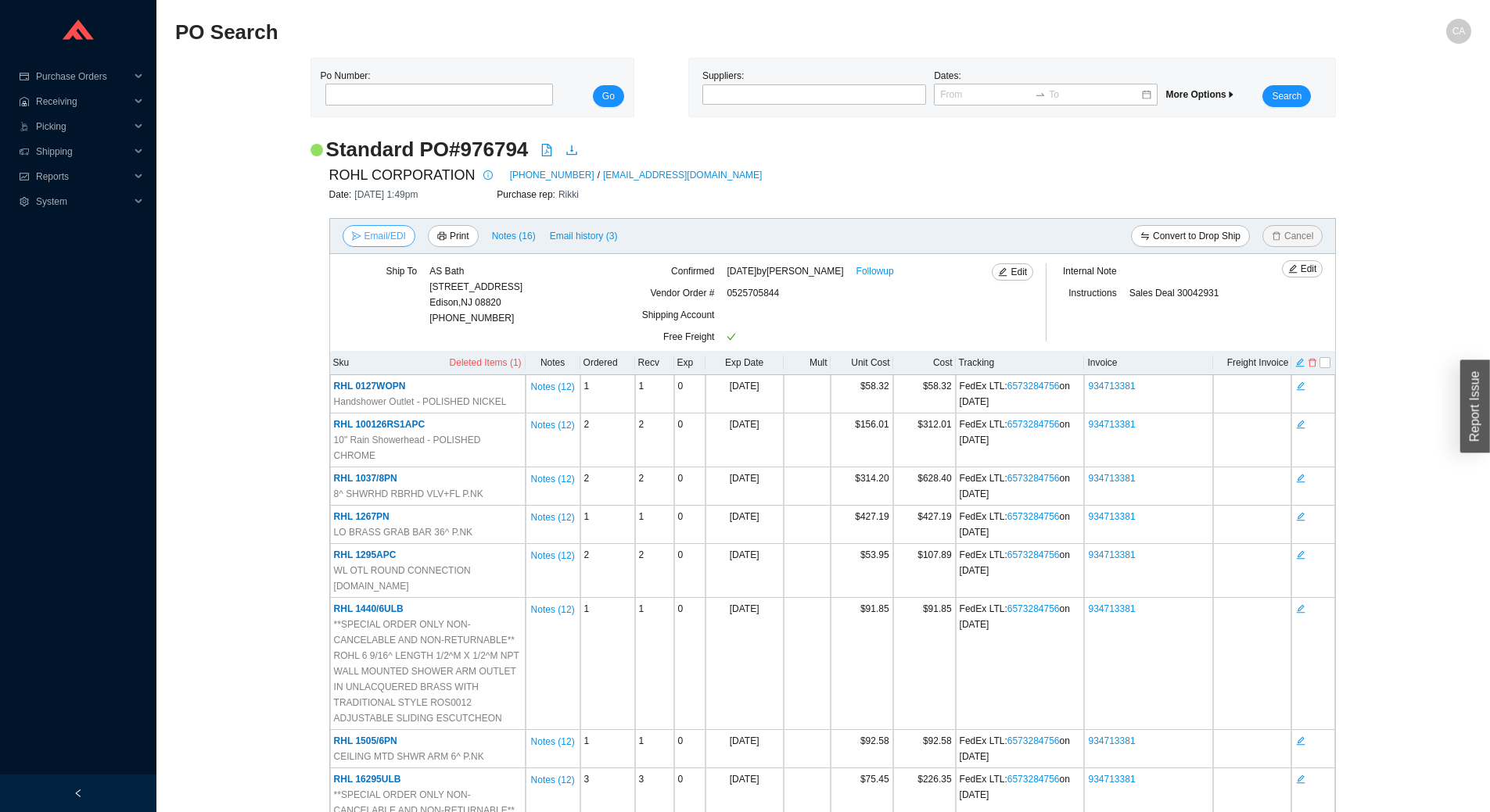
click at [382, 232] on span "Email/EDI" at bounding box center [385, 236] width 41 height 16
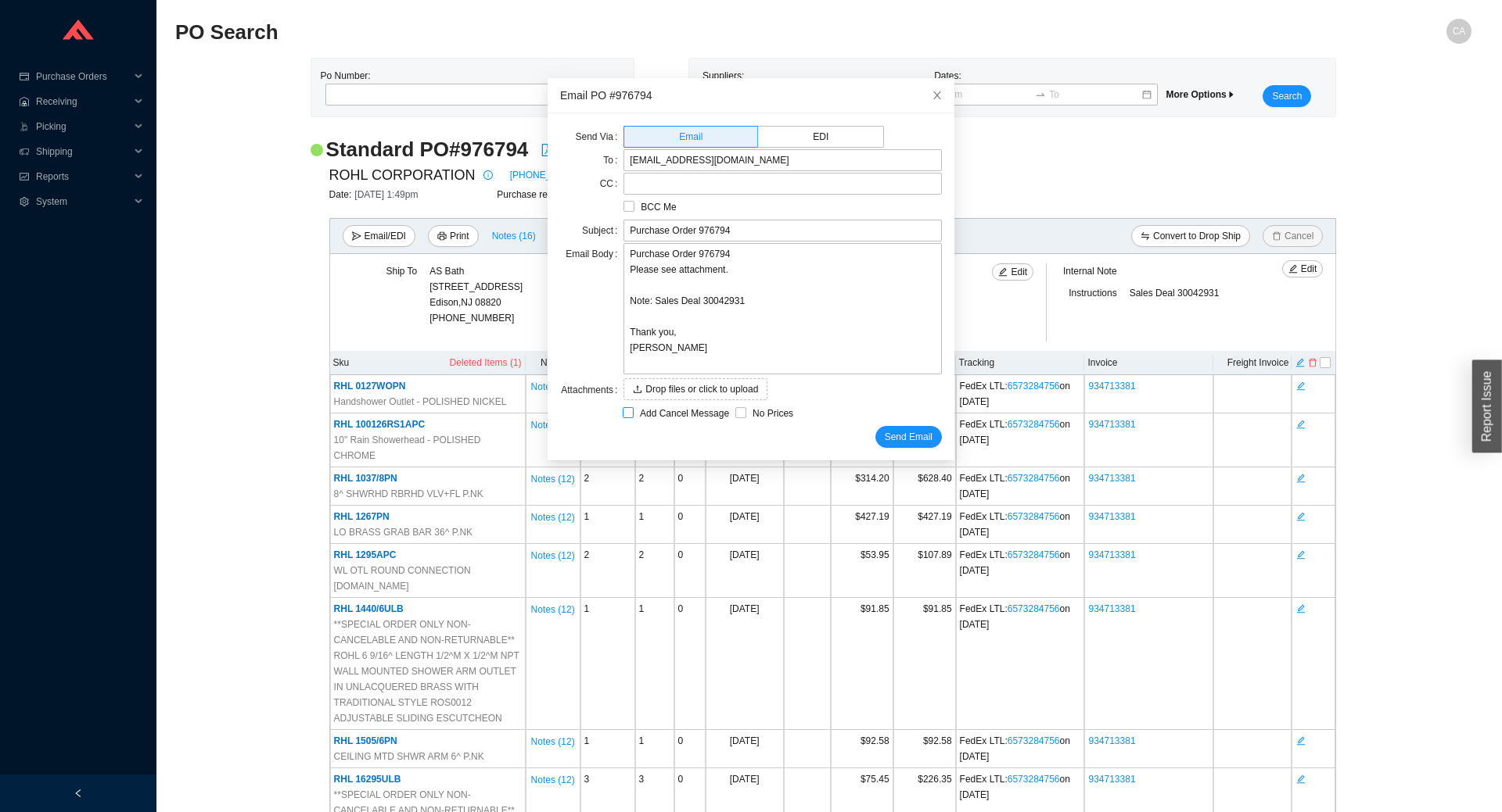
click at [634, 417] on span "Add Cancel Message" at bounding box center [684, 413] width 102 height 16
click at [633, 417] on input "Add Cancel Message" at bounding box center [628, 412] width 11 height 11
checkbox input "true"
type input "Purchase Order 976794 - PLEASE CANCEL"
type textarea "Please cancel and confirm via email. Thank you, Chaya"
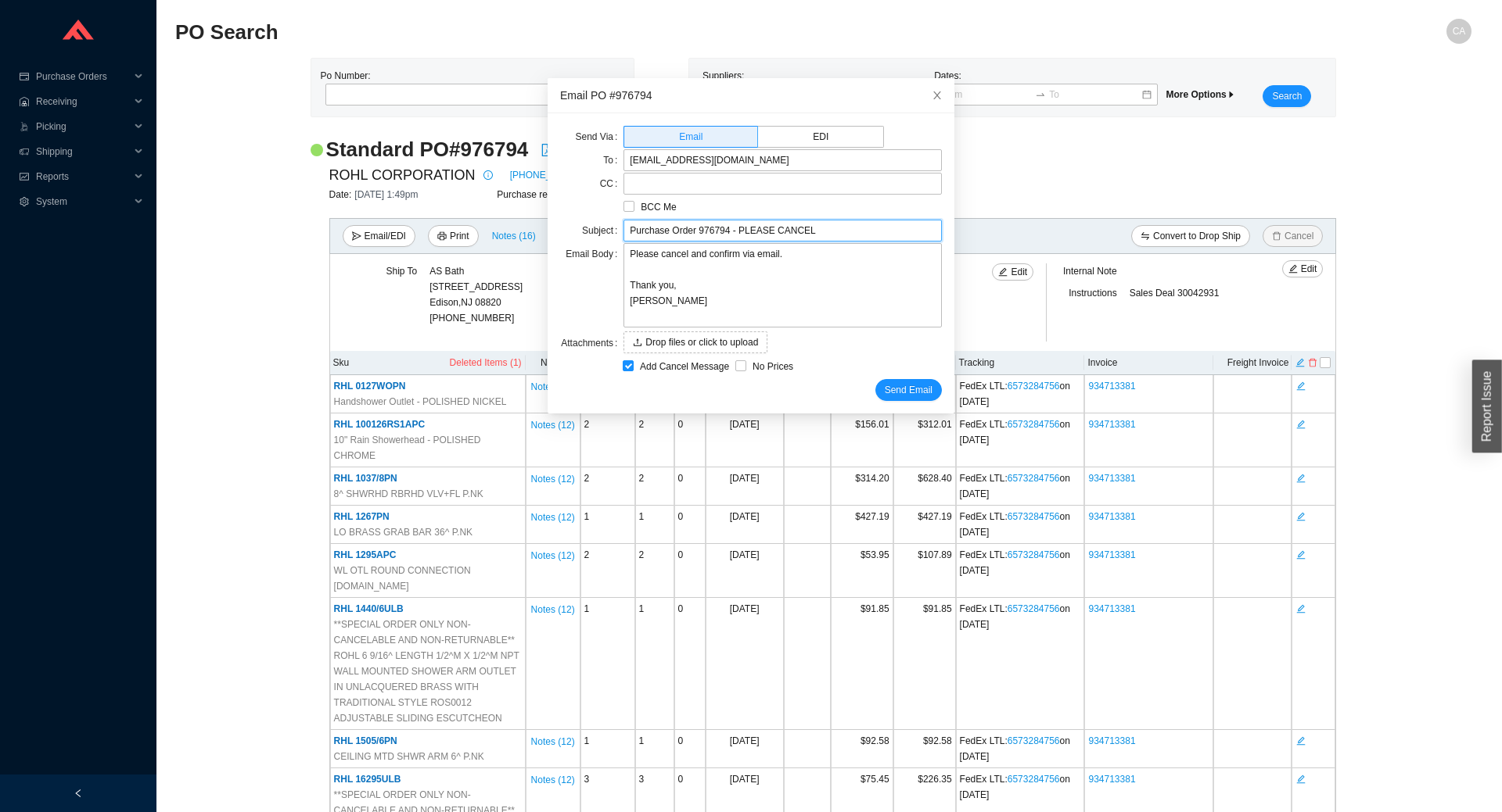
click at [827, 238] on input "Purchase Order 976794 - PLEASE CANCEL" at bounding box center [782, 231] width 318 height 22
paste input "CP56D1IWSTN"
type input "Purchase Order 976794 - PLEASE CANCEL item CP56D1IWSTN"
click at [681, 258] on textarea "Please cancel and confirm via email. Thank you, Chaya" at bounding box center [782, 285] width 318 height 84
type textarea "Please cancel iand confirm via email. Thank you, Chaya"
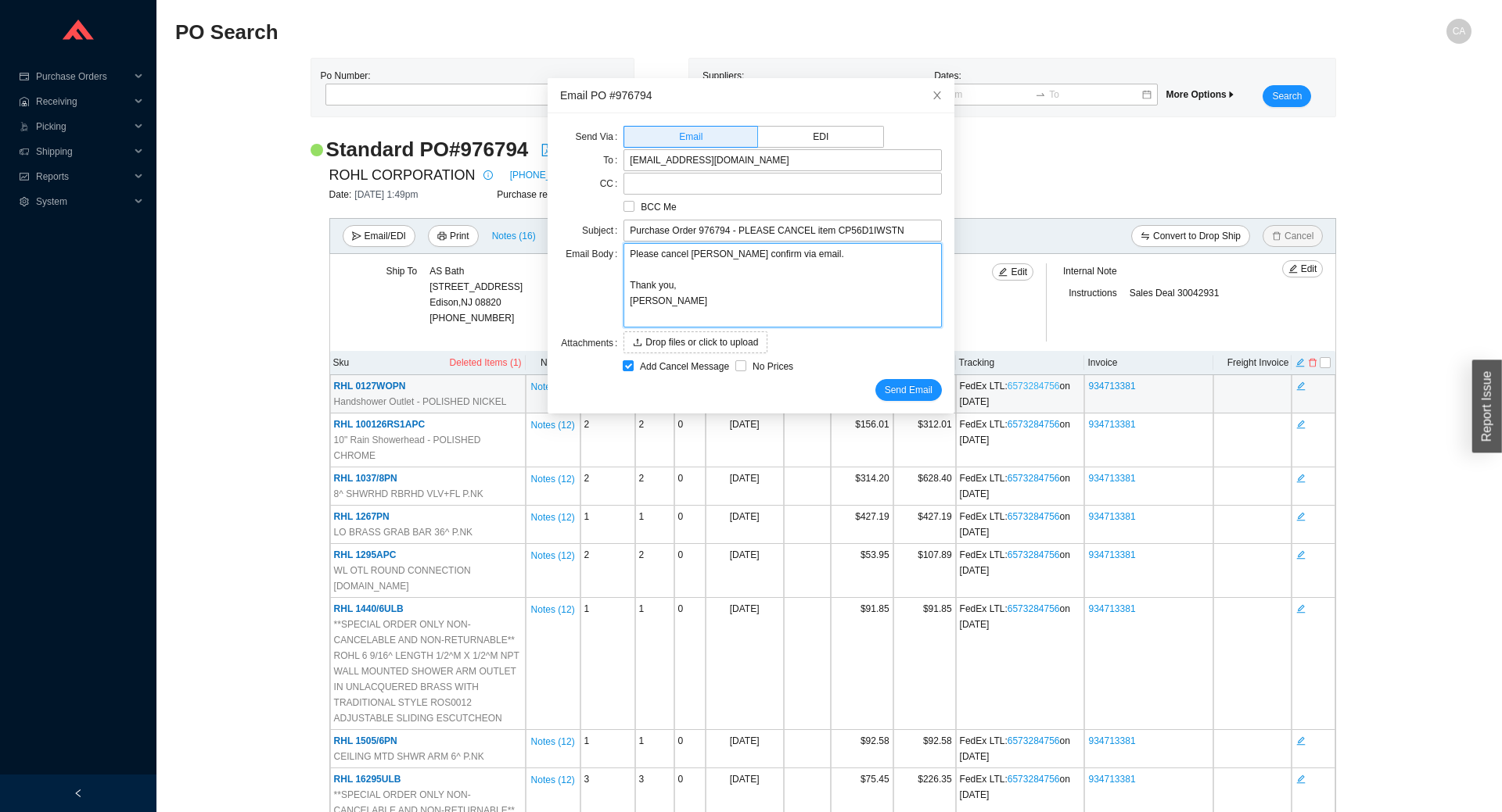
type textarea "Please cancel itand confirm via email. Thank you, Chaya"
type textarea "Please cancel iteand confirm via email. Thank you, Chaya"
type textarea "Please cancel itemand confirm via email. Thank you, Chaya"
type textarea "Please cancel item and confirm via email. Thank you, Chaya"
paste textarea "CP56D1IWSTN"
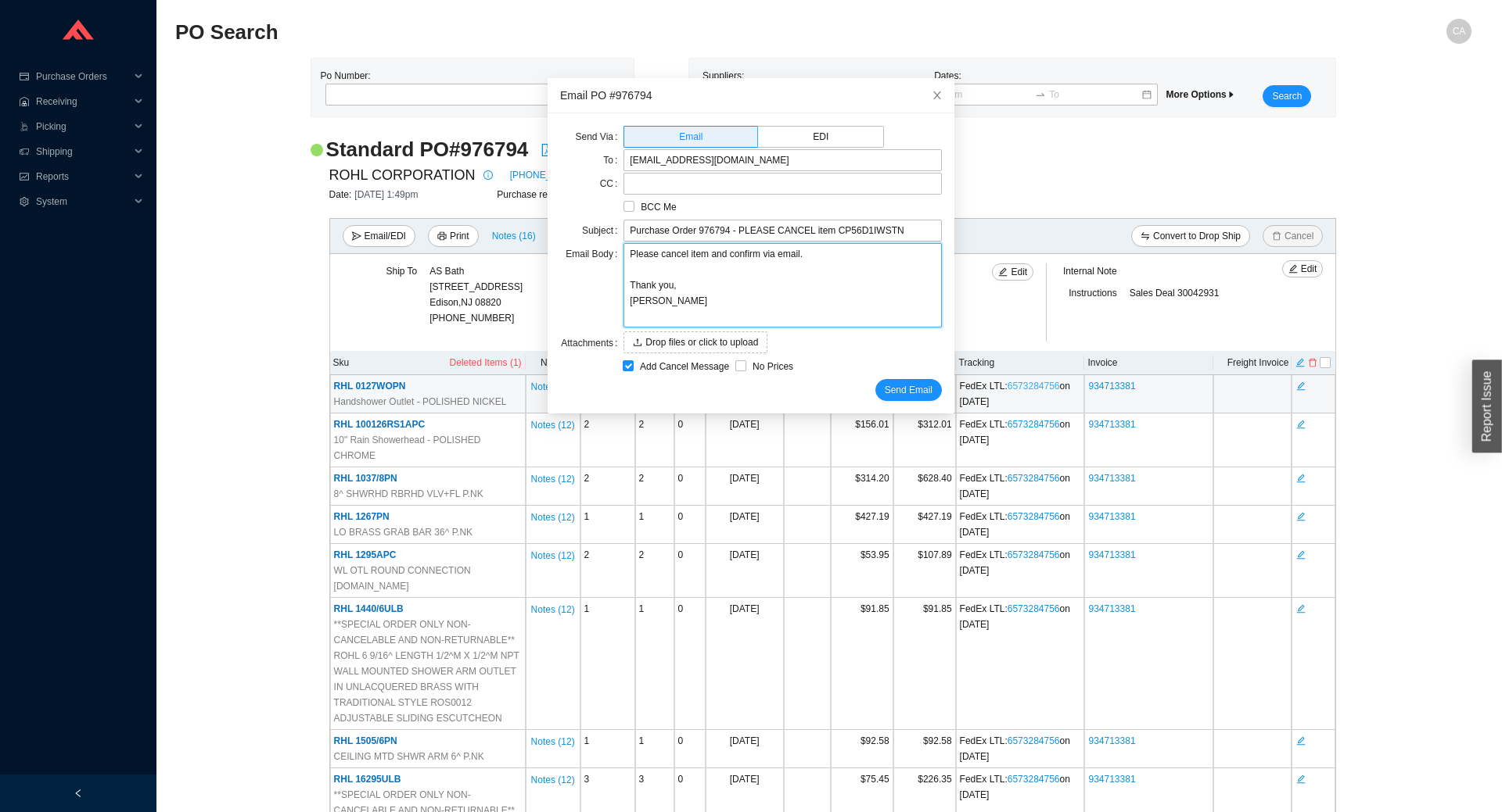
type textarea "Please cancel item CP56D1IWSTNand confirm via email. Thank you, Chaya"
type textarea "Please cancel item CP56D1IWSTN and confirm via email. Thank you, Chaya"
type textarea "Please cancel item CP56D1IWSTN fand confirm via email. Thank you, Chaya"
type textarea "Please cancel item CP56D1IWSTN frand confirm via email. Thank you, Chaya"
type textarea "Please cancel item CP56D1IWSTN froand confirm via email. Thank you, Chaya"
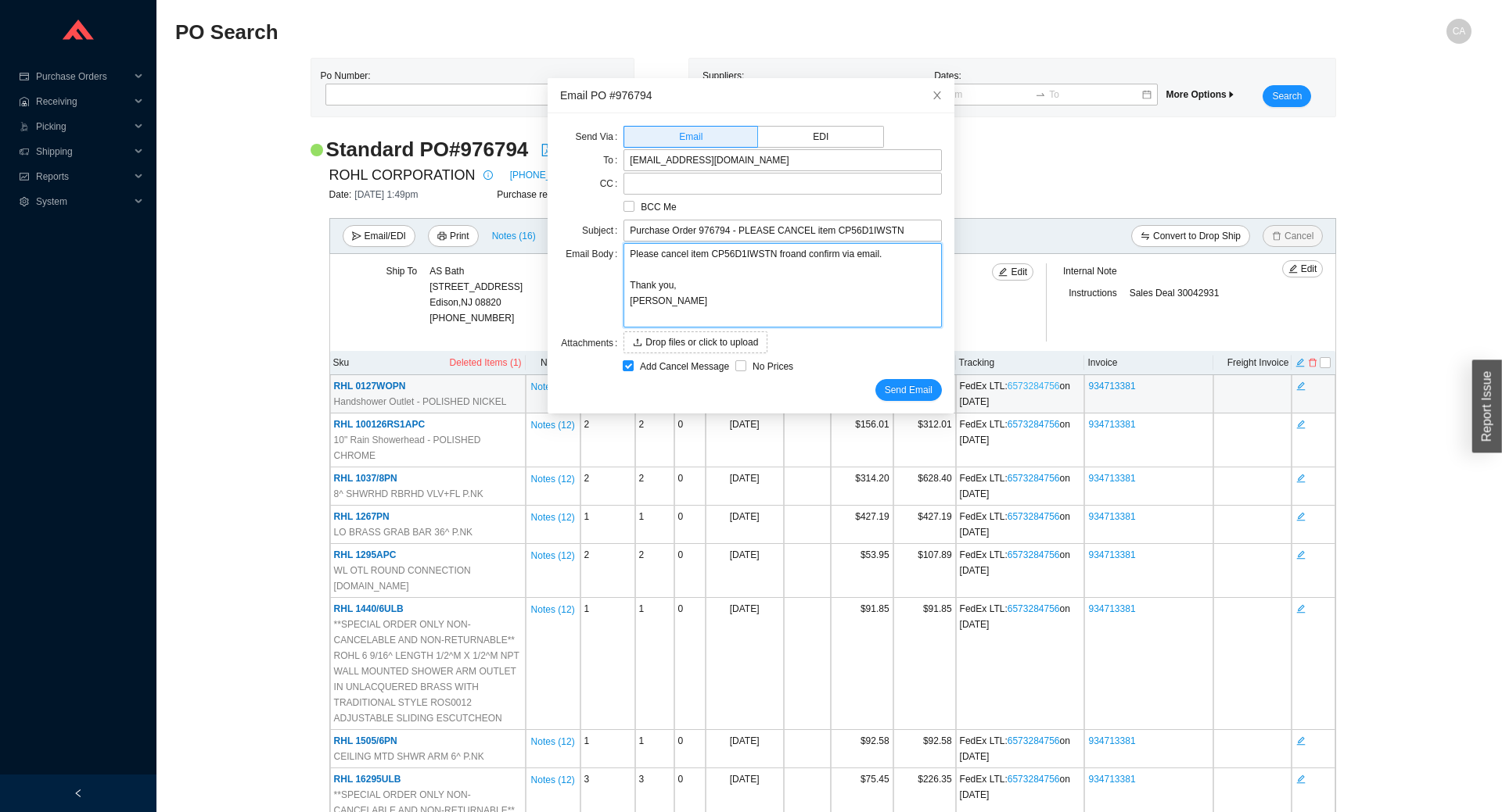
type textarea "Please cancel item CP56D1IWSTN fromand confirm via email. Thank you, Chaya"
type textarea "Please cancel item CP56D1IWSTN from and confirm via email. Thank you, Chaya"
type textarea "Please cancel item CP56D1IWSTN from pand confirm via email. Thank you, Chaya"
type textarea "Please cancel item CP56D1IWSTN from poand confirm via email. Thank you, Chaya"
type textarea "Please cancel item CP56D1IWSTN from po and confirm via email. Thank you, Chaya"
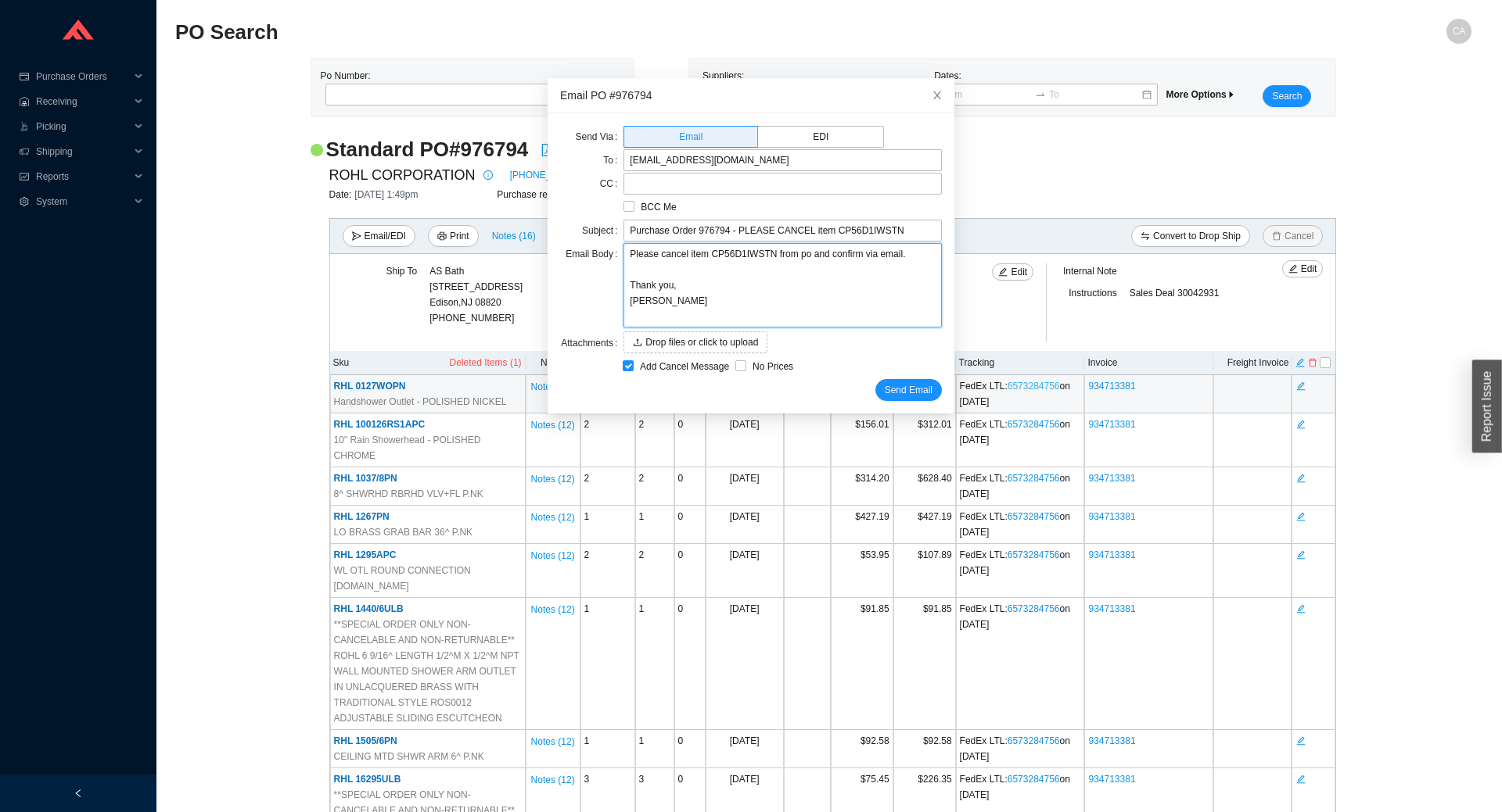
type textarea "Please cancel item CP56D1IWSTN from po 9and confirm via email. Thank you, Chaya"
type textarea "Please cancel item CP56D1IWSTN from po 97and confirm via email. Thank you, Chaya"
type textarea "Please cancel item CP56D1IWSTN from po 976and confirm via email. Thank you, Cha…"
type textarea "Please cancel item CP56D1IWSTN from po 9767and confirm via email. Thank you, Ch…"
type textarea "Please cancel item CP56D1IWSTN from po 97679and confirm via email. Thank you, C…"
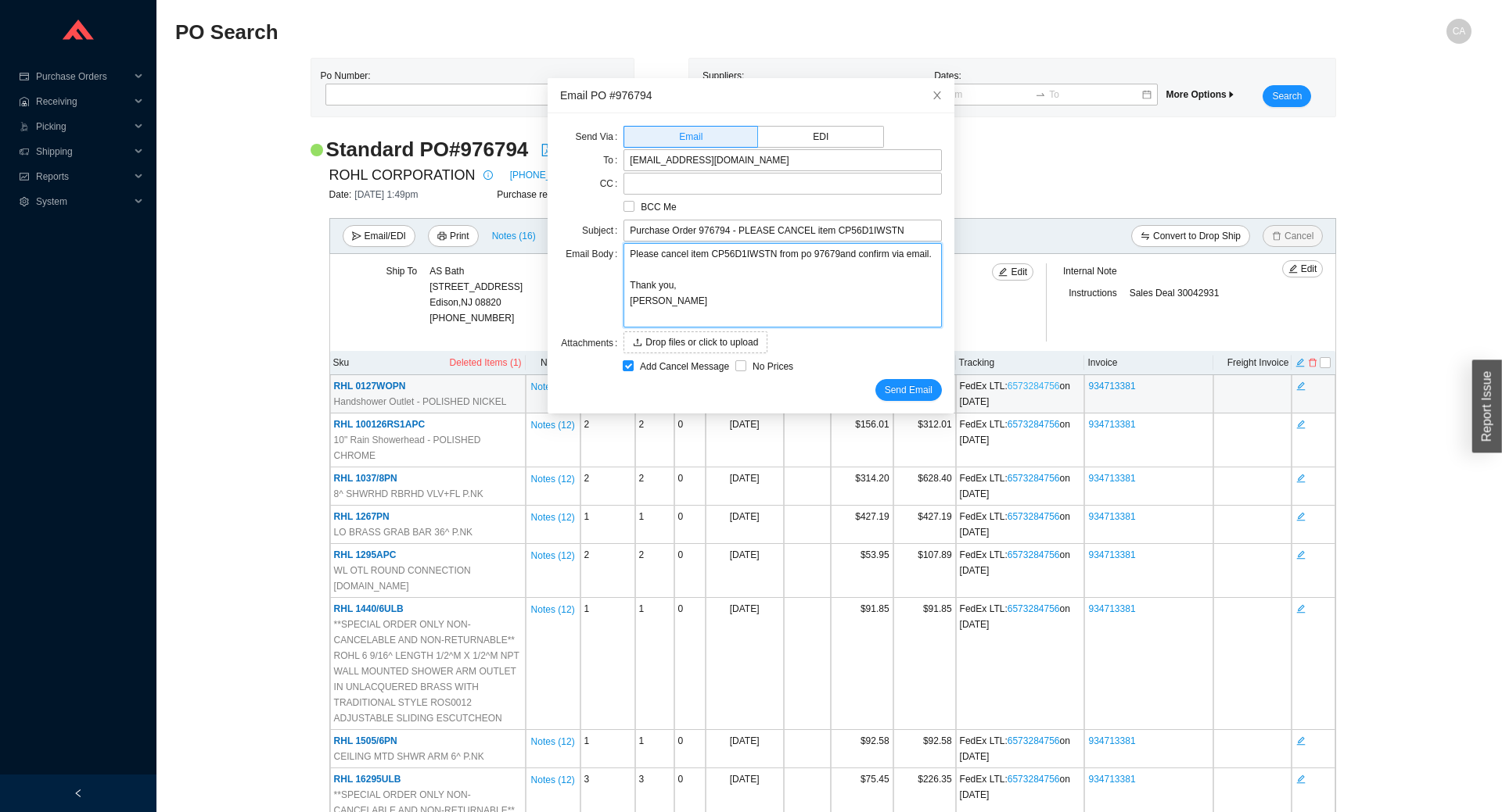
type textarea "Please cancel item CP56D1IWSTN from po 976794and confirm via email. Thank you, …"
type textarea "Please cancel item CP56D1IWSTN from po 976794 and confirm via email. Thank you,…"
click at [900, 385] on span "Send Email" at bounding box center [908, 390] width 48 height 16
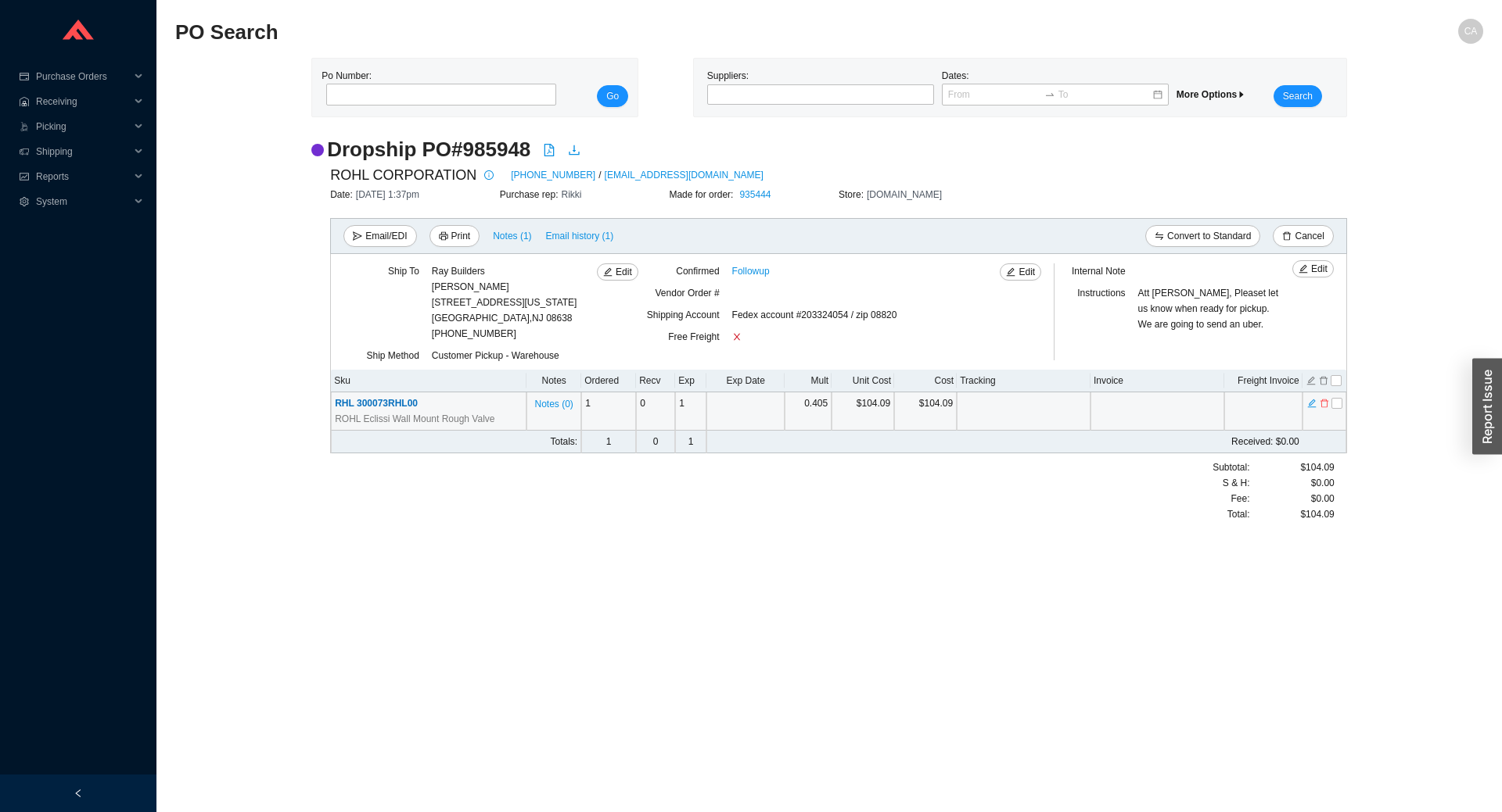
click at [408, 401] on span "RHL 300073RHL00" at bounding box center [376, 403] width 83 height 11
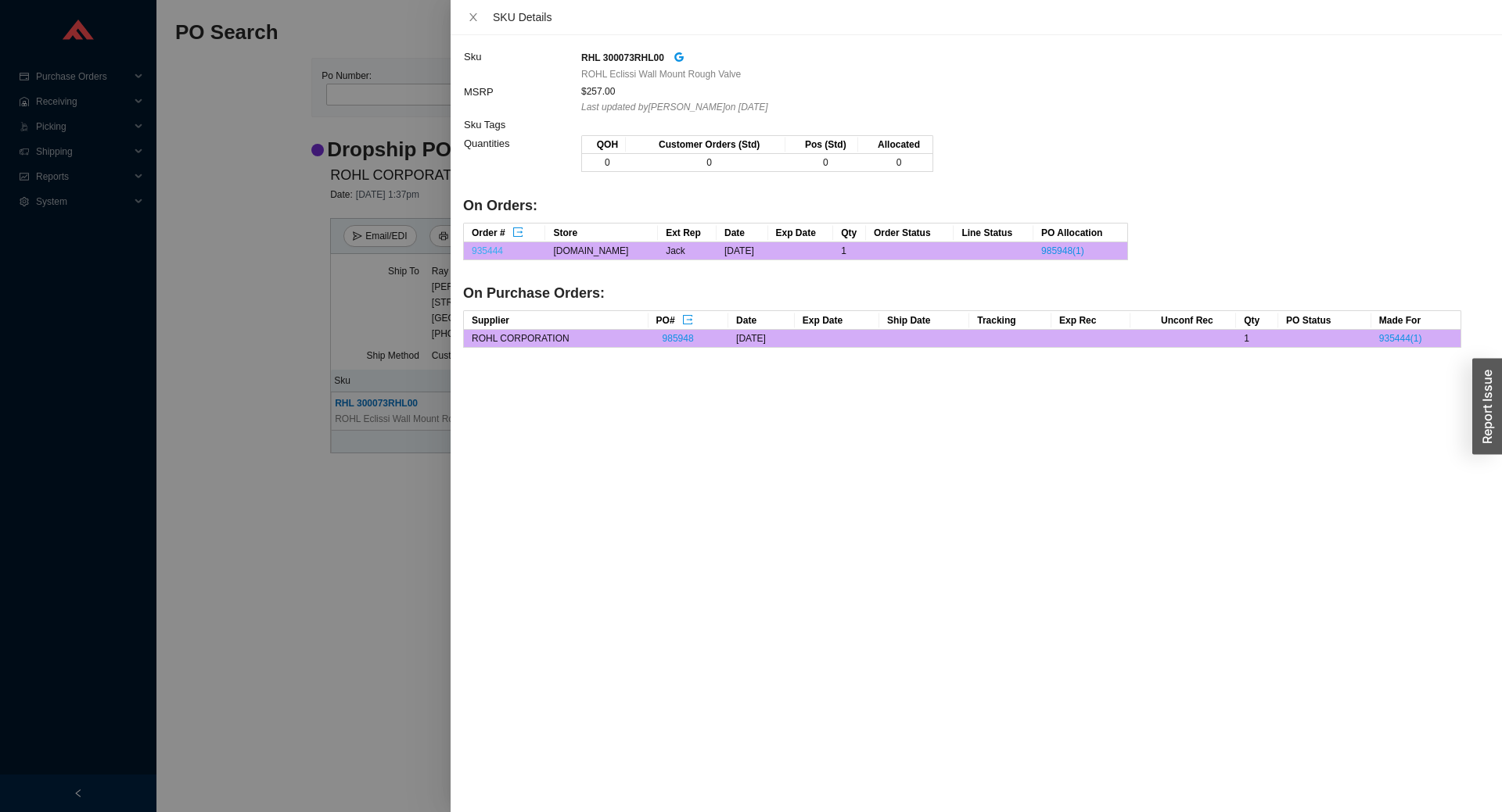
click at [496, 249] on link "935444" at bounding box center [487, 251] width 31 height 11
click at [478, 19] on icon "close" at bounding box center [473, 17] width 11 height 11
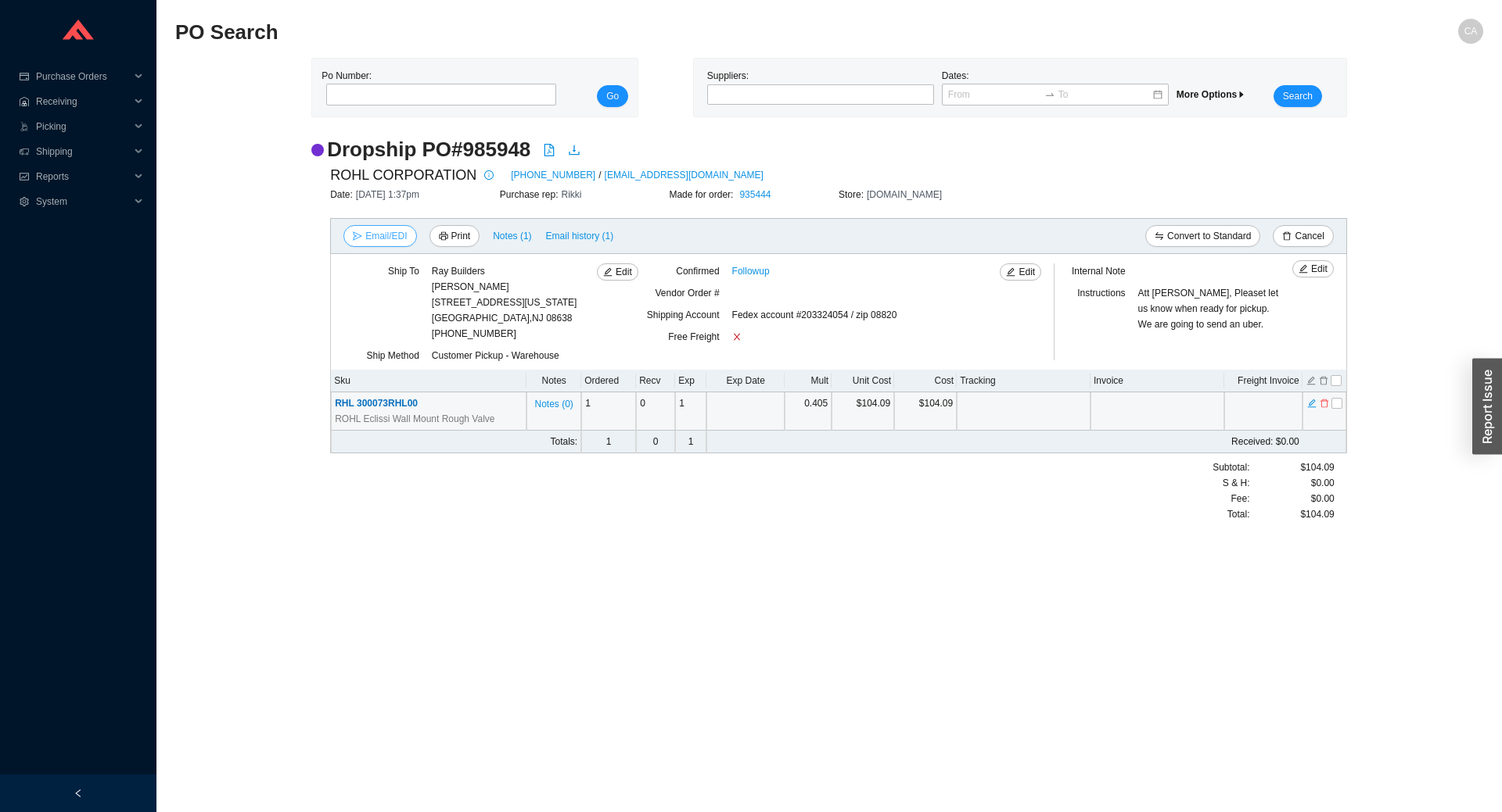
click at [394, 232] on span "Email/EDI" at bounding box center [386, 236] width 41 height 16
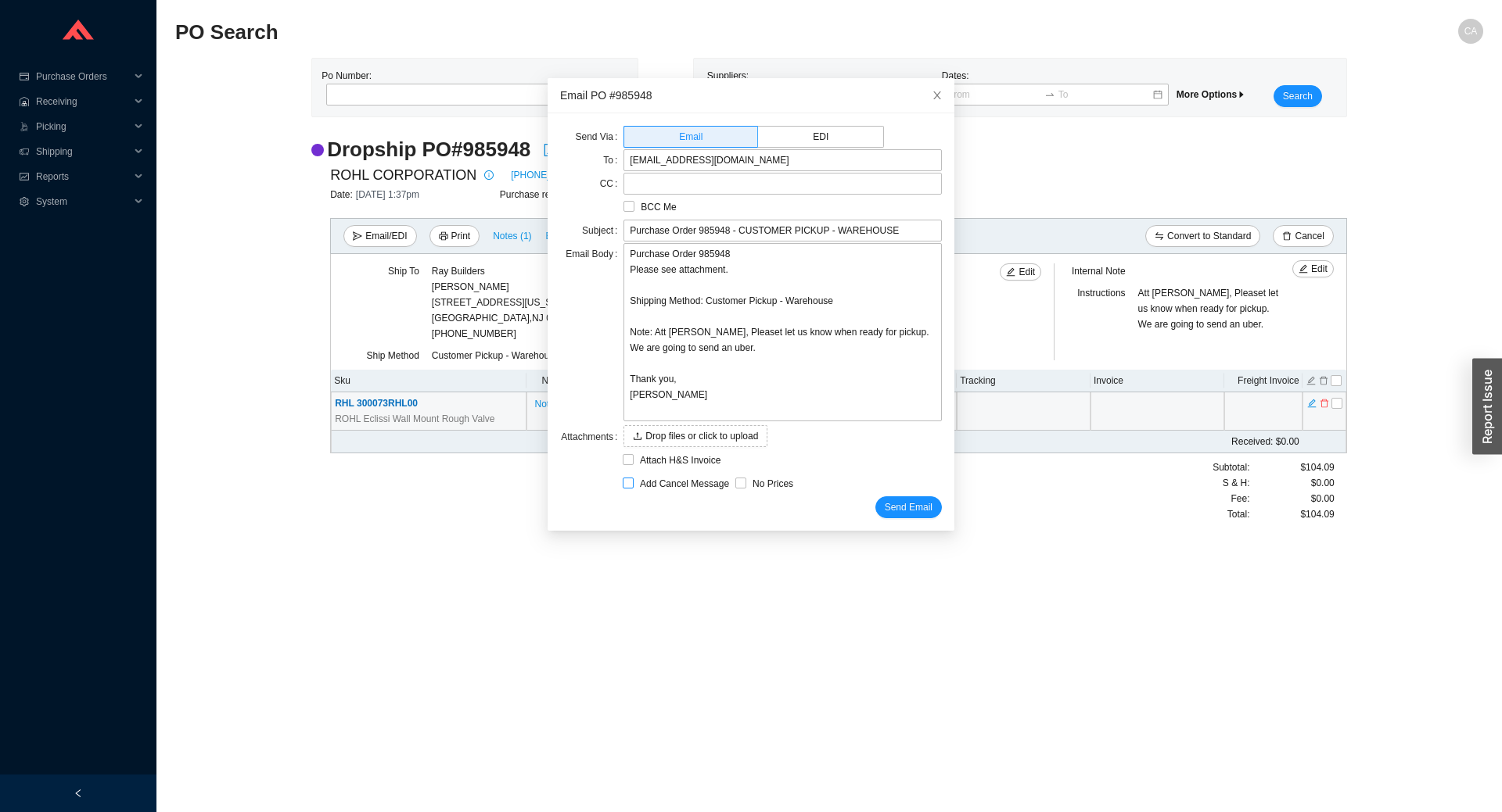
click at [637, 488] on span "Add Cancel Message" at bounding box center [684, 484] width 102 height 16
click at [634, 488] on input "Add Cancel Message" at bounding box center [628, 483] width 11 height 11
checkbox input "true"
type input "Purchase Order 985948 - CUSTOMER PICKUP - WAREHOUSE - PLEASE CANCEL"
type textarea "Please cancel and confirm via email. Thank you, [PERSON_NAME]"
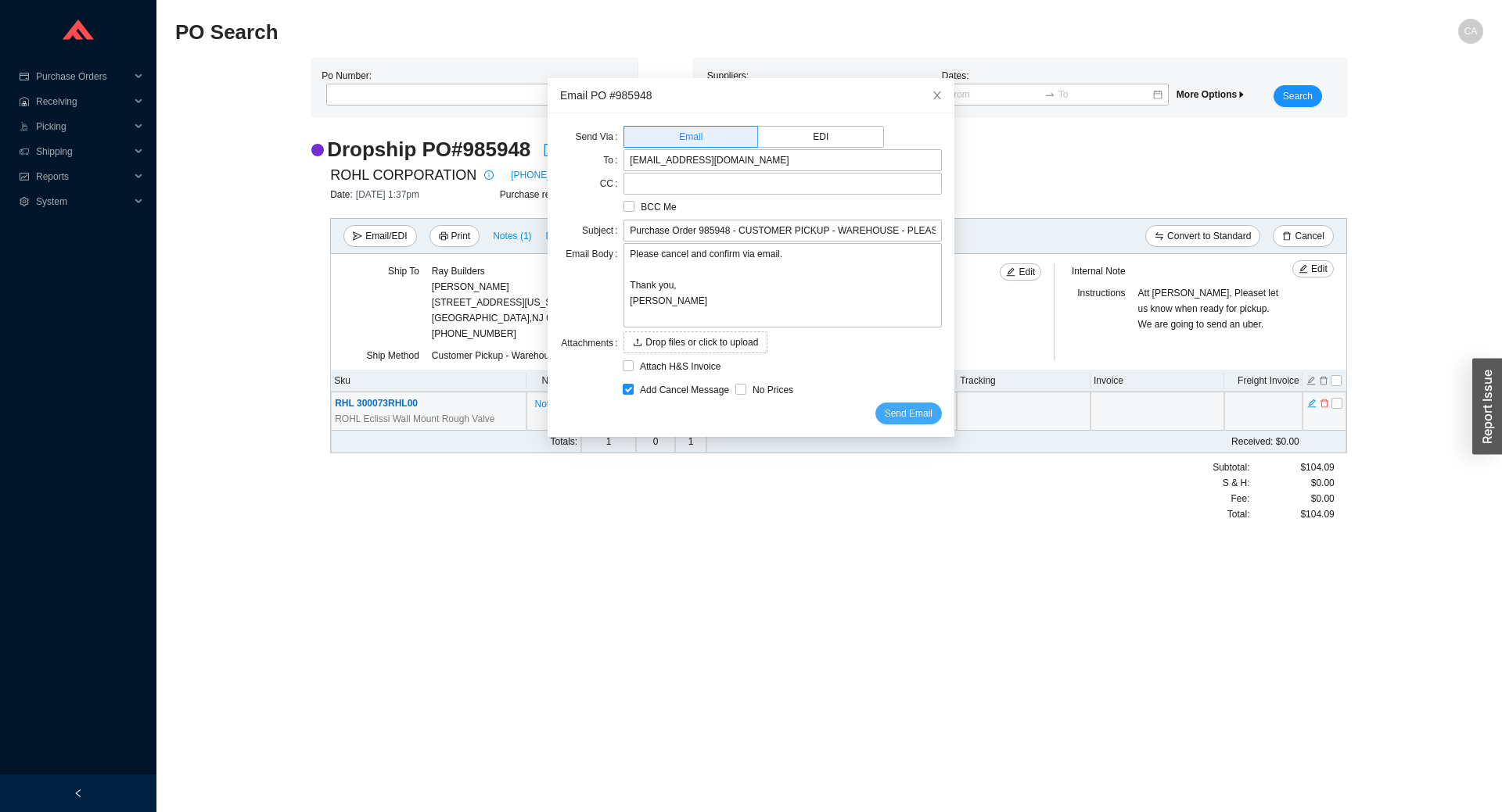
click at [892, 408] on span "Send Email" at bounding box center [908, 413] width 48 height 16
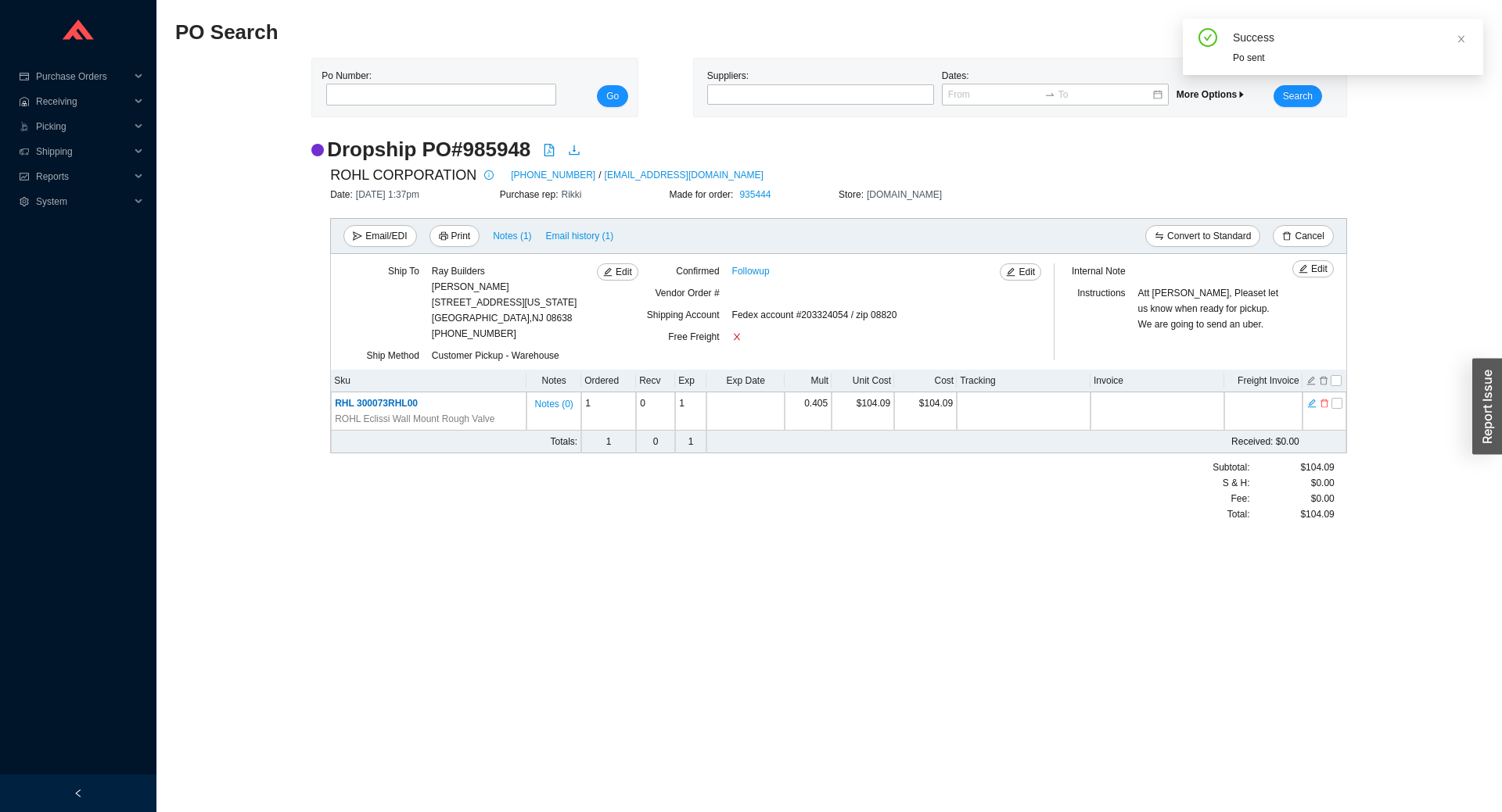
click at [1467, 39] on div "Success" at bounding box center [1351, 37] width 237 height 19
click at [1461, 41] on icon "close" at bounding box center [1461, 39] width 9 height 9
click at [514, 234] on span "Notes ( 1 )" at bounding box center [512, 236] width 39 height 16
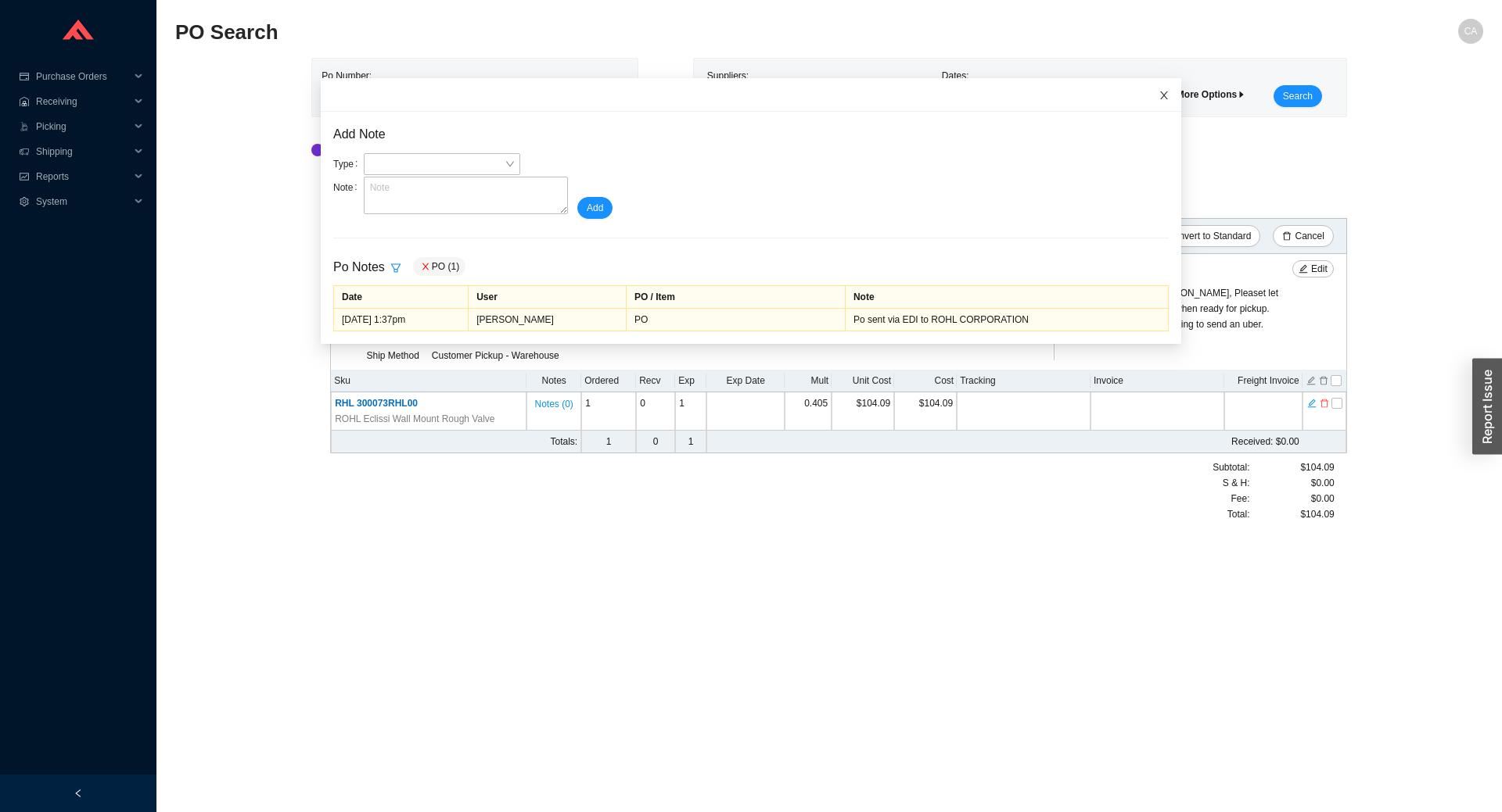
click at [1153, 90] on span "Close" at bounding box center [1164, 95] width 35 height 34
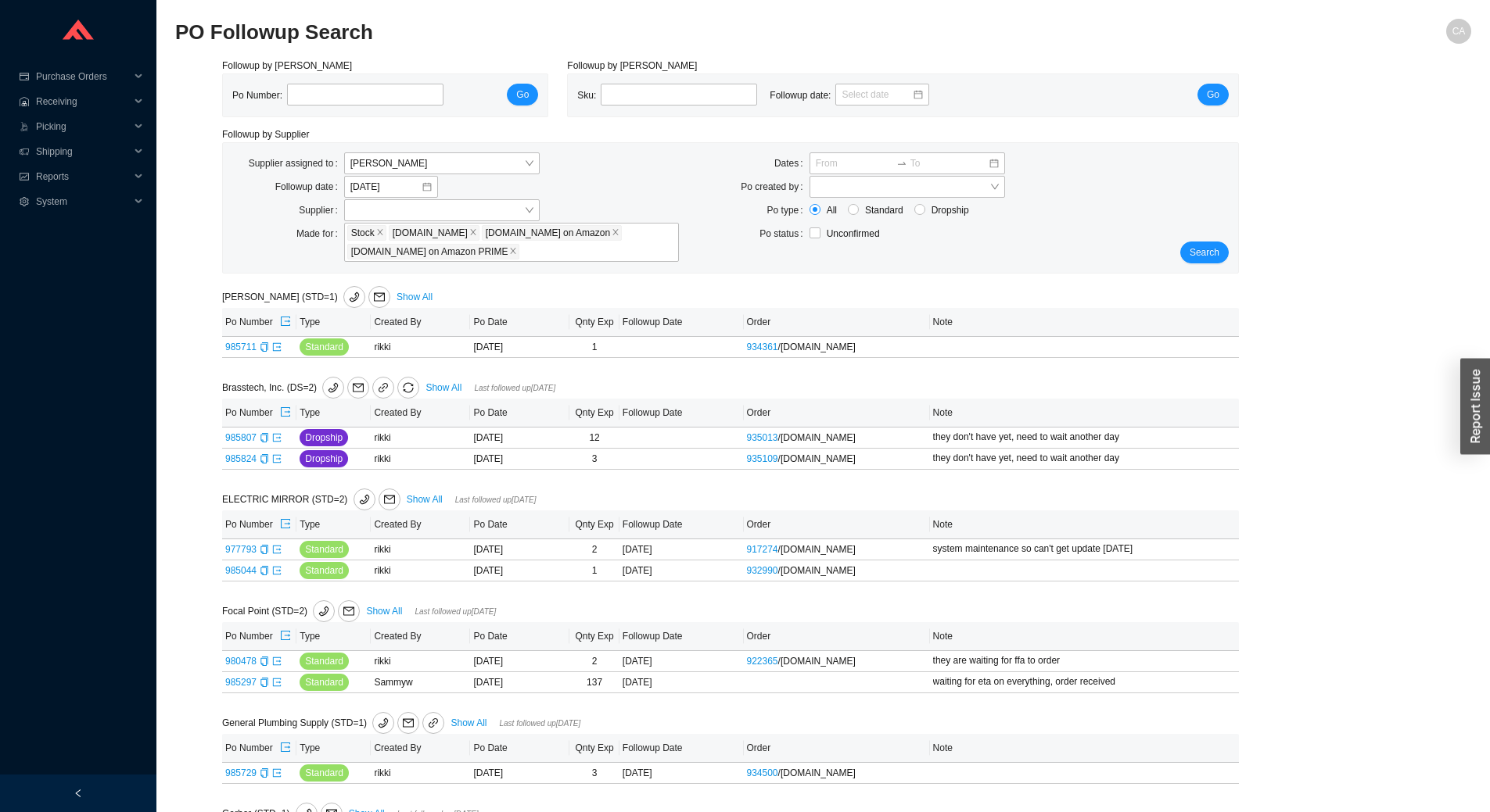
click at [1233, 248] on div "Search" at bounding box center [1195, 208] width 84 height 111
click at [1213, 249] on span "Search" at bounding box center [1204, 252] width 29 height 16
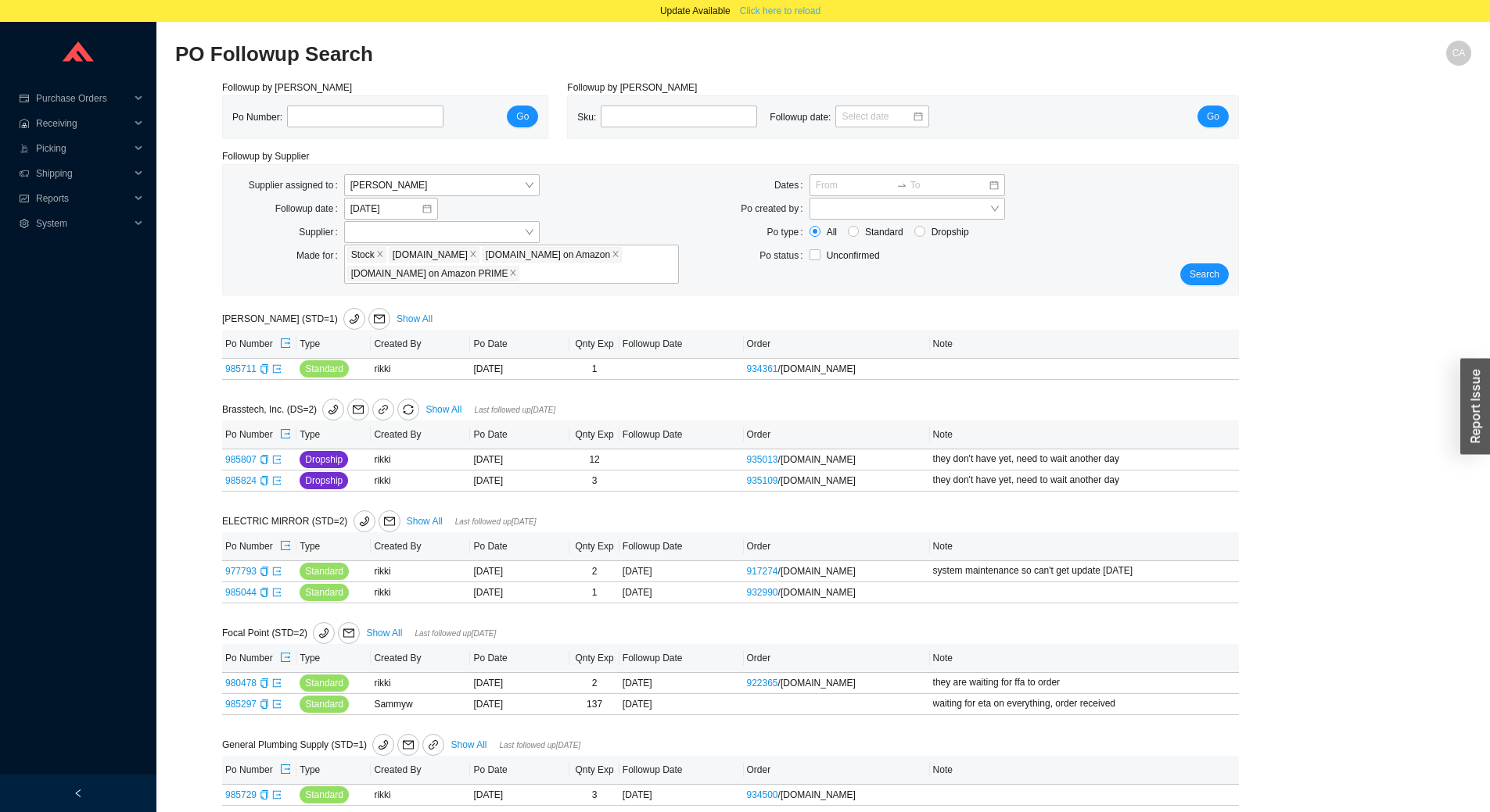
click at [773, 10] on span "Click here to reload" at bounding box center [780, 11] width 81 height 16
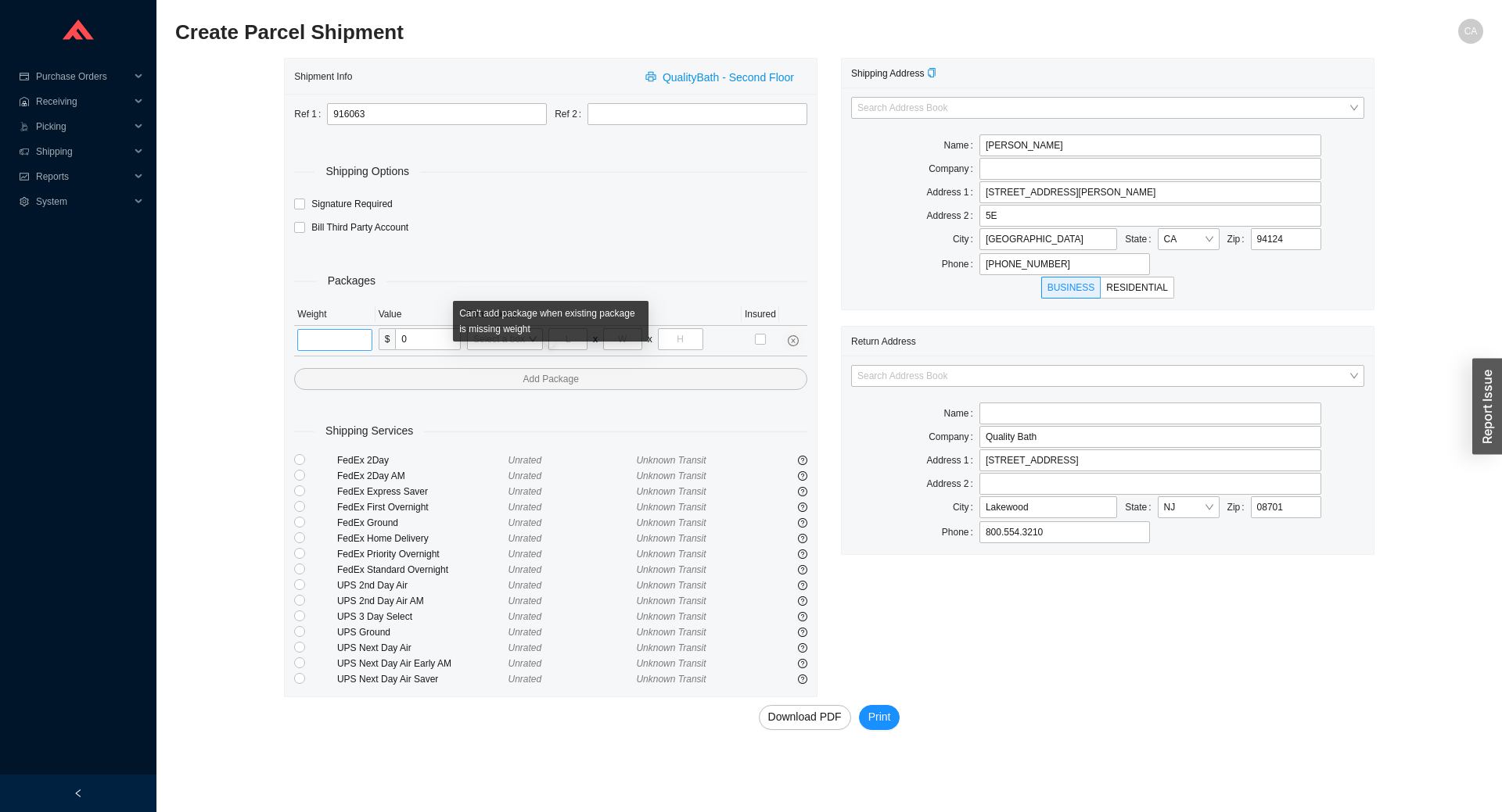
click at [336, 338] on input "tel" at bounding box center [334, 340] width 74 height 22
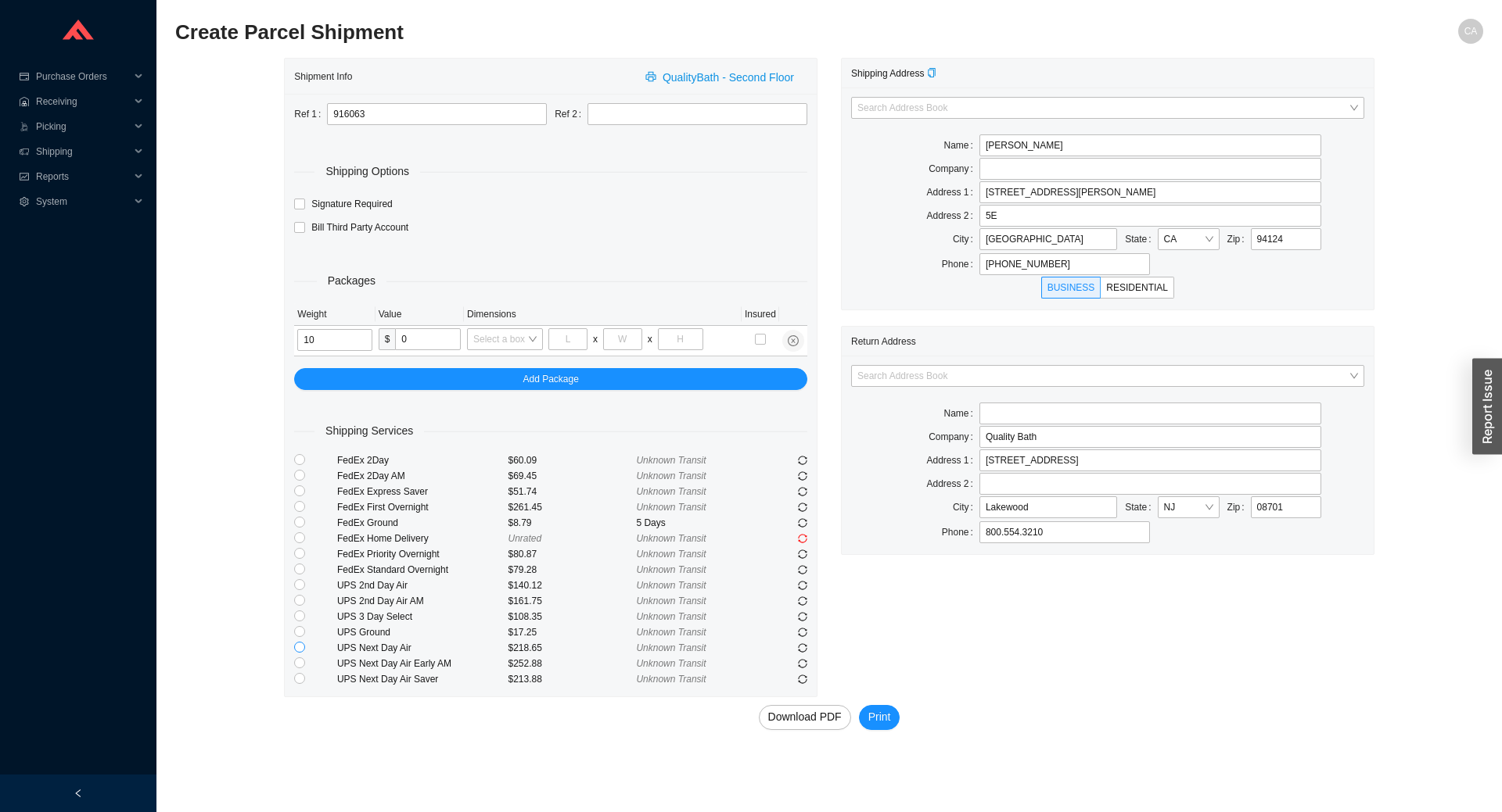
type input "10"
click at [294, 647] on input "radio" at bounding box center [299, 647] width 11 height 11
radio input "true"
drag, startPoint x: 545, startPoint y: 647, endPoint x: 507, endPoint y: 650, distance: 38.1
click at [507, 650] on div "UPS Next Day Air $218.65 Unknown Transit" at bounding box center [550, 648] width 513 height 16
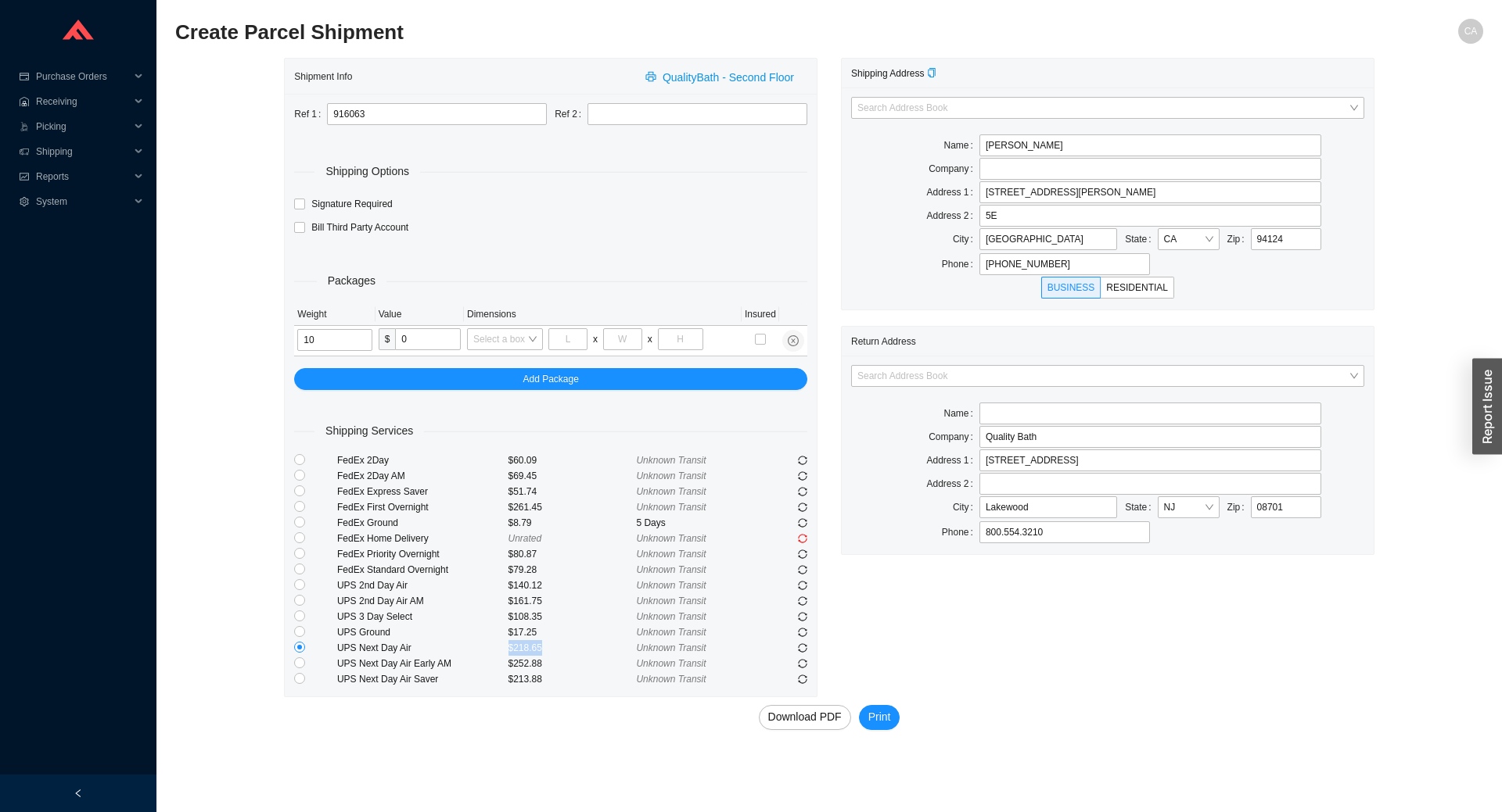
copy div "$218.65"
click at [296, 682] on input "radio" at bounding box center [299, 678] width 11 height 11
radio input "true"
drag, startPoint x: 551, startPoint y: 682, endPoint x: 497, endPoint y: 677, distance: 54.2
click at [497, 677] on div "UPS Next Day Air Saver $213.88 Unknown Transit" at bounding box center [550, 679] width 513 height 16
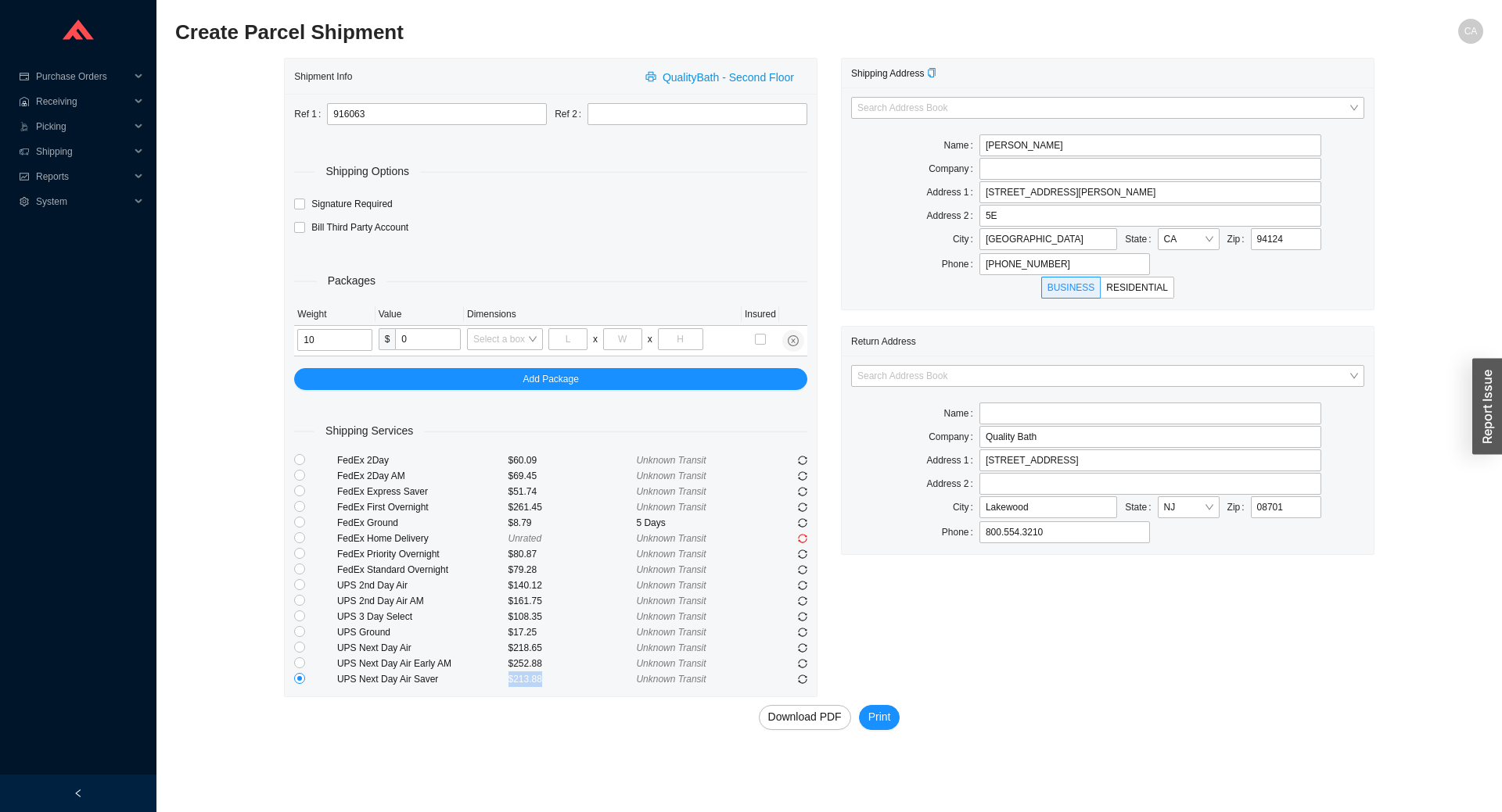
copy div "$213.88"
click at [623, 114] on input "text" at bounding box center [697, 114] width 220 height 22
paste input "PO # 983477"
type input "PO # 983477"
click at [809, 722] on span "Download PDF" at bounding box center [804, 717] width 73 height 18
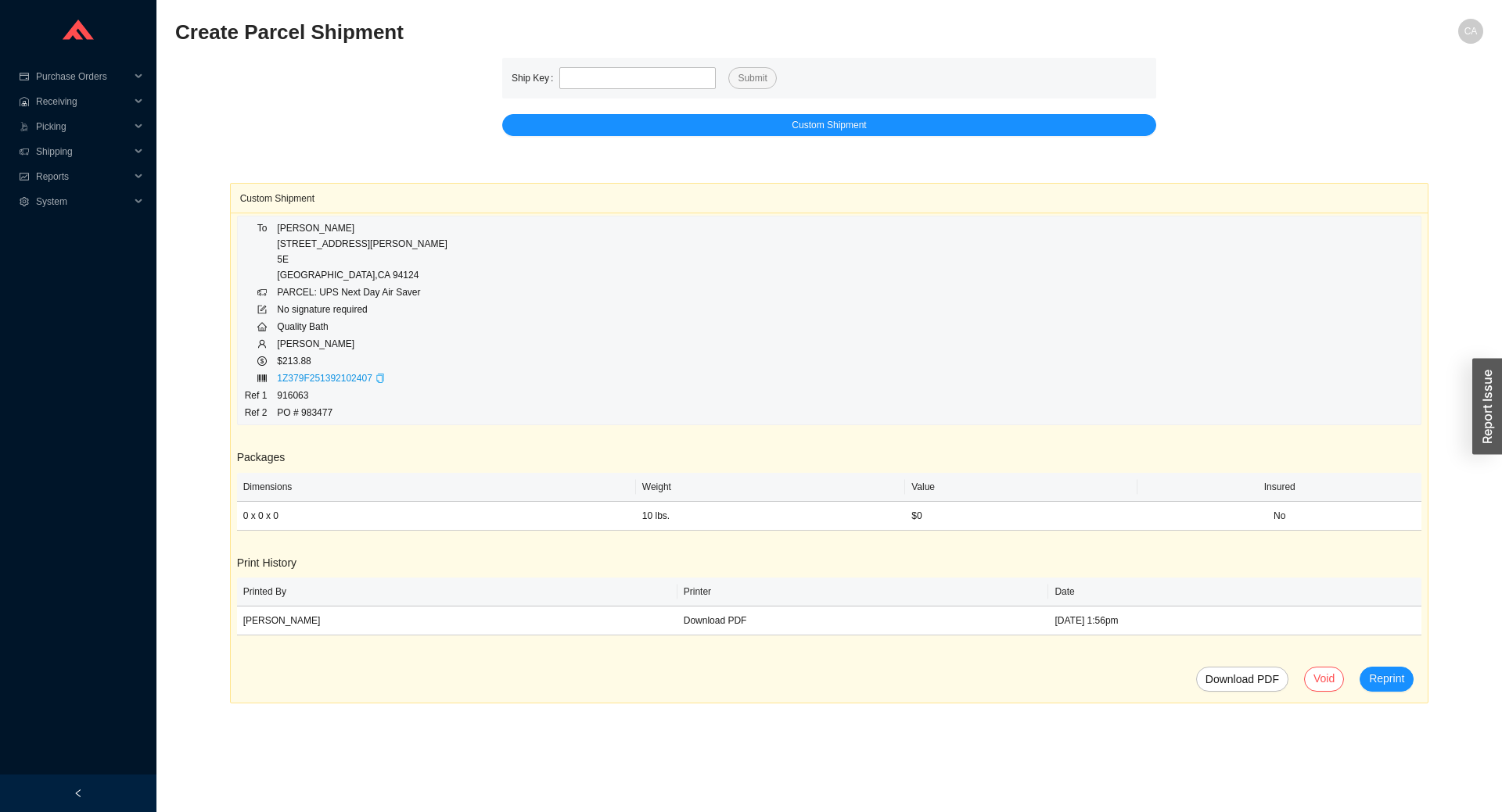
click at [376, 379] on icon "copy" at bounding box center [380, 378] width 9 height 9
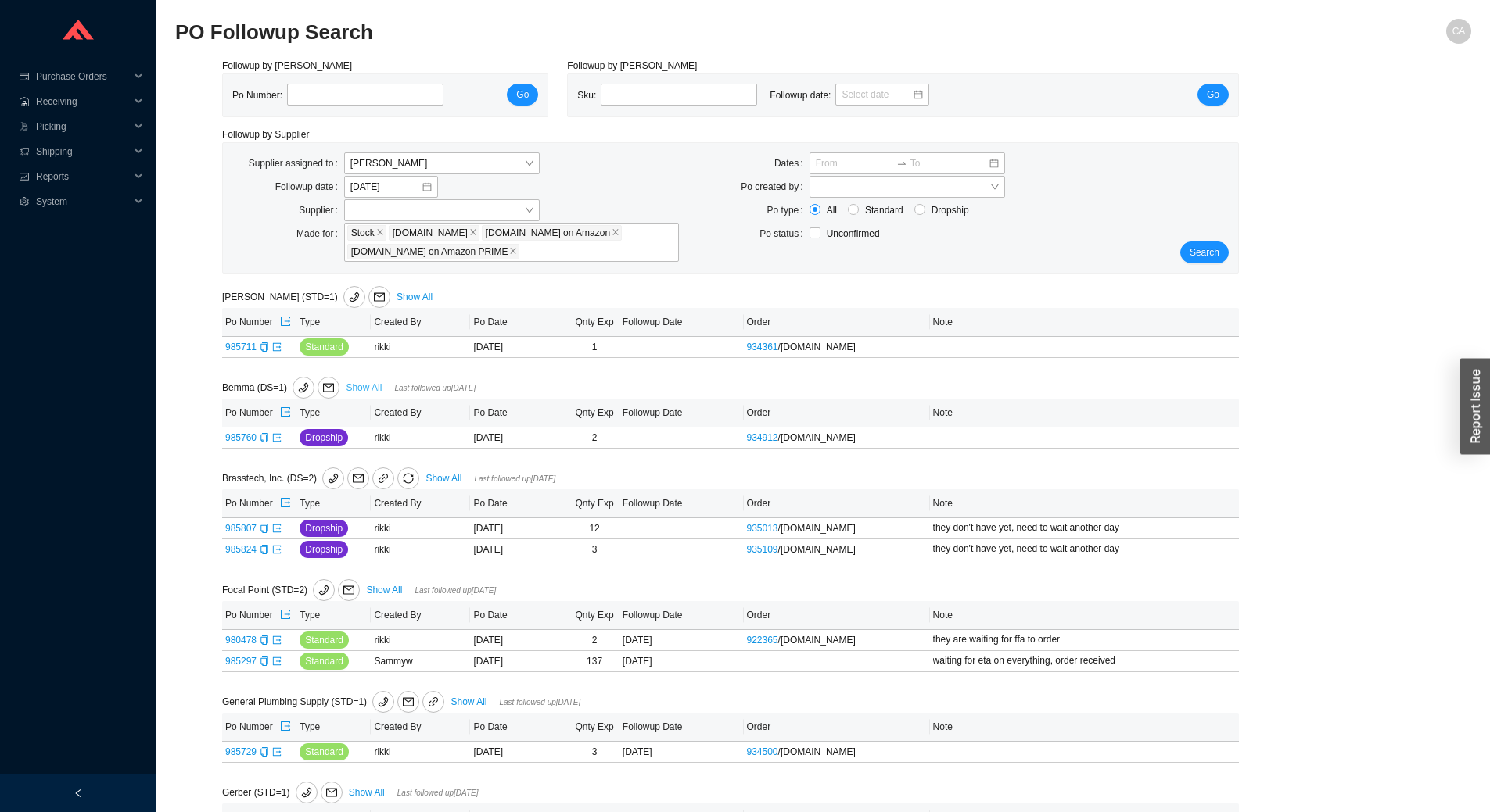
click at [359, 387] on link "Show All" at bounding box center [364, 387] width 36 height 11
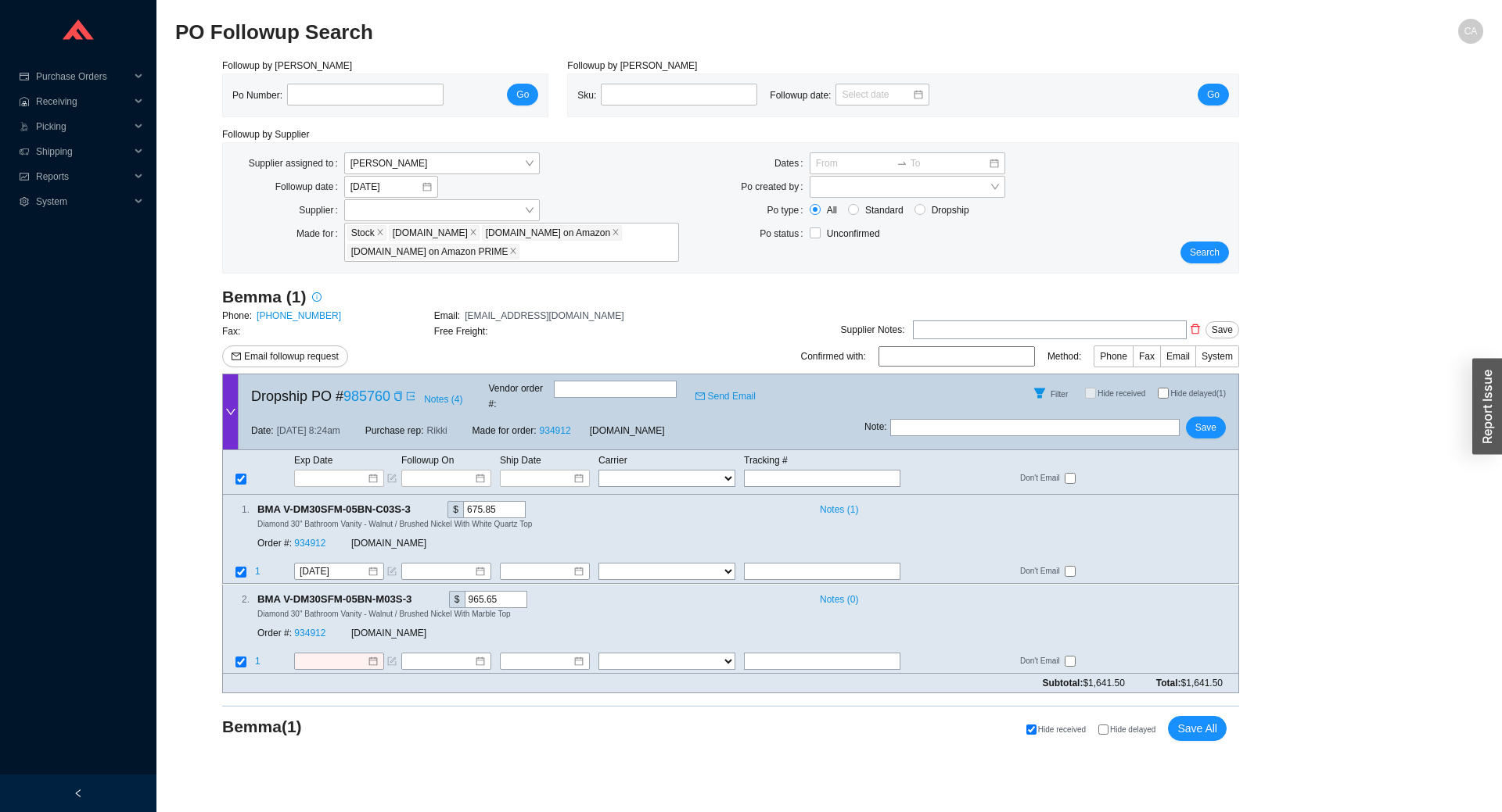
click at [937, 419] on input "text" at bounding box center [1035, 427] width 290 height 17
type input "cust changing top, waiting for conf. from bemma"
click at [1211, 420] on span "Save" at bounding box center [1206, 427] width 21 height 16
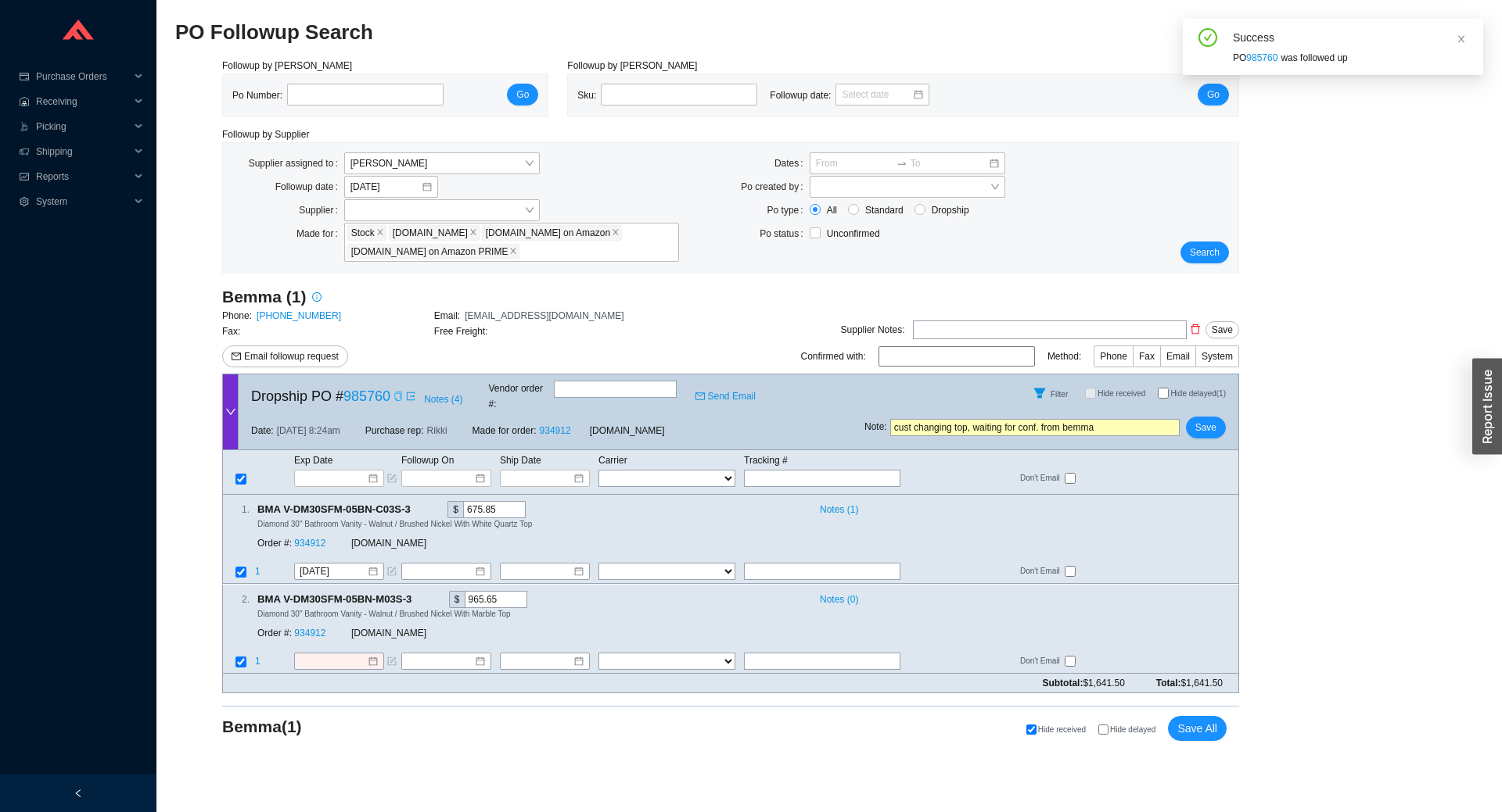
click at [396, 395] on icon "copy" at bounding box center [397, 395] width 7 height 9
click at [1210, 420] on span "Save" at bounding box center [1206, 427] width 21 height 16
click at [1269, 372] on span "Yes" at bounding box center [1263, 372] width 16 height 16
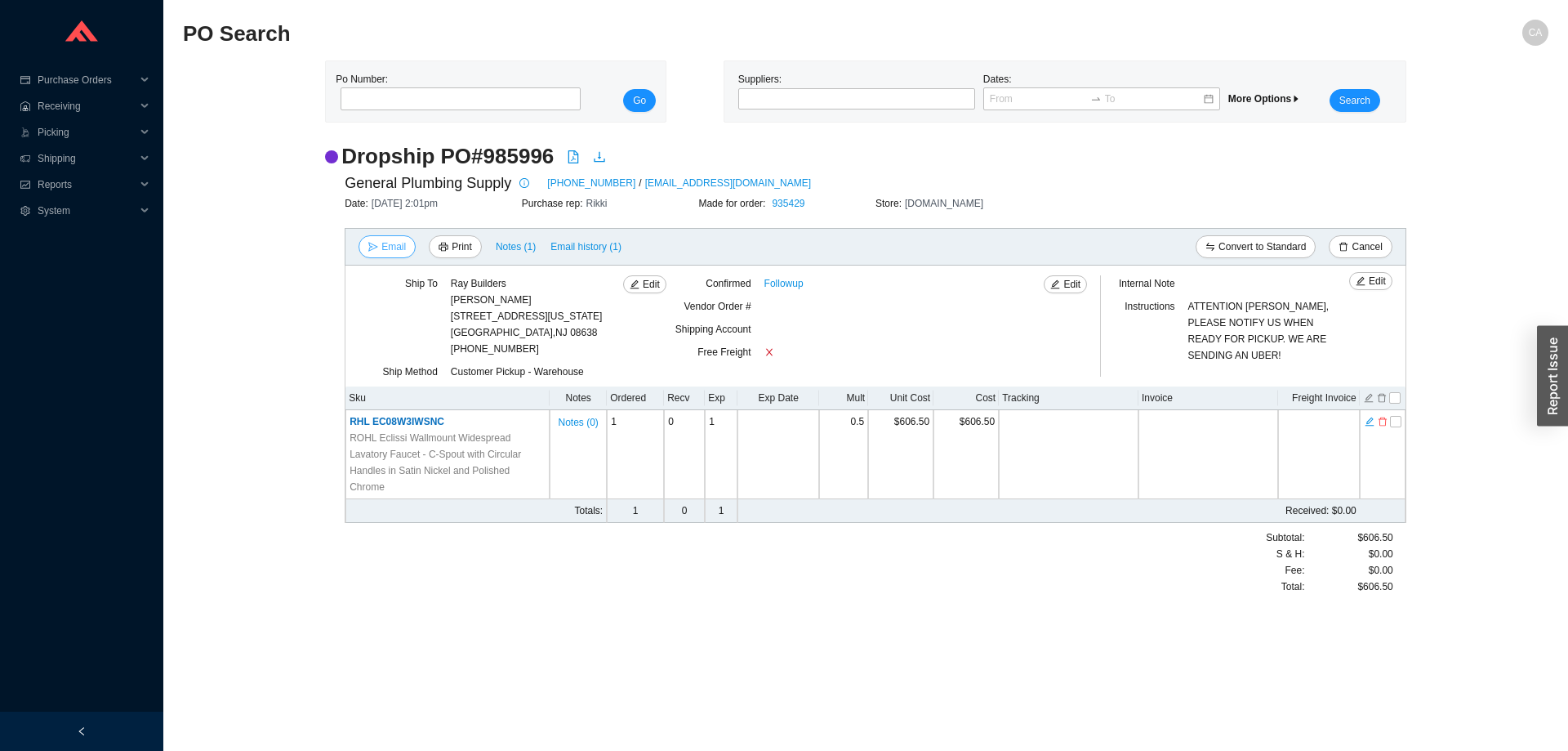
click at [394, 245] on span "Email" at bounding box center [394, 246] width 25 height 17
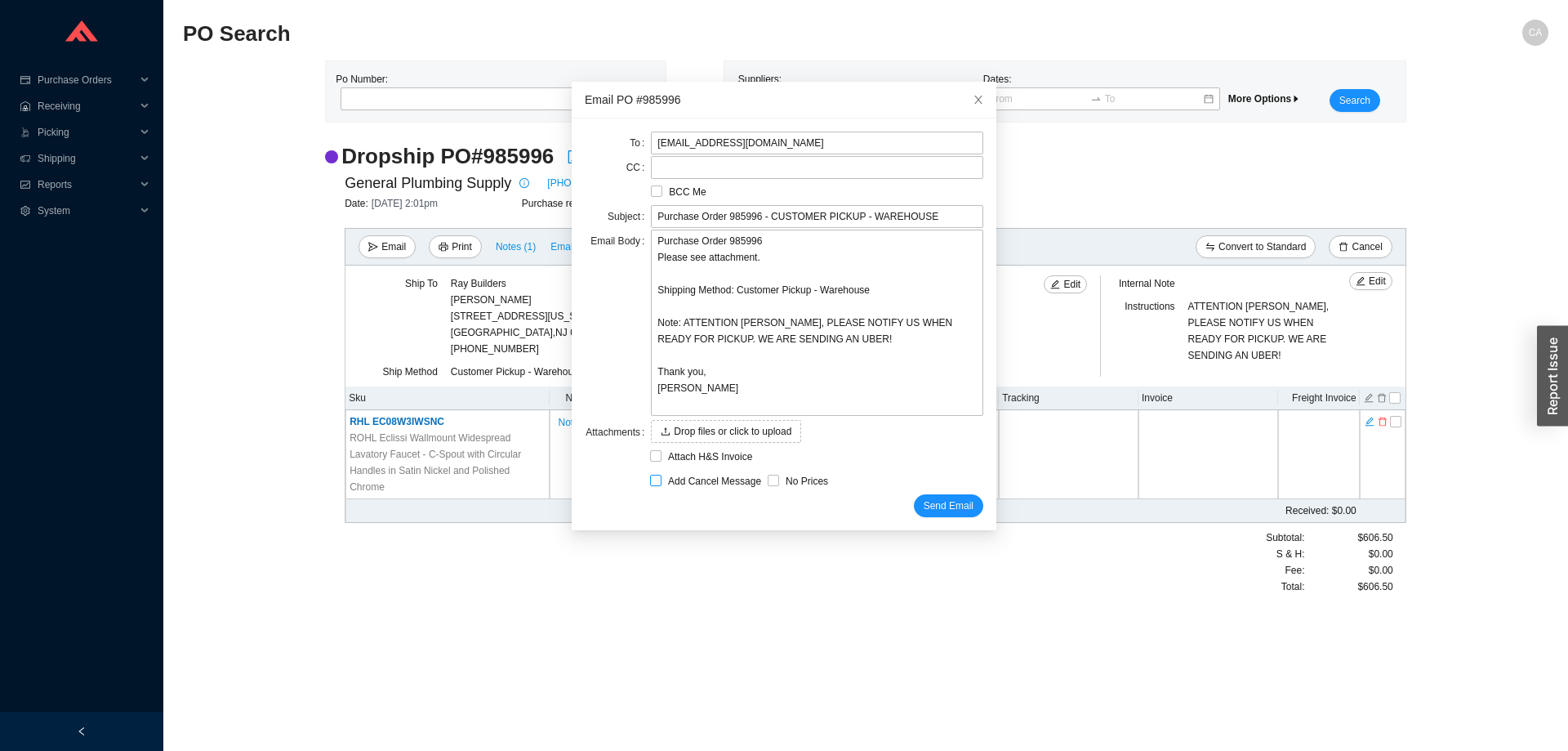
click at [664, 483] on span "Add Cancel Message" at bounding box center [715, 481] width 106 height 17
click at [662, 483] on input "Add Cancel Message" at bounding box center [656, 480] width 11 height 11
checkbox input "true"
type input "Purchase Order 985996 - CUSTOMER PICKUP - WAREHOUSE - PLEASE CANCEL"
type textarea "Please cancel and confirm via email. Thank you, [PERSON_NAME]"
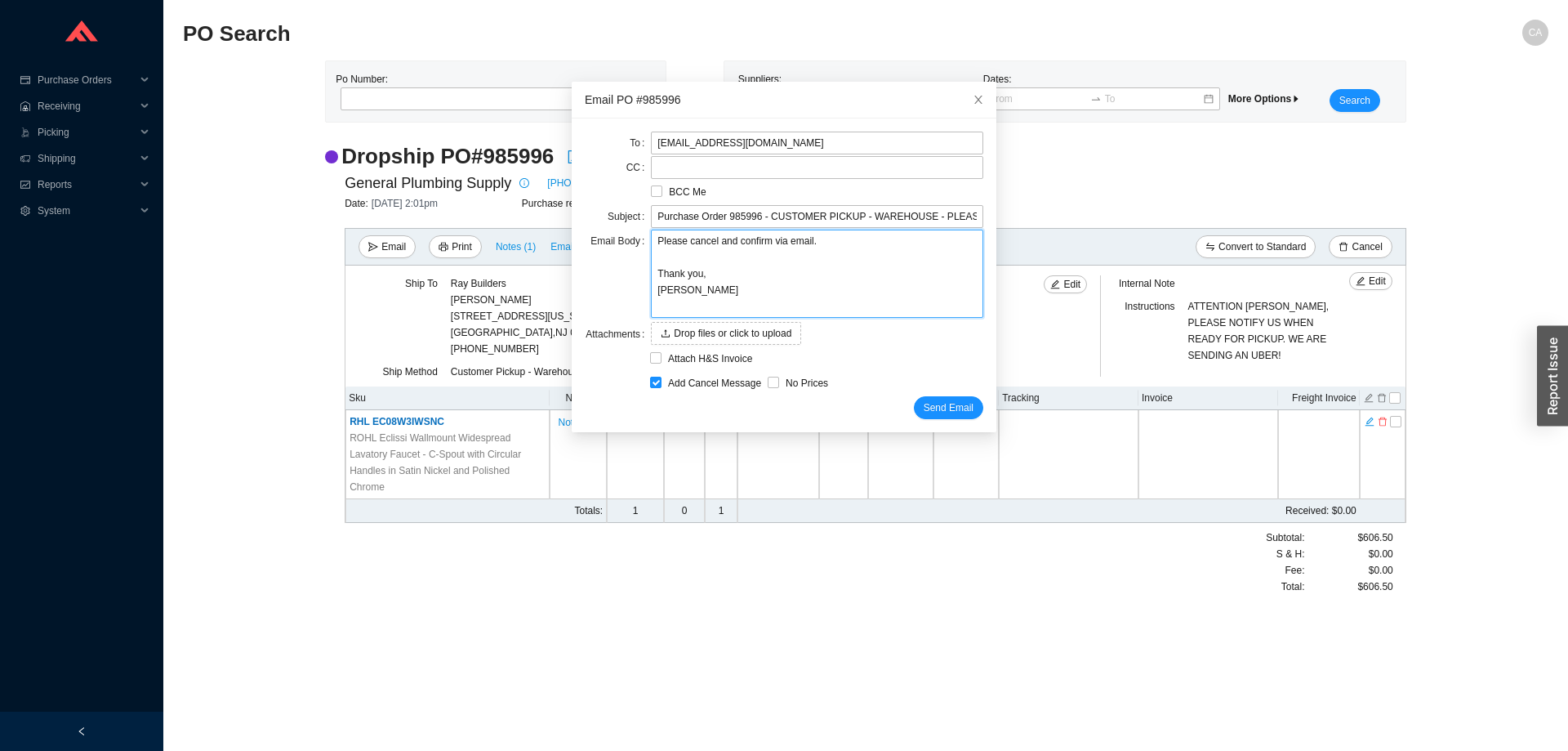
click at [832, 248] on textarea "Please cancel and confirm via email. Thank you, [PERSON_NAME]" at bounding box center [817, 273] width 332 height 88
type textarea "Please cancel and confirm via email. Thank you, [PERSON_NAME]"
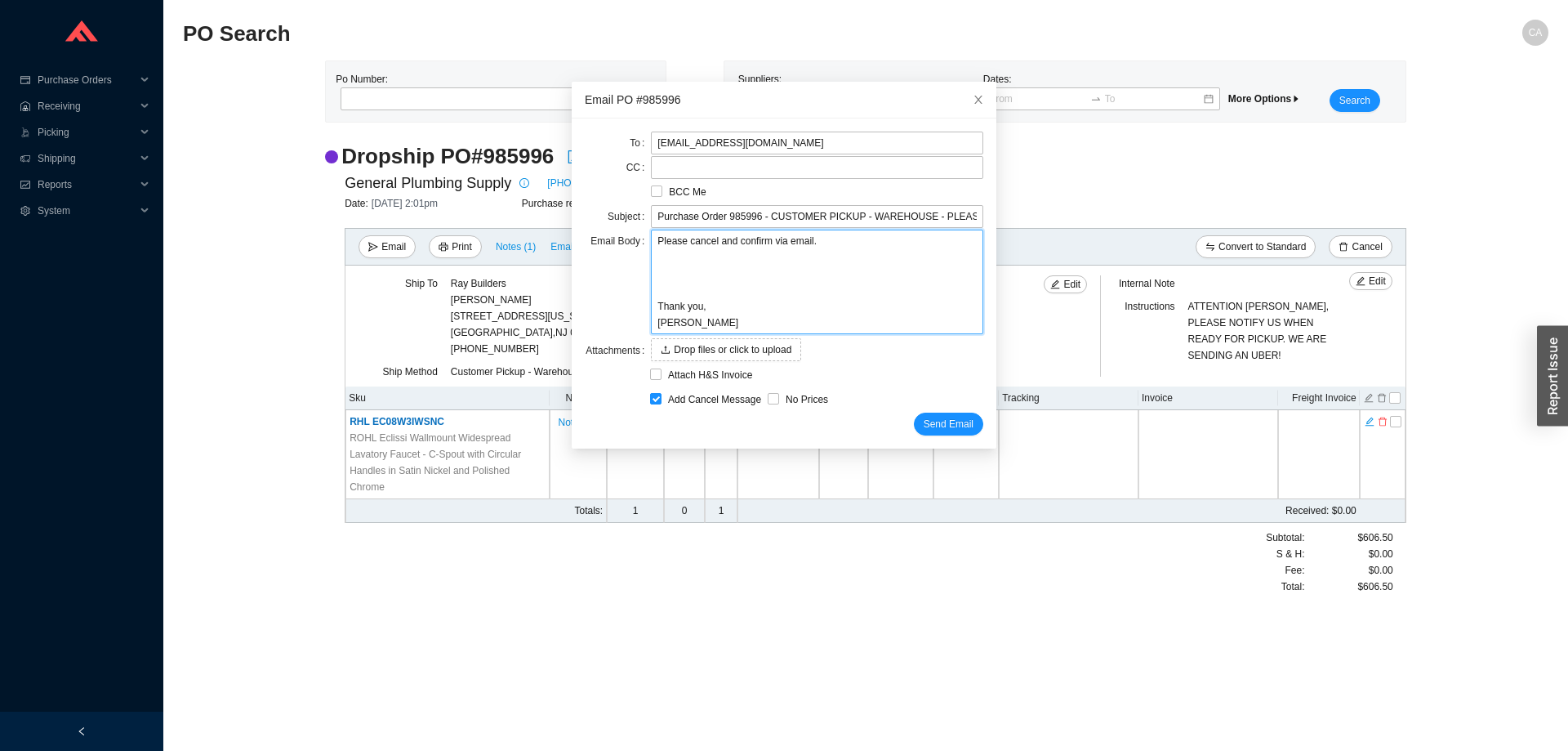
type textarea "Please cancel and confirm via email. ( Thank you, [PERSON_NAME]"
type textarea "Please cancel and confirm via email. (W Thank you, [PERSON_NAME]"
type textarea "Please cancel and confirm via email. (We Thank you, [PERSON_NAME]"
type textarea "Please cancel and confirm via email. (We b Thank you, [PERSON_NAME]"
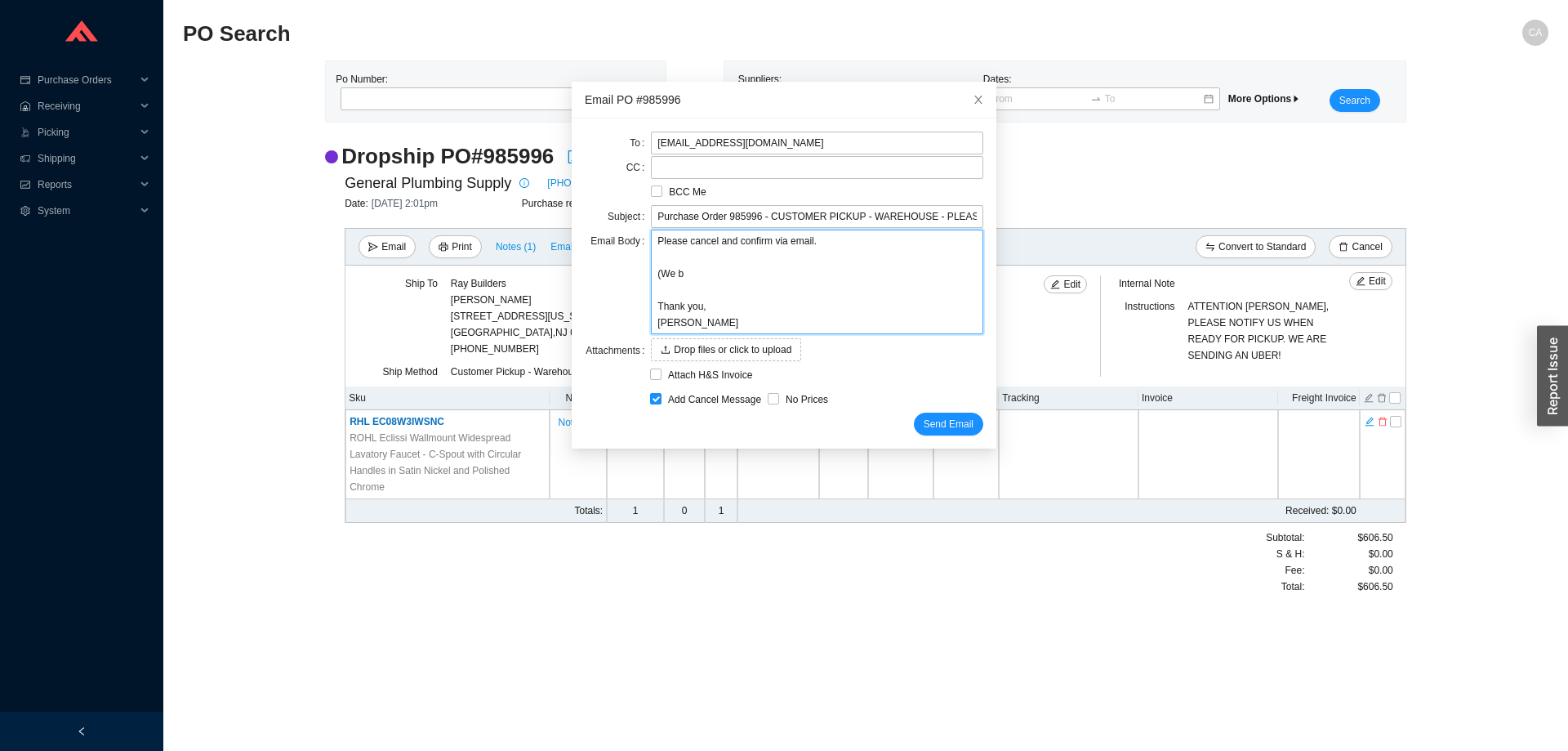
type textarea "Please cancel and confirm via email. (We by Thank you, [PERSON_NAME]"
type textarea "Please cancel and confirm via email. (We by s Thank you, [PERSON_NAME]"
type textarea "Please cancel and confirm via email. (We by Thank you, [PERSON_NAME]"
type textarea "Please cancel and confirm via email. (We by m Thank you, [PERSON_NAME]"
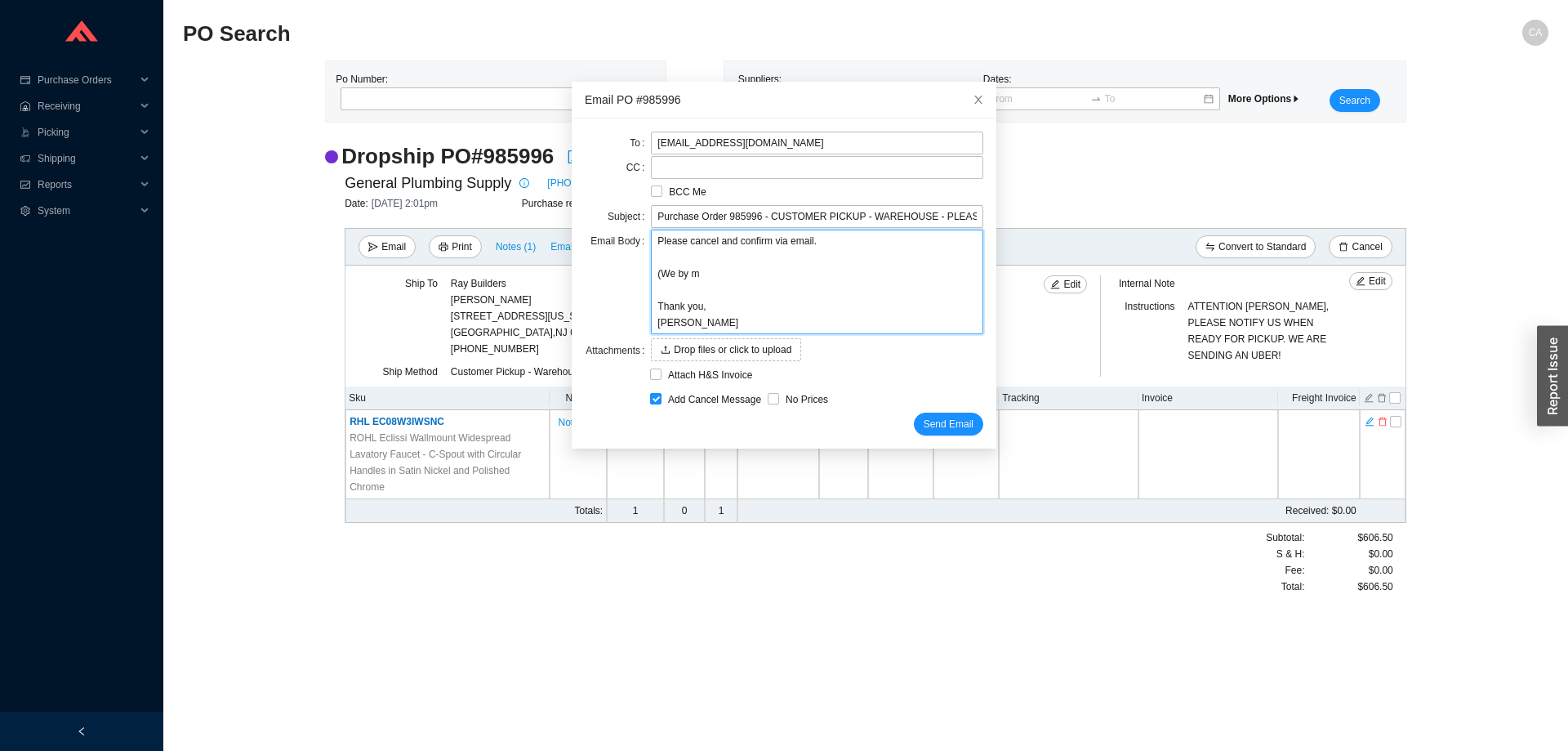
type textarea "Please cancel and confirm via email. (We by mi Thank you, [PERSON_NAME]"
type textarea "Please cancel and confirm via email. (We by mis Thank you, [PERSON_NAME]"
type textarea "Please cancel and confirm via email. (We by mist Thank you, [PERSON_NAME]"
type textarea "Please cancel and confirm via email. (We by mista Thank you, Chaya"
type textarea "Please cancel and confirm via email. (We by mistak Thank you, Chaya"
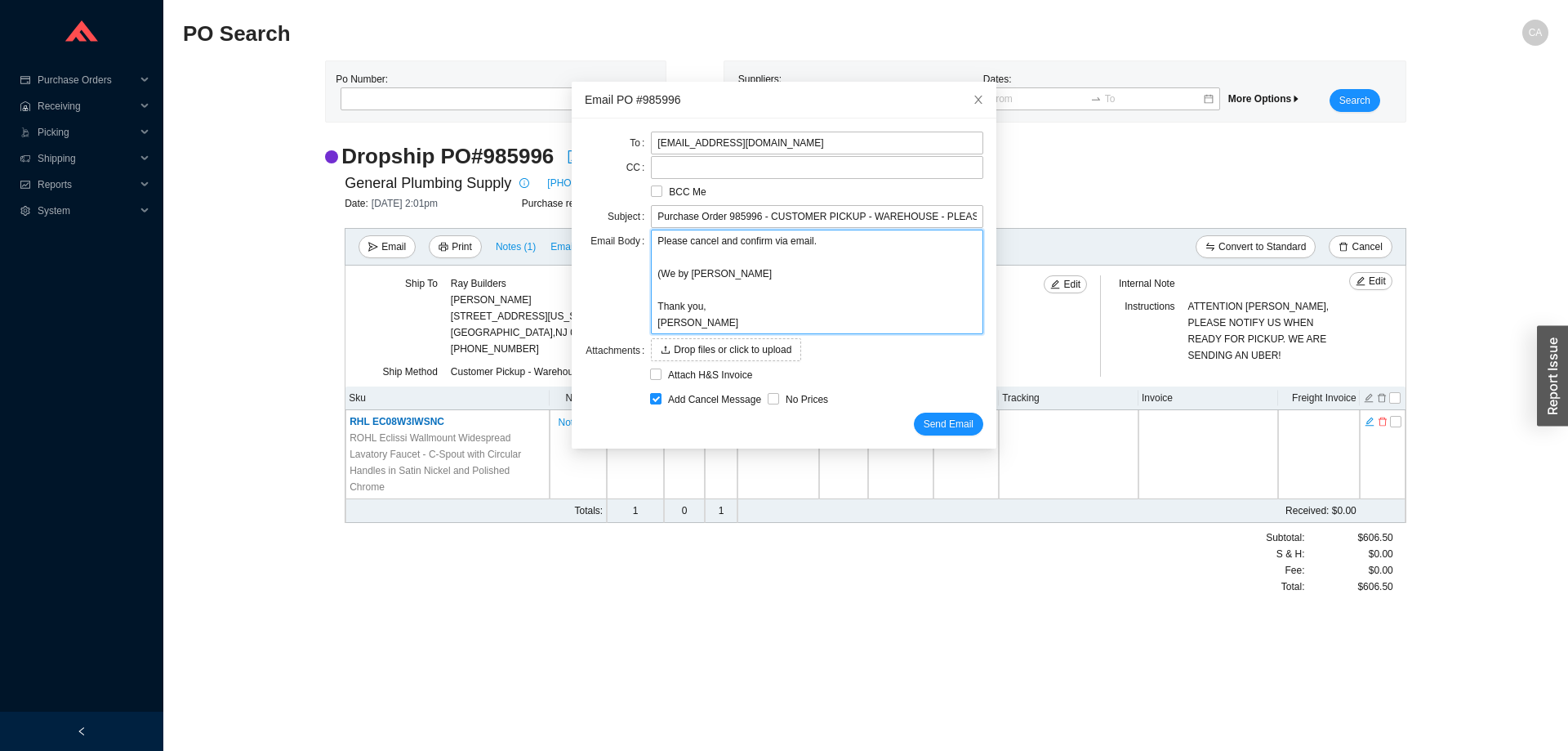
type textarea "Please cancel and confirm via email. (We by mistake Thank you, Chaya"
type textarea "Please cancel and confirm via email. (We by mistake s Thank you, Chaya"
type textarea "Please cancel and confirm via email. (We by mistake sen Thank you, Chaya"
type textarea "Please cancel and confirm via email. (We by mistake sent Thank you, Chaya"
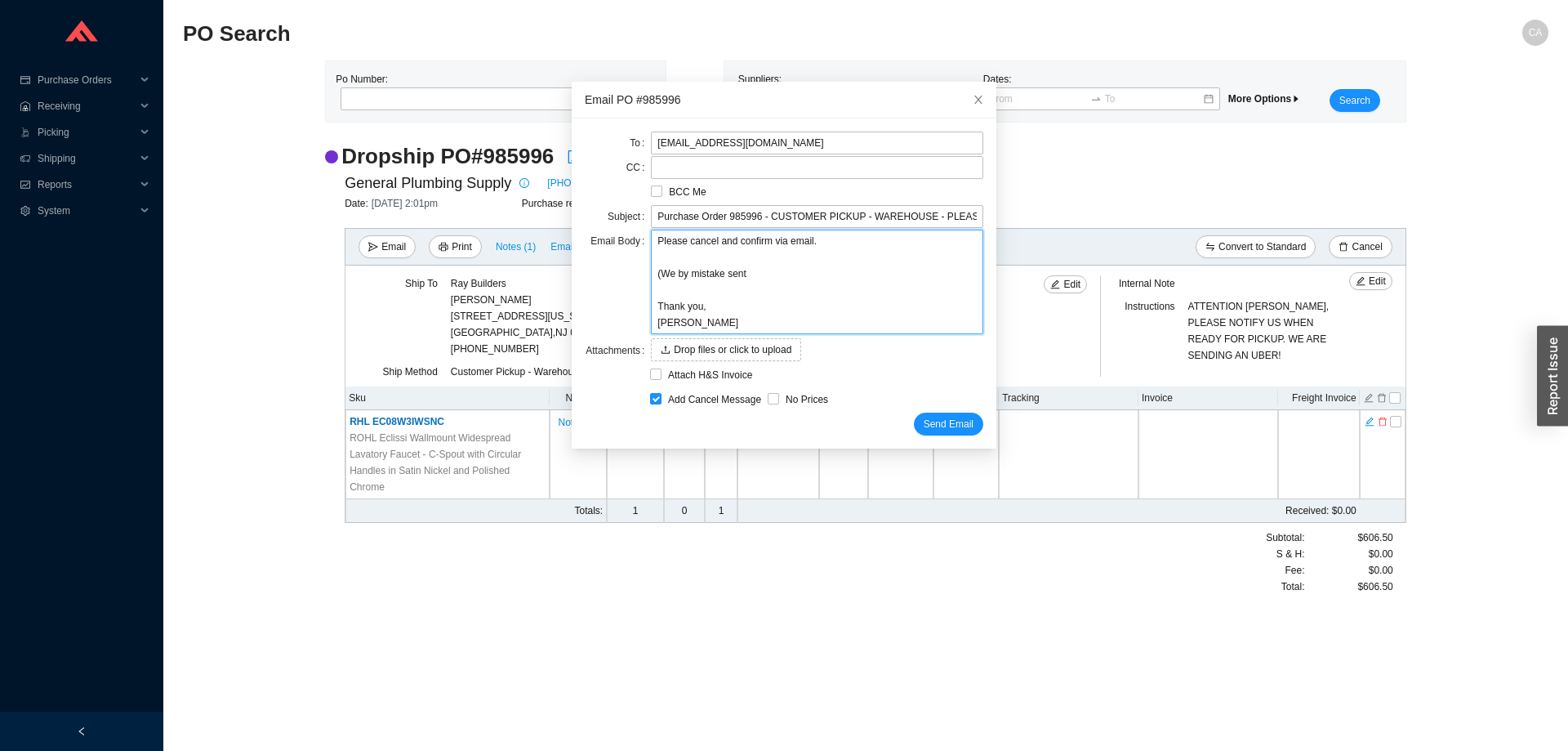
type textarea "Please cancel and confirm via email. (We by mistake sent Thank you, Chaya"
type textarea "Please cancel and confirm via email. (We by mistake sent t Thank you, Chaya"
type textarea "Please cancel and confirm via email. (We by mistake sent the Thank you, Chaya"
type textarea "Please cancel and confirm via email. (We by mistake sent the w Thank you, Chaya"
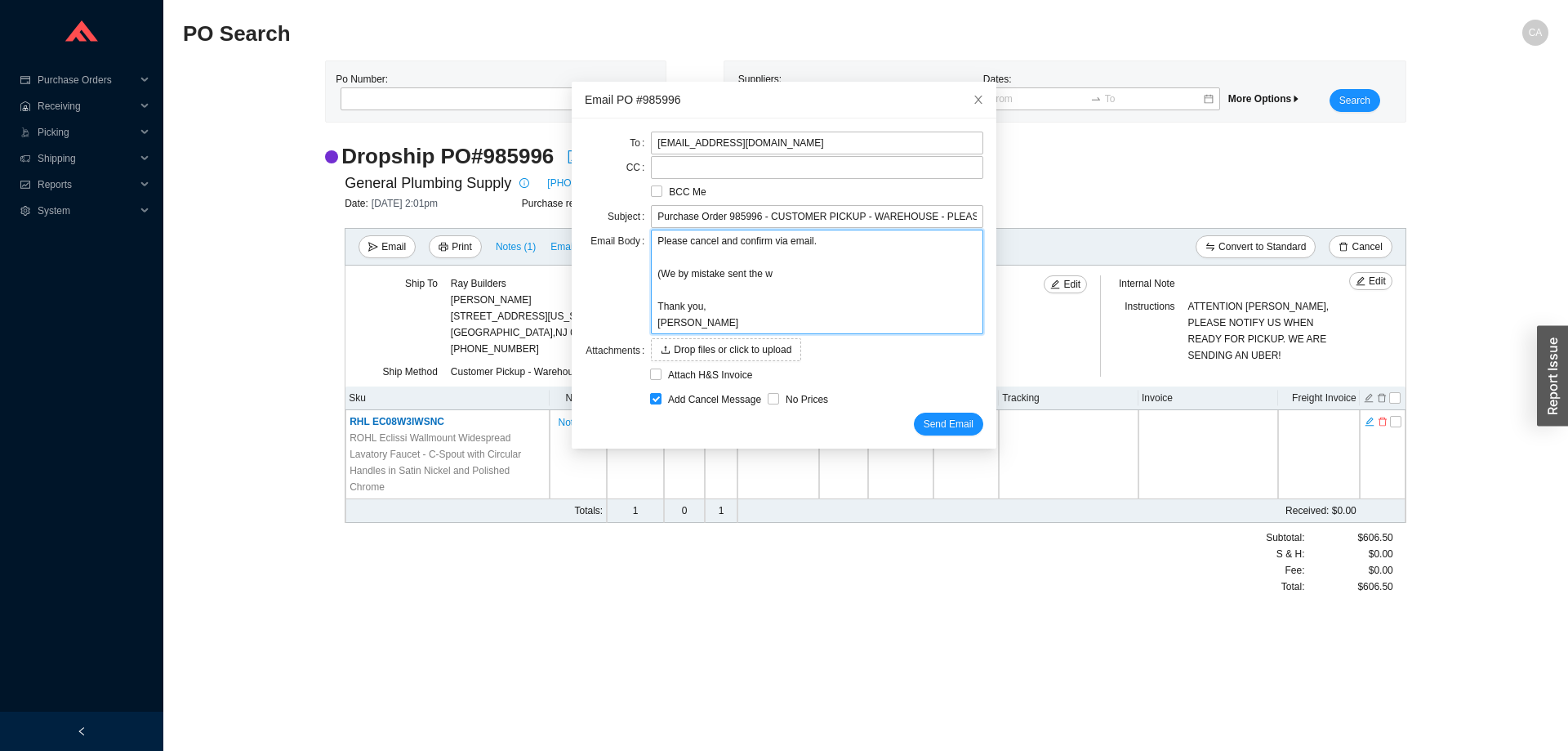
type textarea "Please cancel and confirm via email. (We by mistake sent the wr Thank you, Chaya"
type textarea "Please cancel and confirm via email. (We by mistake sent the wro Thank you, Cha…"
type textarea "Please cancel and confirm via email. (We by mistake sent the wron Thank you, Ch…"
type textarea "Please cancel and confirm via email. (We by mistake sent the wrong Thank you, C…"
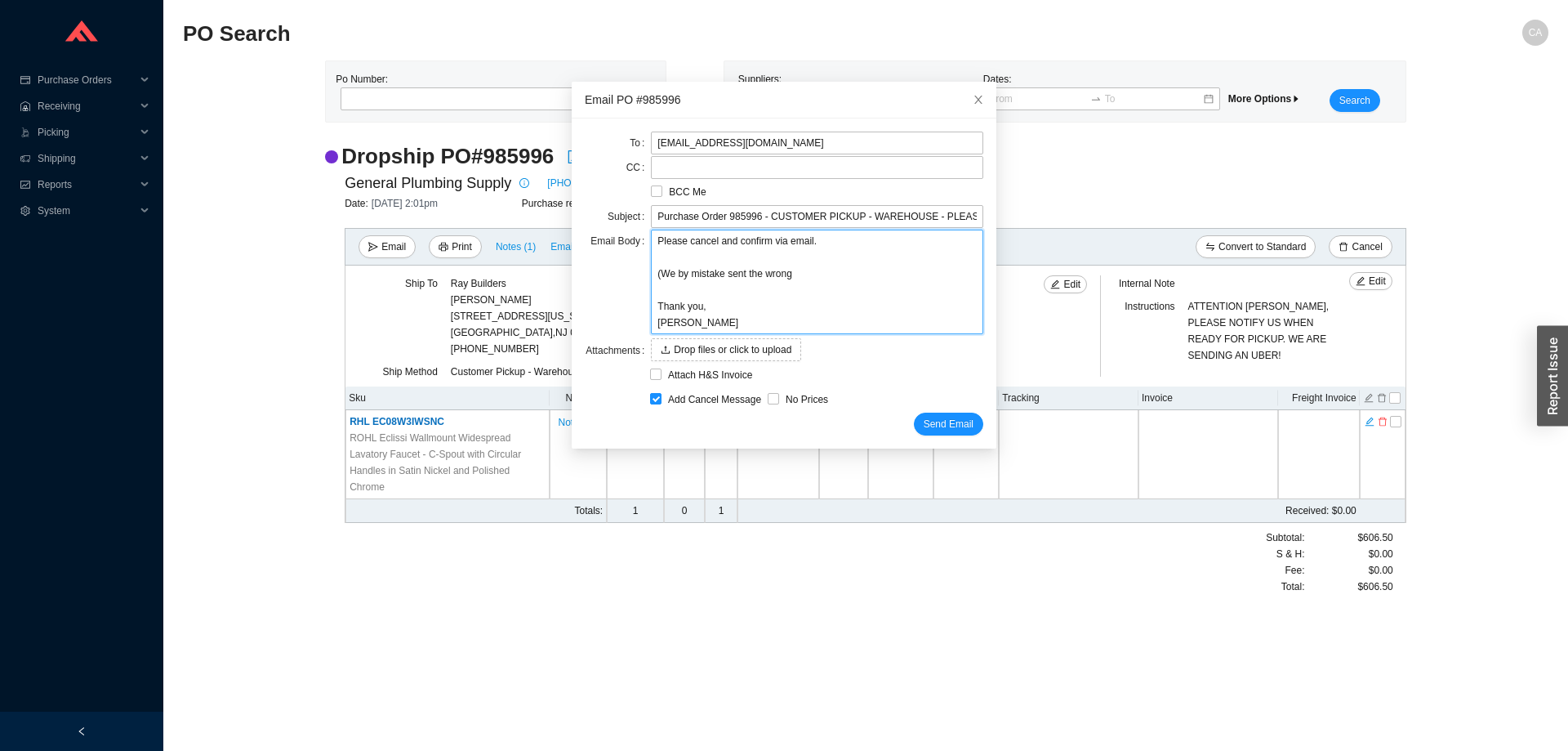
type textarea "Please cancel and confirm via email. (We by mistake sent the wrong o Thank you,…"
type textarea "Please cancel and confirm via email. (We by mistake sent the wrong or Thank you…"
type textarea "Please cancel and confirm via email. (We by mistake sent the wrong ord Thank yo…"
type textarea "Please cancel and confirm via email. (We by mistake sent the wrong orde Thank y…"
type textarea "Please cancel and confirm via email. (We by mistake sent the wrong order Thank …"
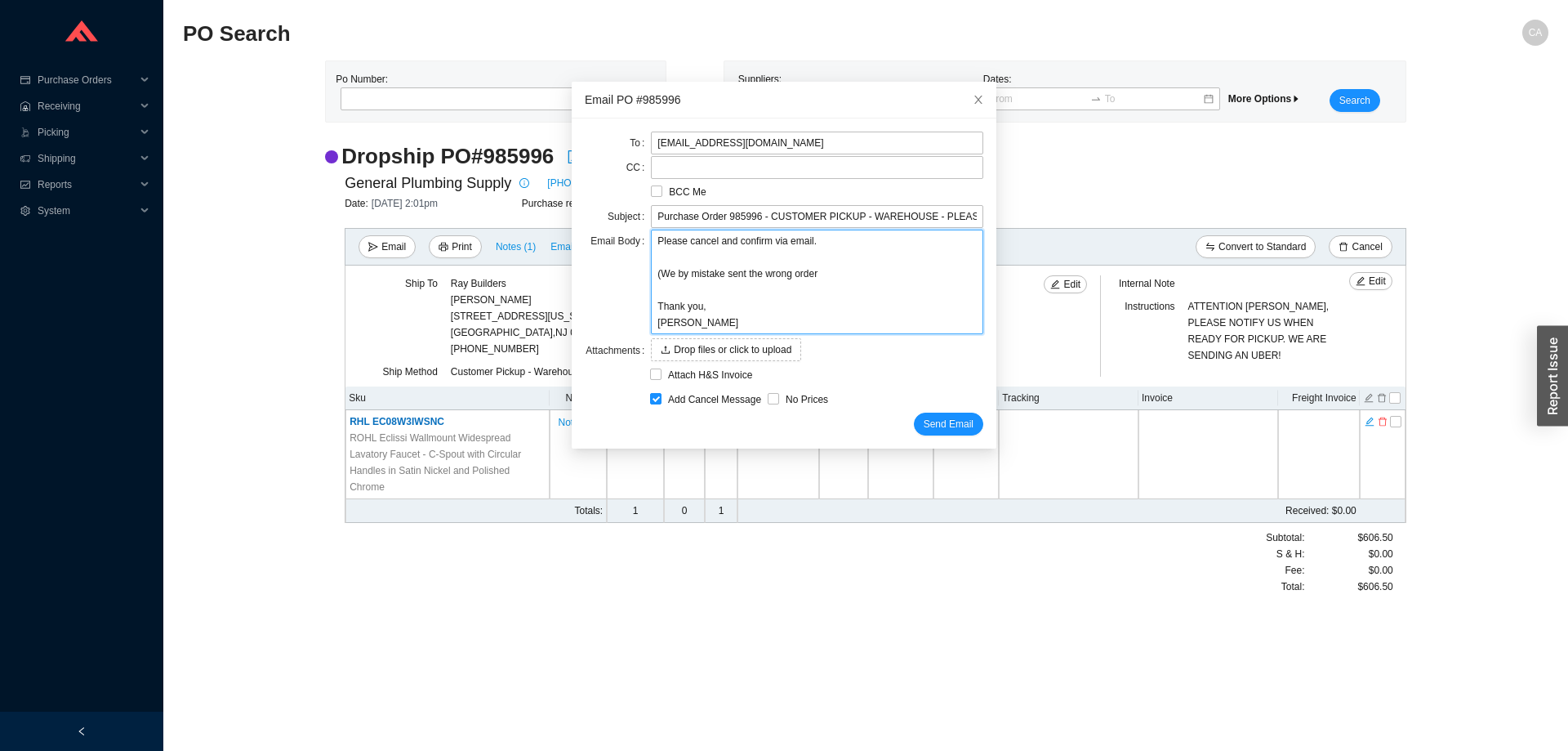
type textarea "Please cancel and confirm via email. (We by mistake sent the wrong order Thank …"
type textarea "Please cancel and confirm via email. (We by mistake sent the wrong order t Than…"
type textarea "Please cancel and confirm via email. (We by mistake sent the wrong order to Tha…"
type textarea "Please cancel and confirm via email. (We by mistake sent the wrong order to y T…"
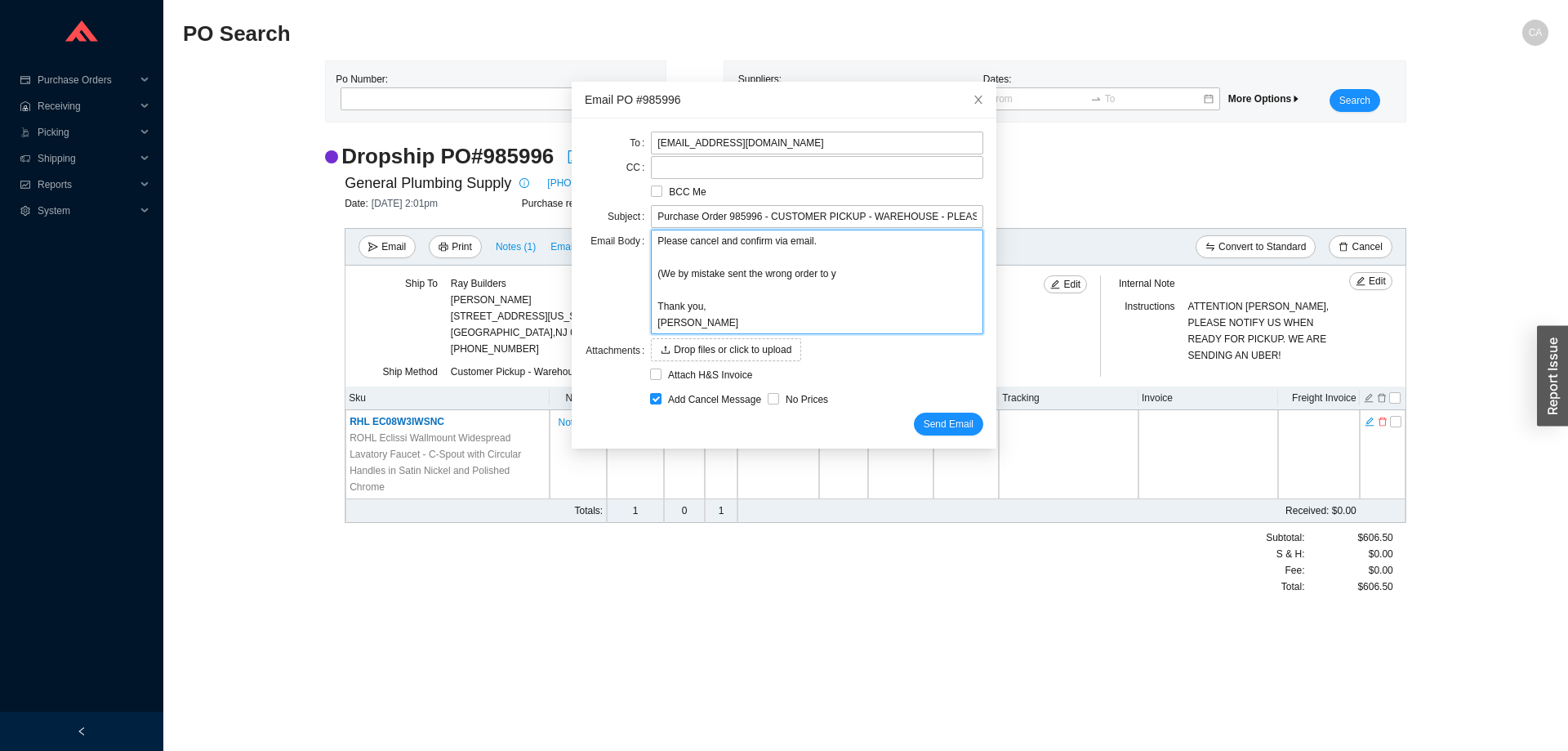
type textarea "Please cancel and confirm via email. (We by mistake sent the wrong order to yo …"
type textarea "Please cancel and confirm via email. (We by mistake sent the wrong order to you…"
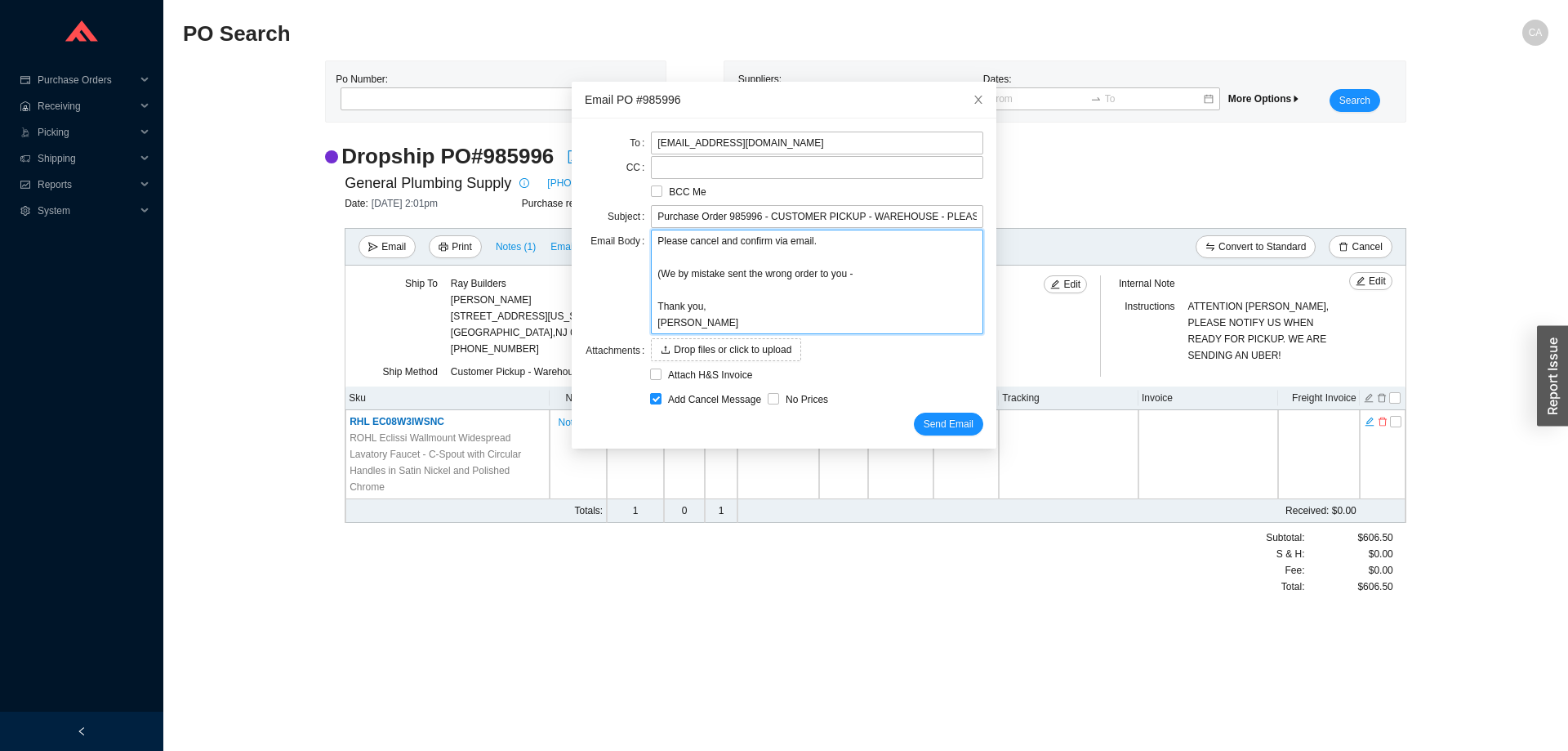
type textarea "Please cancel and confirm via email. (We by mistake sent the wrong order to you…"
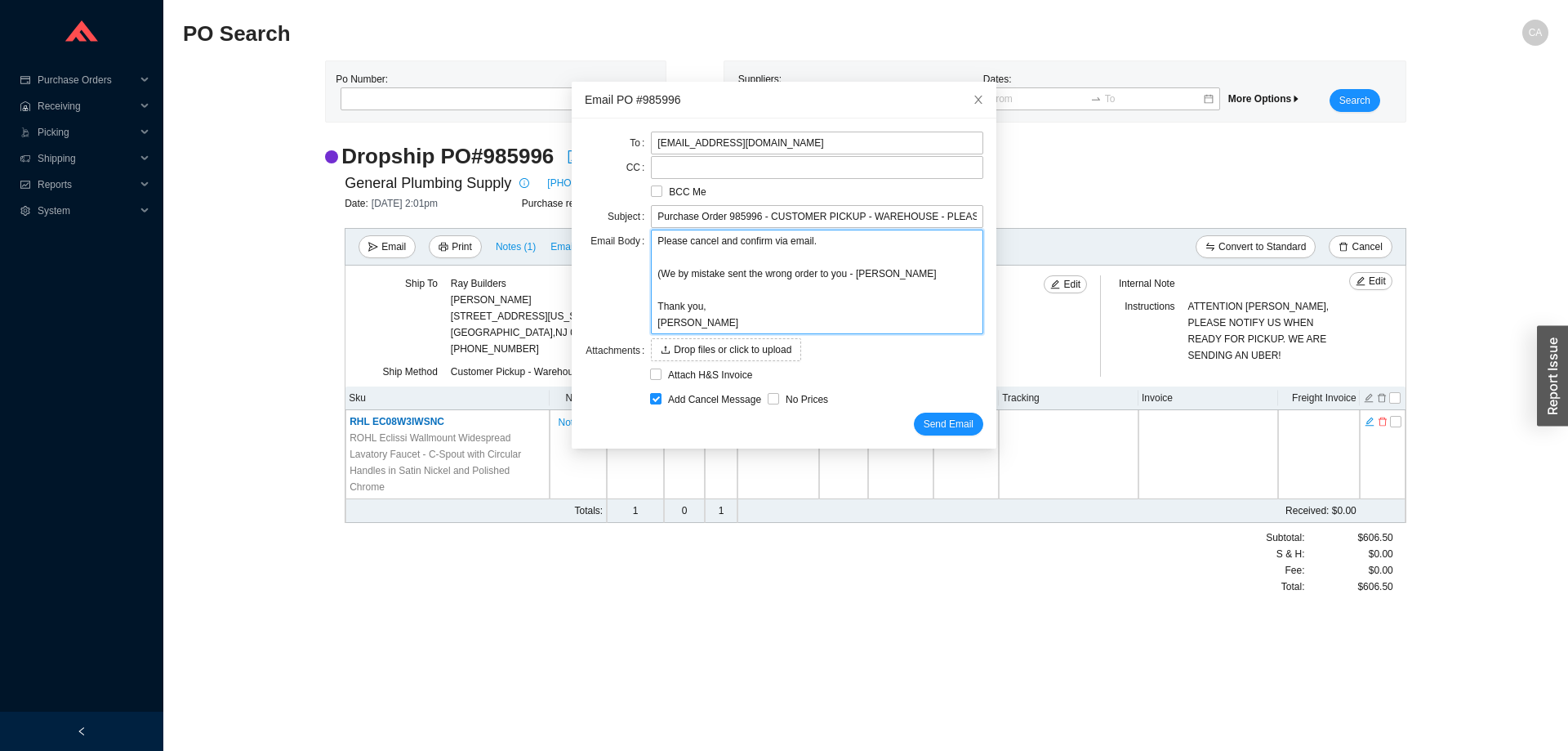
type textarea "Please cancel and confirm via email. (We by mistake sent the wrong order to you…"
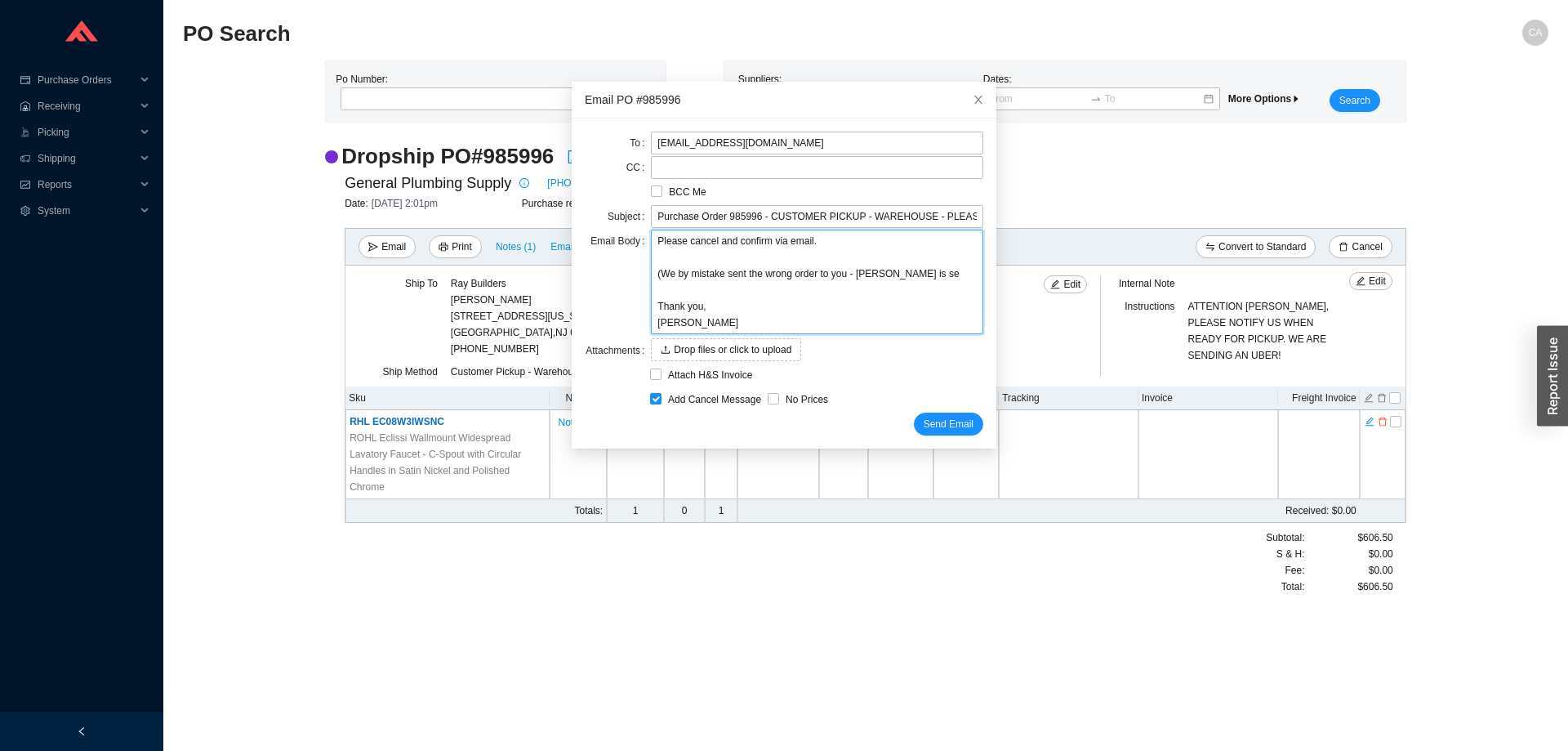
type textarea "Please cancel and confirm via email. (We by mistake sent the wrong order to you…"
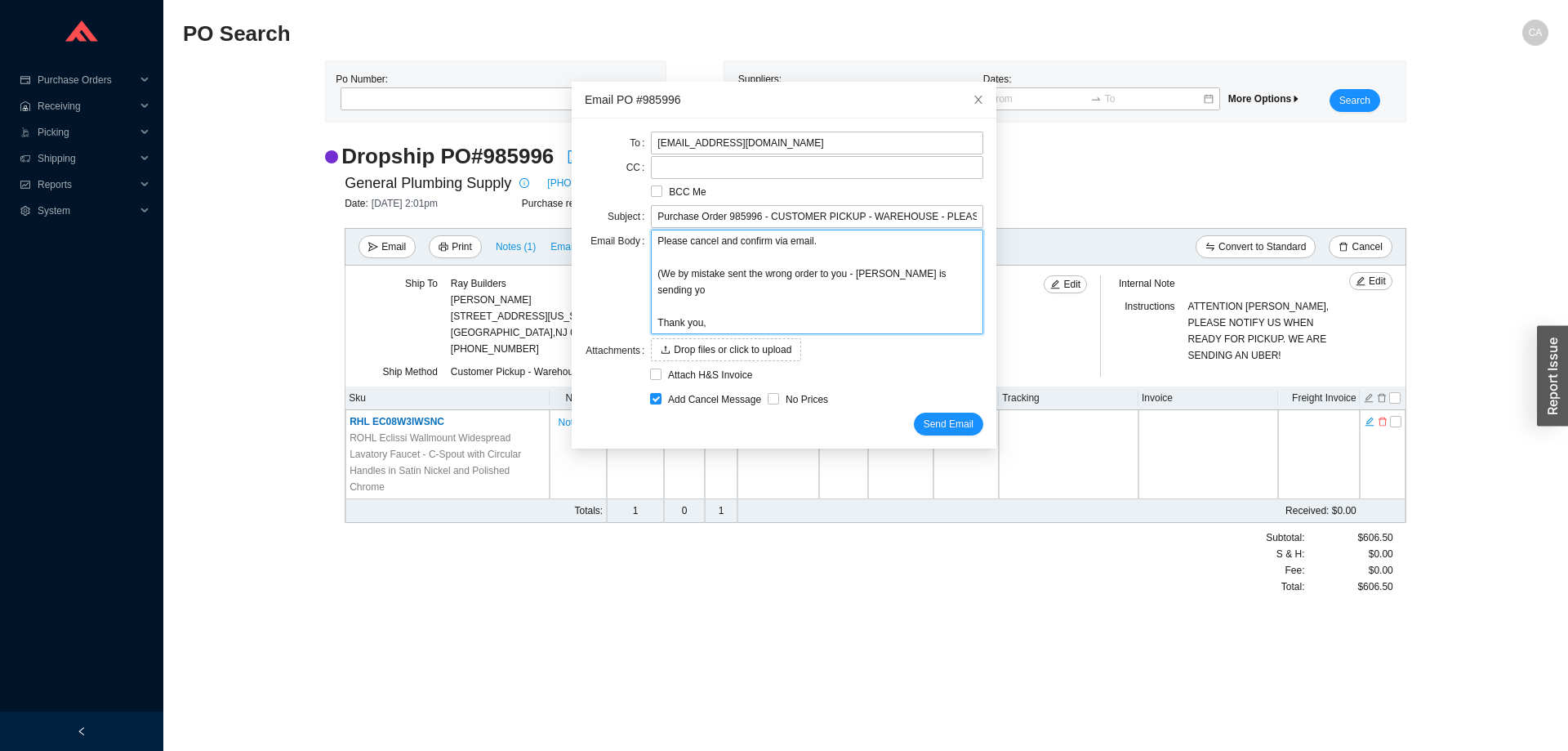
type textarea "Please cancel and confirm via email. (We by mistake sent the wrong order to you…"
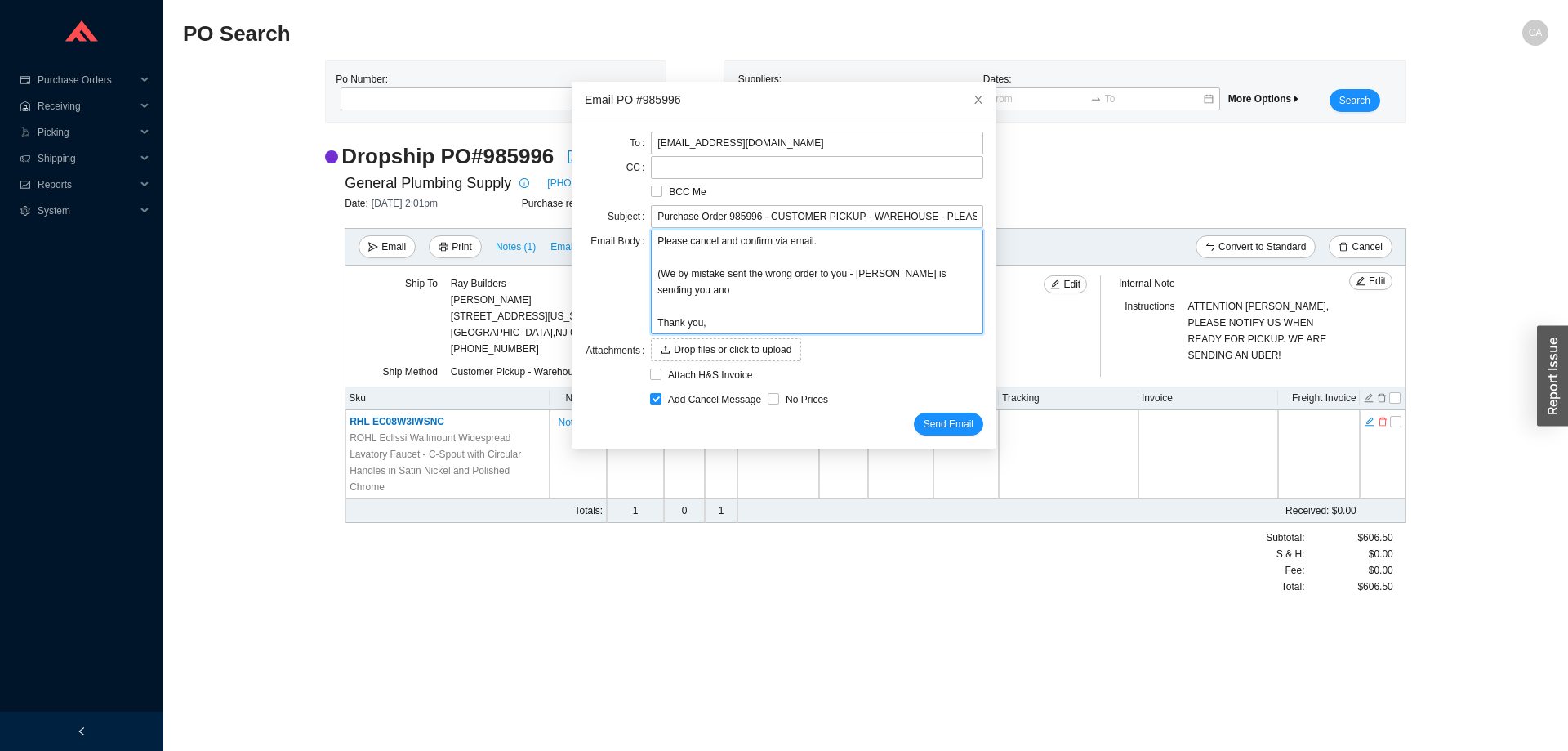
type textarea "Please cancel and confirm via email. (We by mistake sent the wrong order to you…"
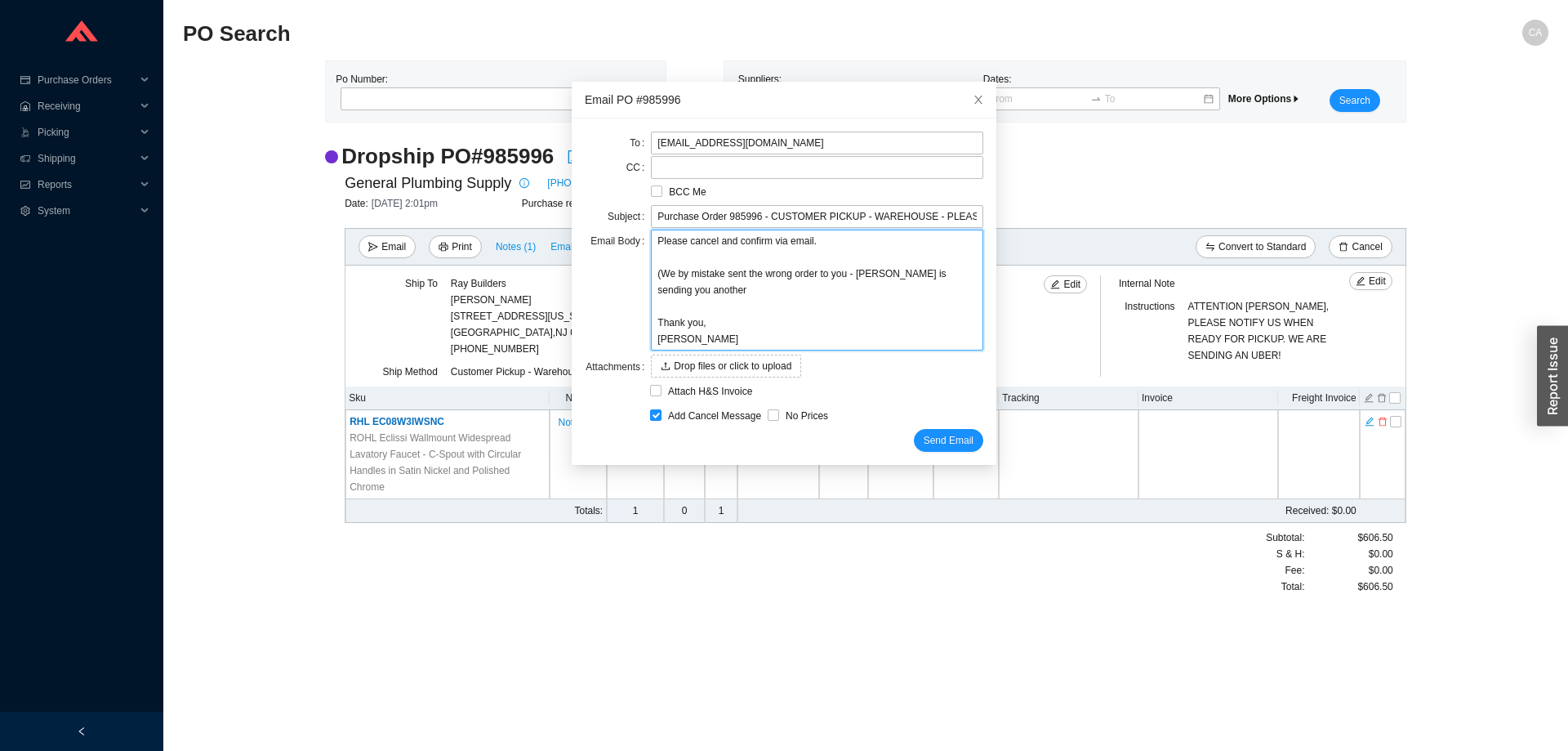
type textarea "Please cancel and confirm via email. (We by mistake sent the wrong order to you…"
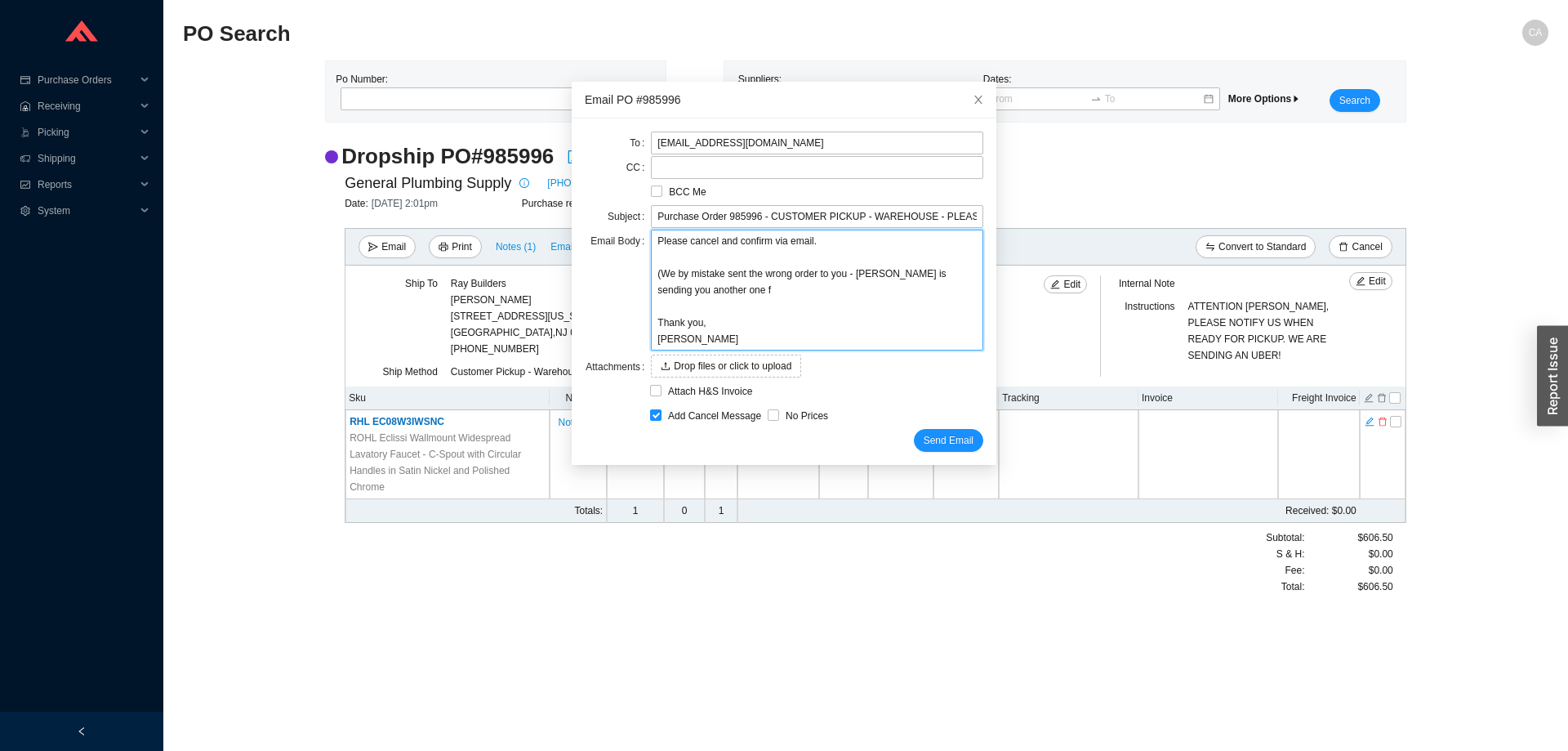
type textarea "Please cancel and confirm via email. (We by mistake sent the wrong order to you…"
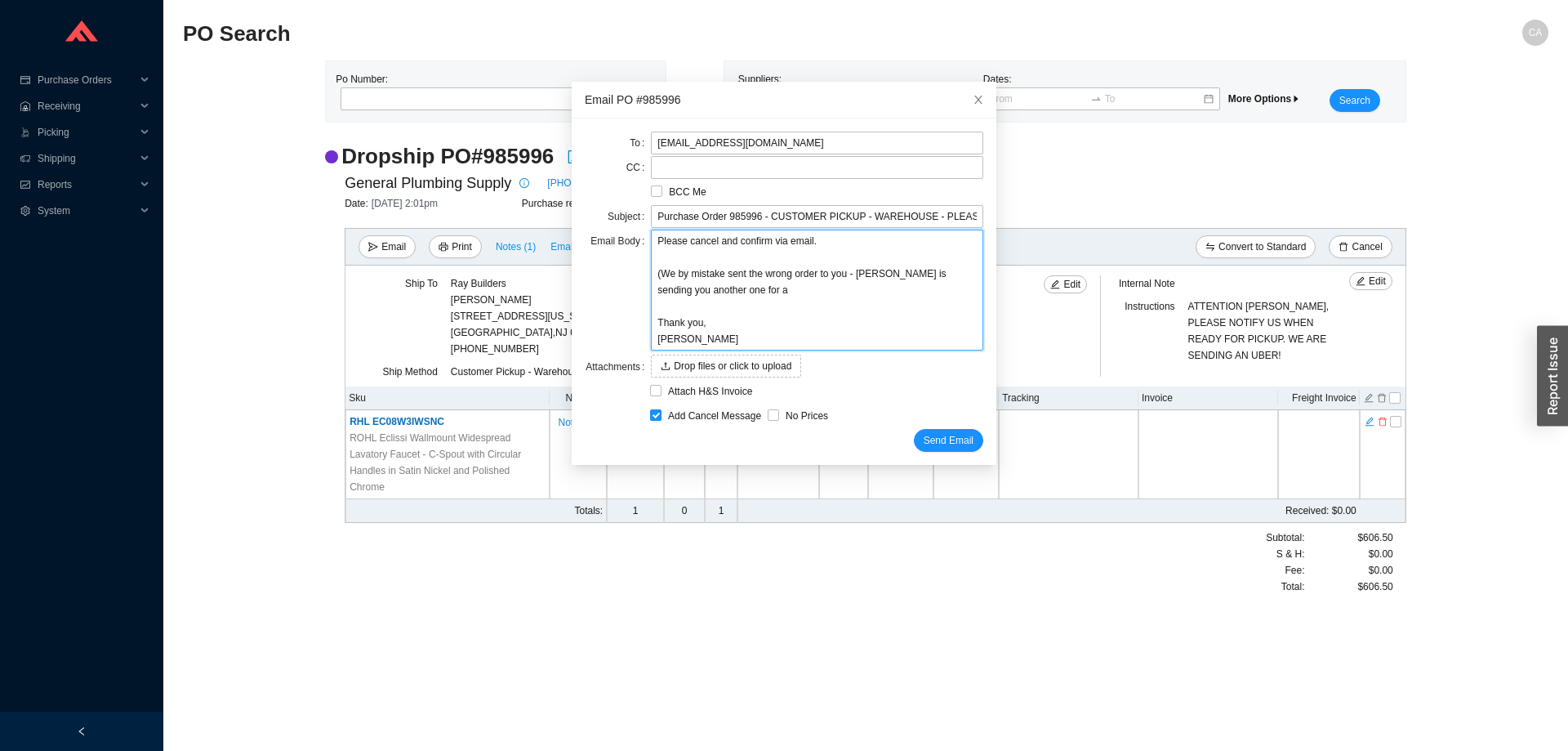
type textarea "Please cancel and confirm via email. (We by mistake sent the wrong order to you…"
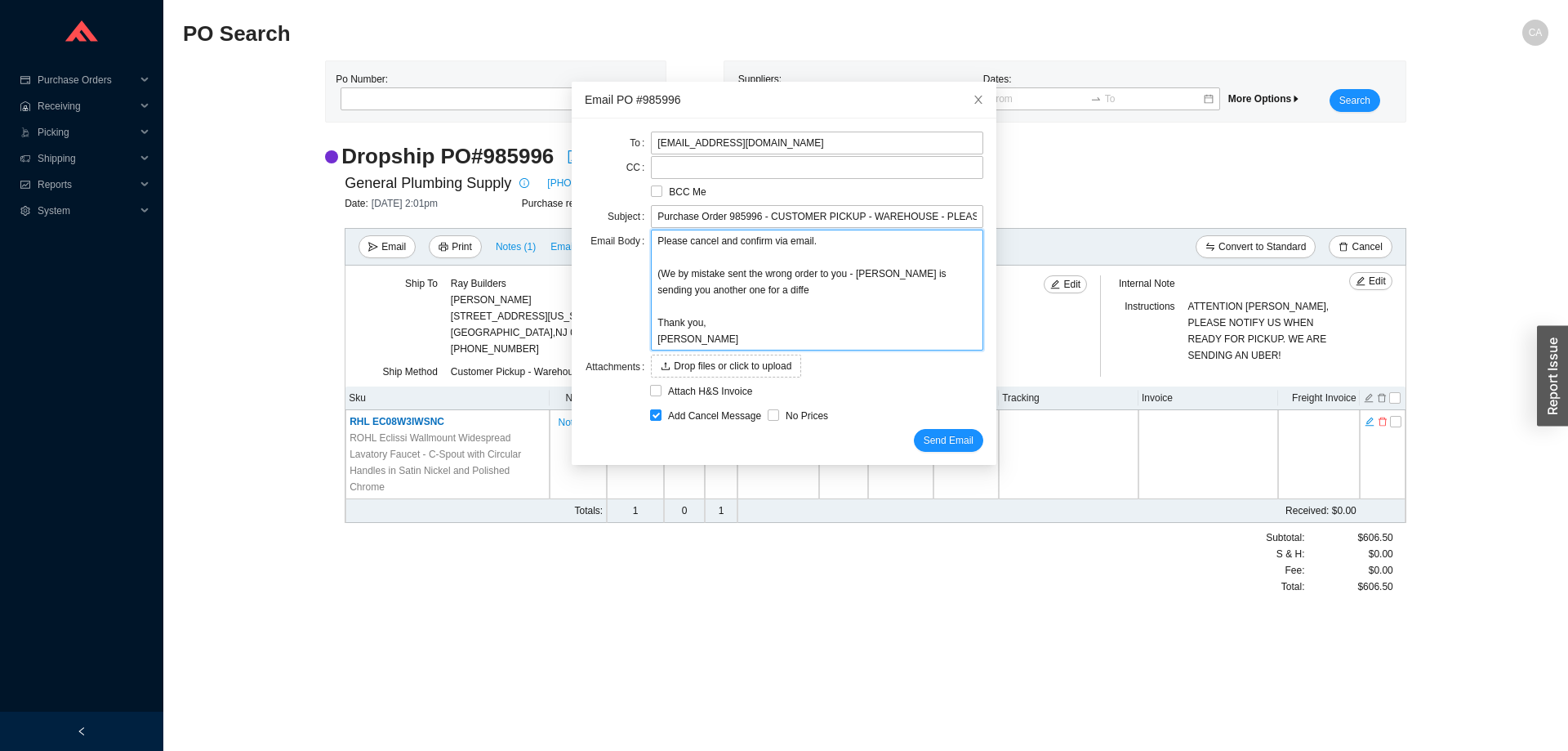
type textarea "Please cancel and confirm via email. (We by mistake sent the wrong order to you…"
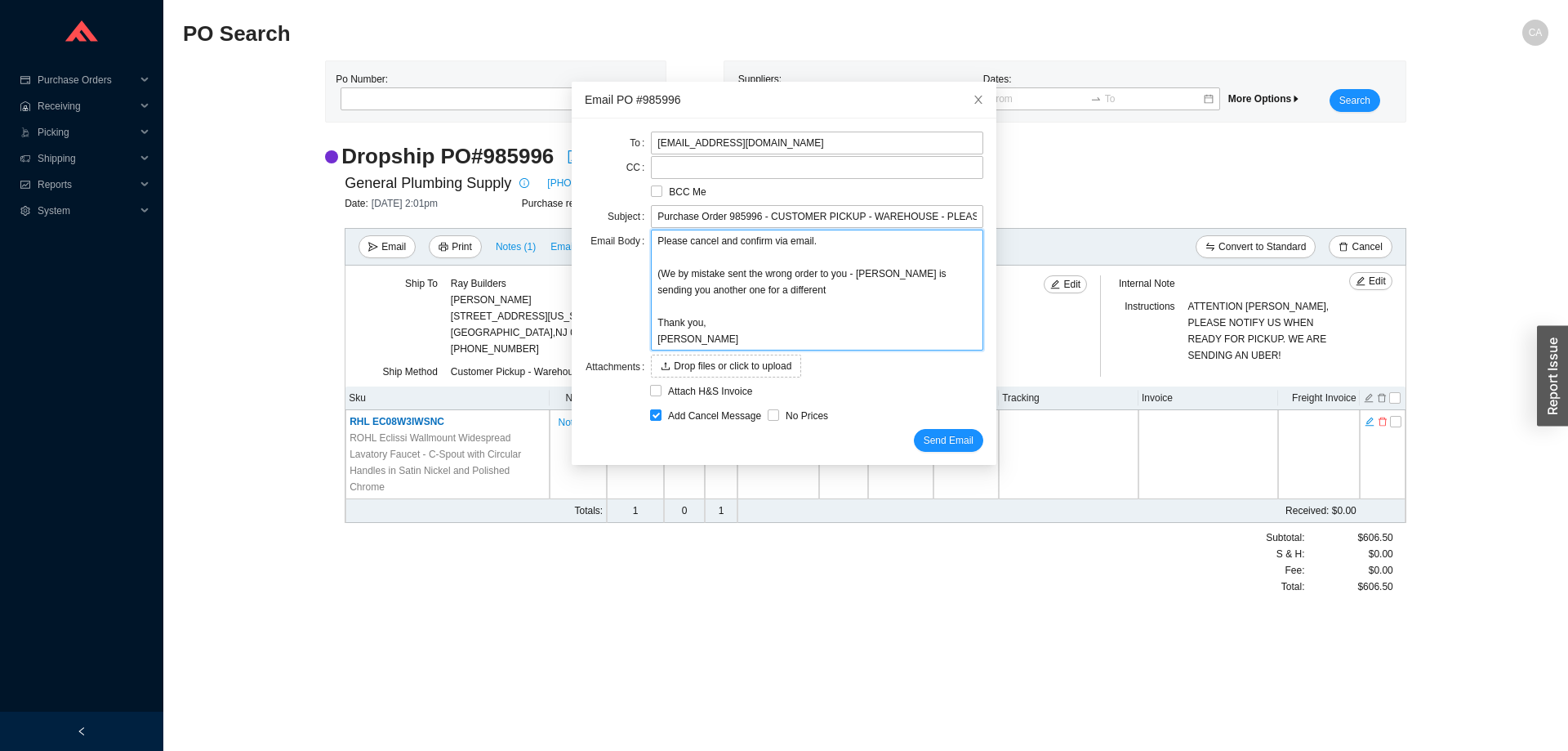
type textarea "Please cancel and confirm via email. (We by mistake sent the wrong order to you…"
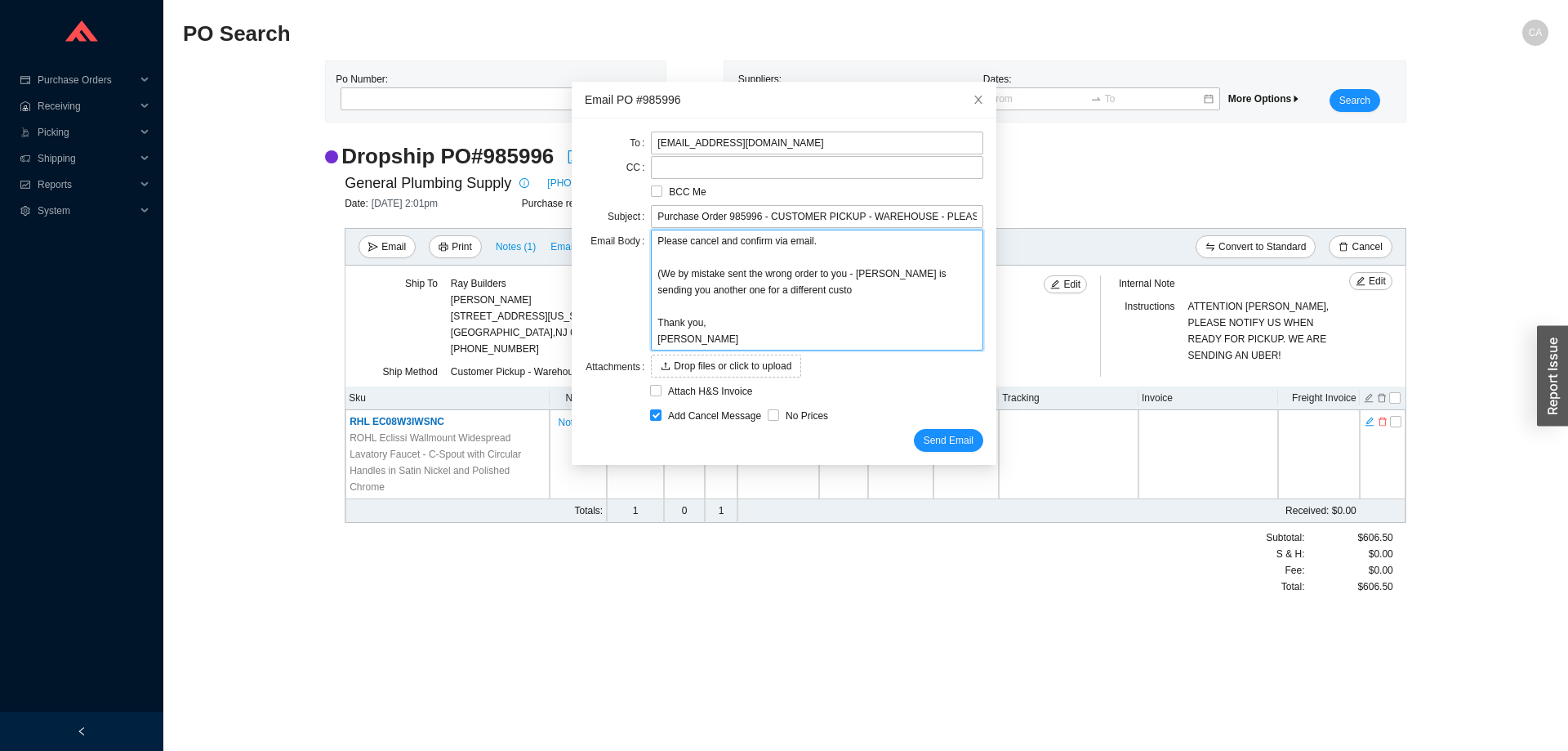
type textarea "Please cancel and confirm via email. (We by mistake sent the wrong order to you…"
click at [926, 435] on span "Send Email" at bounding box center [948, 440] width 50 height 17
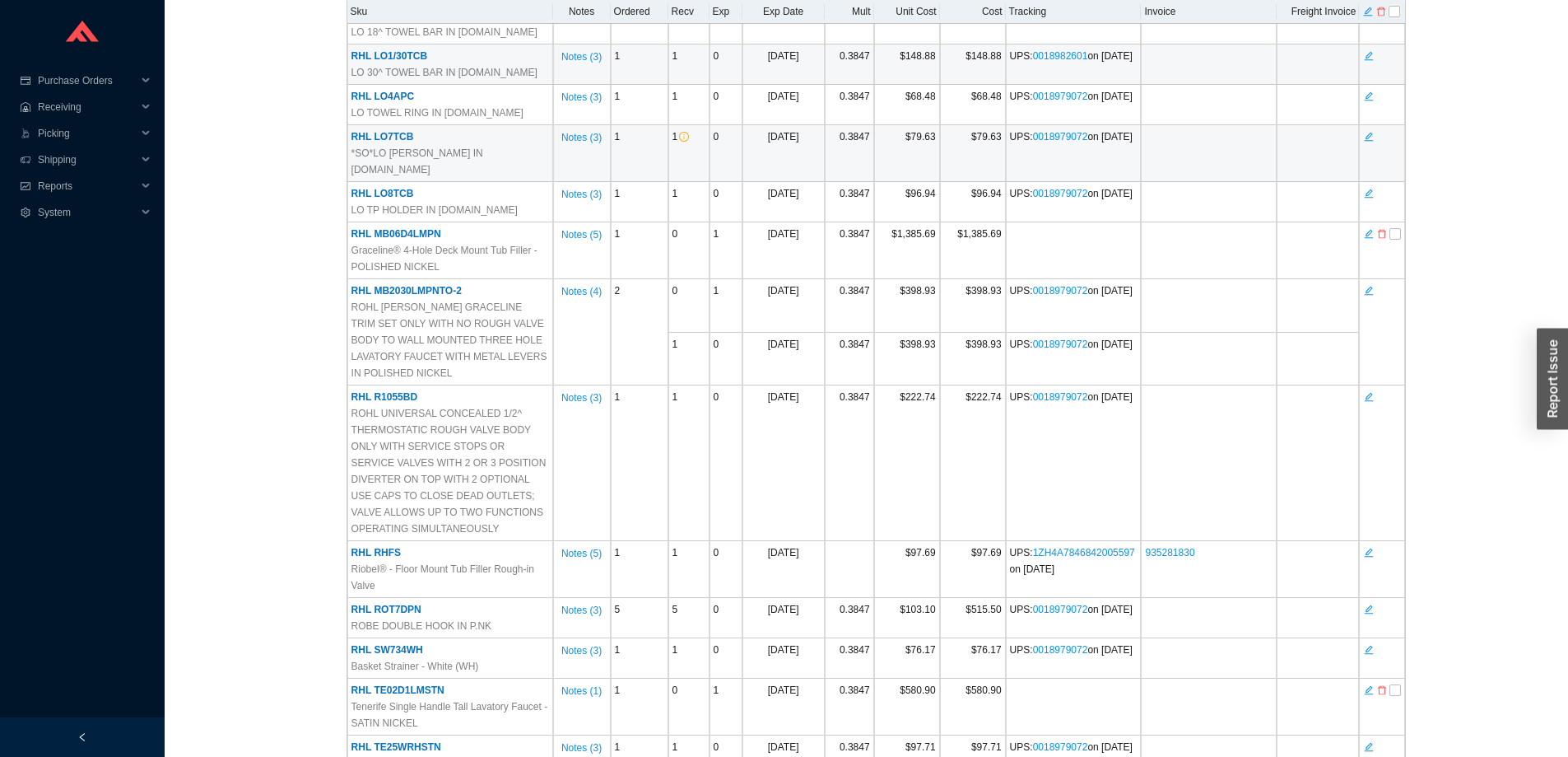
scroll to position [1812, 0]
